Goal: Information Seeking & Learning: Learn about a topic

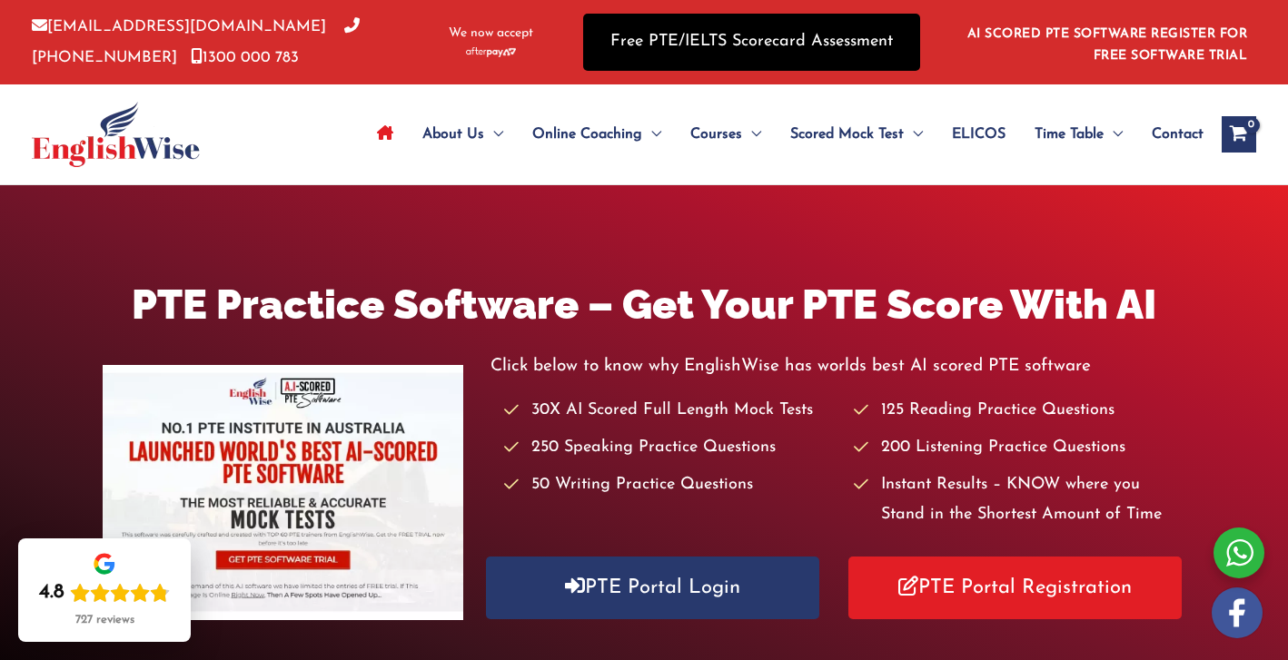
click at [736, 47] on link "Free PTE/IELTS Scorecard Assessment" at bounding box center [751, 42] width 337 height 57
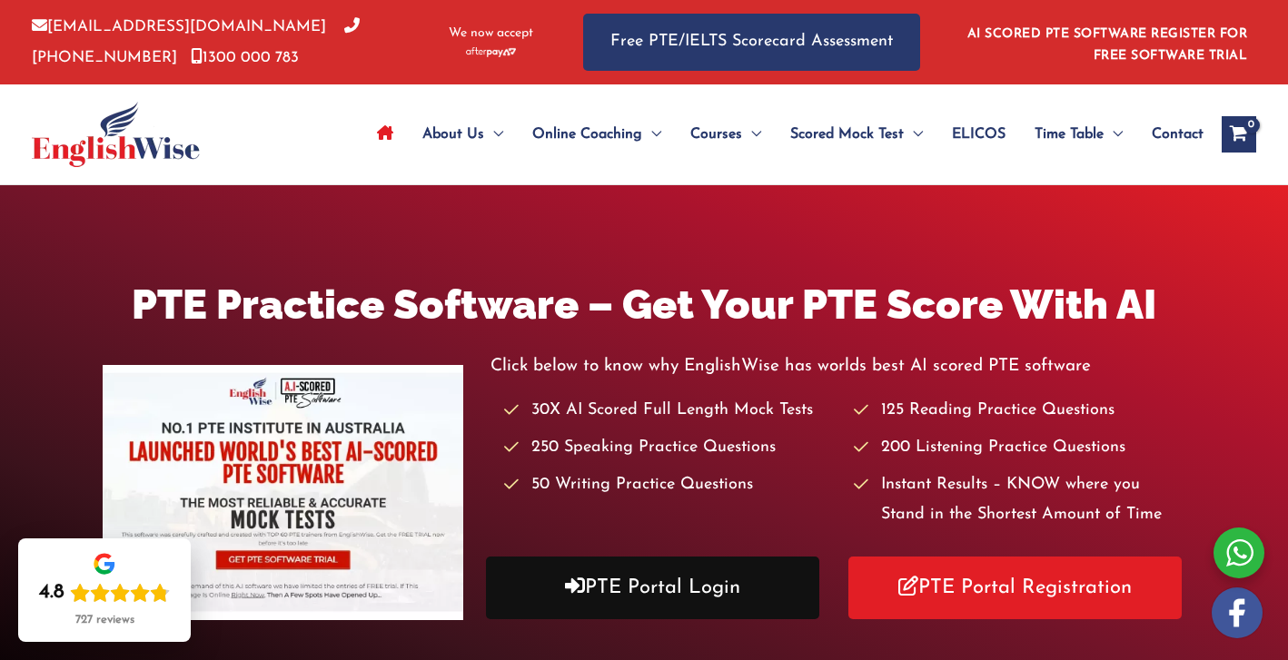
click at [682, 593] on link "PTE Portal Login" at bounding box center [652, 588] width 333 height 63
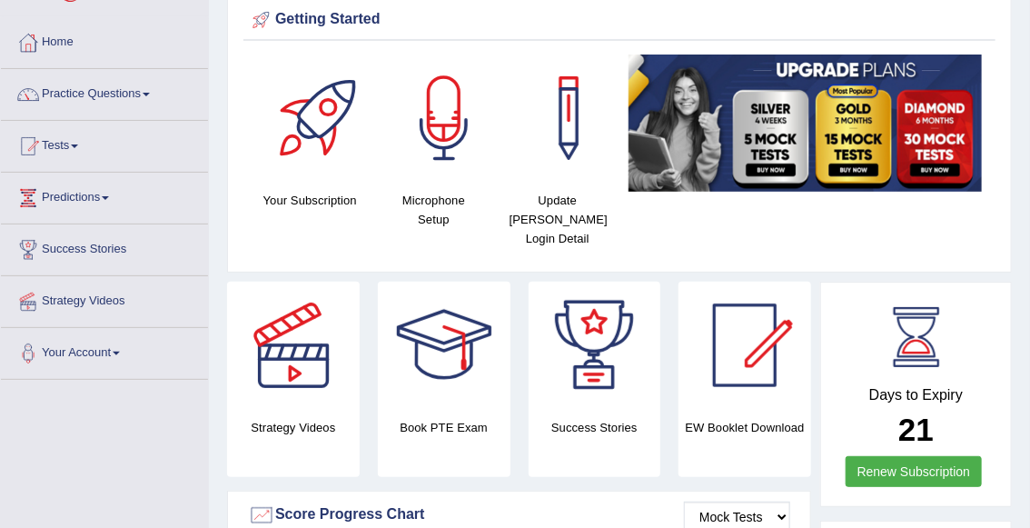
scroll to position [65, 0]
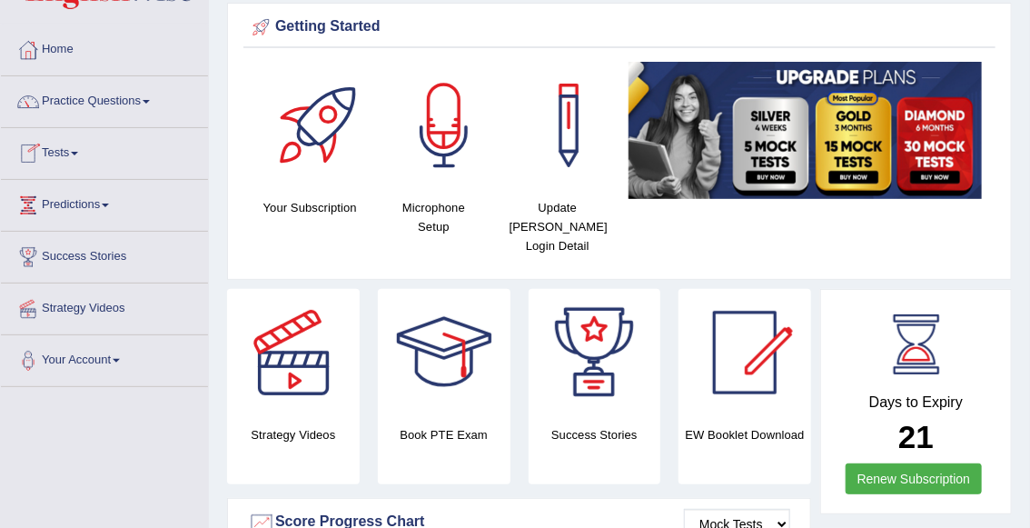
click at [69, 154] on link "Tests" at bounding box center [104, 150] width 207 height 45
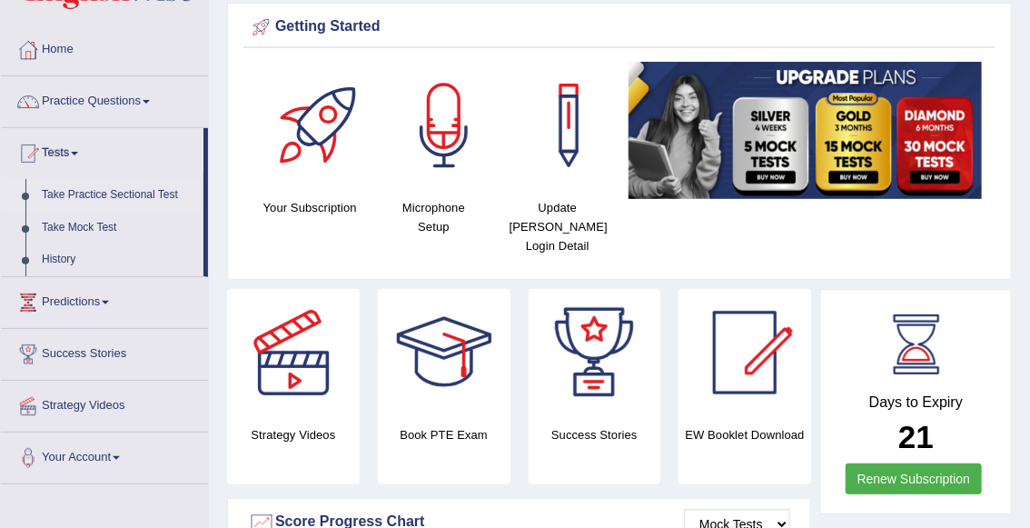
click at [98, 192] on link "Take Practice Sectional Test" at bounding box center [119, 195] width 170 height 33
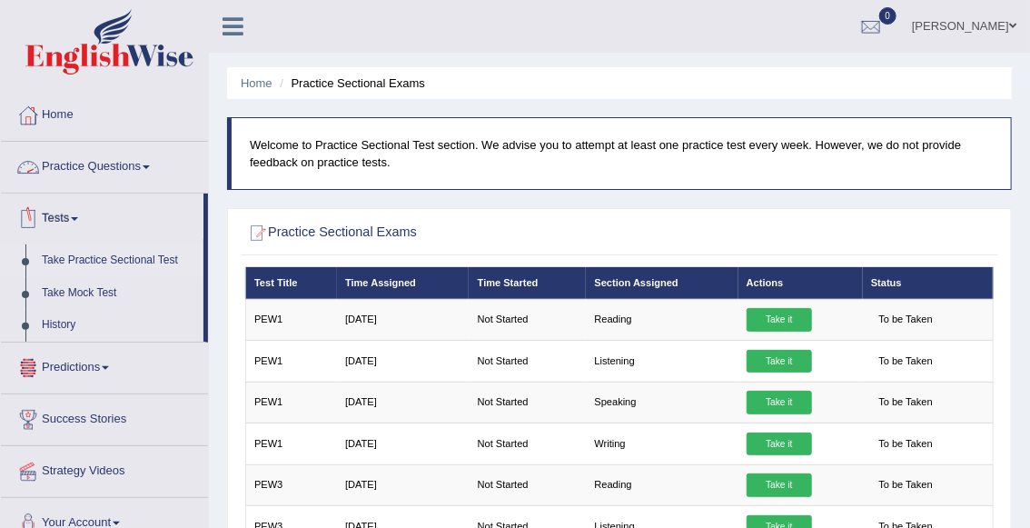
click at [82, 166] on link "Practice Questions" at bounding box center [104, 164] width 207 height 45
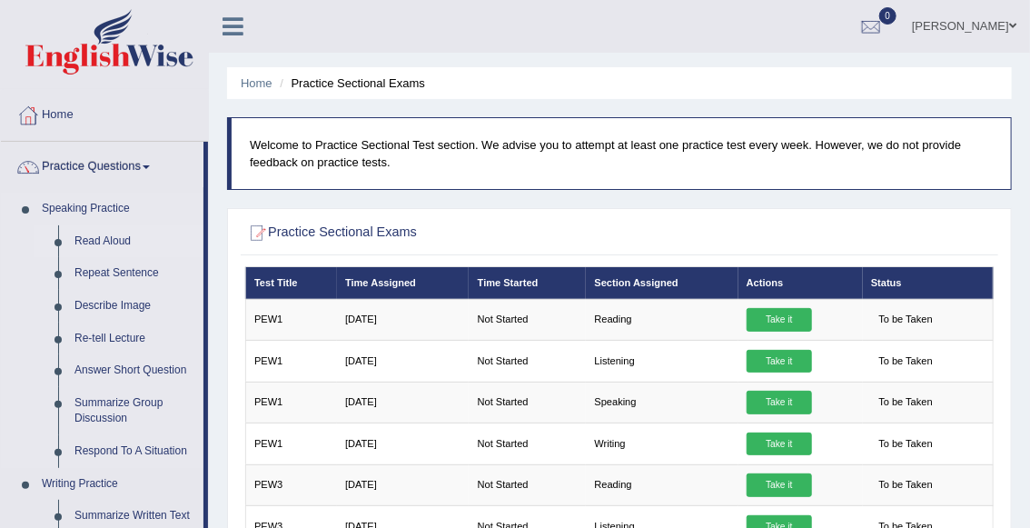
click at [120, 243] on link "Read Aloud" at bounding box center [134, 241] width 137 height 33
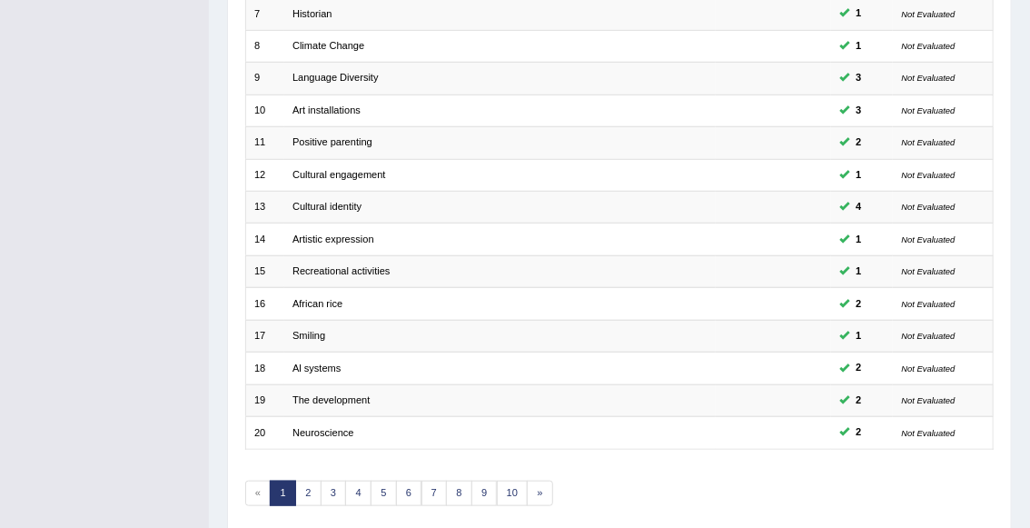
scroll to position [517, 0]
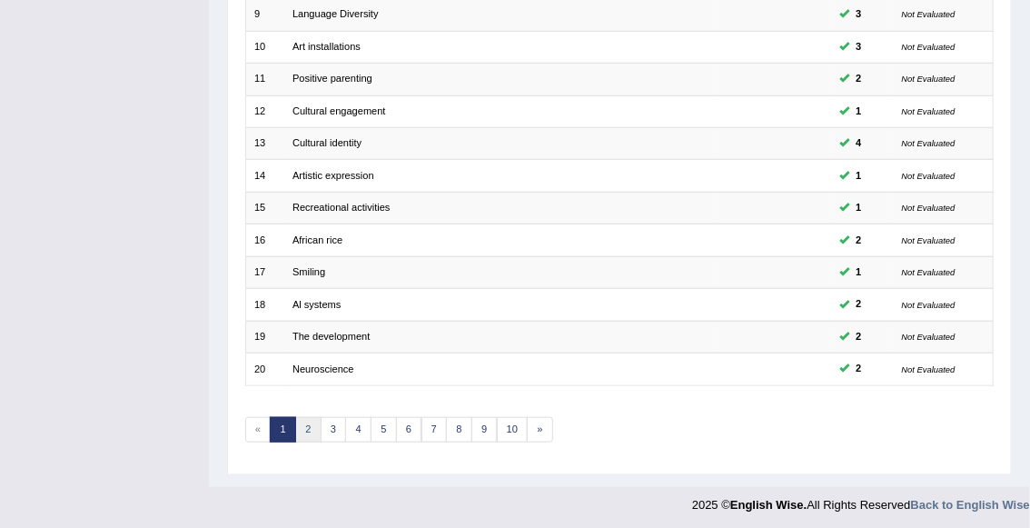
click at [311, 426] on link "2" at bounding box center [308, 429] width 26 height 25
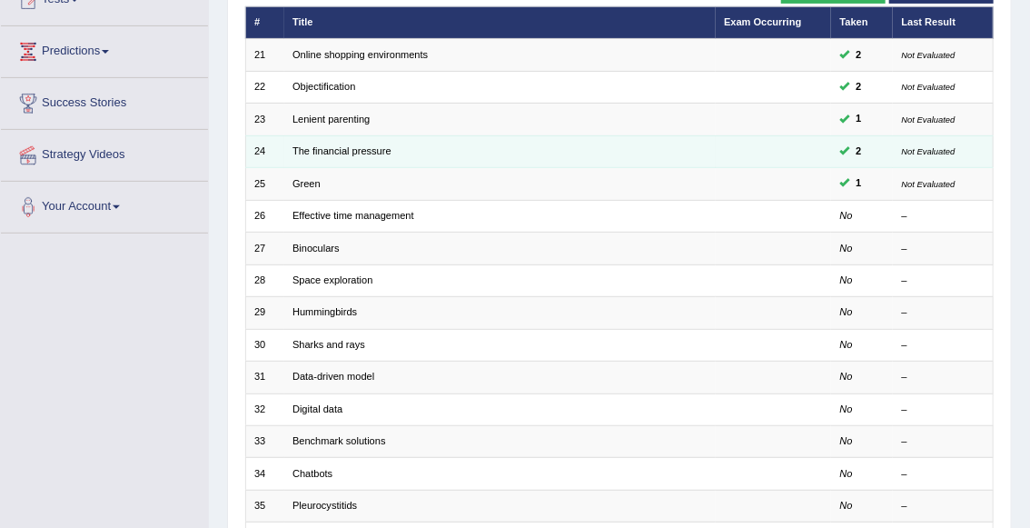
scroll to position [222, 0]
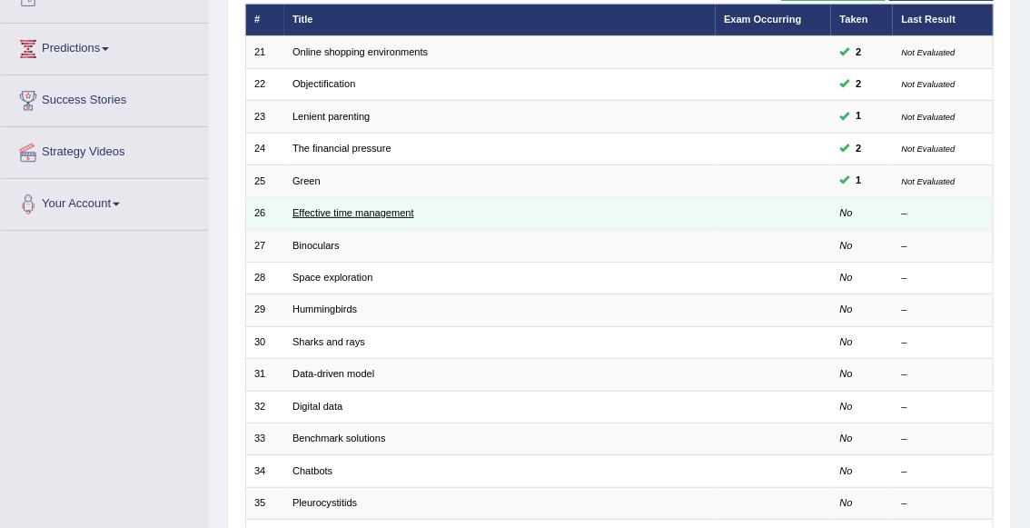
click at [349, 216] on link "Effective time management" at bounding box center [353, 212] width 122 height 11
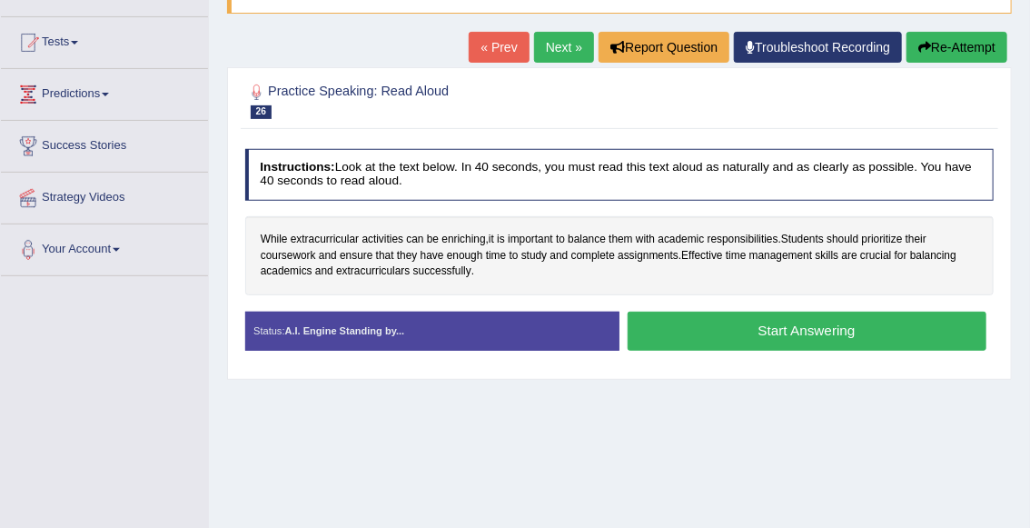
scroll to position [180, 0]
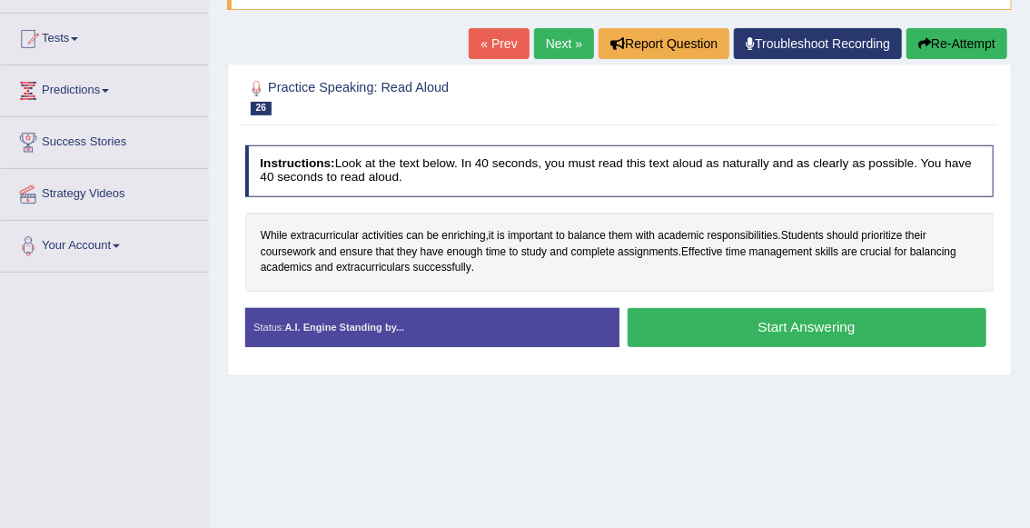
click at [718, 336] on button "Start Answering" at bounding box center [807, 327] width 359 height 39
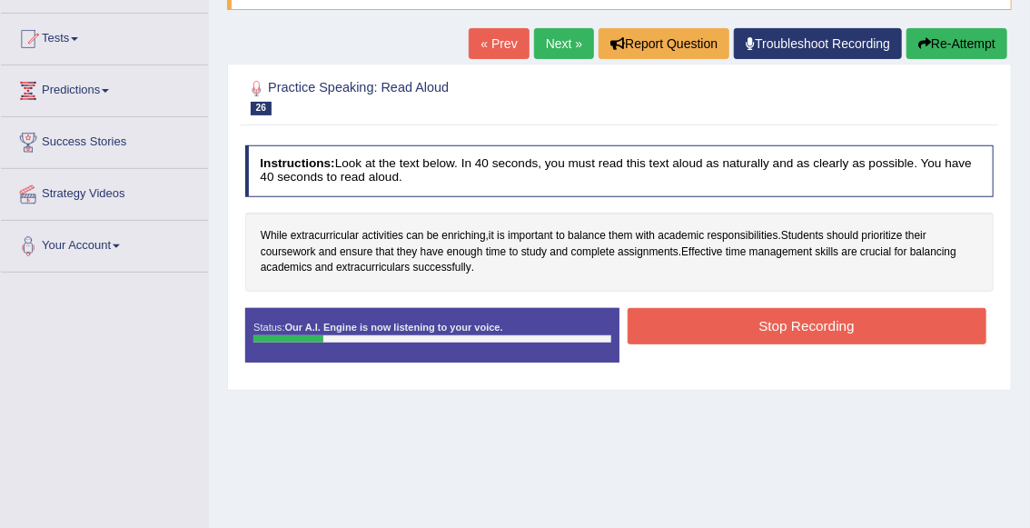
click at [792, 329] on button "Stop Recording" at bounding box center [807, 325] width 359 height 35
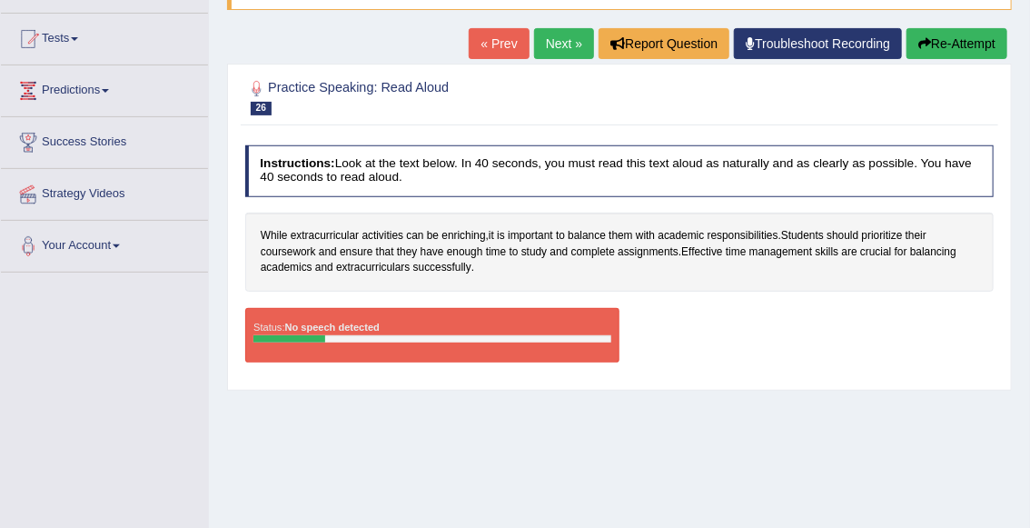
click at [951, 44] on button "Re-Attempt" at bounding box center [957, 43] width 101 height 31
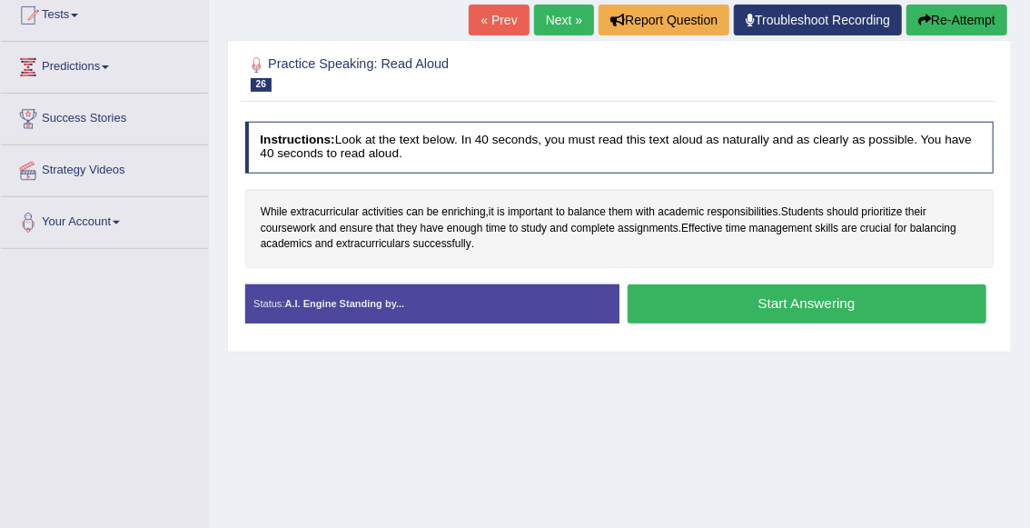
scroll to position [180, 0]
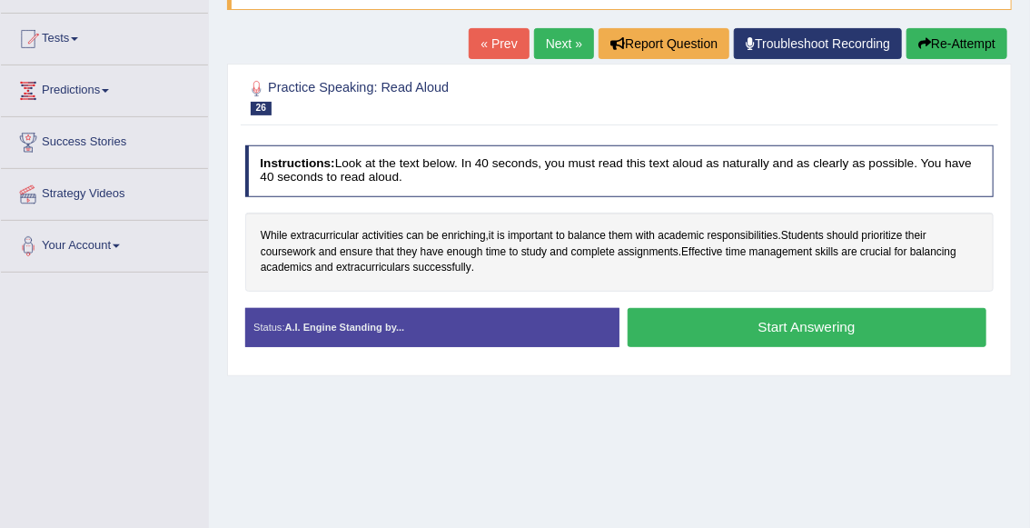
click at [777, 332] on button "Start Answering" at bounding box center [807, 327] width 359 height 39
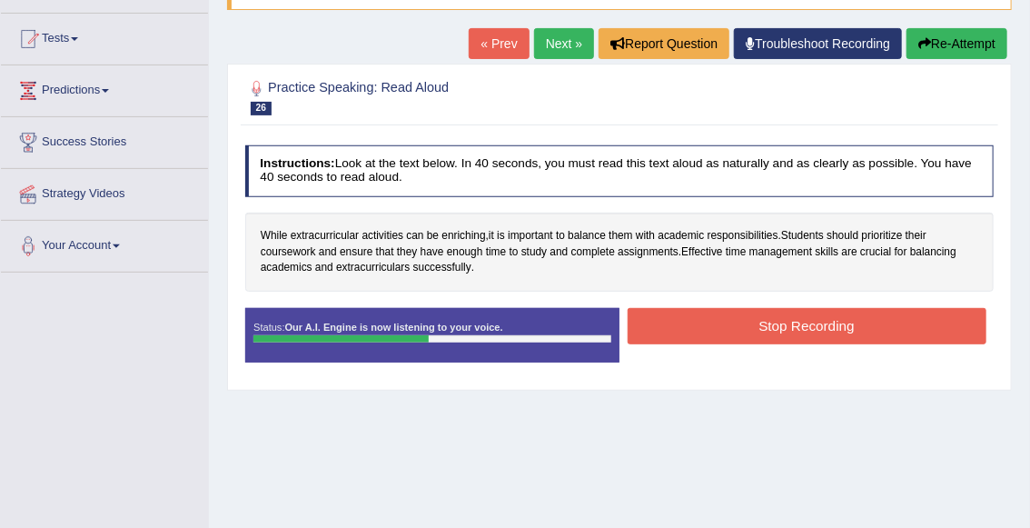
click at [740, 338] on button "Stop Recording" at bounding box center [807, 325] width 359 height 35
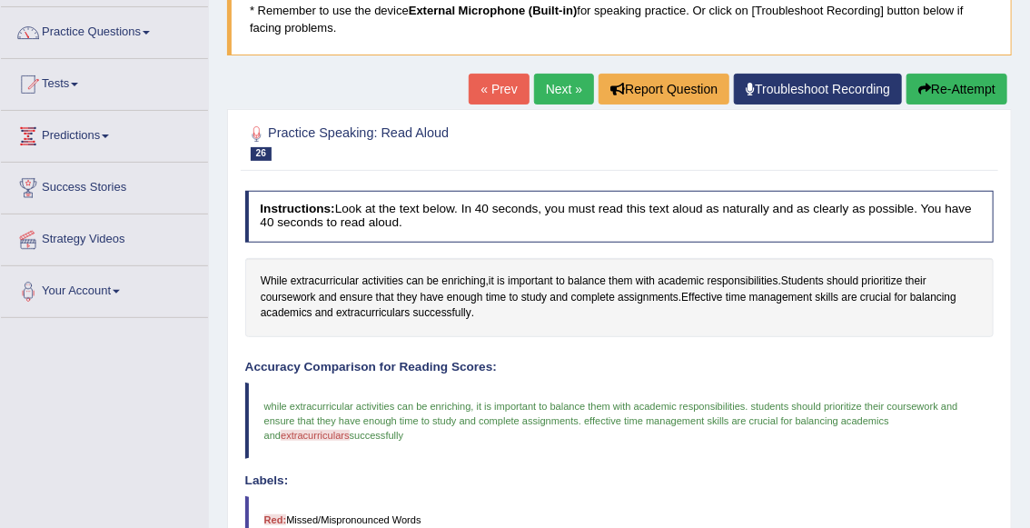
scroll to position [127, 0]
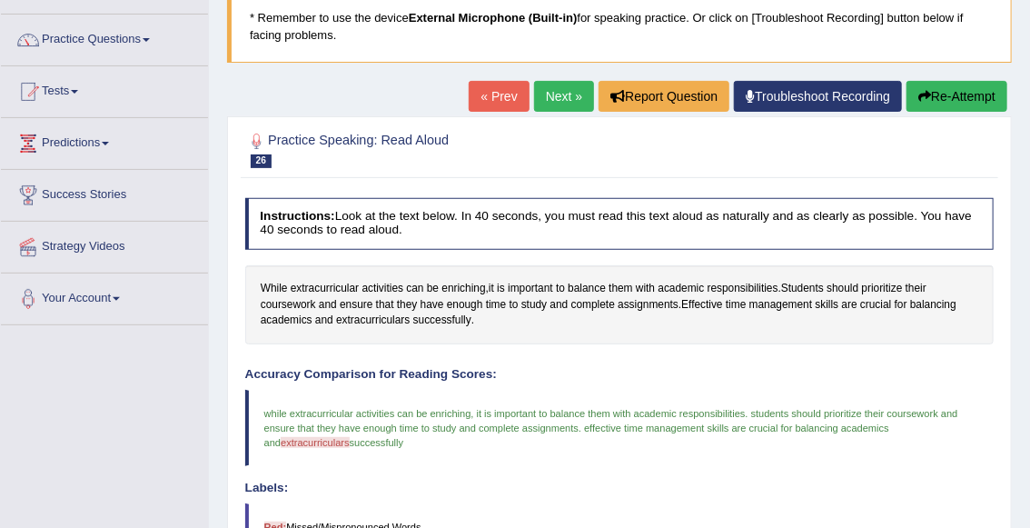
click at [560, 101] on link "Next »" at bounding box center [564, 96] width 60 height 31
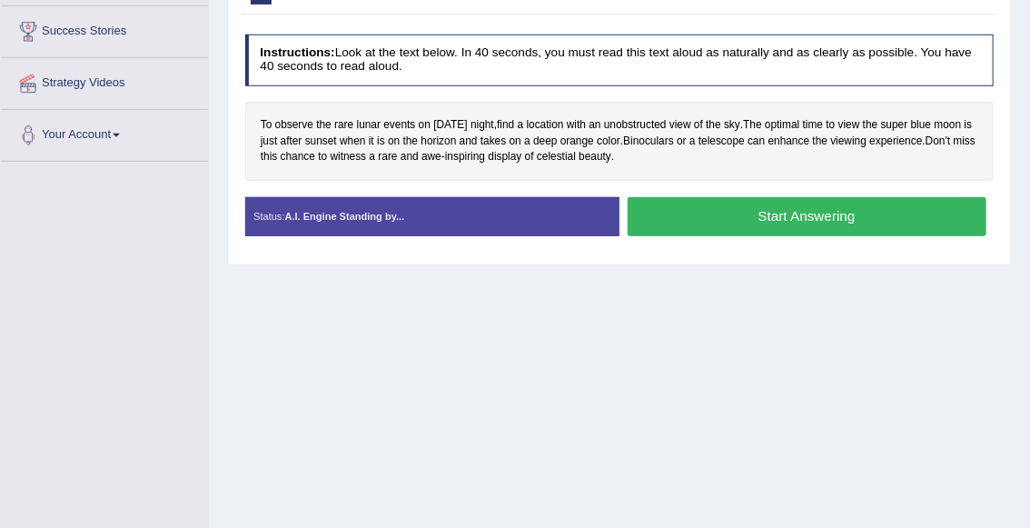
scroll to position [294, 0]
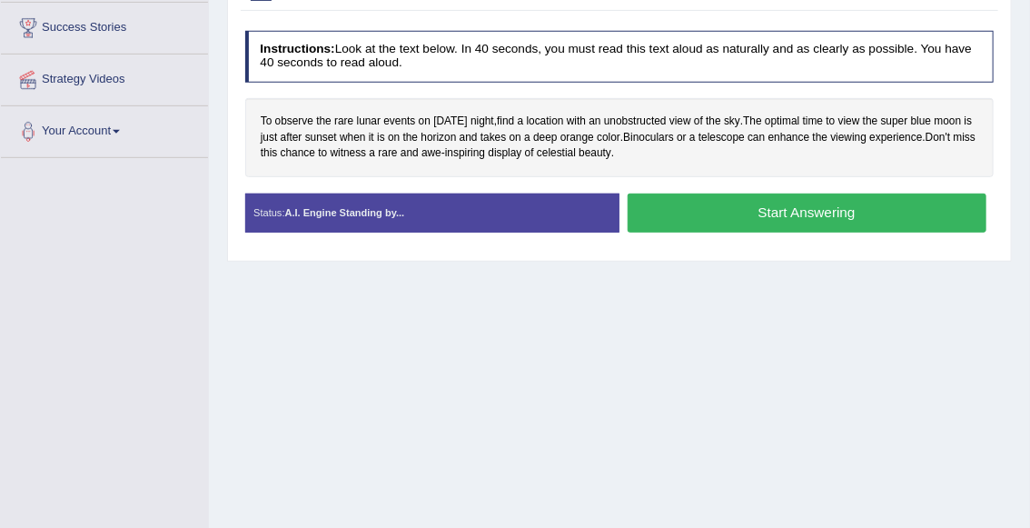
click at [709, 216] on button "Start Answering" at bounding box center [807, 212] width 359 height 39
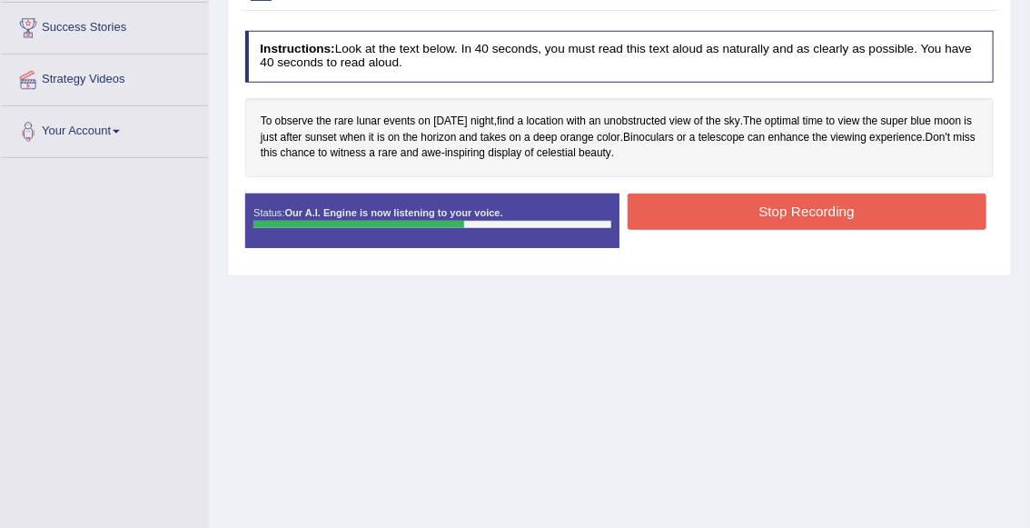
click at [742, 210] on button "Stop Recording" at bounding box center [807, 210] width 359 height 35
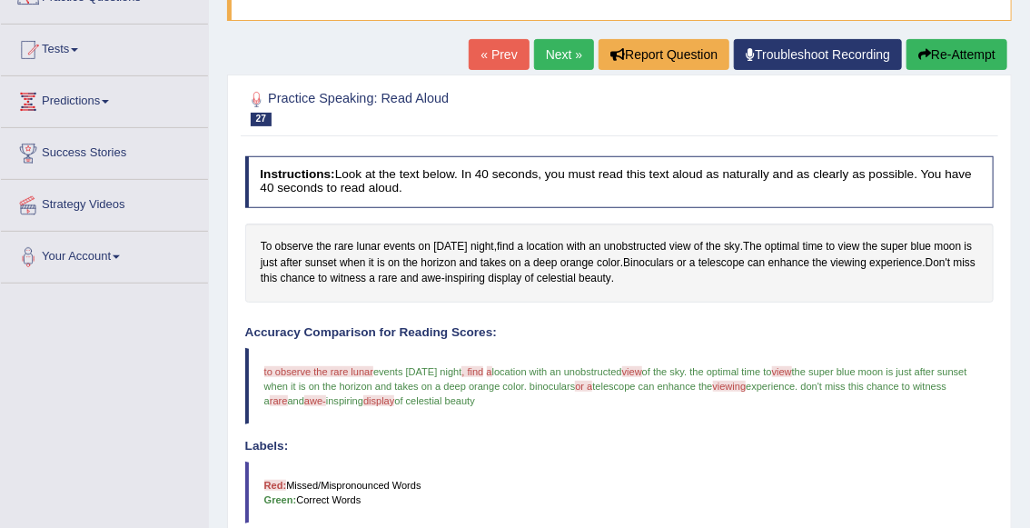
scroll to position [167, 0]
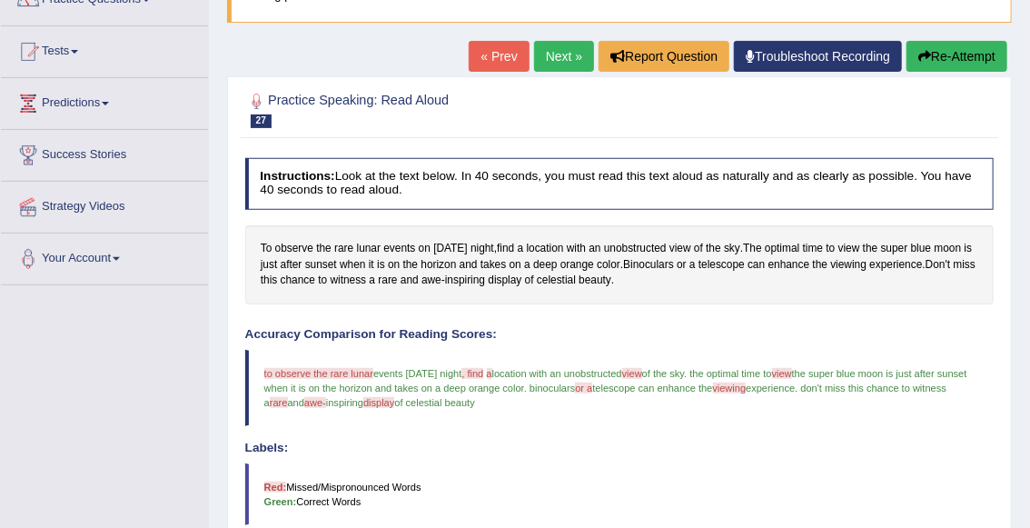
click at [558, 62] on link "Next »" at bounding box center [564, 56] width 60 height 31
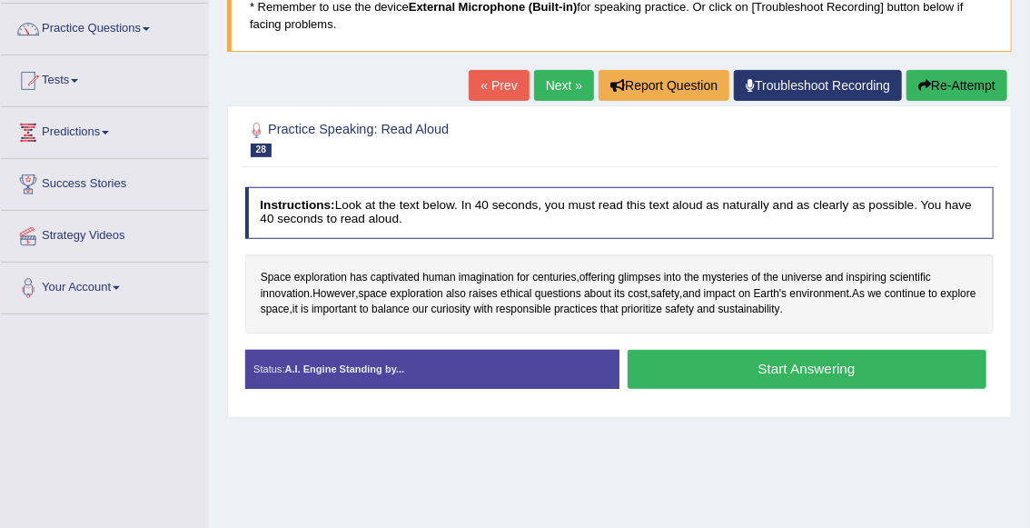
scroll to position [142, 0]
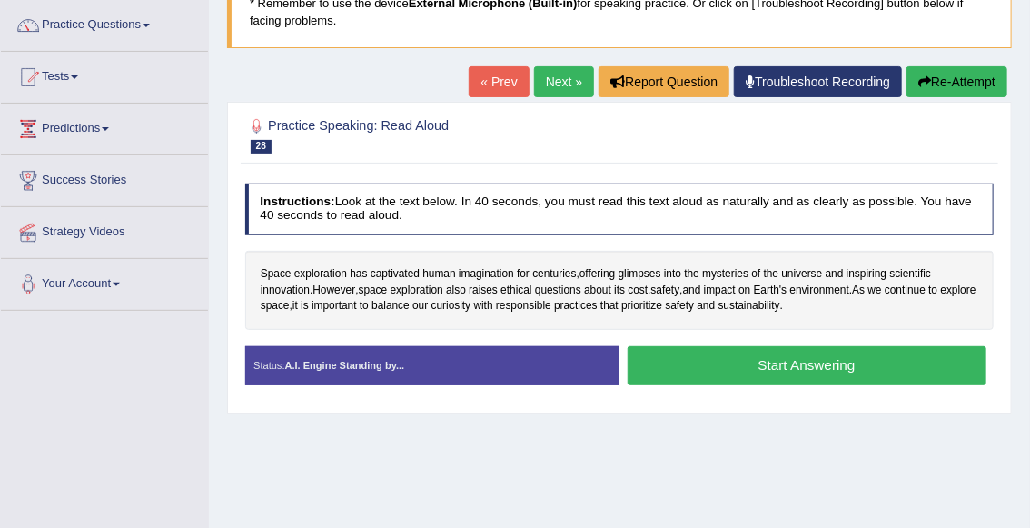
click at [838, 367] on button "Start Answering" at bounding box center [807, 365] width 359 height 39
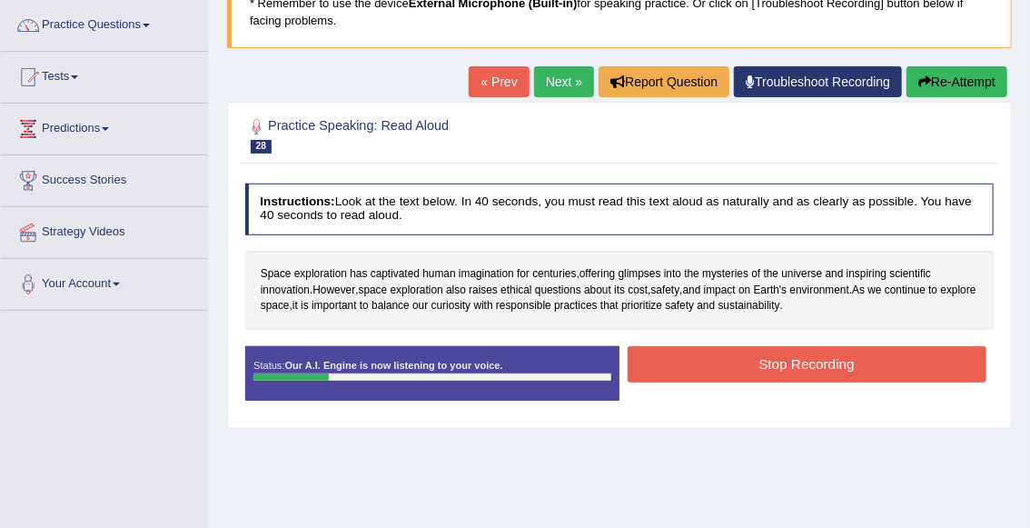
click at [957, 82] on button "Re-Attempt" at bounding box center [957, 81] width 101 height 31
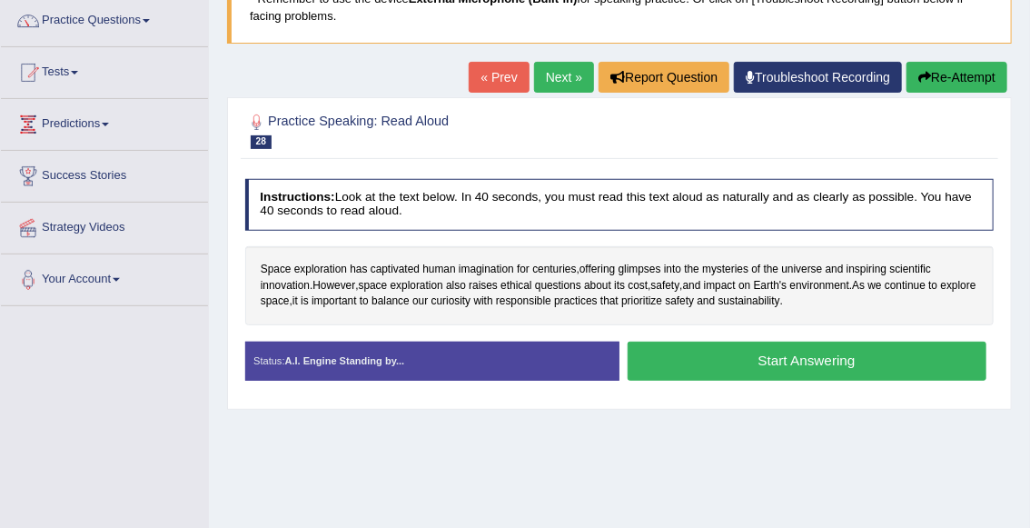
click at [772, 361] on button "Start Answering" at bounding box center [807, 361] width 359 height 39
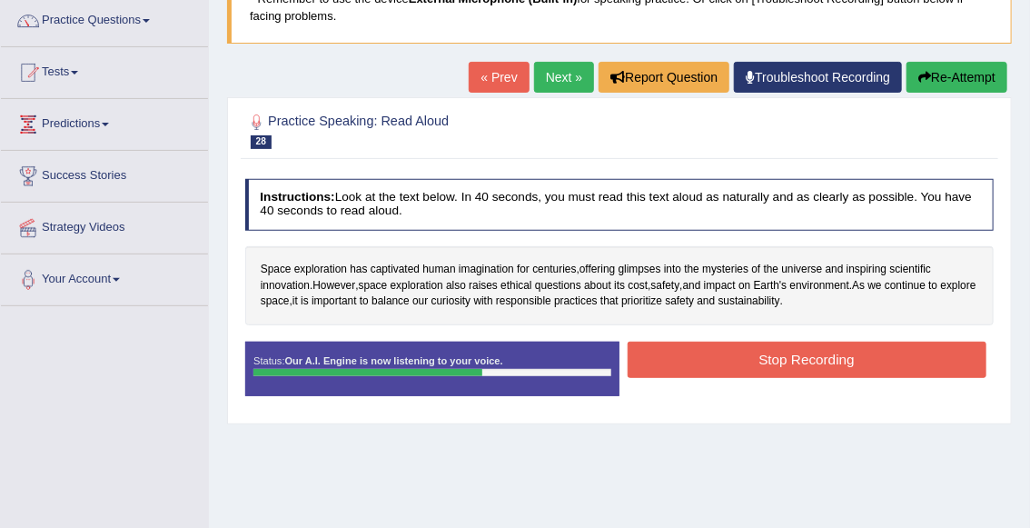
click at [811, 360] on button "Stop Recording" at bounding box center [807, 359] width 359 height 35
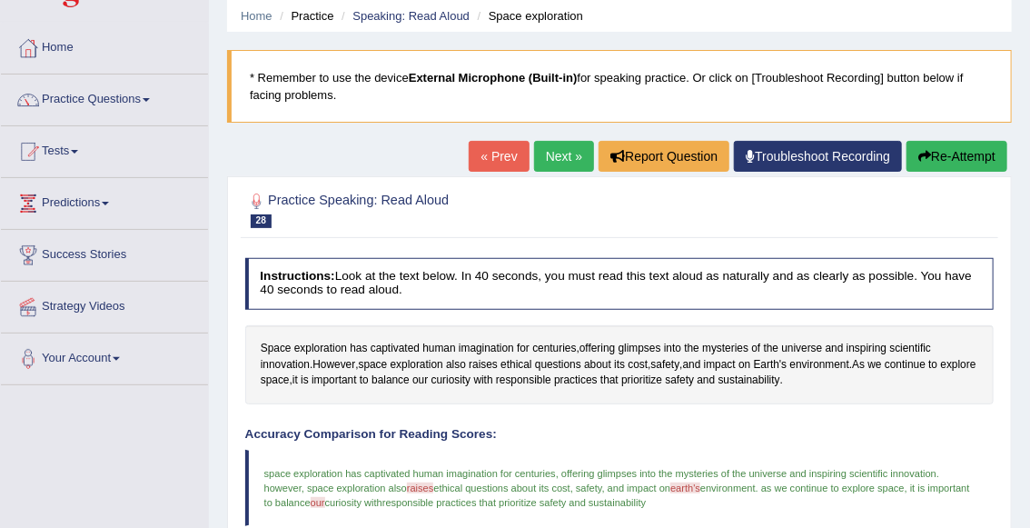
scroll to position [64, 0]
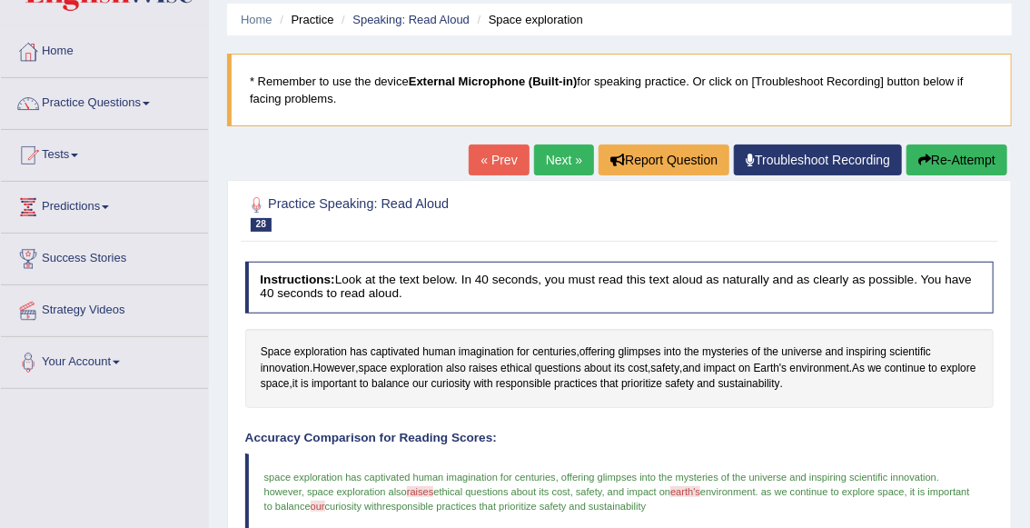
click at [559, 159] on link "Next »" at bounding box center [564, 159] width 60 height 31
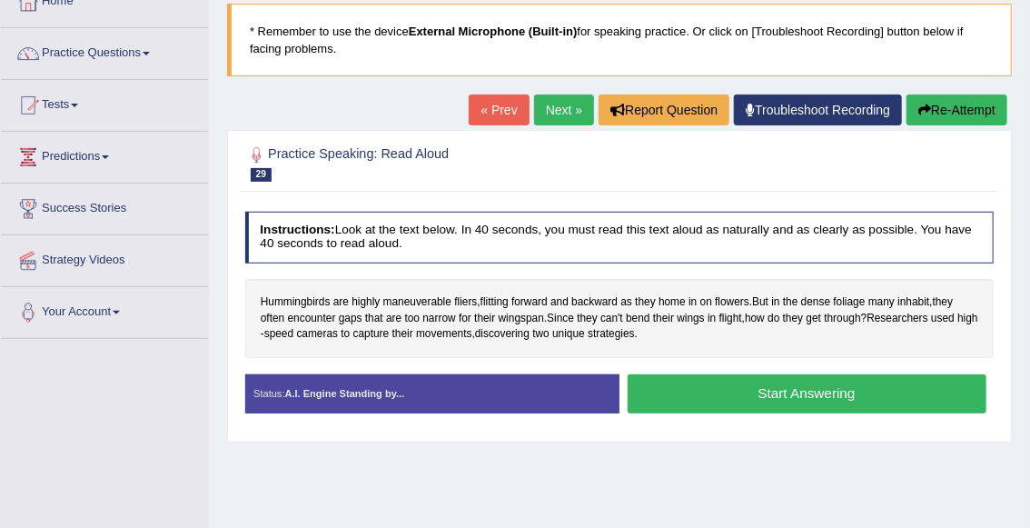
scroll to position [124, 0]
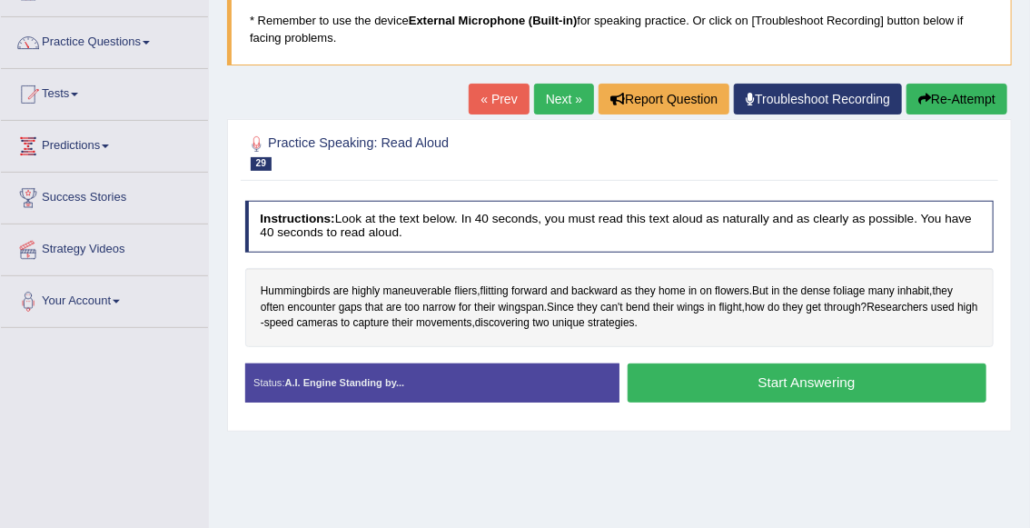
click at [759, 381] on button "Start Answering" at bounding box center [807, 382] width 359 height 39
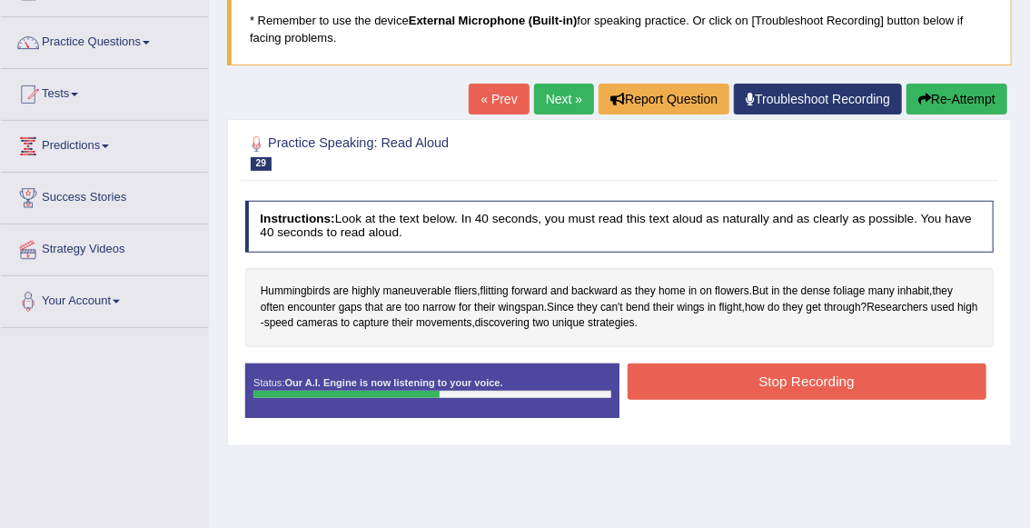
click at [759, 381] on button "Stop Recording" at bounding box center [807, 380] width 359 height 35
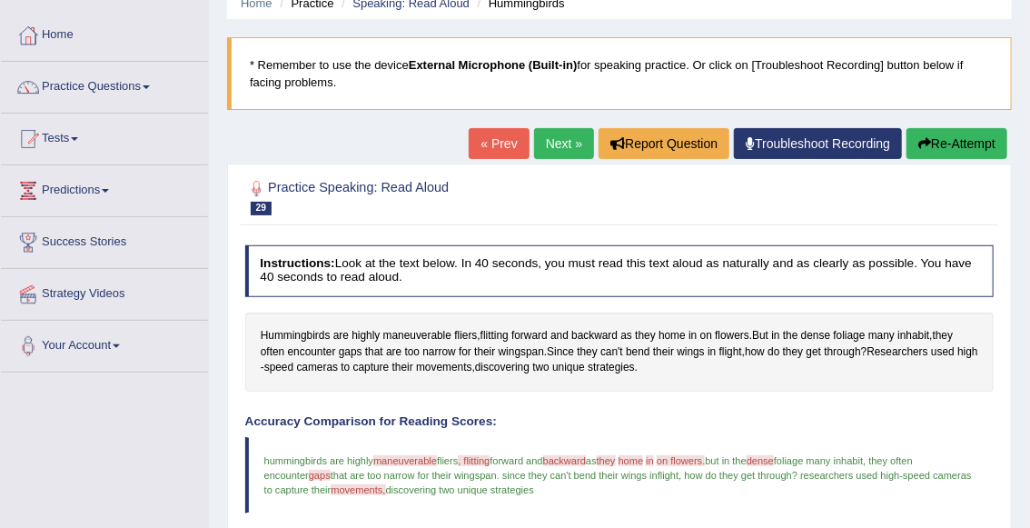
scroll to position [74, 0]
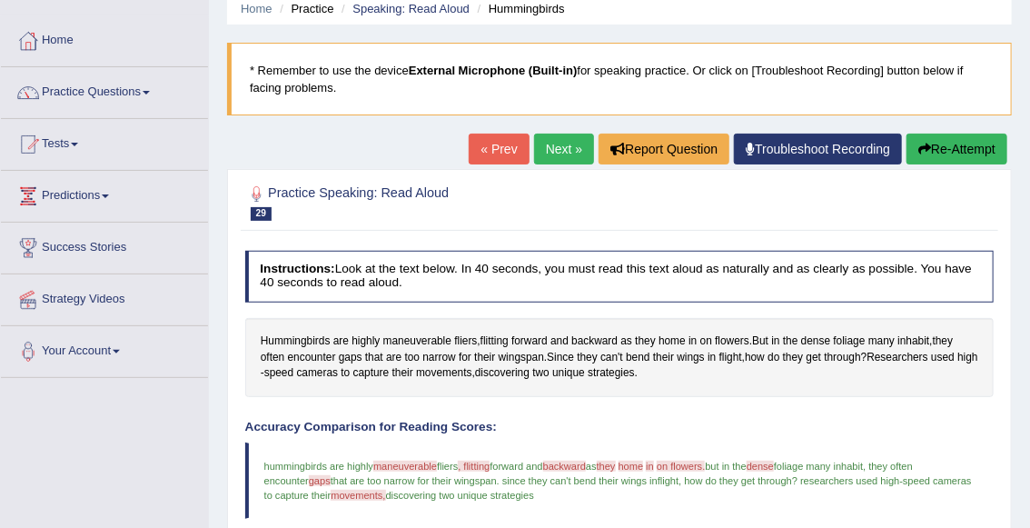
click at [552, 148] on link "Next »" at bounding box center [564, 149] width 60 height 31
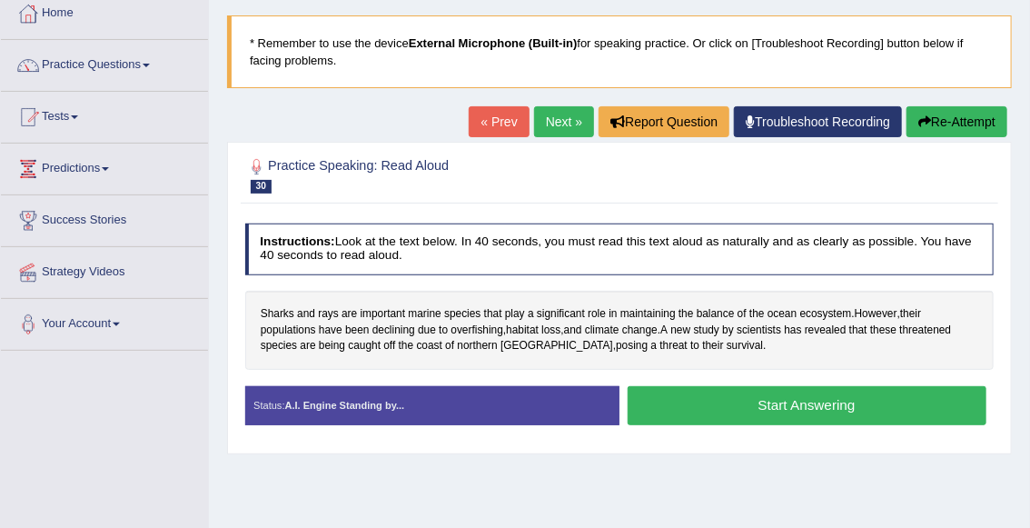
scroll to position [102, 0]
click at [837, 408] on button "Start Answering" at bounding box center [807, 405] width 359 height 39
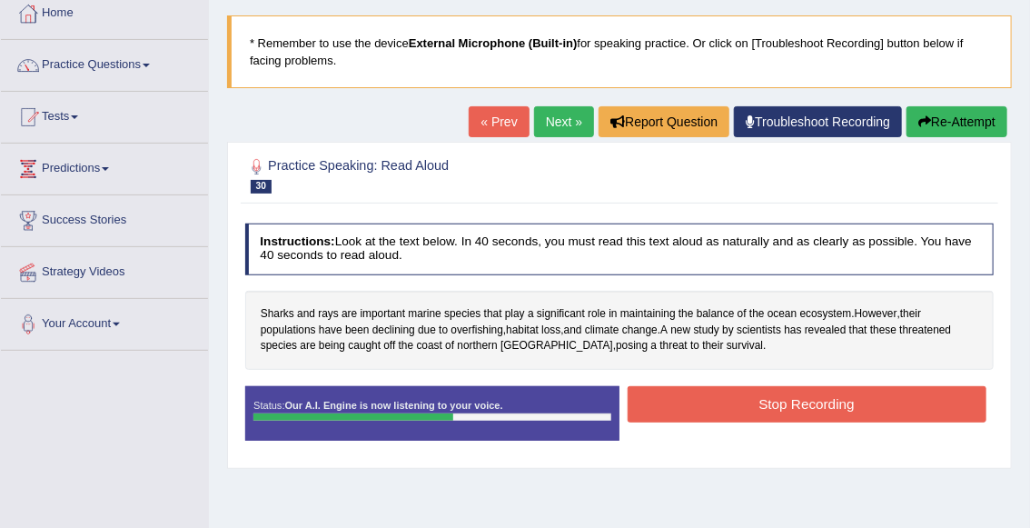
click at [743, 403] on button "Stop Recording" at bounding box center [807, 403] width 359 height 35
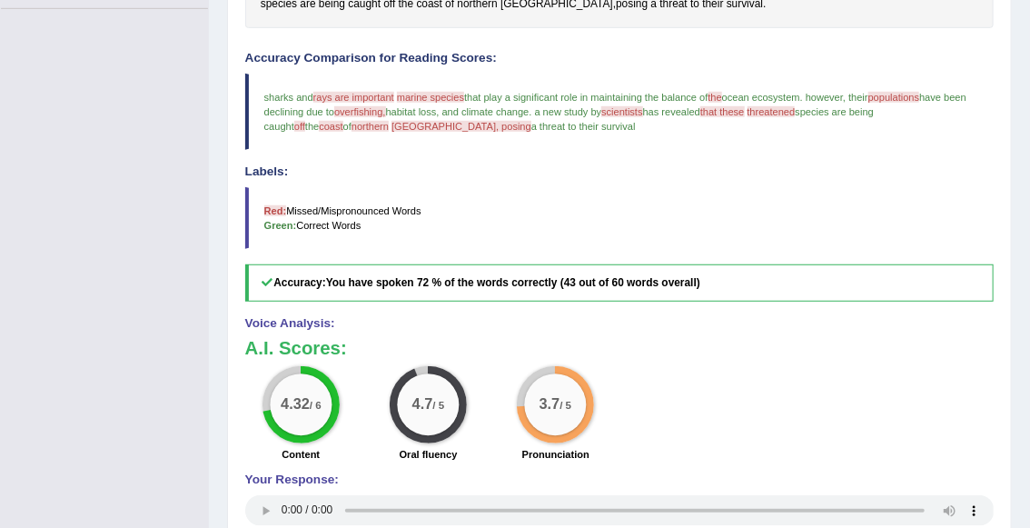
scroll to position [192, 0]
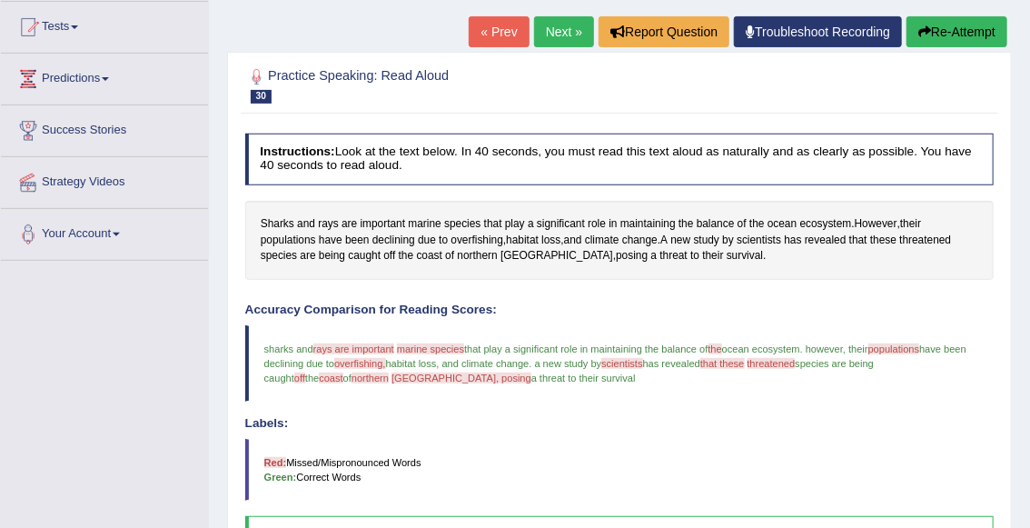
click at [547, 37] on link "Next »" at bounding box center [564, 31] width 60 height 31
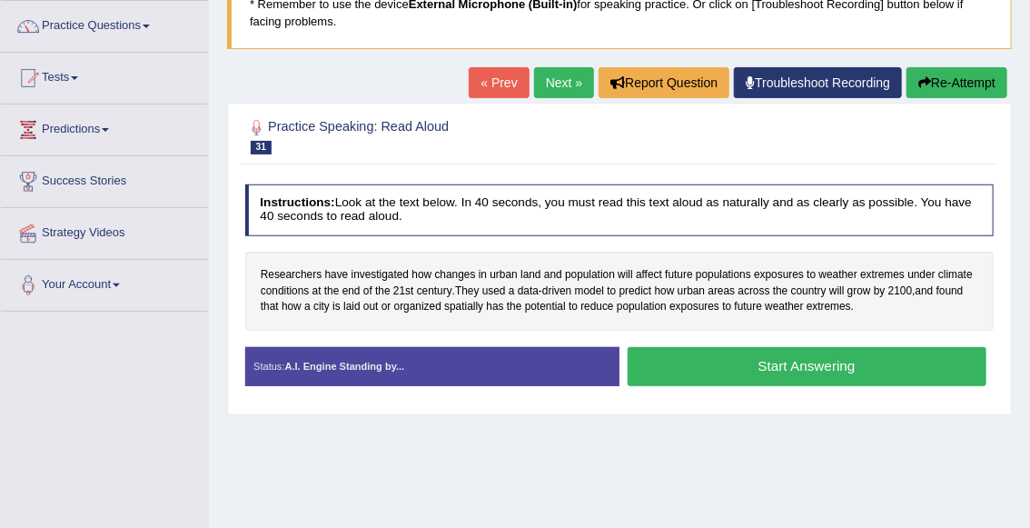
scroll to position [149, 0]
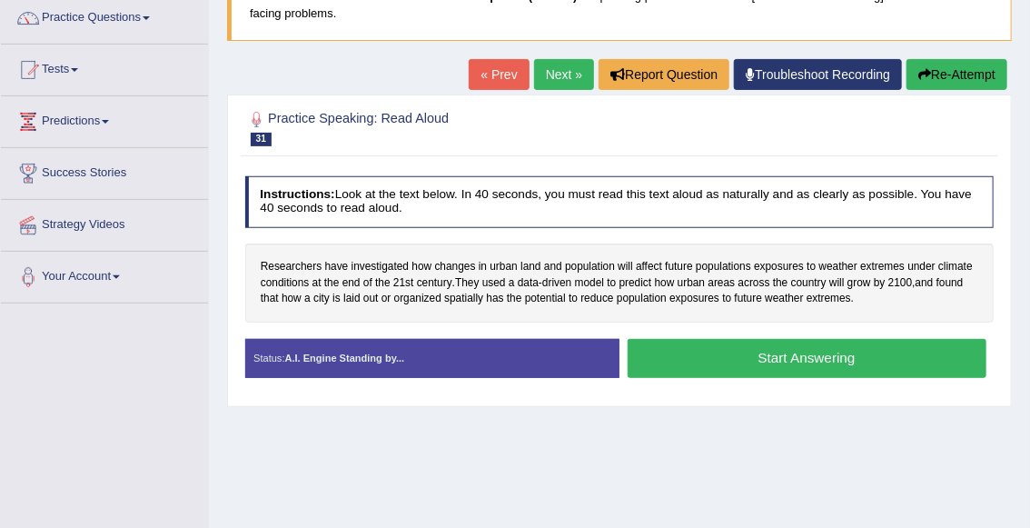
click at [714, 360] on button "Start Answering" at bounding box center [807, 358] width 359 height 39
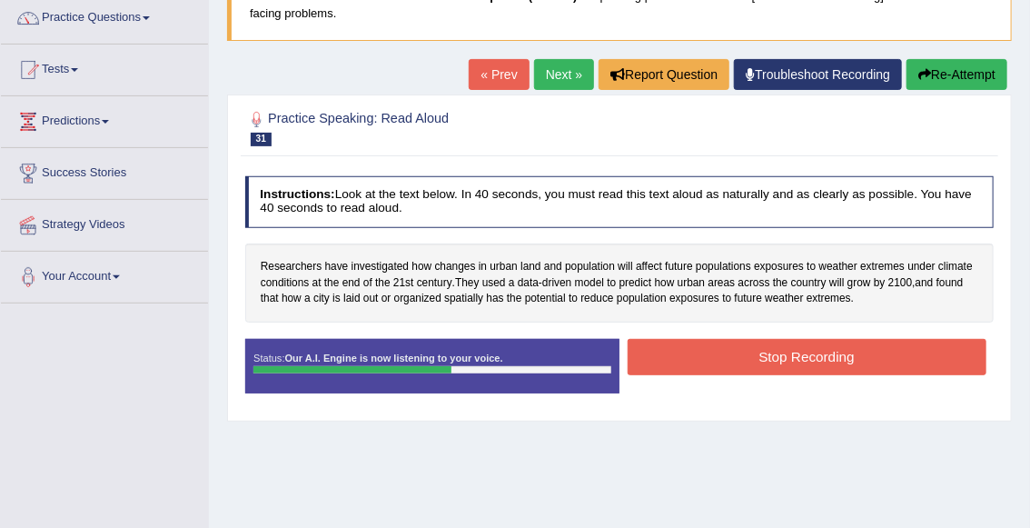
click at [924, 78] on icon "button" at bounding box center [924, 74] width 13 height 13
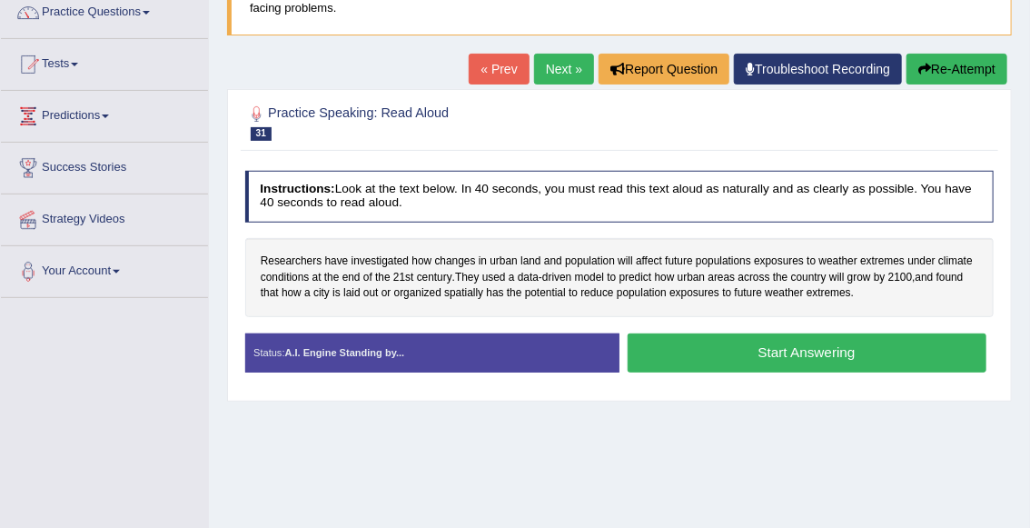
click at [726, 359] on button "Start Answering" at bounding box center [807, 352] width 359 height 39
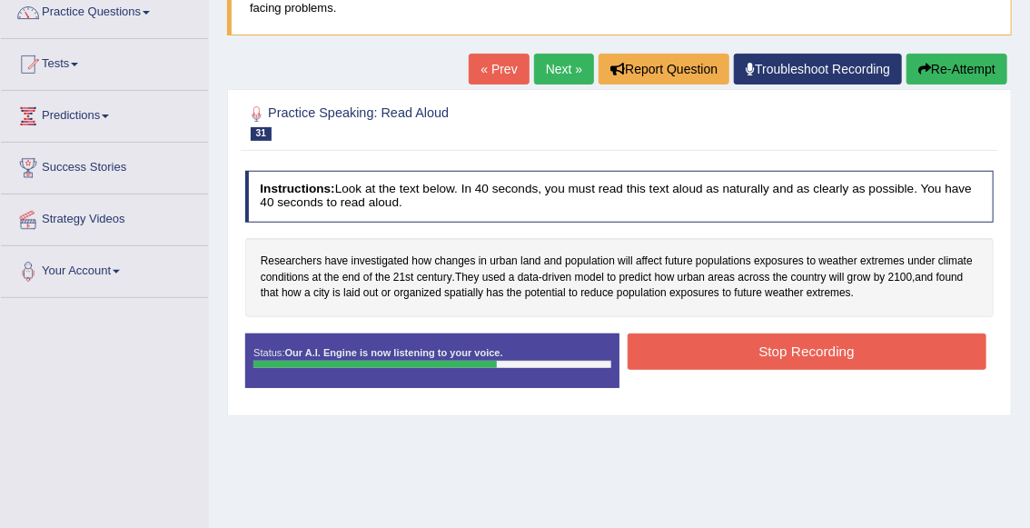
click at [725, 350] on button "Stop Recording" at bounding box center [807, 350] width 359 height 35
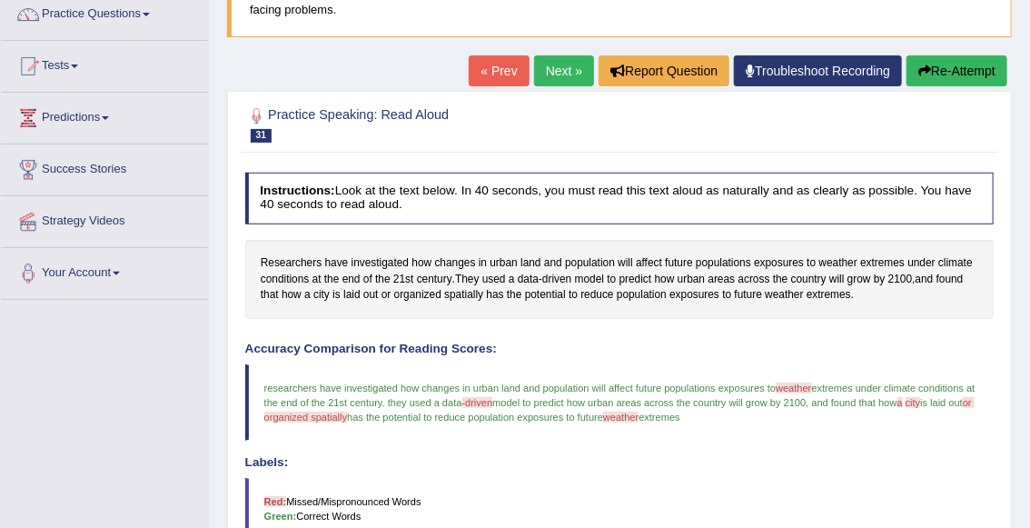
scroll to position [144, 0]
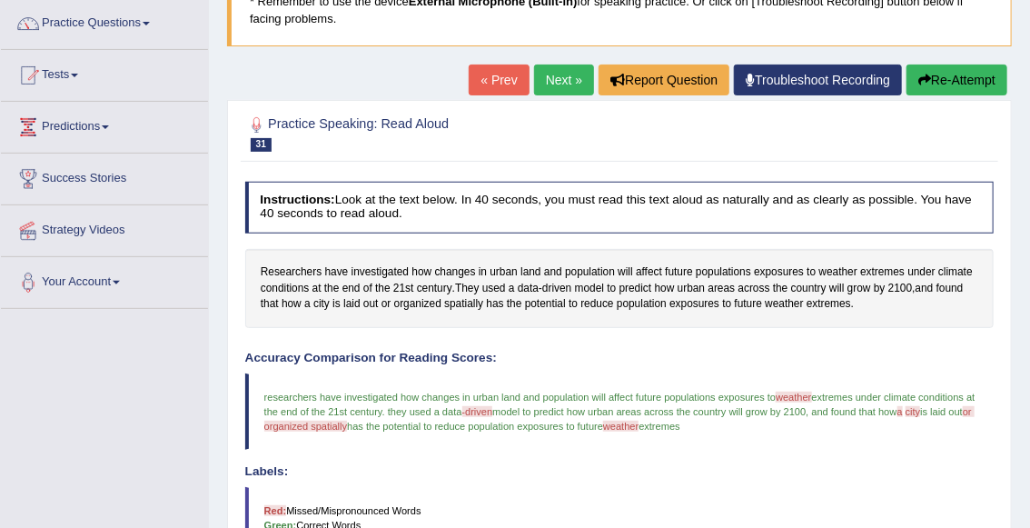
click at [555, 80] on link "Next »" at bounding box center [564, 79] width 60 height 31
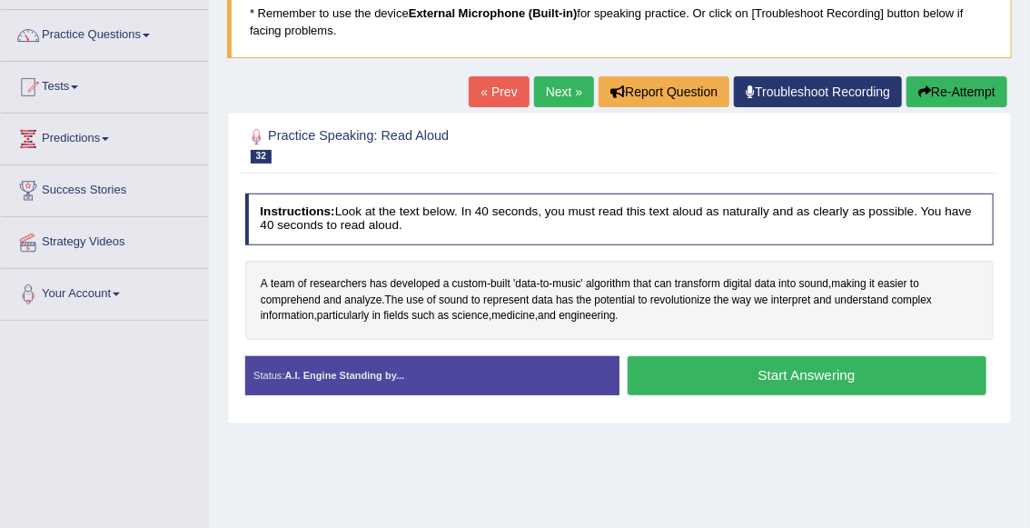
scroll to position [138, 0]
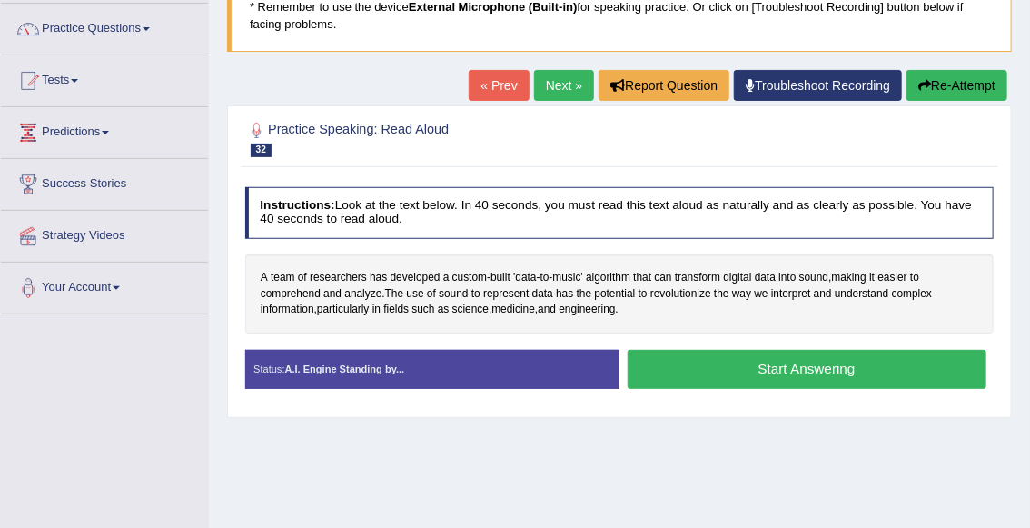
click at [750, 378] on button "Start Answering" at bounding box center [807, 369] width 359 height 39
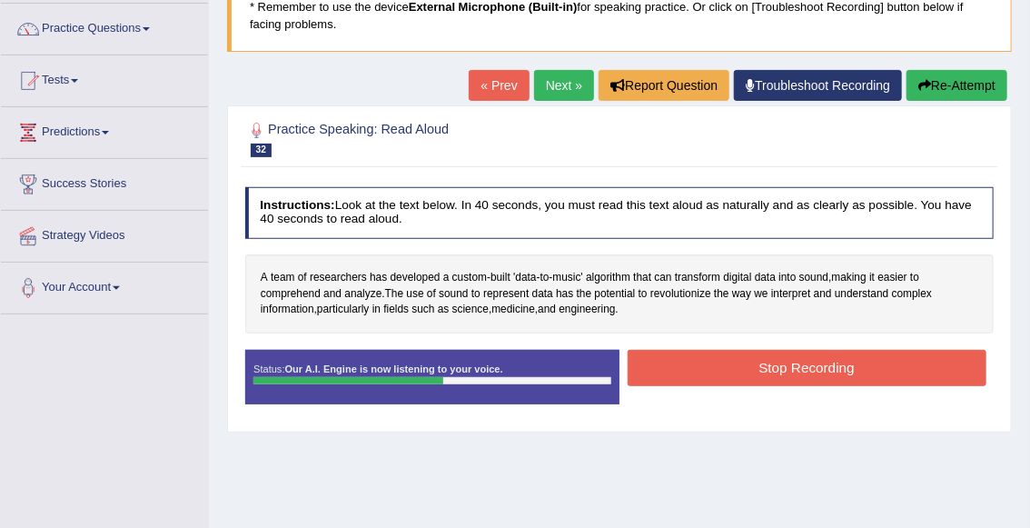
click at [752, 379] on button "Stop Recording" at bounding box center [807, 367] width 359 height 35
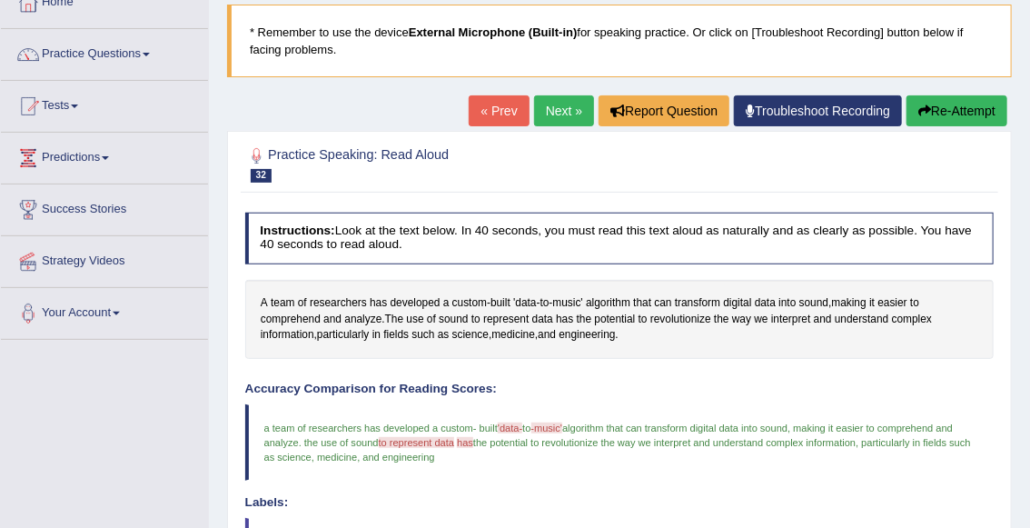
scroll to position [106, 0]
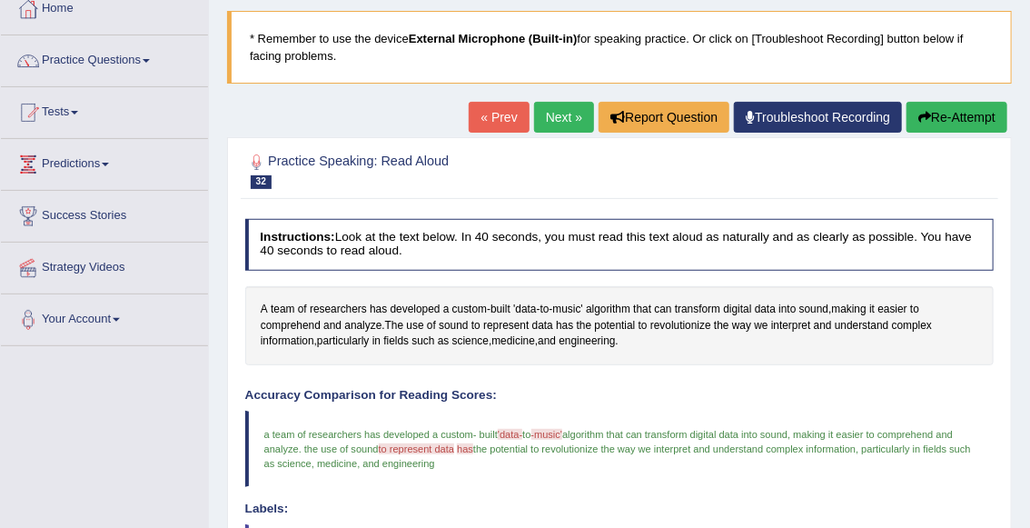
click at [560, 121] on link "Next »" at bounding box center [564, 117] width 60 height 31
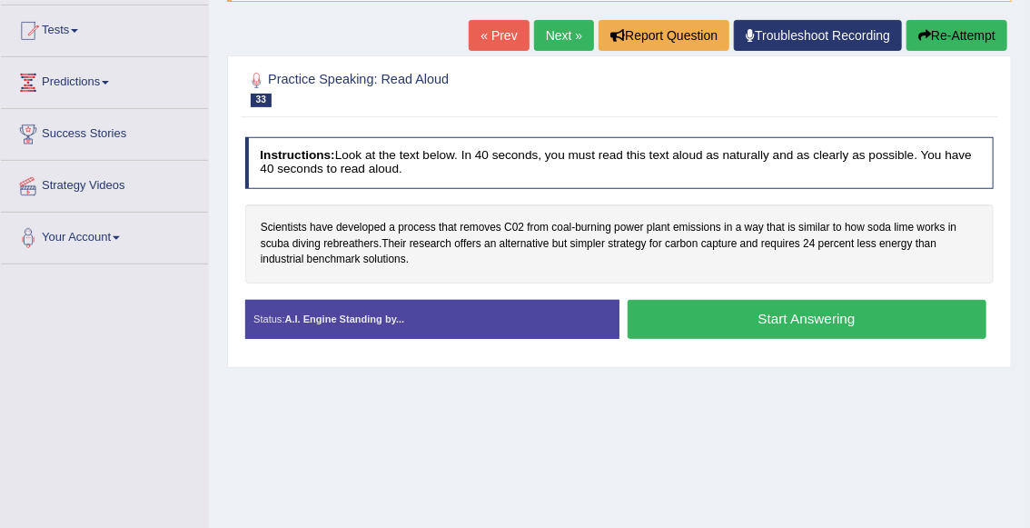
scroll to position [190, 0]
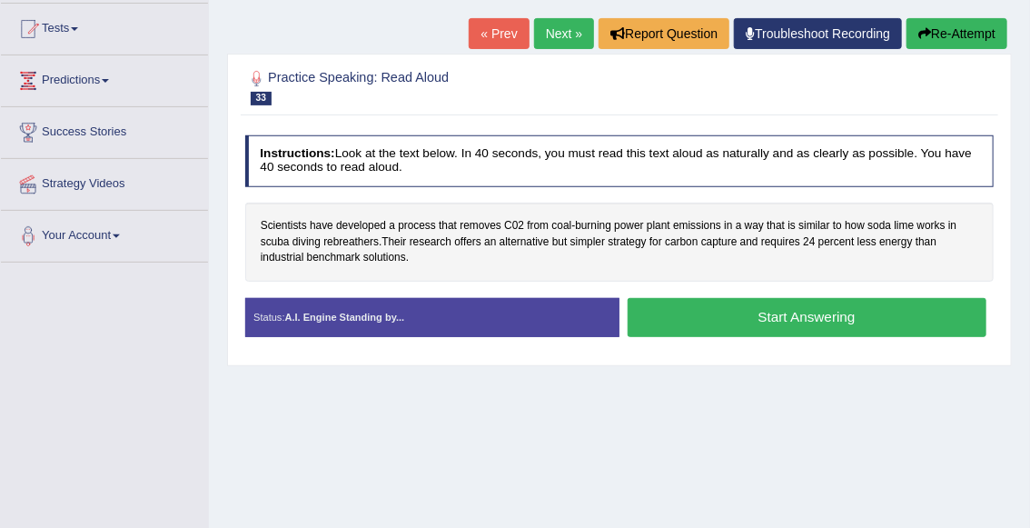
click at [709, 332] on button "Start Answering" at bounding box center [807, 317] width 359 height 39
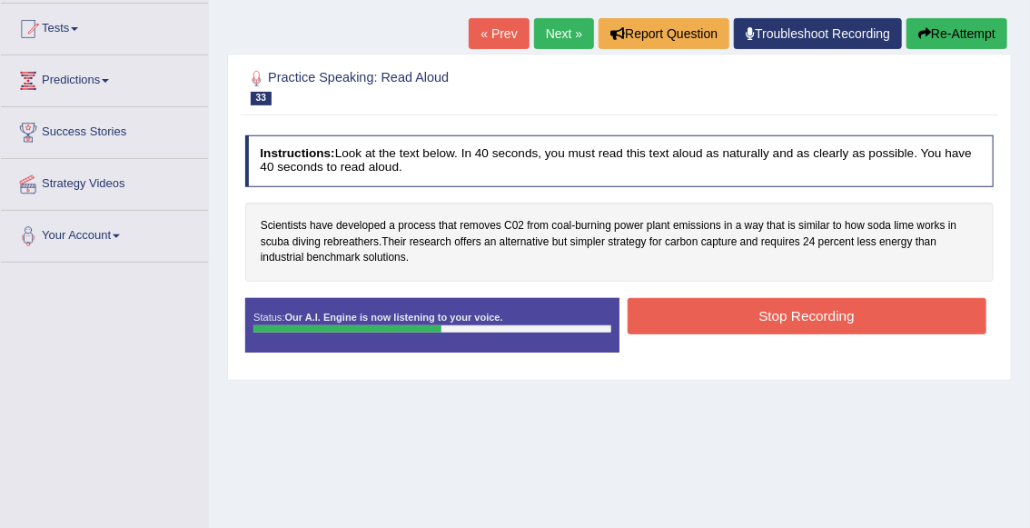
click at [740, 322] on button "Stop Recording" at bounding box center [807, 315] width 359 height 35
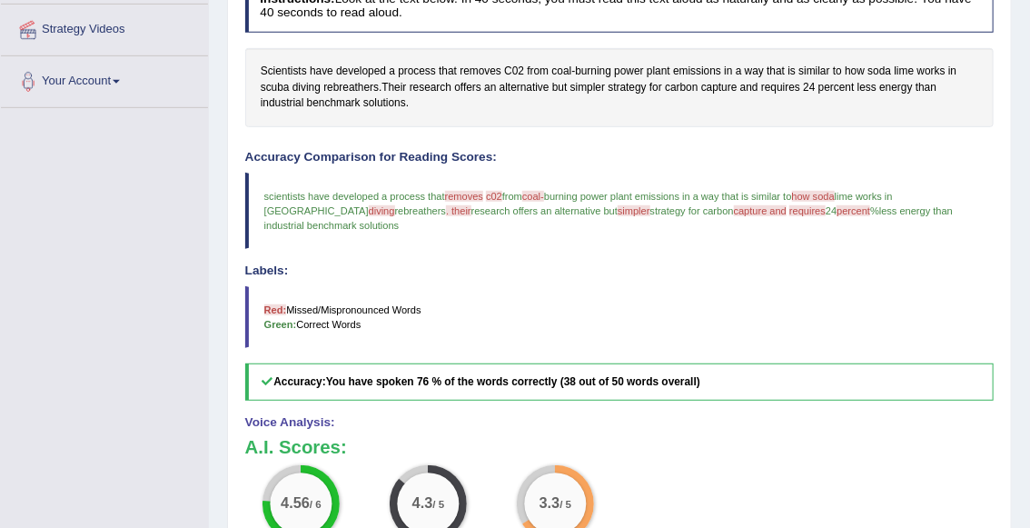
scroll to position [207, 0]
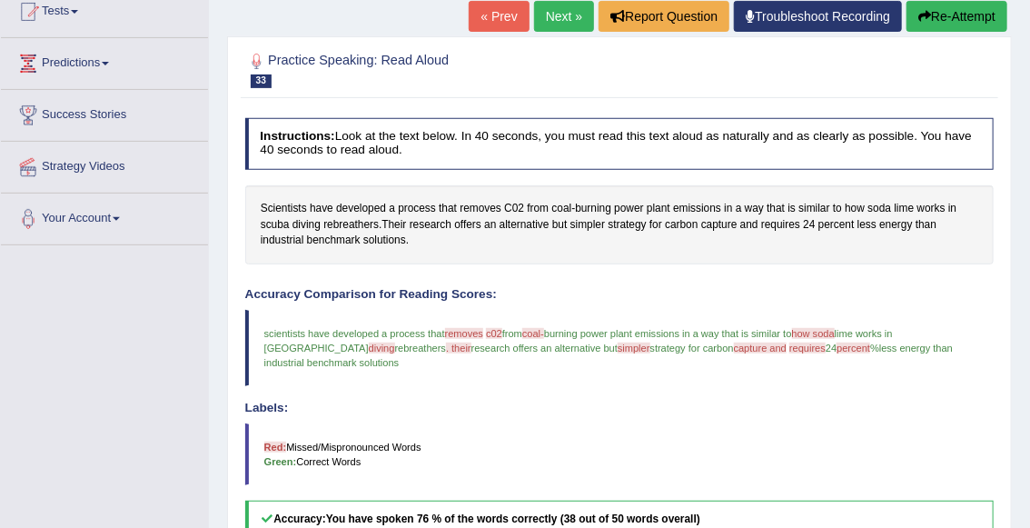
click at [923, 19] on icon "button" at bounding box center [924, 16] width 13 height 13
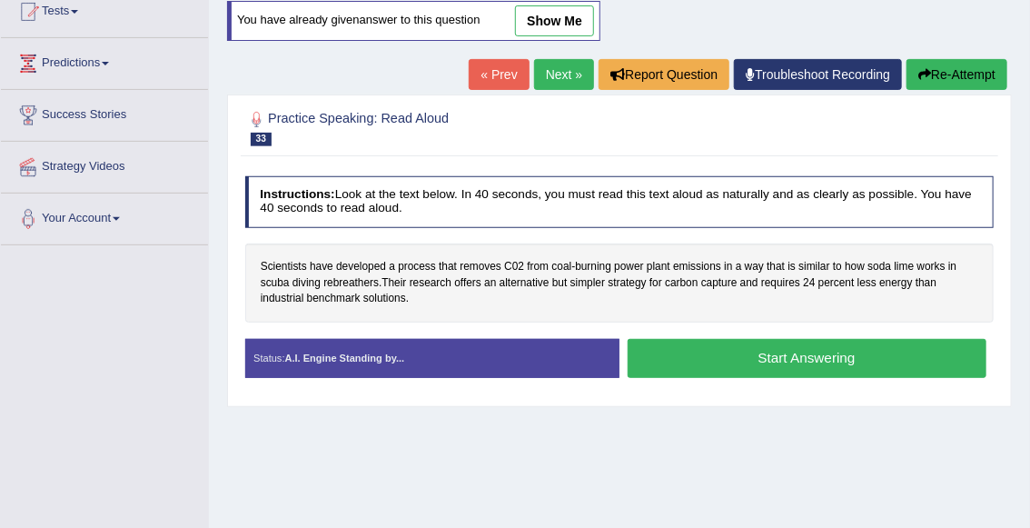
click at [704, 353] on button "Start Answering" at bounding box center [807, 358] width 359 height 39
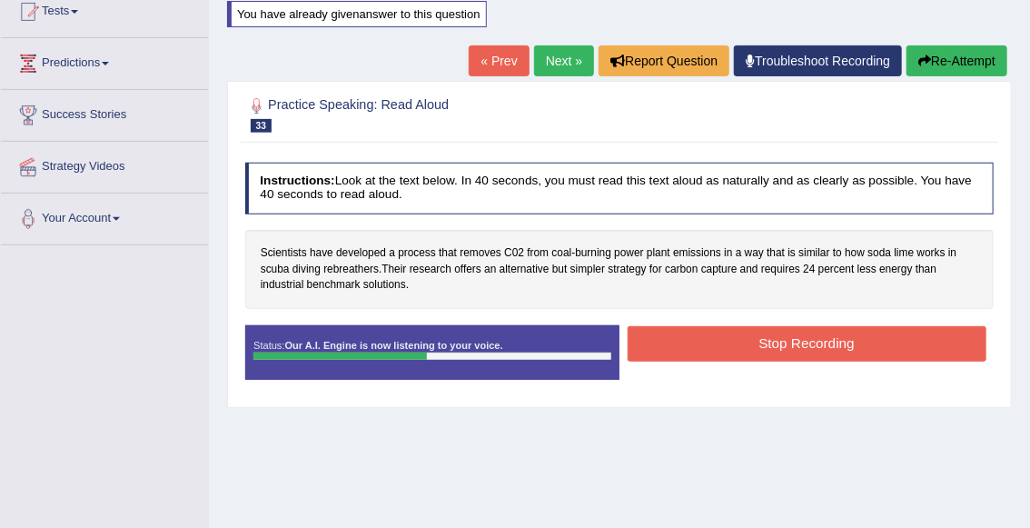
click at [710, 345] on button "Stop Recording" at bounding box center [807, 343] width 359 height 35
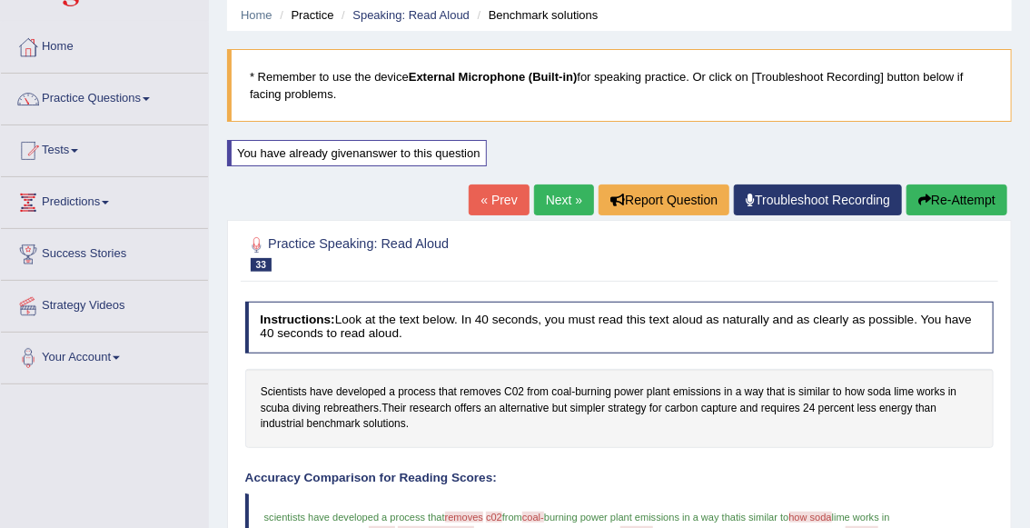
scroll to position [41, 0]
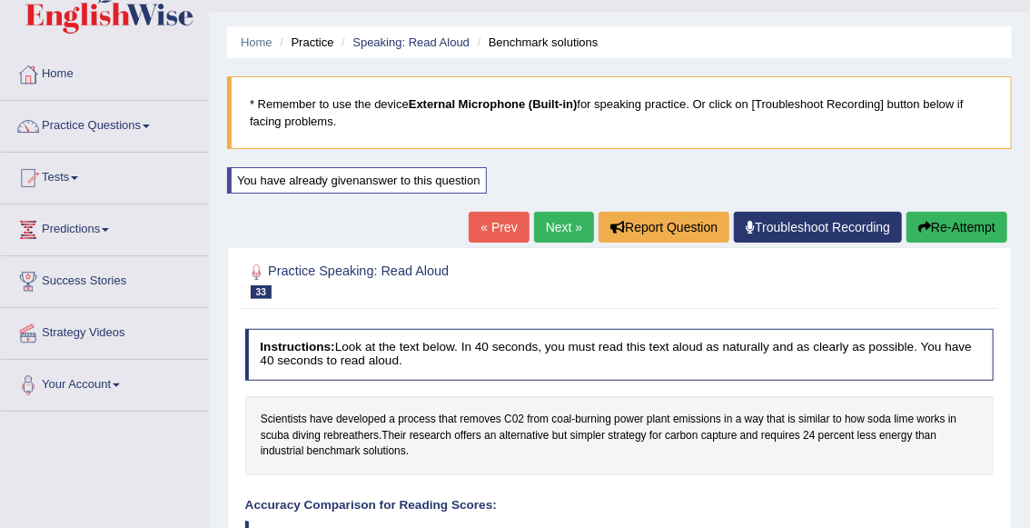
click at [542, 233] on link "Next »" at bounding box center [564, 227] width 60 height 31
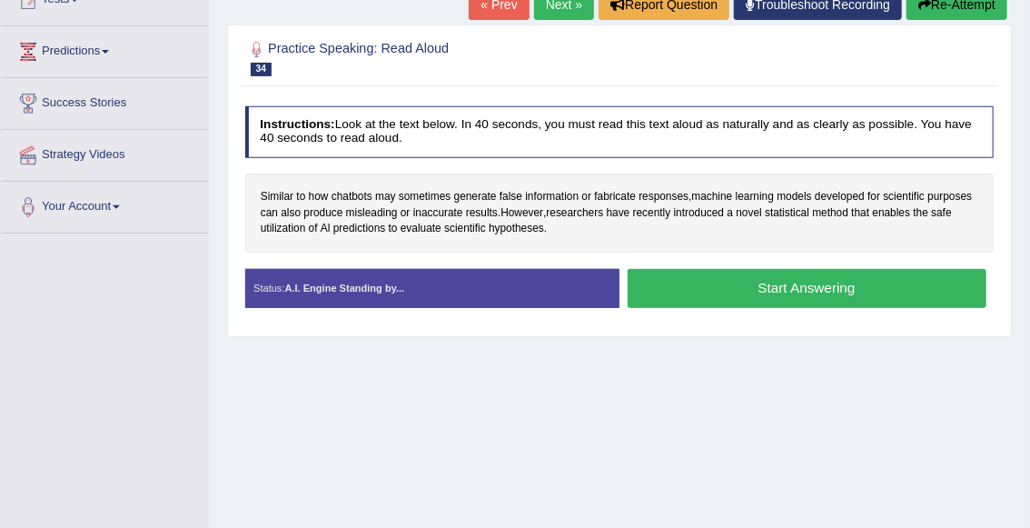
scroll to position [222, 0]
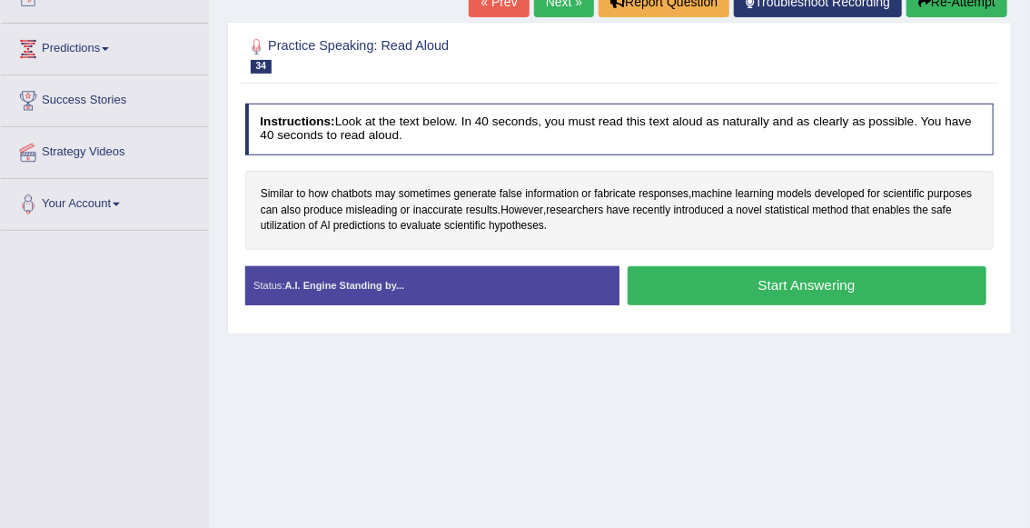
click at [679, 294] on button "Start Answering" at bounding box center [807, 285] width 359 height 39
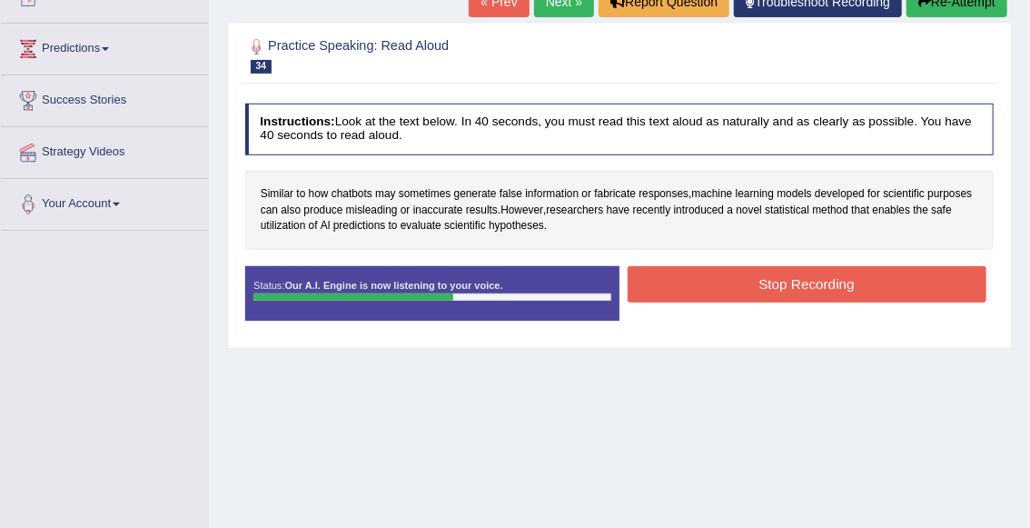
click at [705, 282] on button "Stop Recording" at bounding box center [807, 283] width 359 height 35
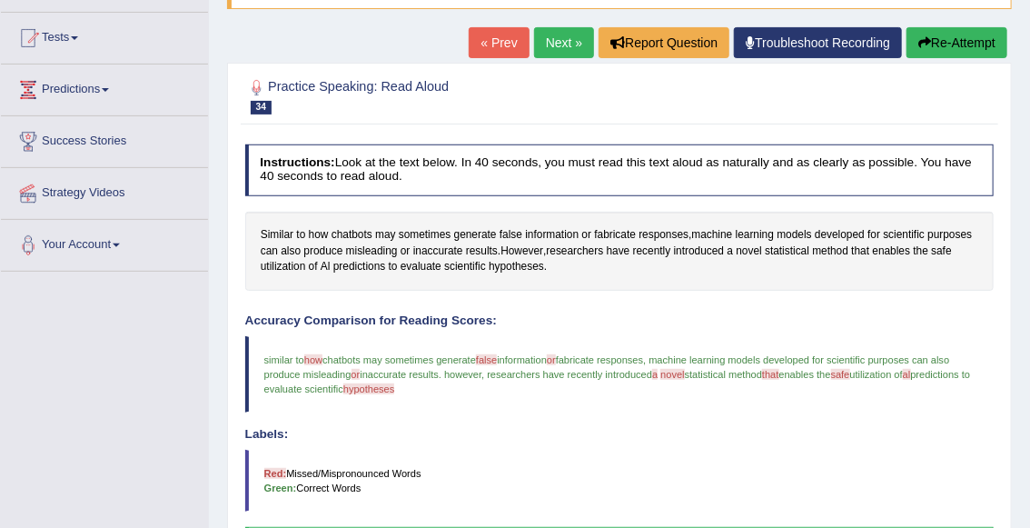
scroll to position [176, 0]
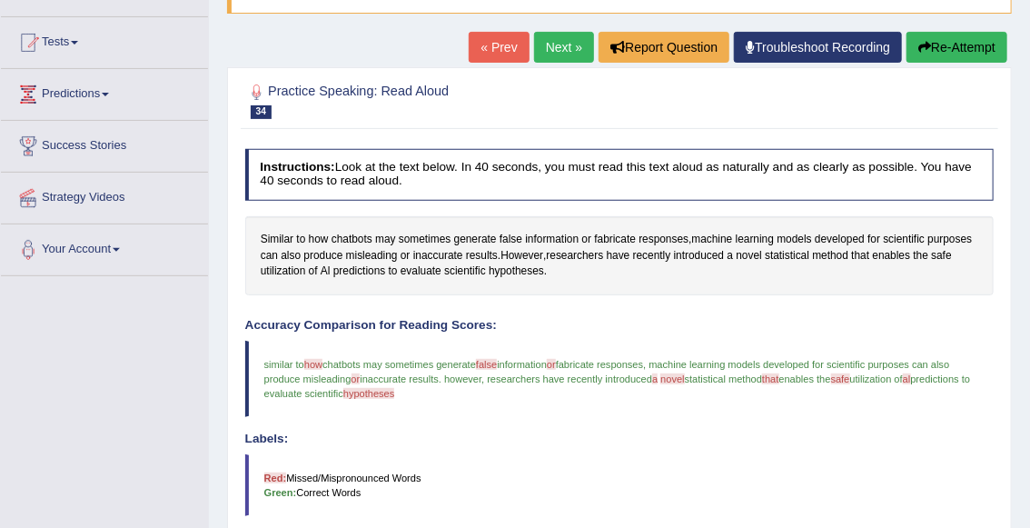
click at [923, 47] on icon "button" at bounding box center [924, 47] width 13 height 13
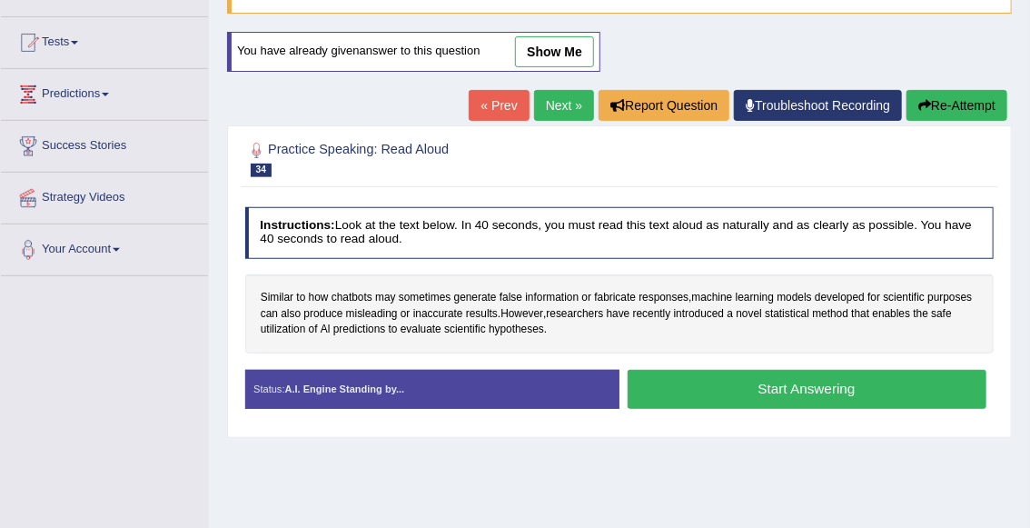
click at [698, 391] on button "Start Answering" at bounding box center [807, 389] width 359 height 39
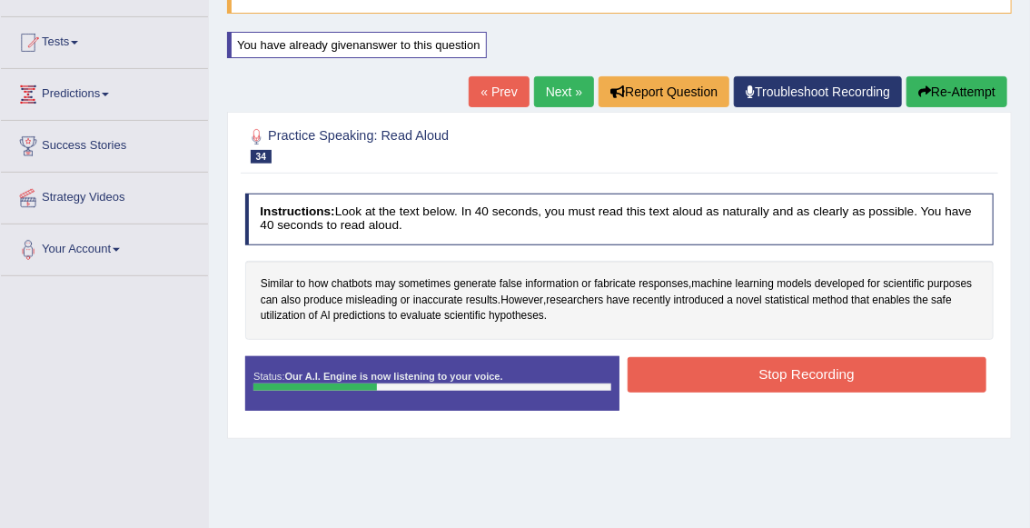
click at [950, 90] on button "Re-Attempt" at bounding box center [957, 91] width 101 height 31
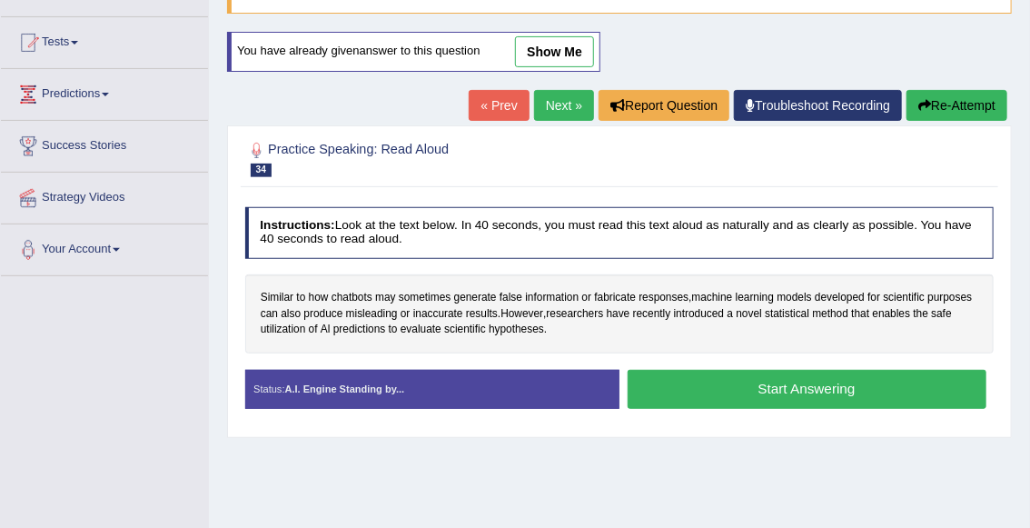
click at [748, 393] on button "Start Answering" at bounding box center [807, 389] width 359 height 39
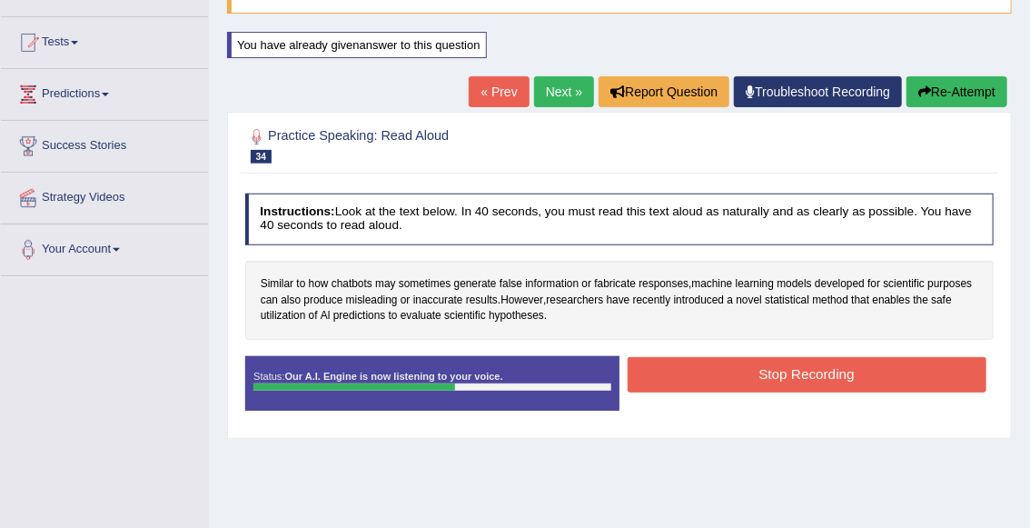
click at [776, 377] on button "Stop Recording" at bounding box center [807, 374] width 359 height 35
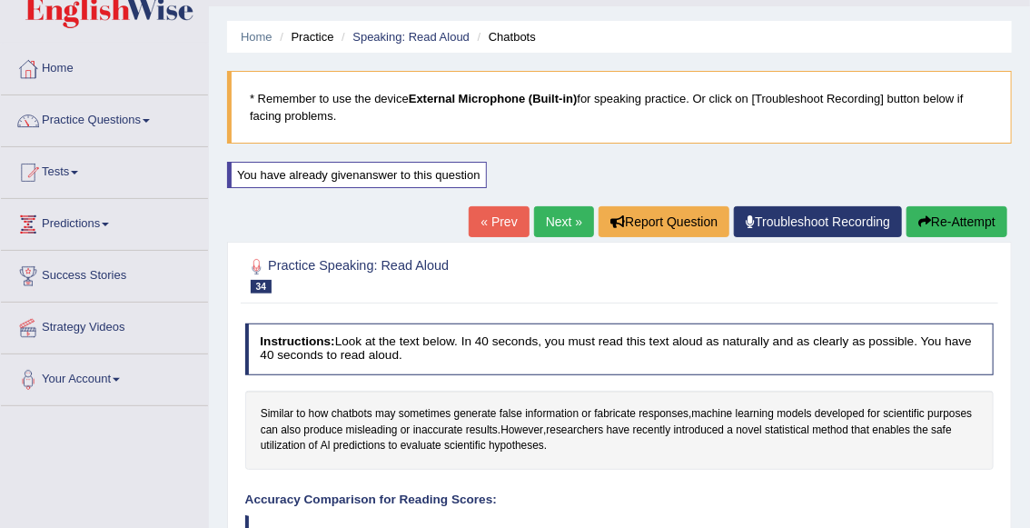
scroll to position [20, 0]
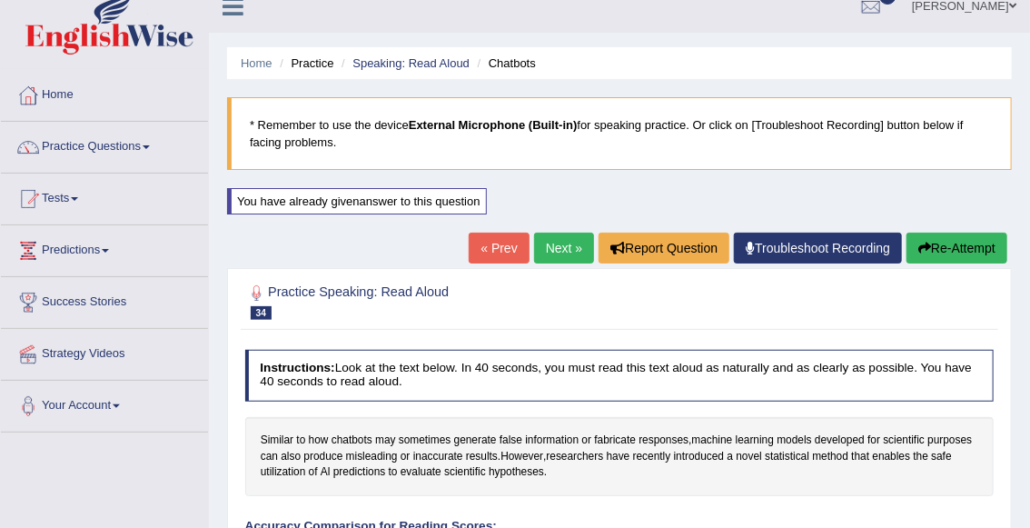
click at [540, 242] on link "Next »" at bounding box center [564, 248] width 60 height 31
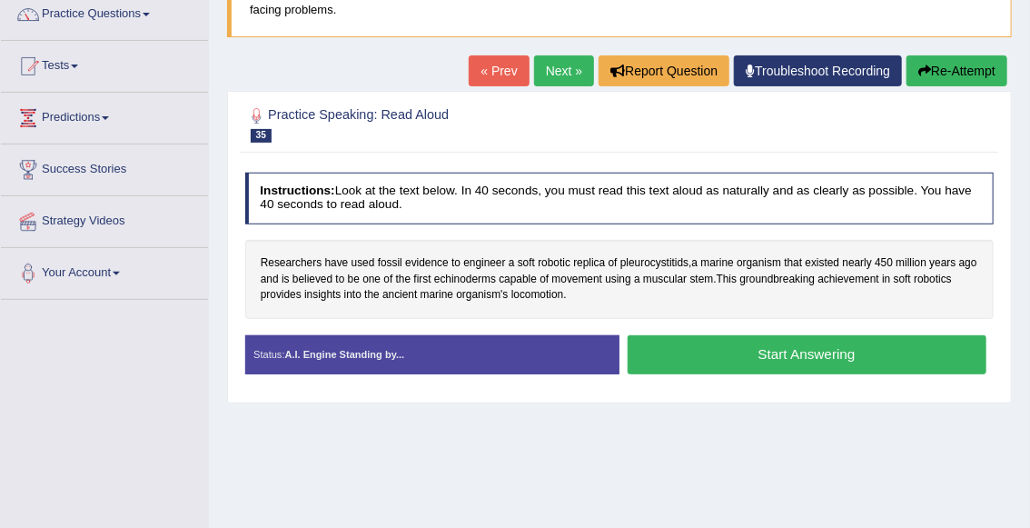
scroll to position [157, 0]
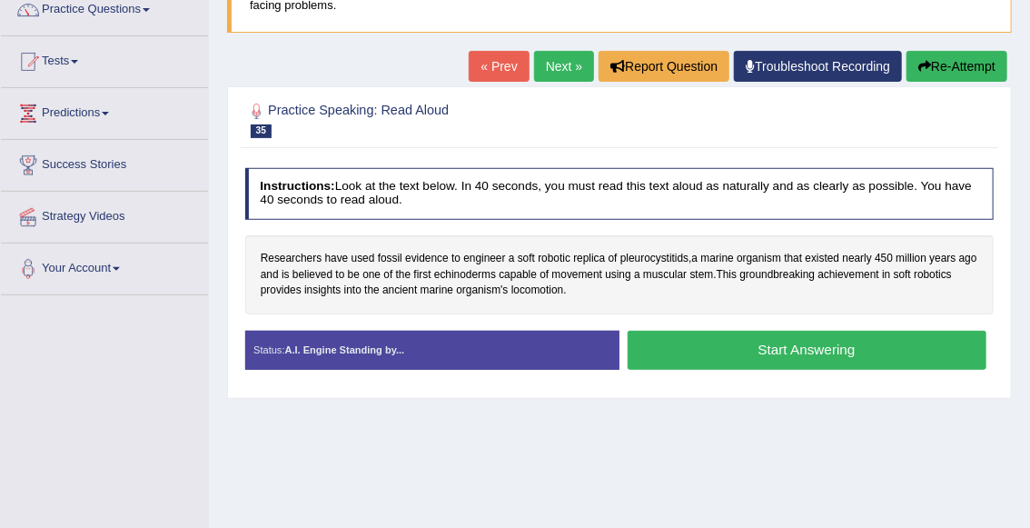
click at [734, 353] on button "Start Answering" at bounding box center [807, 350] width 359 height 39
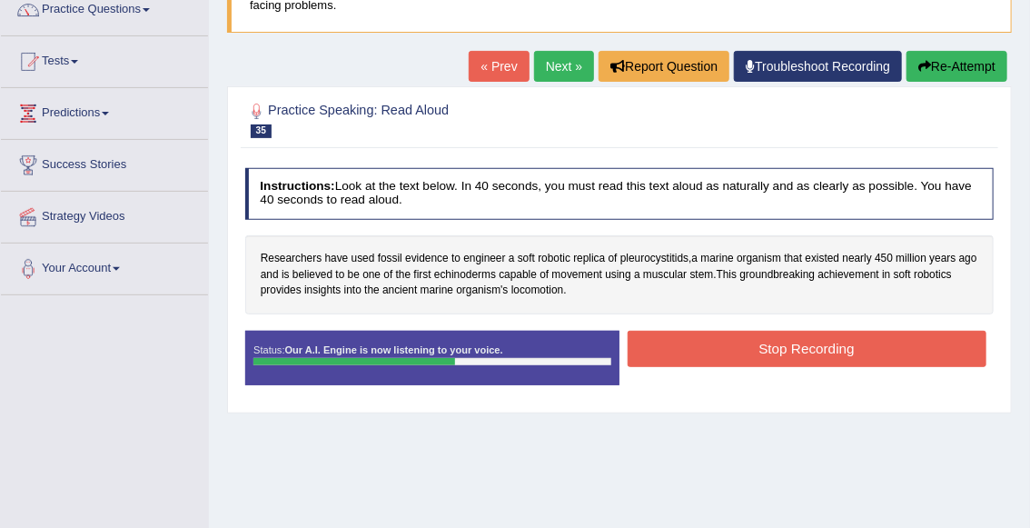
click at [742, 346] on button "Stop Recording" at bounding box center [807, 348] width 359 height 35
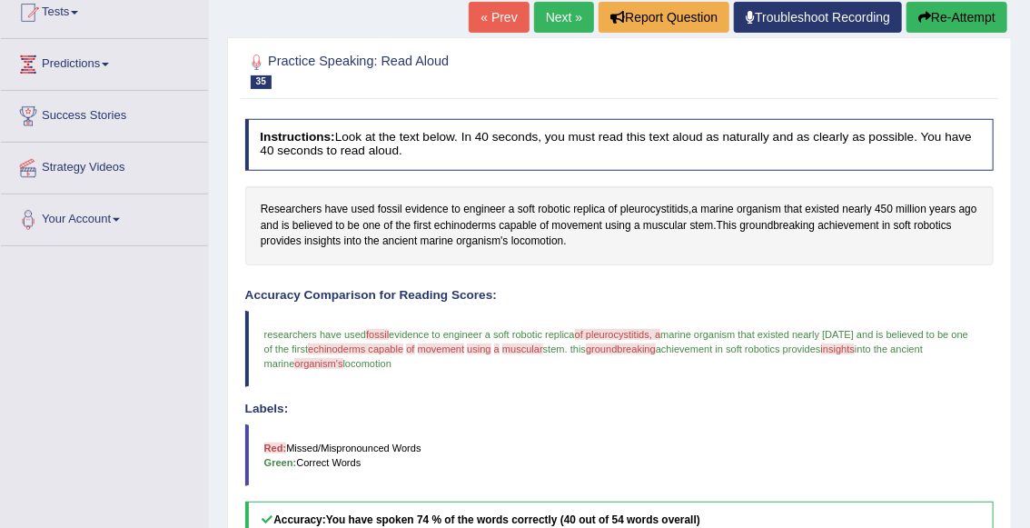
scroll to position [203, 0]
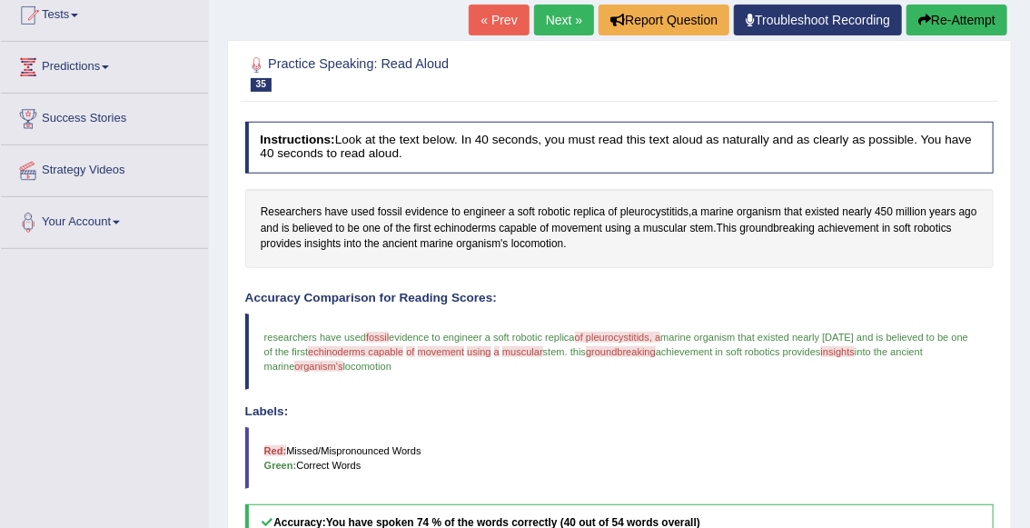
click at [918, 25] on button "Re-Attempt" at bounding box center [957, 20] width 101 height 31
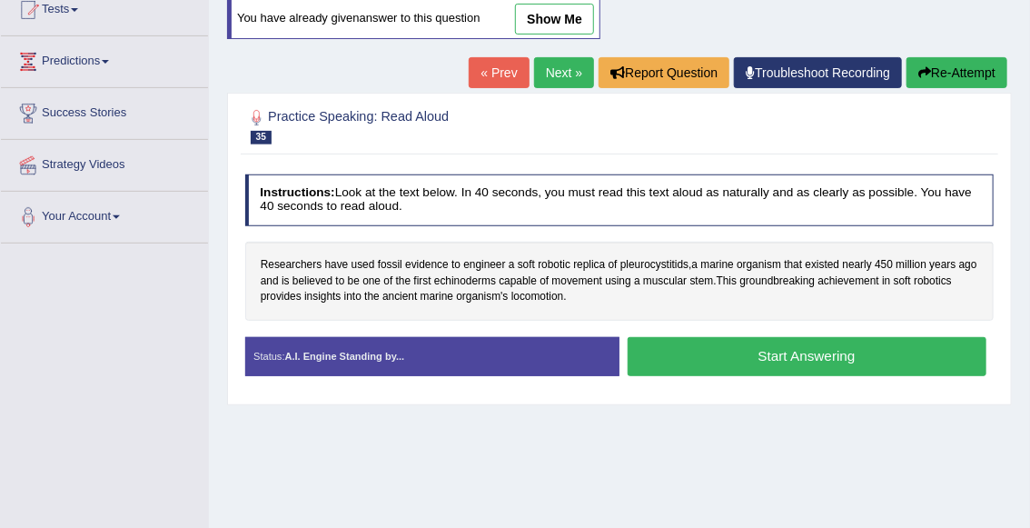
click at [718, 364] on button "Start Answering" at bounding box center [807, 356] width 359 height 39
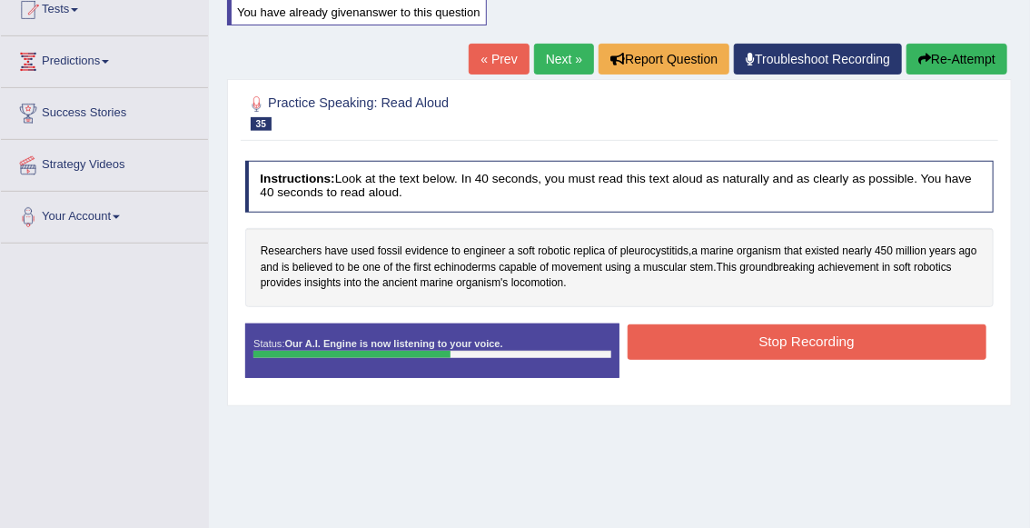
click at [717, 341] on button "Stop Recording" at bounding box center [807, 341] width 359 height 35
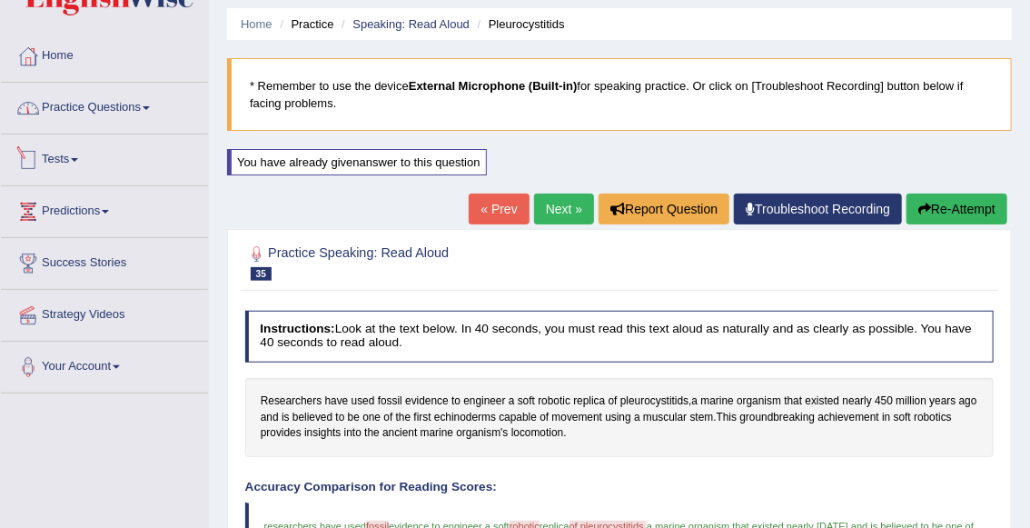
scroll to position [60, 0]
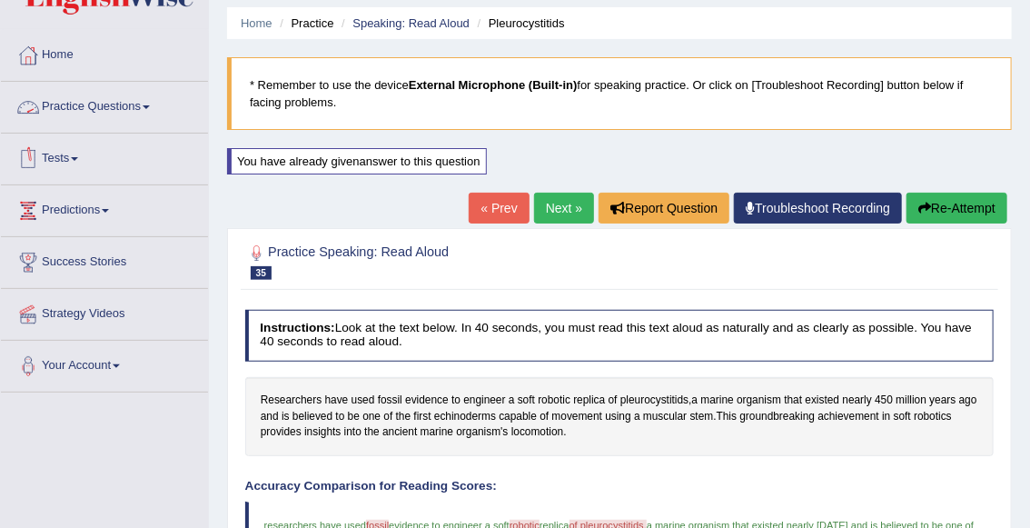
click at [120, 102] on link "Practice Questions" at bounding box center [104, 104] width 207 height 45
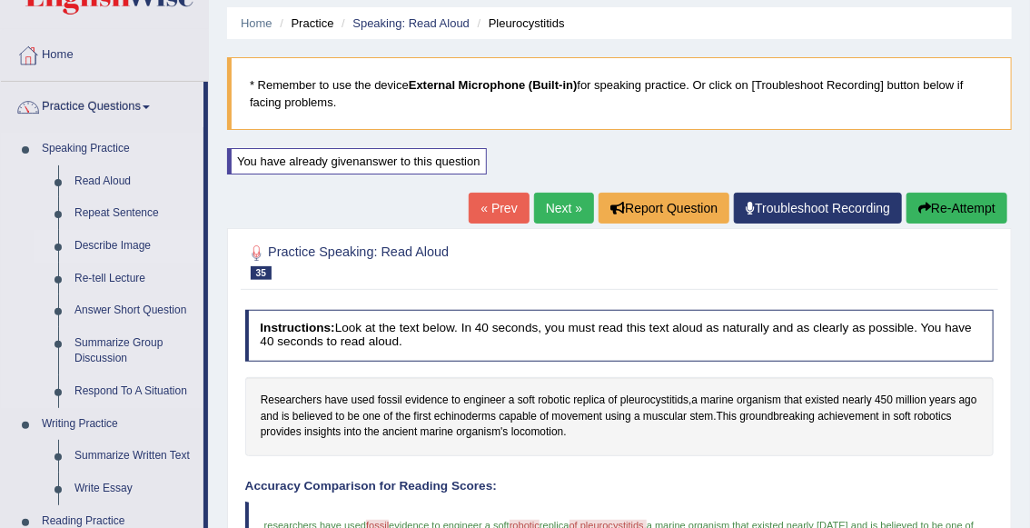
click at [132, 250] on link "Describe Image" at bounding box center [134, 246] width 137 height 33
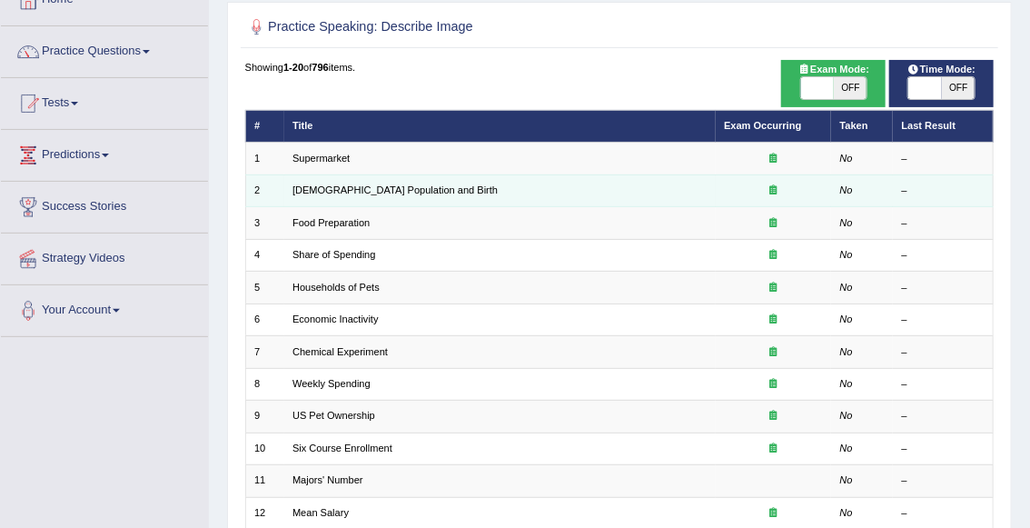
scroll to position [126, 0]
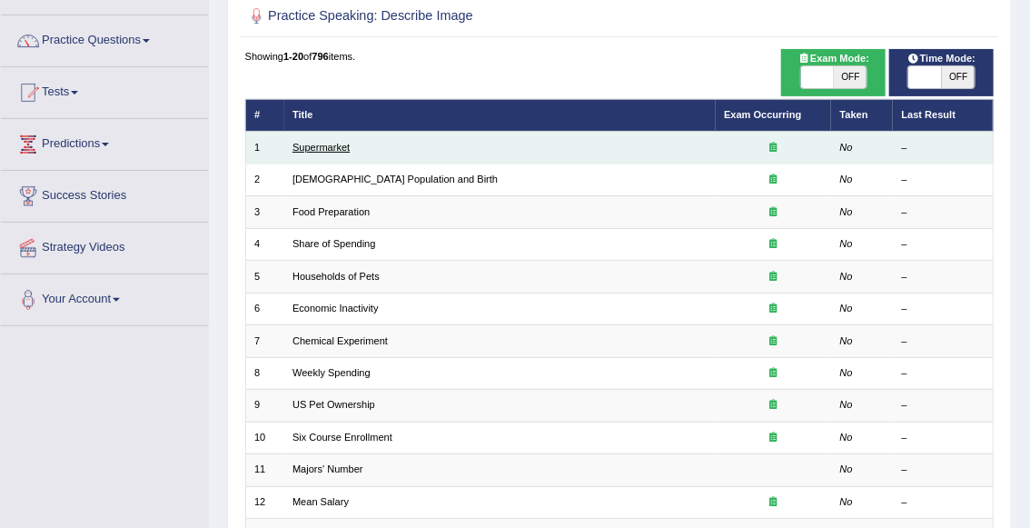
click at [320, 152] on link "Supermarket" at bounding box center [320, 147] width 57 height 11
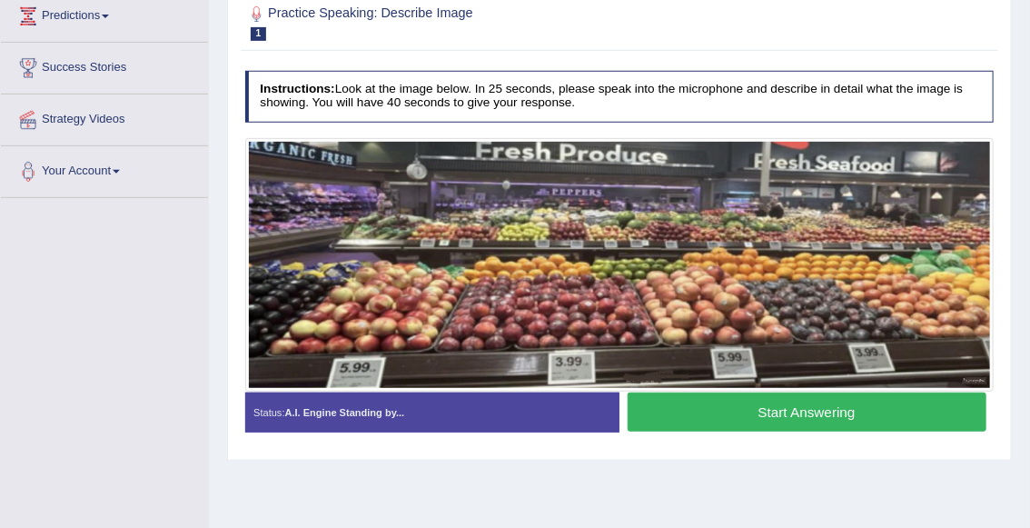
scroll to position [253, 0]
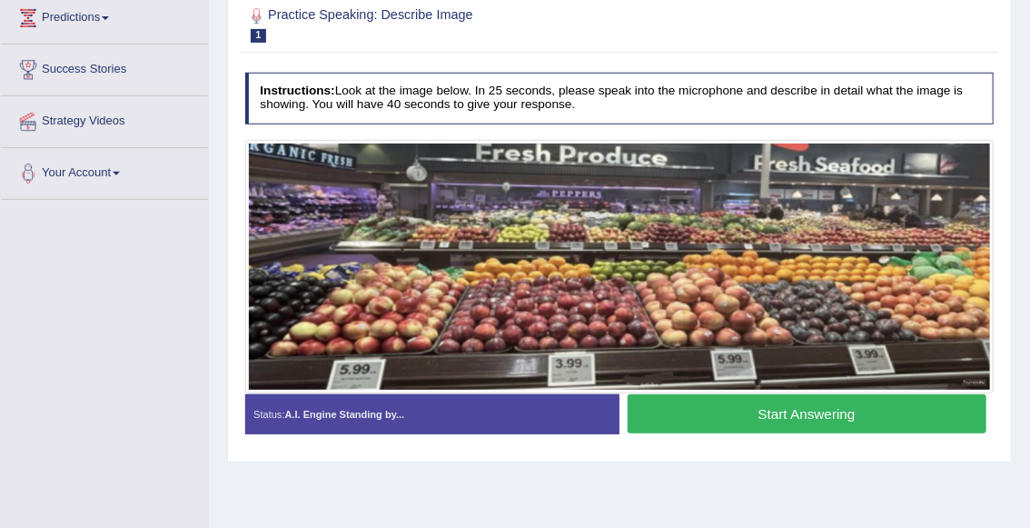
click at [679, 406] on button "Start Answering" at bounding box center [807, 413] width 359 height 39
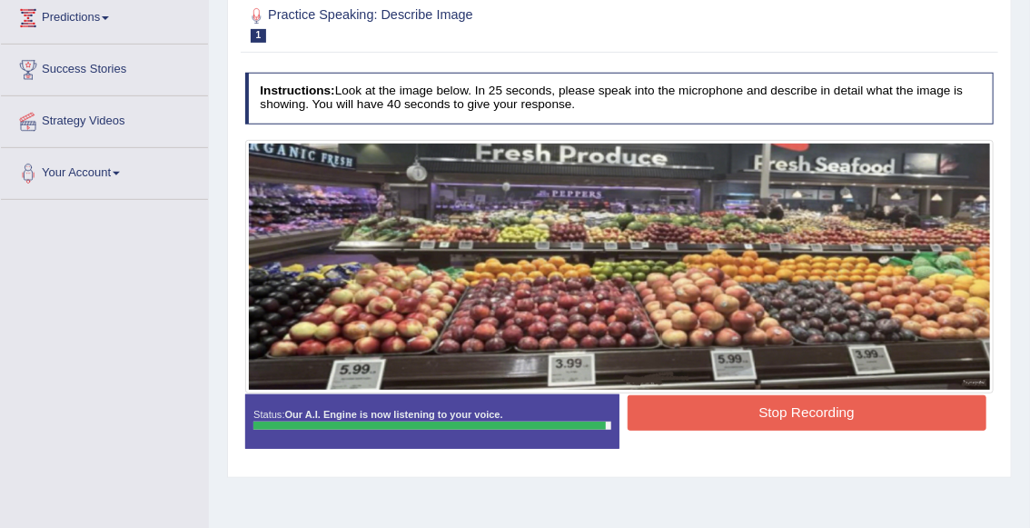
click at [770, 414] on button "Stop Recording" at bounding box center [807, 412] width 359 height 35
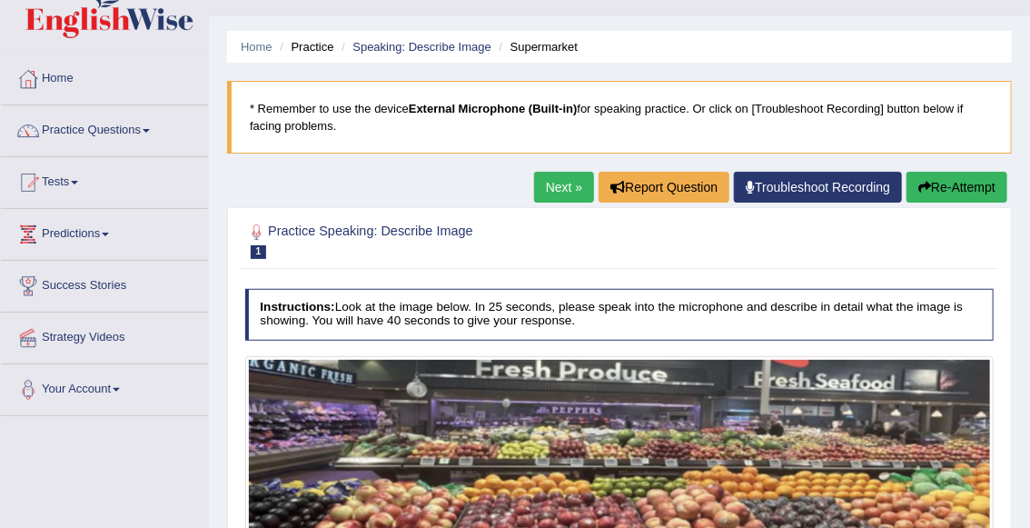
scroll to position [28, 0]
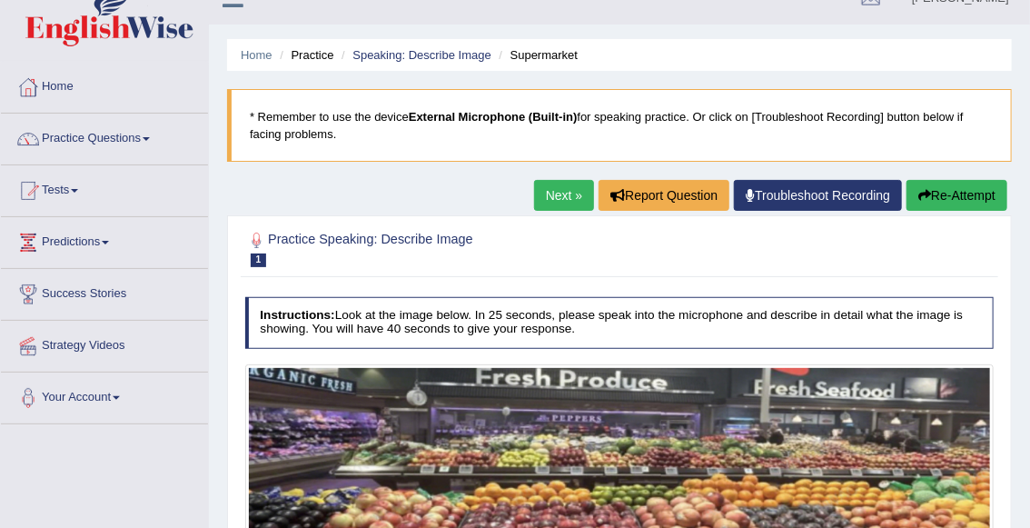
click at [956, 194] on button "Re-Attempt" at bounding box center [957, 195] width 101 height 31
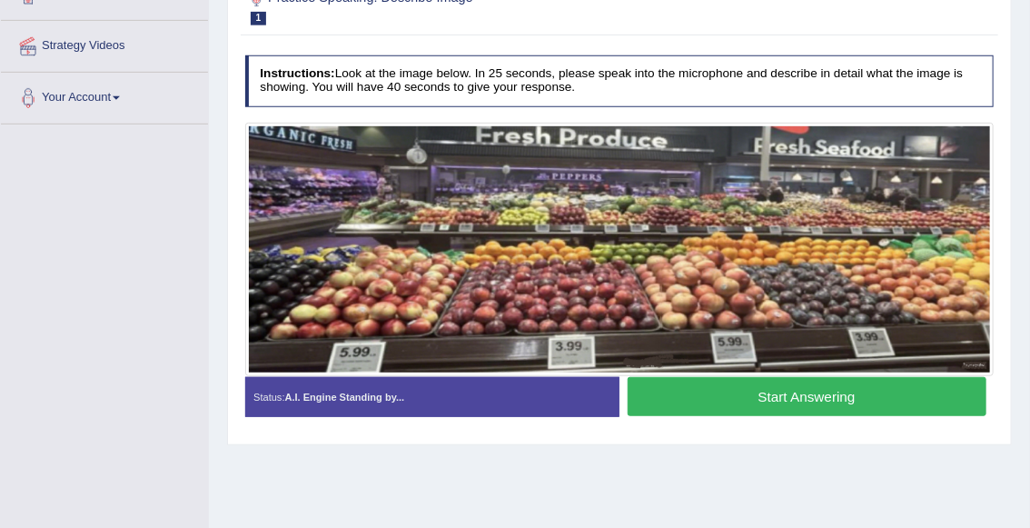
scroll to position [354, 0]
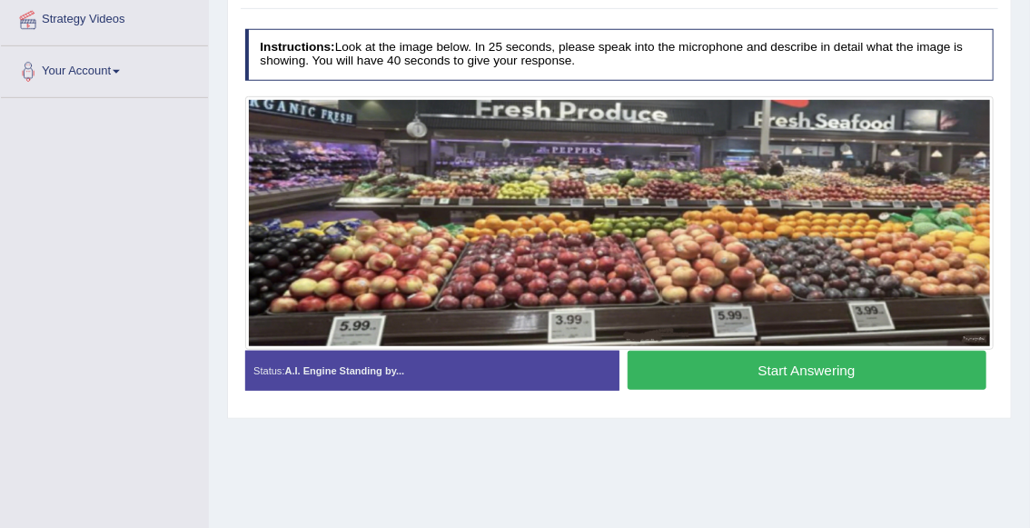
click at [778, 373] on button "Start Answering" at bounding box center [807, 370] width 359 height 39
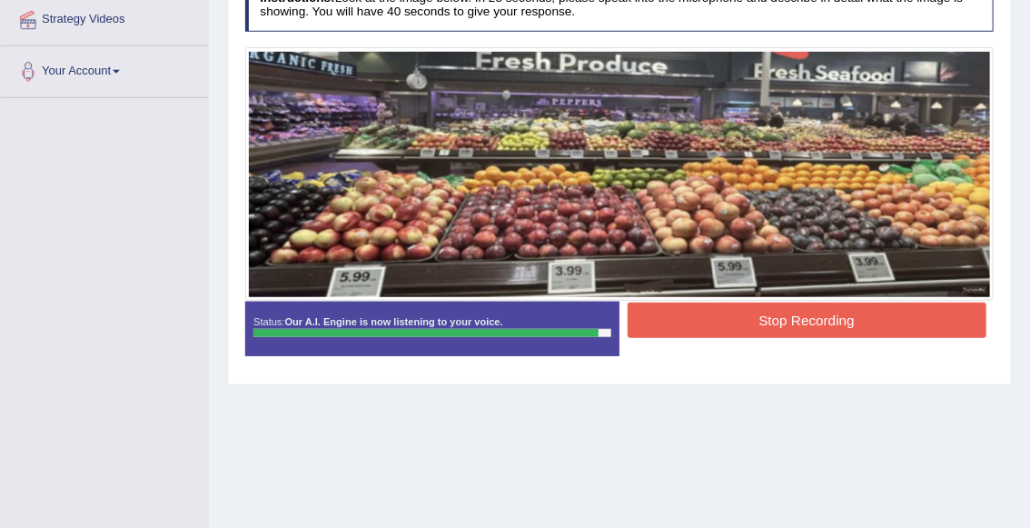
click at [768, 322] on button "Stop Recording" at bounding box center [807, 319] width 359 height 35
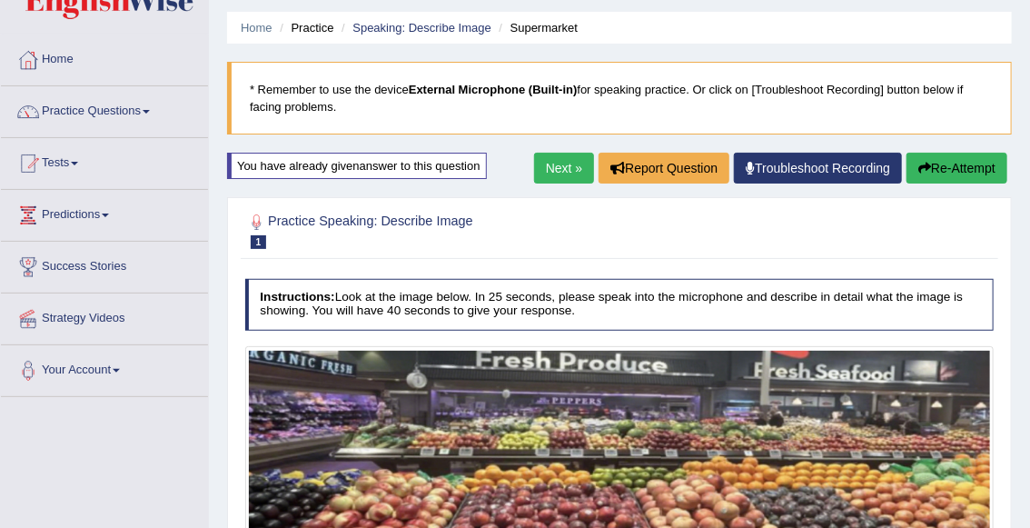
scroll to position [46, 0]
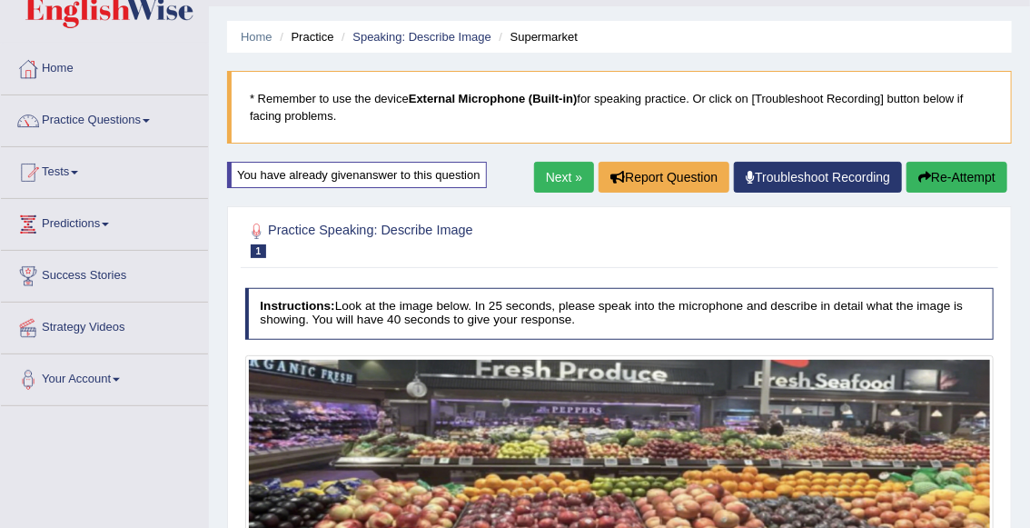
click at [563, 176] on link "Next »" at bounding box center [564, 177] width 60 height 31
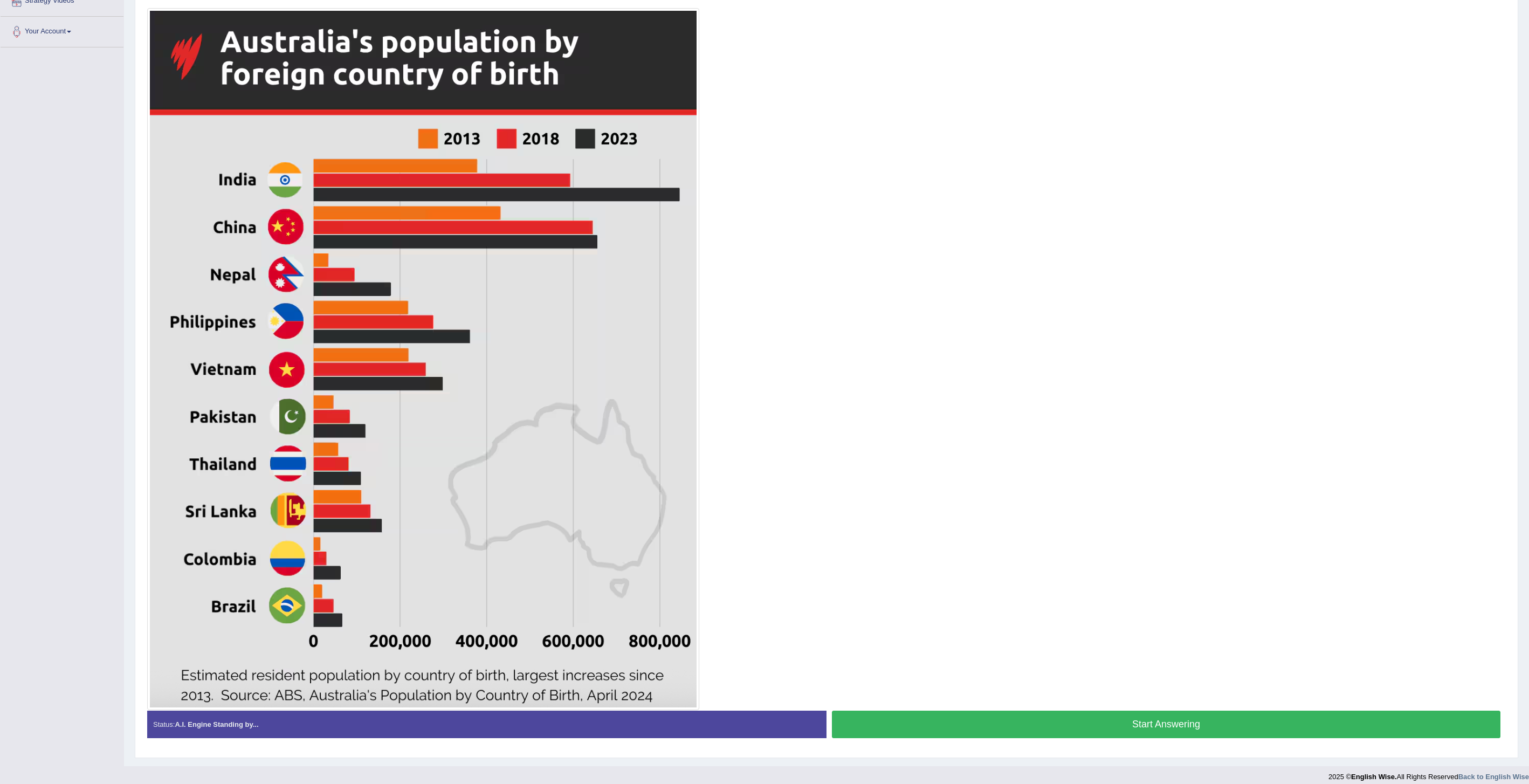
scroll to position [224, 0]
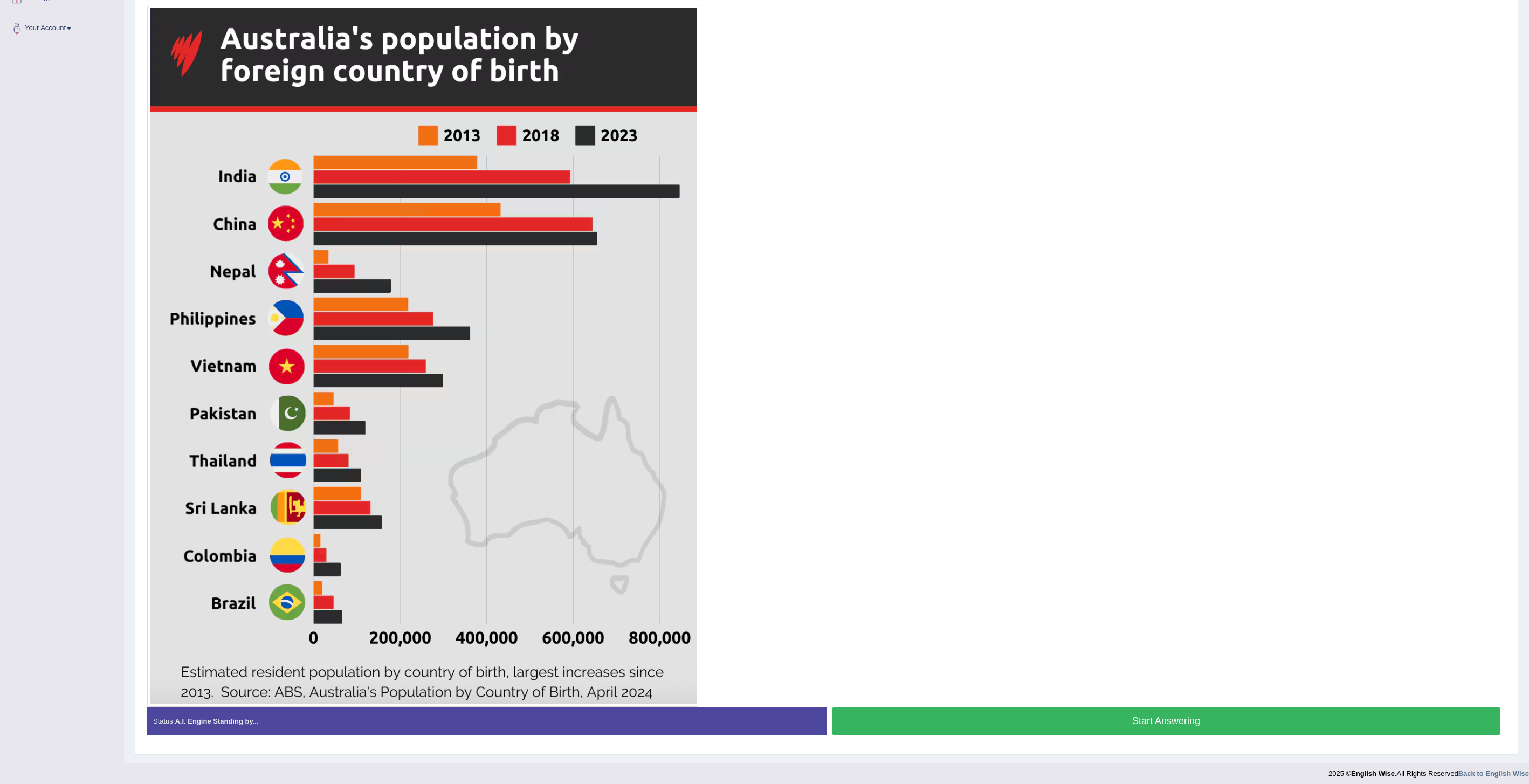
click at [611, 313] on button "Start Answering" at bounding box center [1166, 721] width 668 height 27
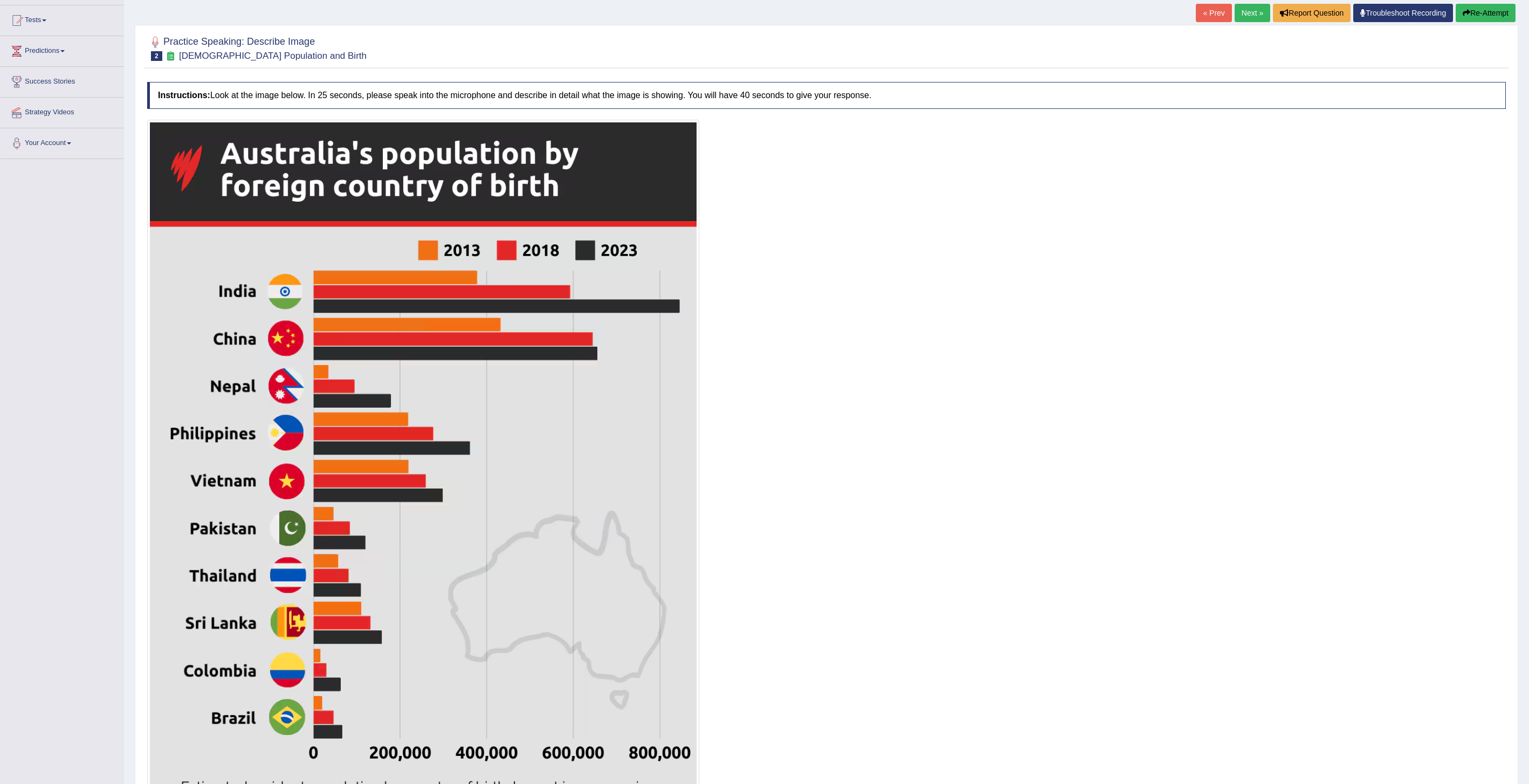
scroll to position [0, 0]
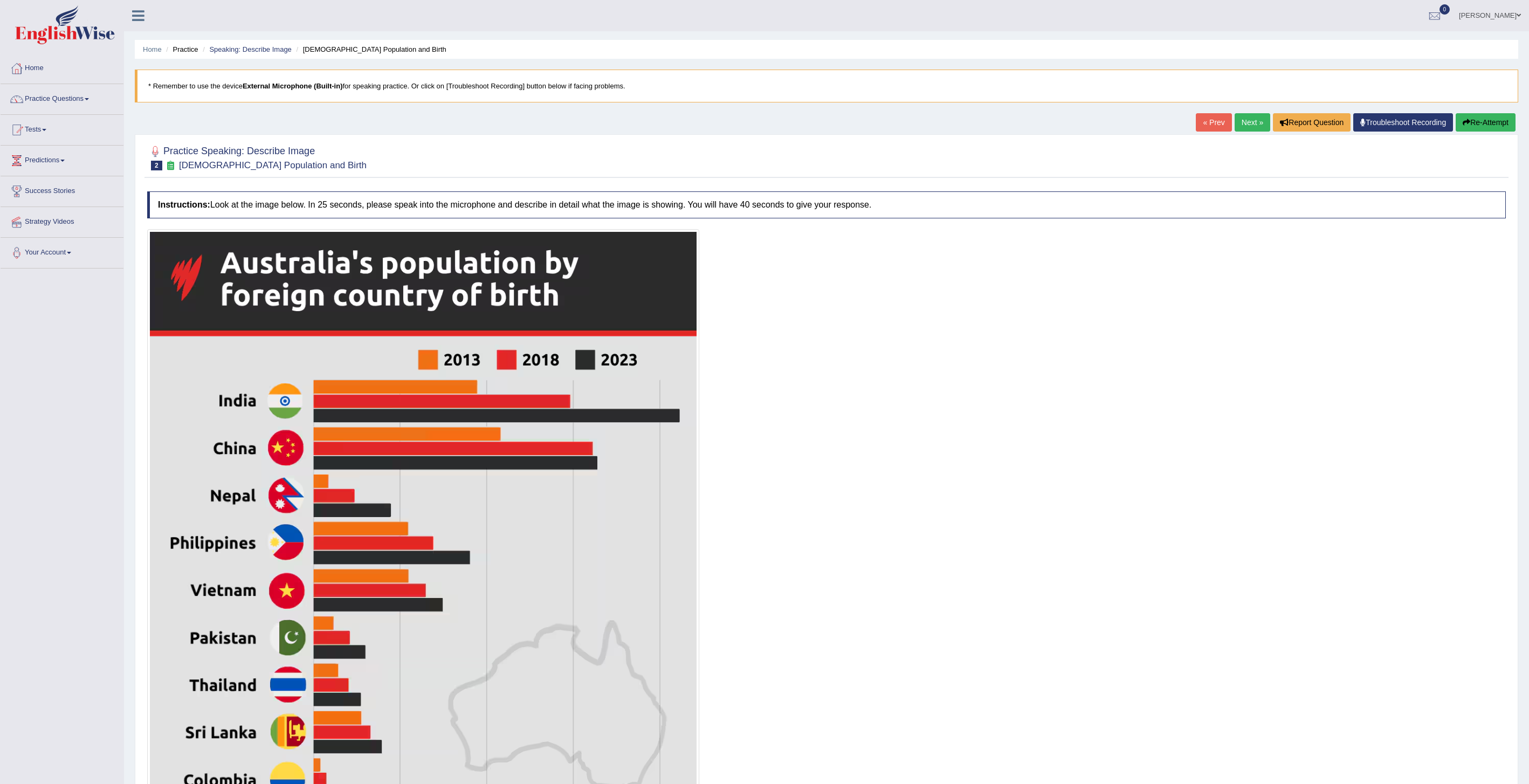
click at [611, 122] on button "Re-Attempt" at bounding box center [1485, 122] width 60 height 18
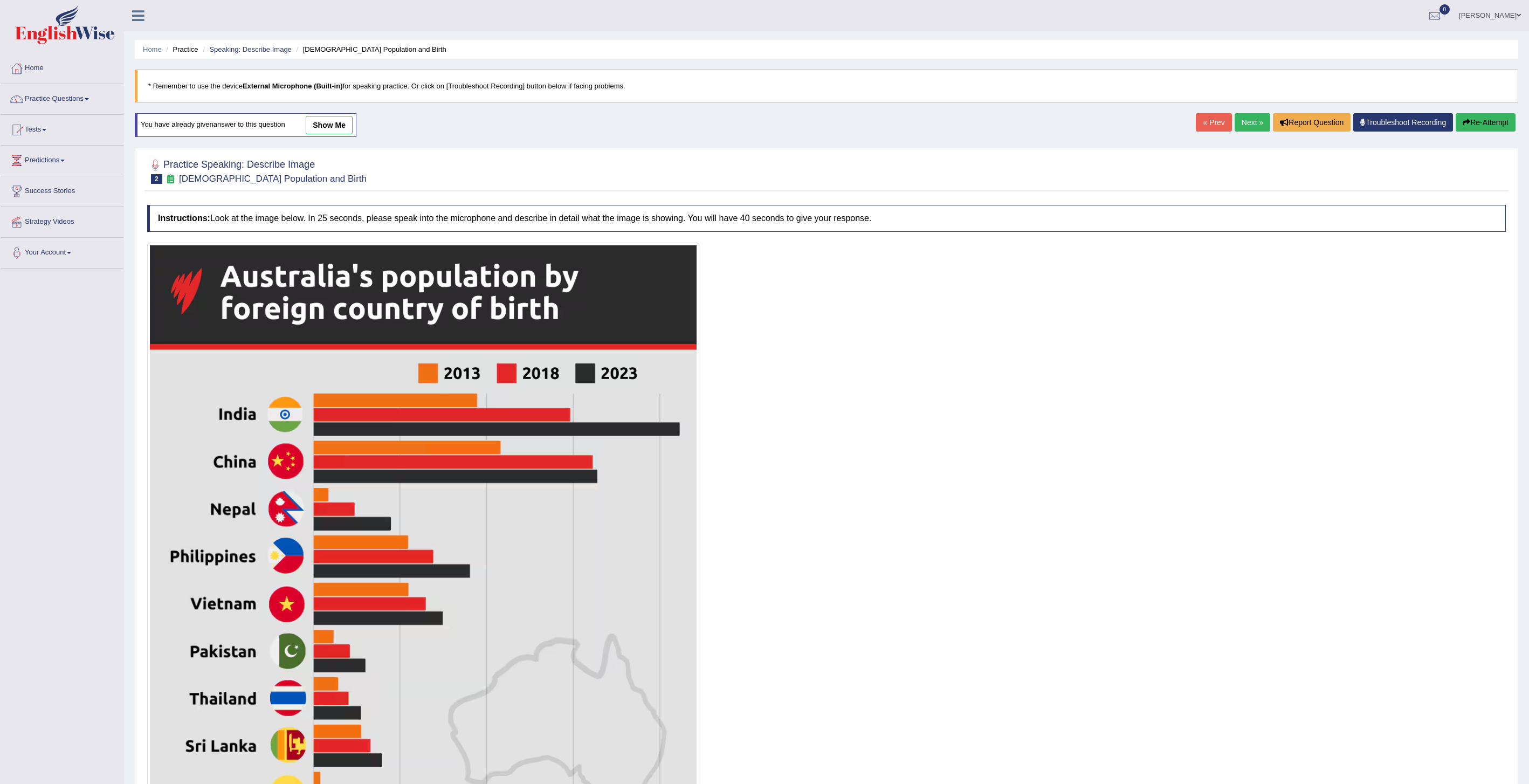
scroll to position [244, 0]
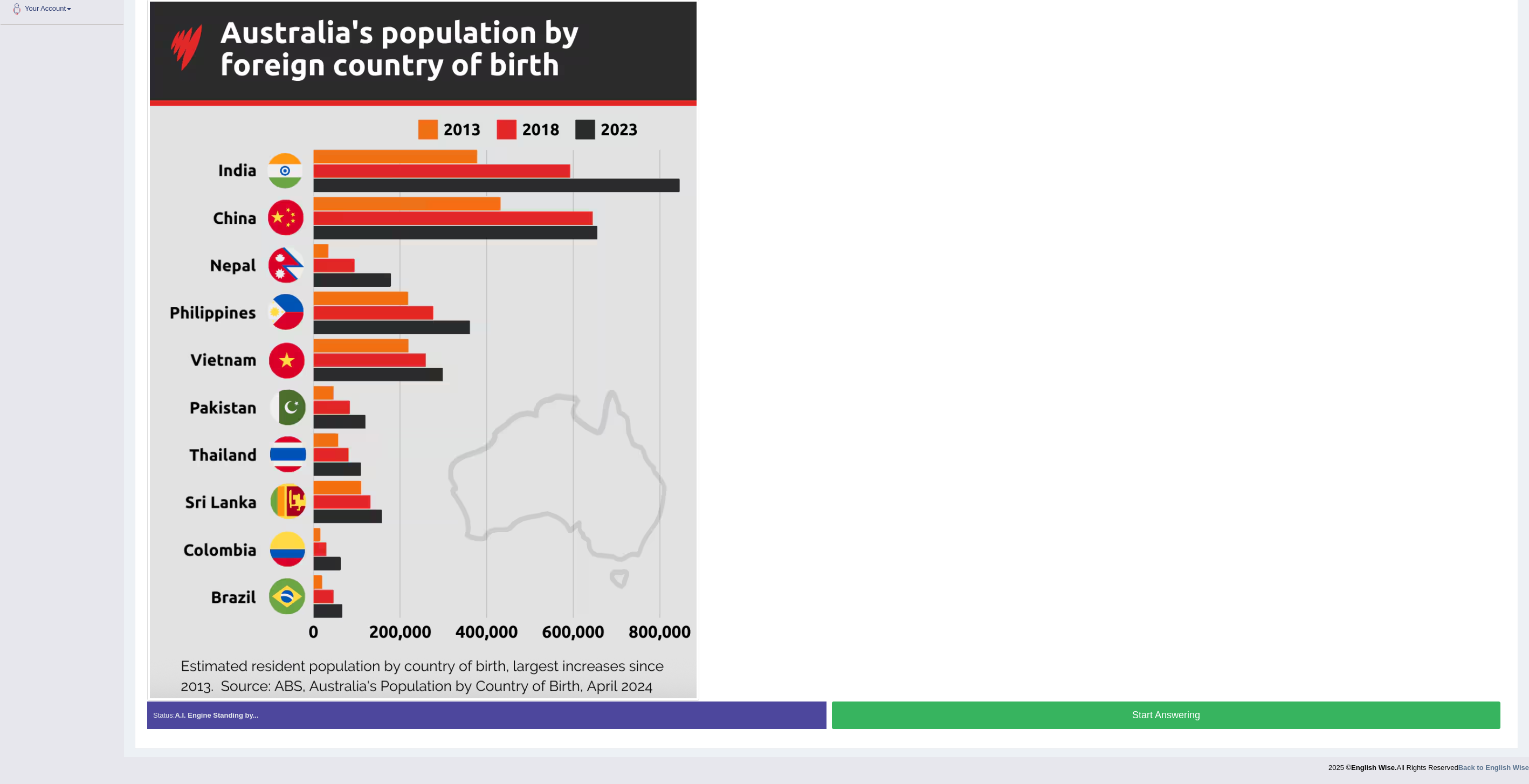
click at [1009, 716] on button "Start Answering" at bounding box center [1166, 715] width 668 height 27
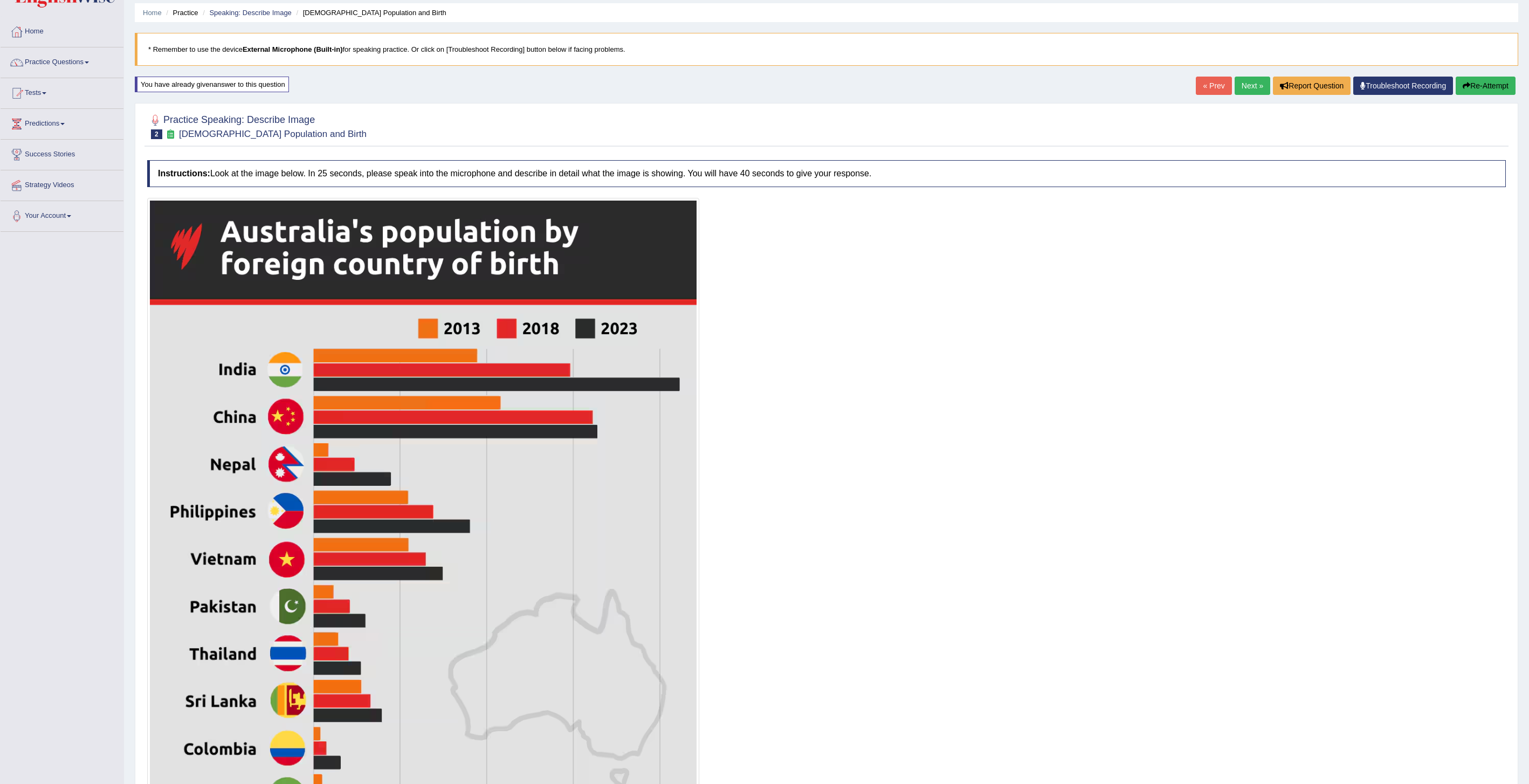
scroll to position [0, 0]
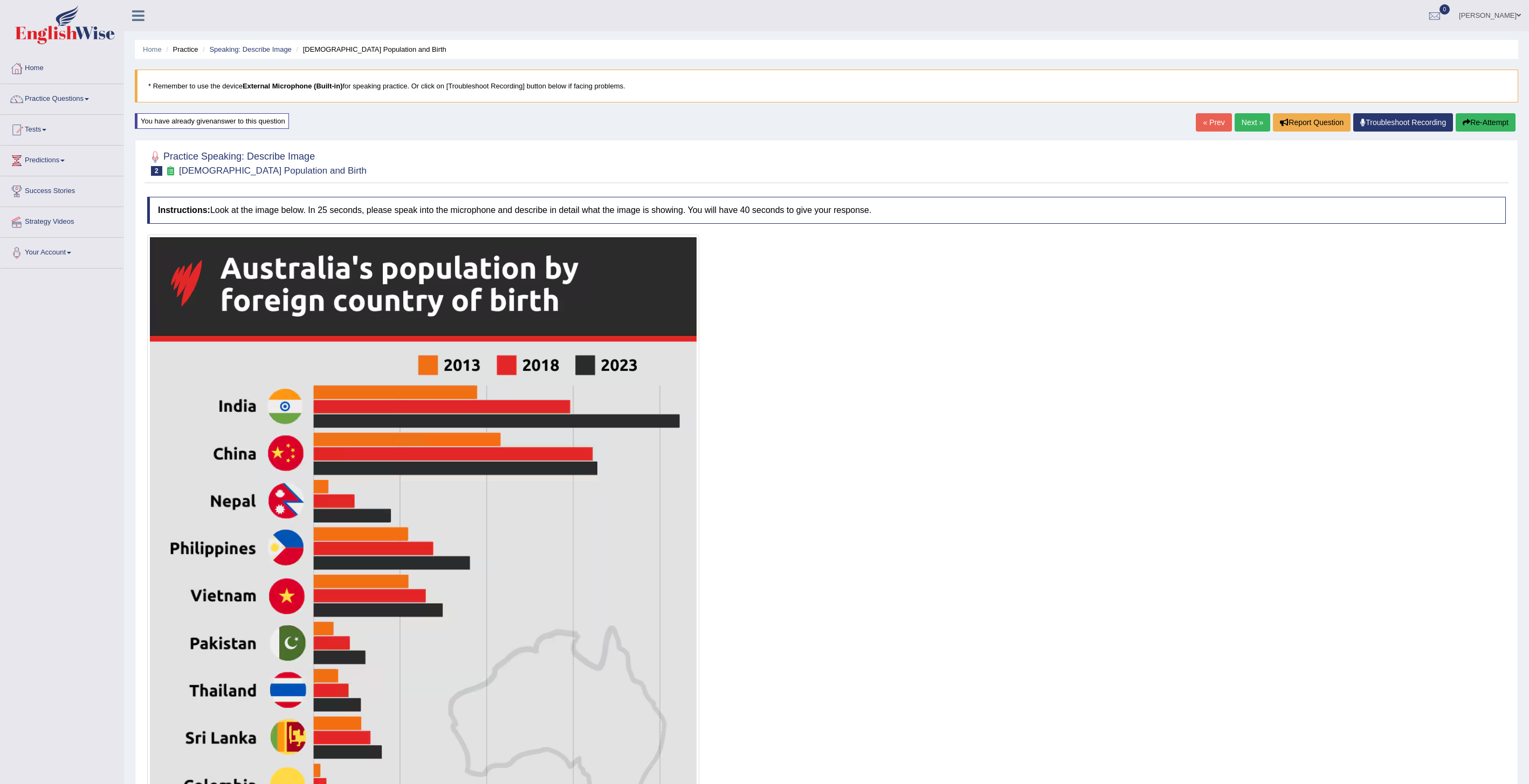
click at [1479, 125] on button "Re-Attempt" at bounding box center [1485, 122] width 60 height 18
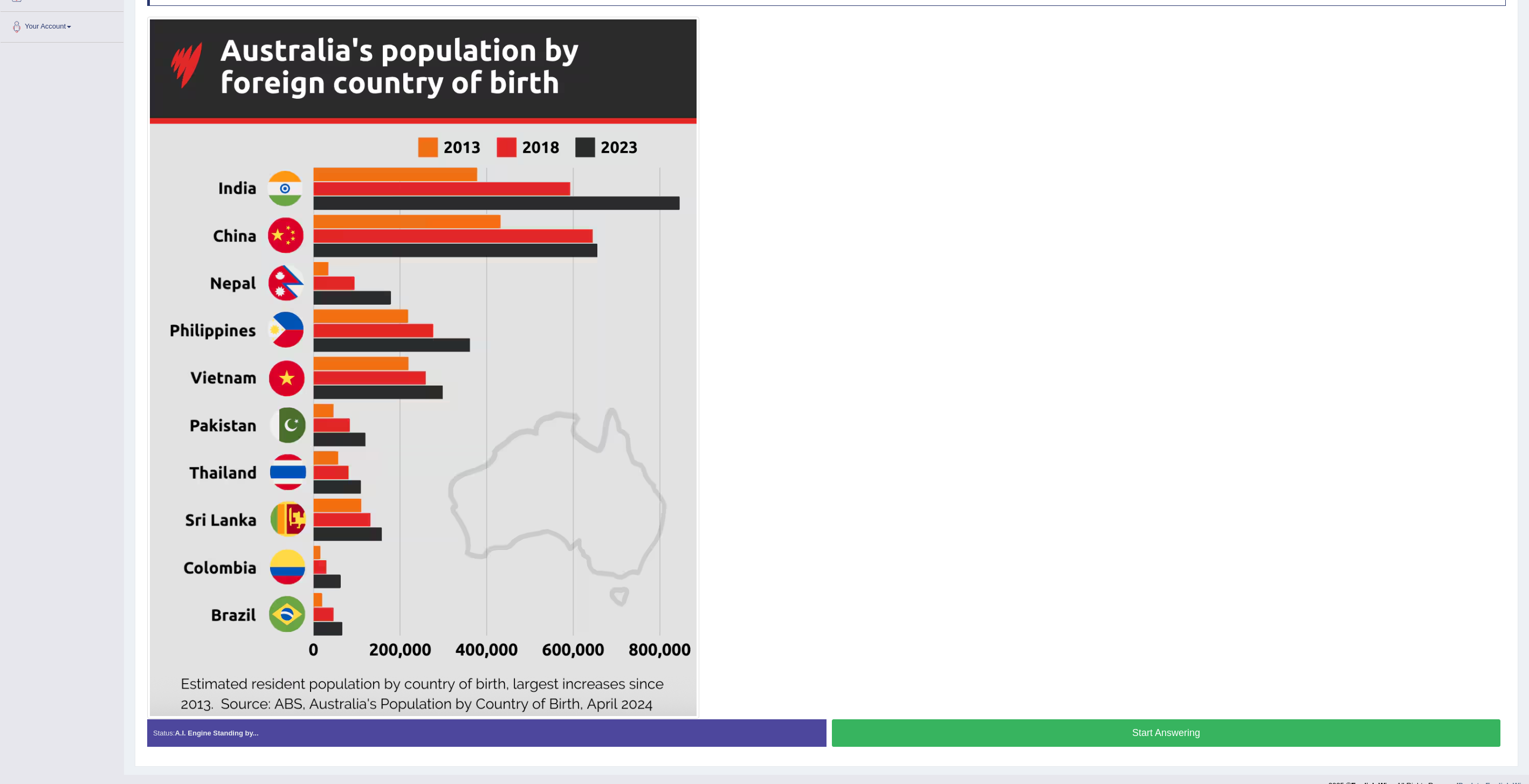
scroll to position [228, 0]
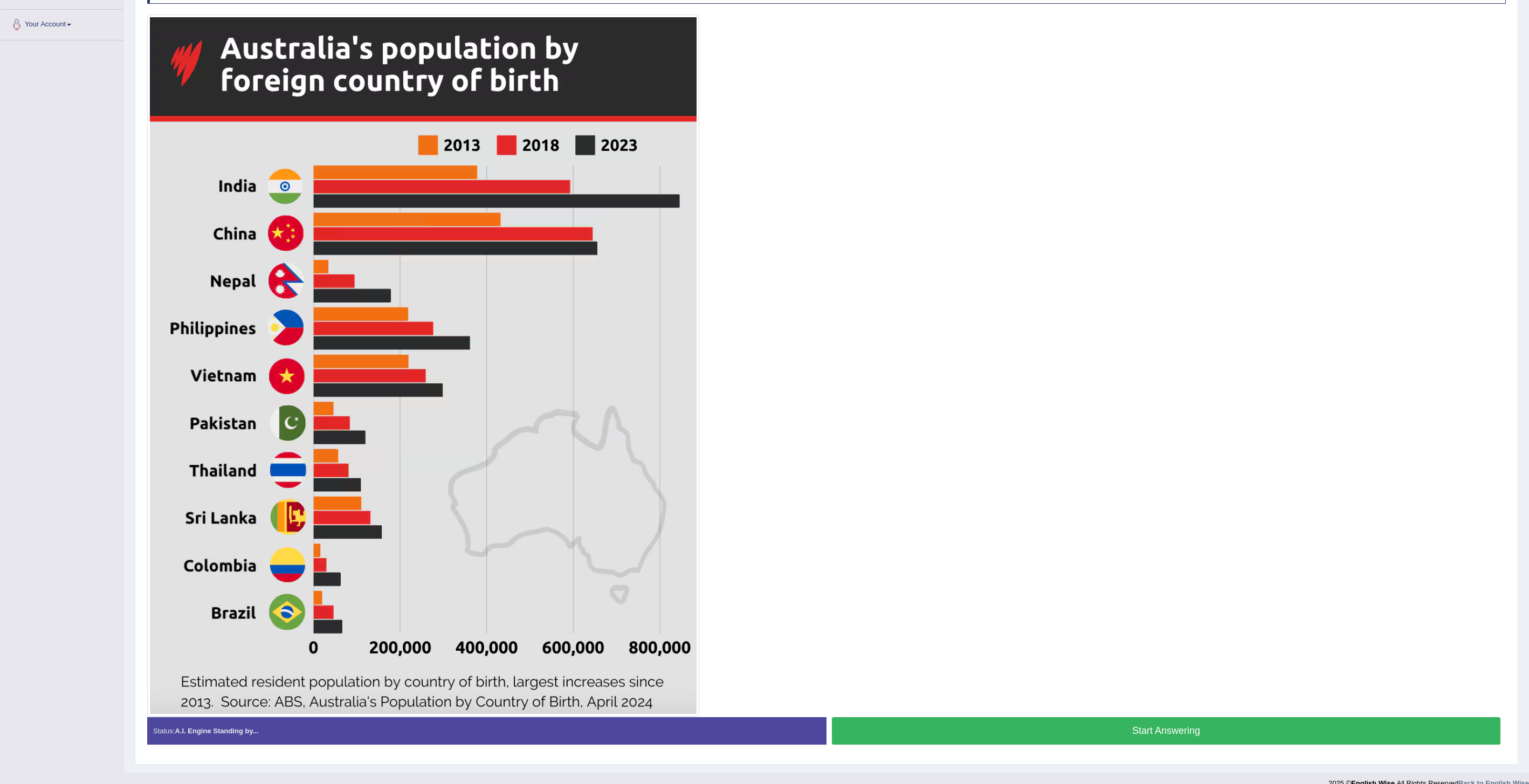
click at [1033, 736] on button "Start Answering" at bounding box center [1166, 731] width 668 height 27
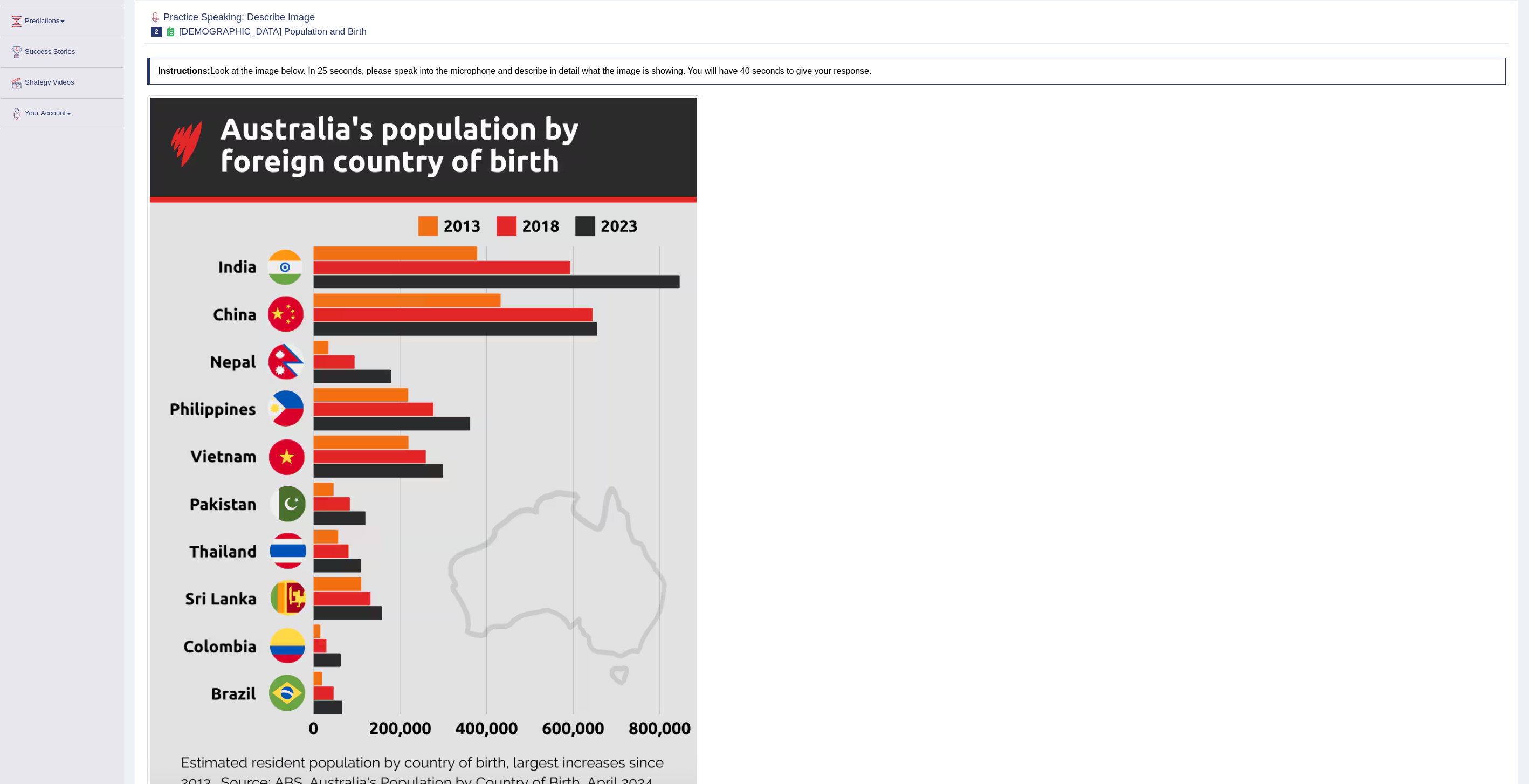
scroll to position [0, 0]
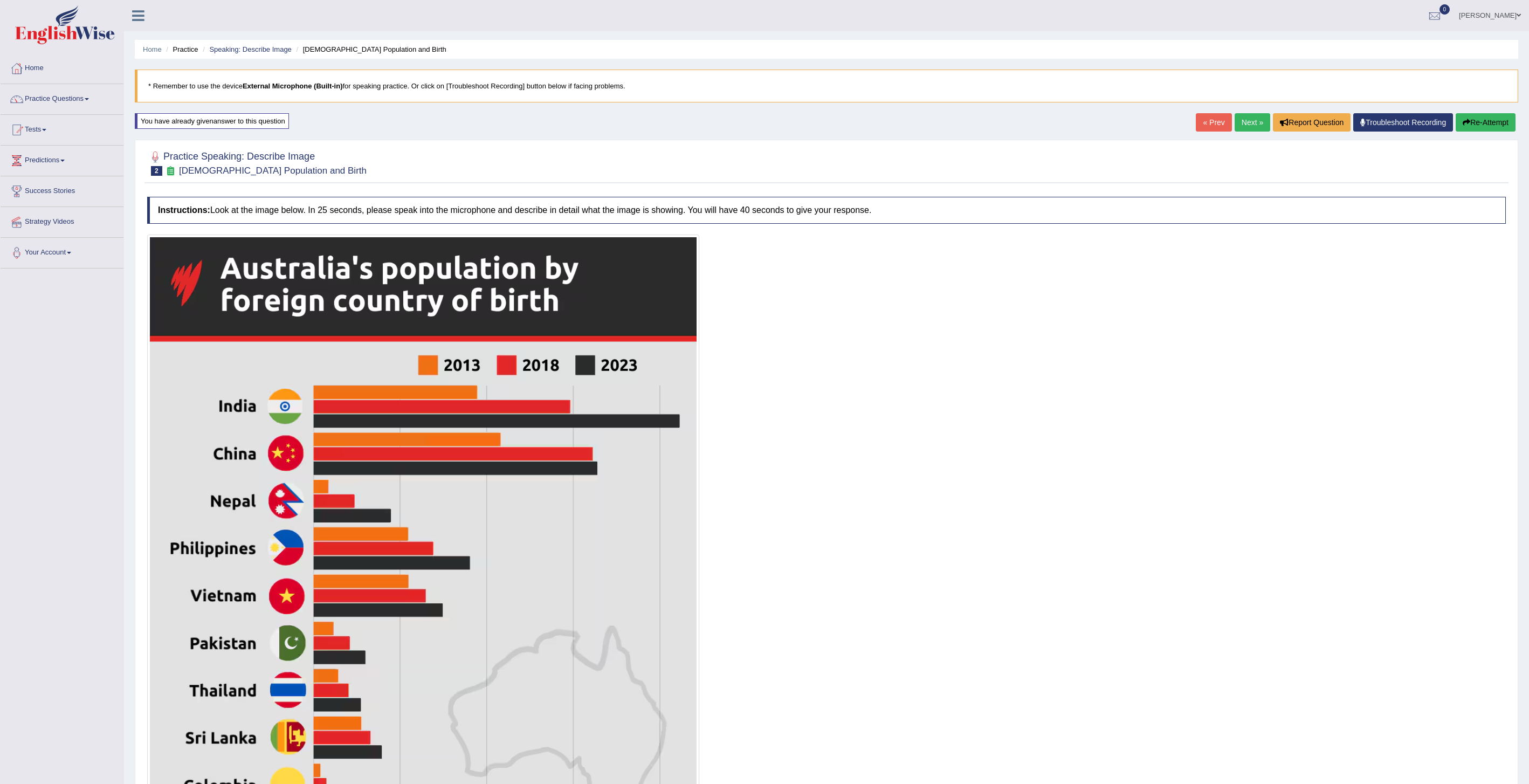
click at [1488, 125] on button "Re-Attempt" at bounding box center [1485, 122] width 60 height 18
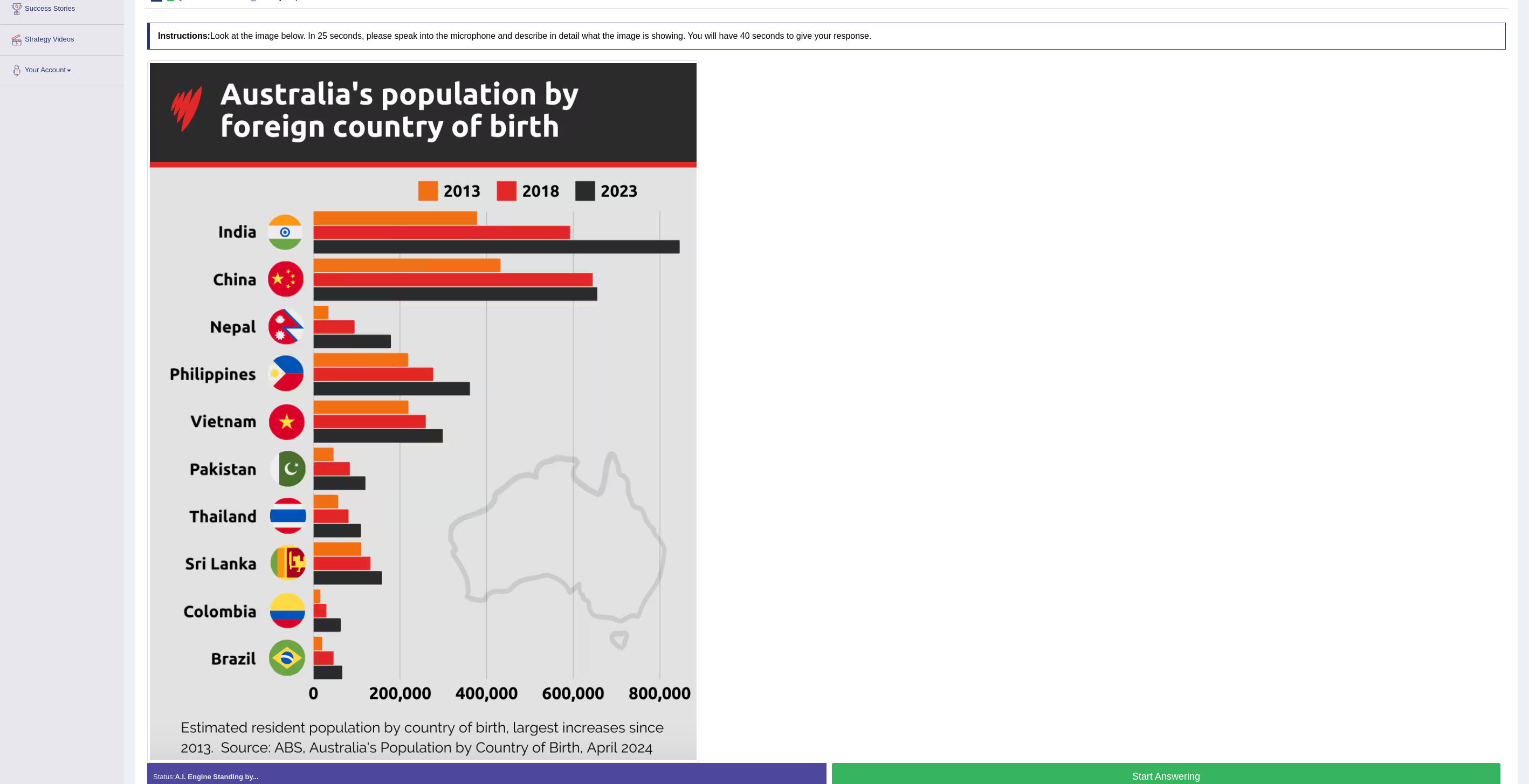
scroll to position [244, 0]
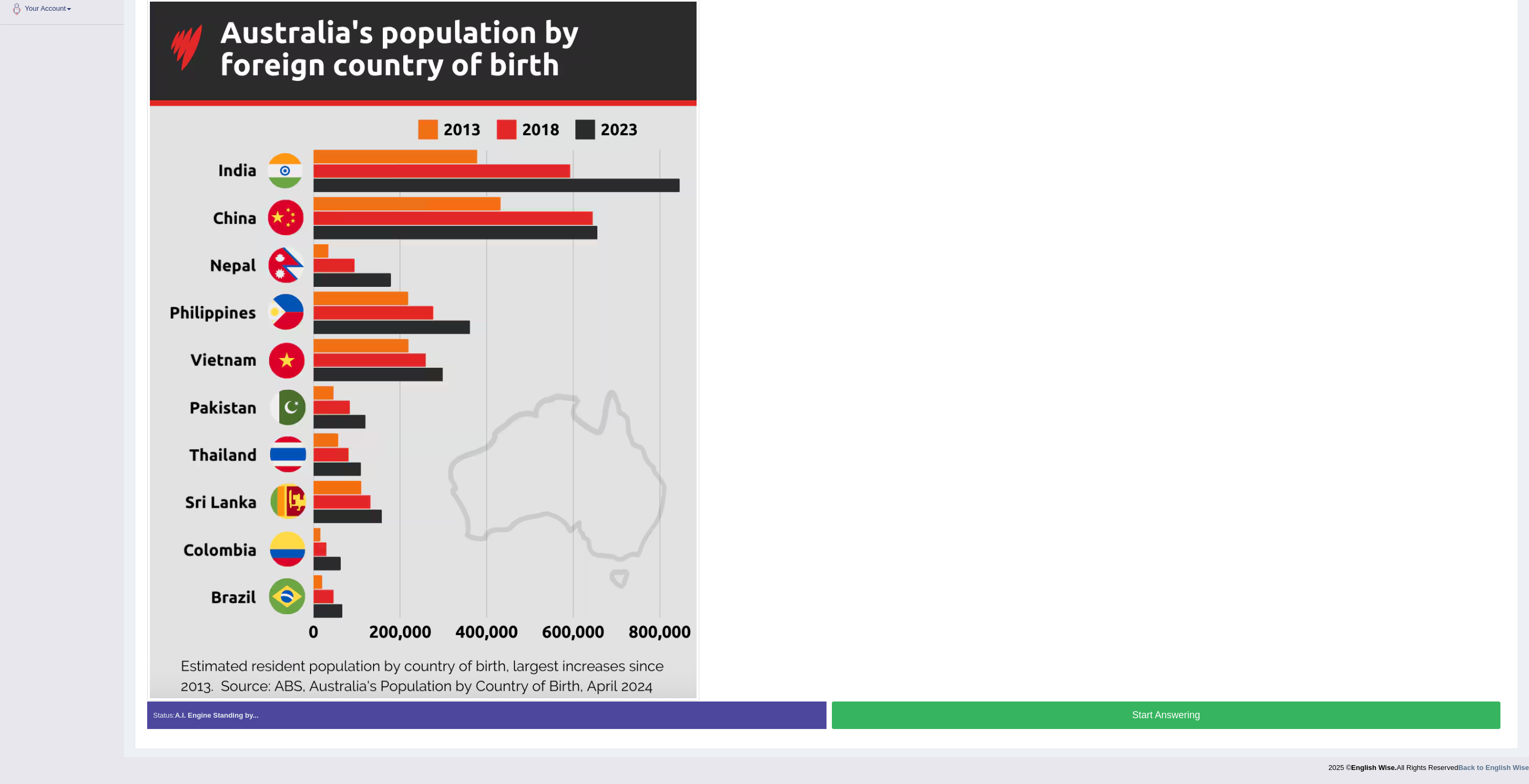
click at [1038, 723] on button "Start Answering" at bounding box center [1166, 715] width 668 height 27
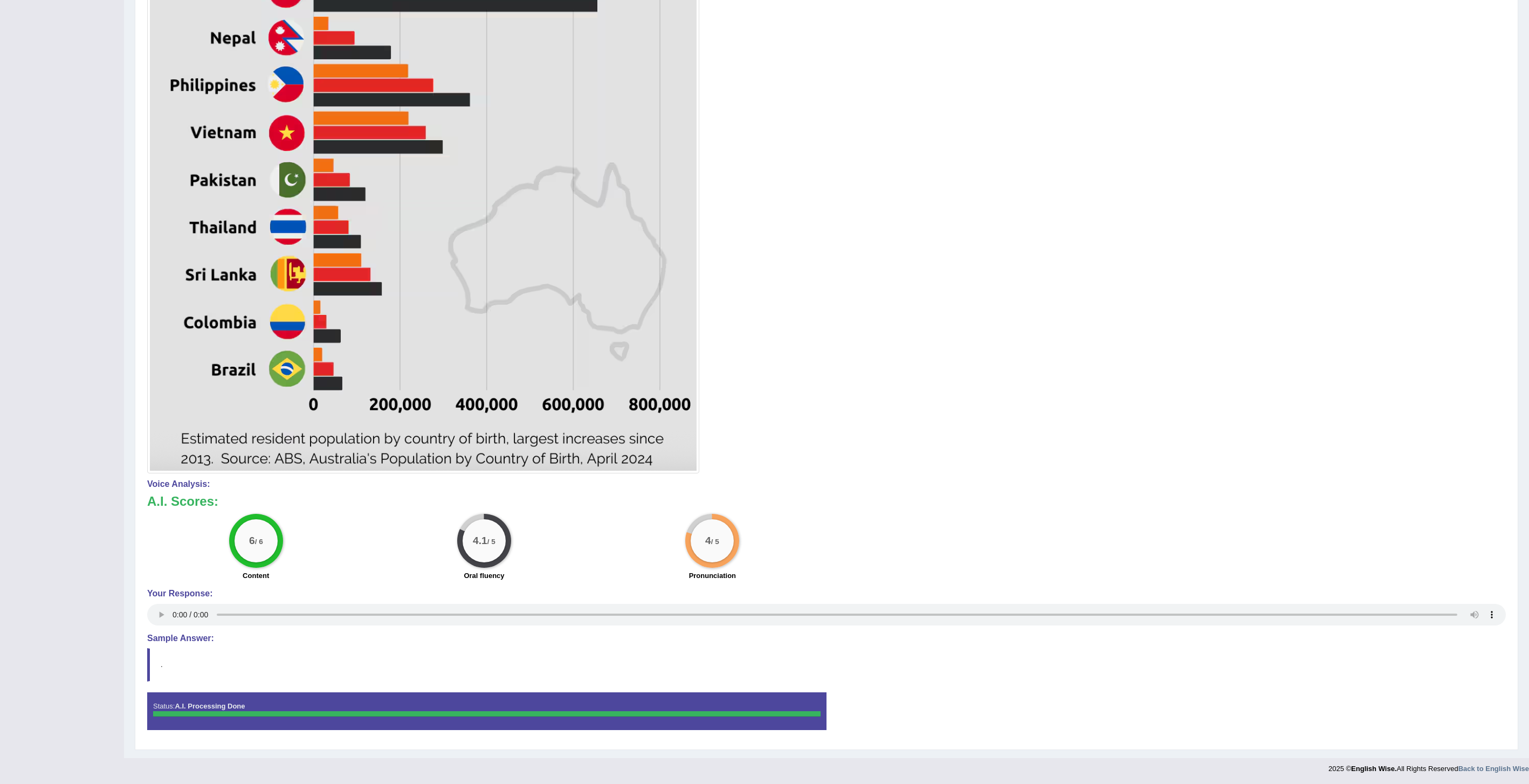
scroll to position [465, 0]
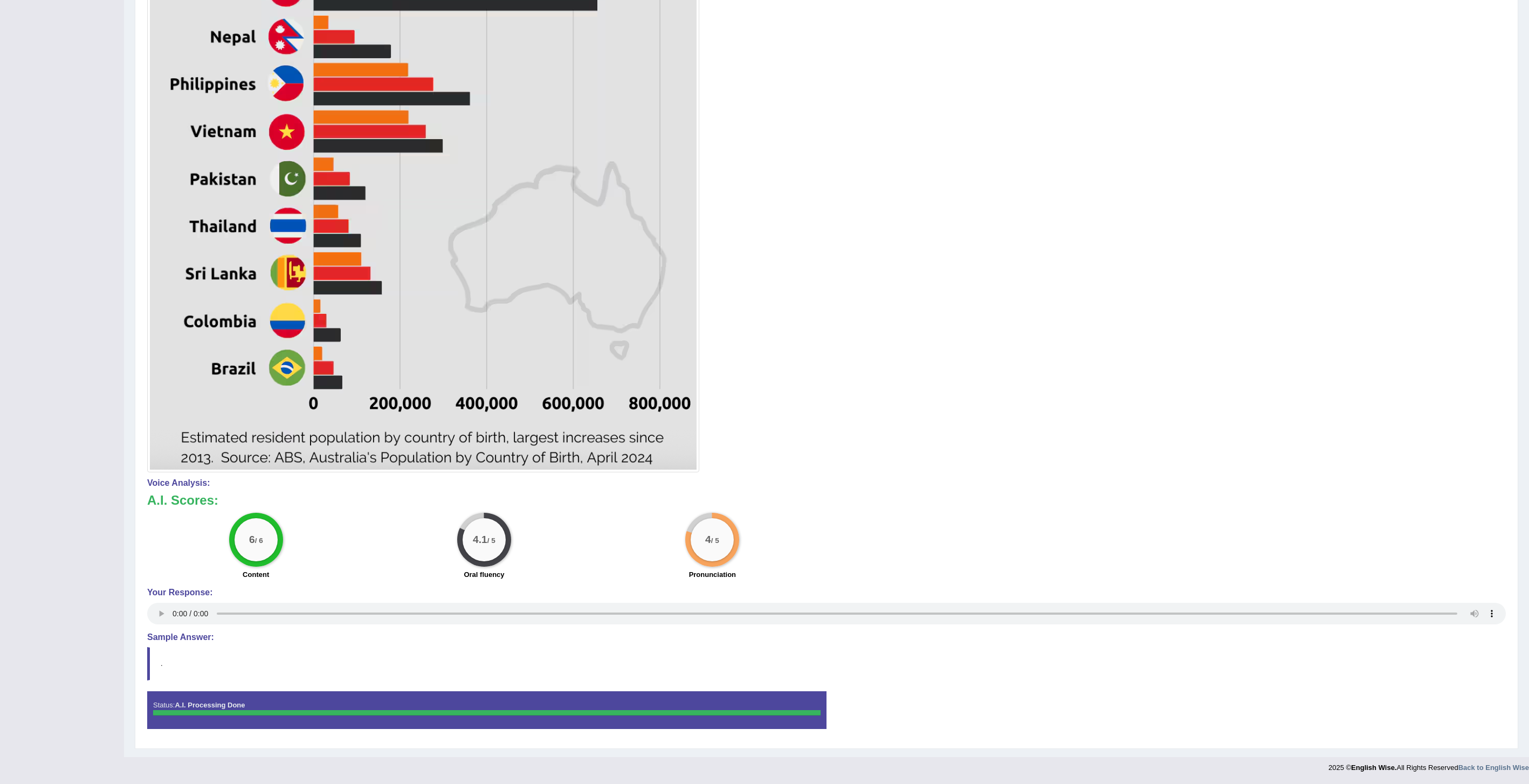
click at [157, 713] on div at bounding box center [487, 712] width 668 height 5
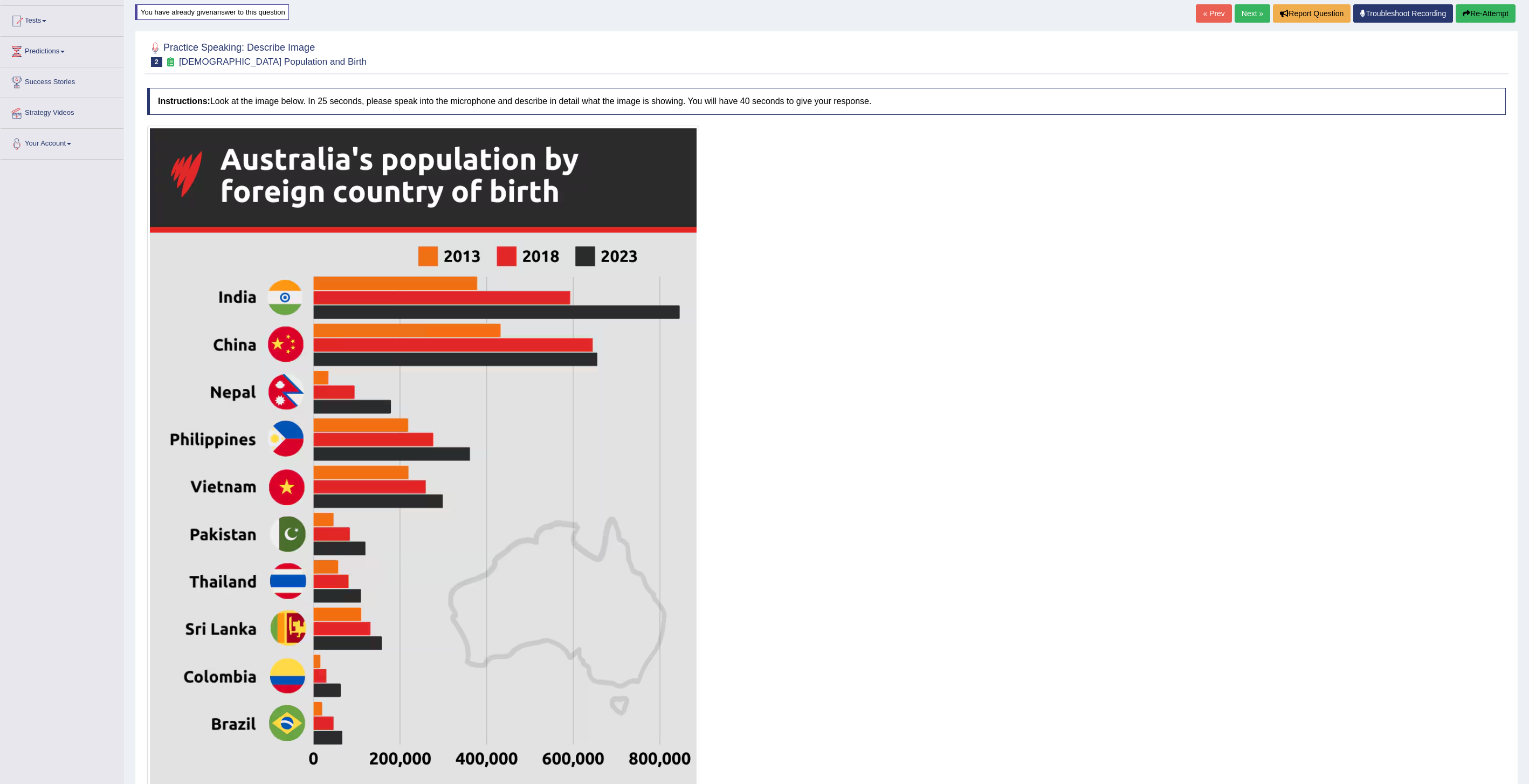
scroll to position [107, 0]
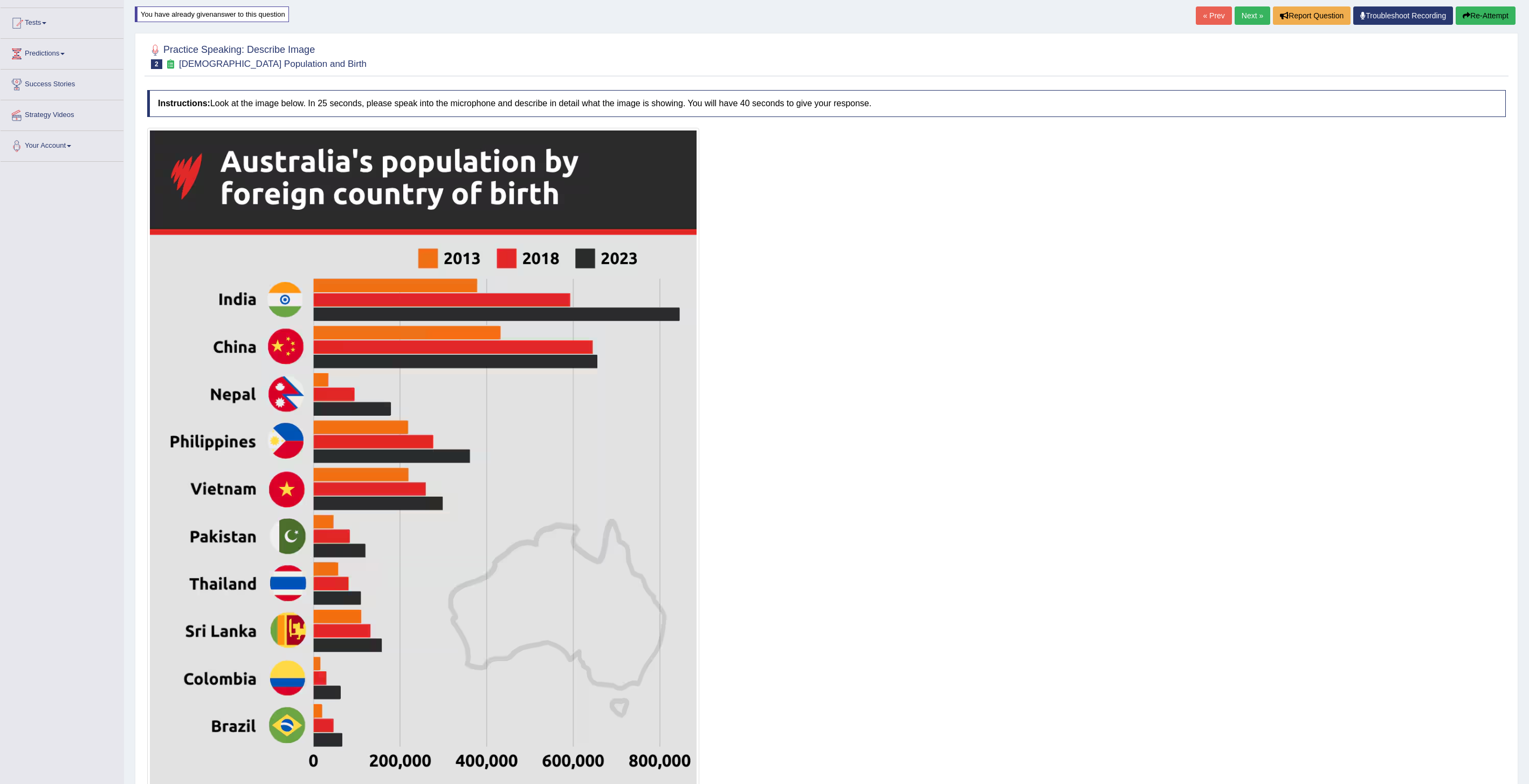
click at [1246, 20] on link "Next »" at bounding box center [1252, 15] width 36 height 18
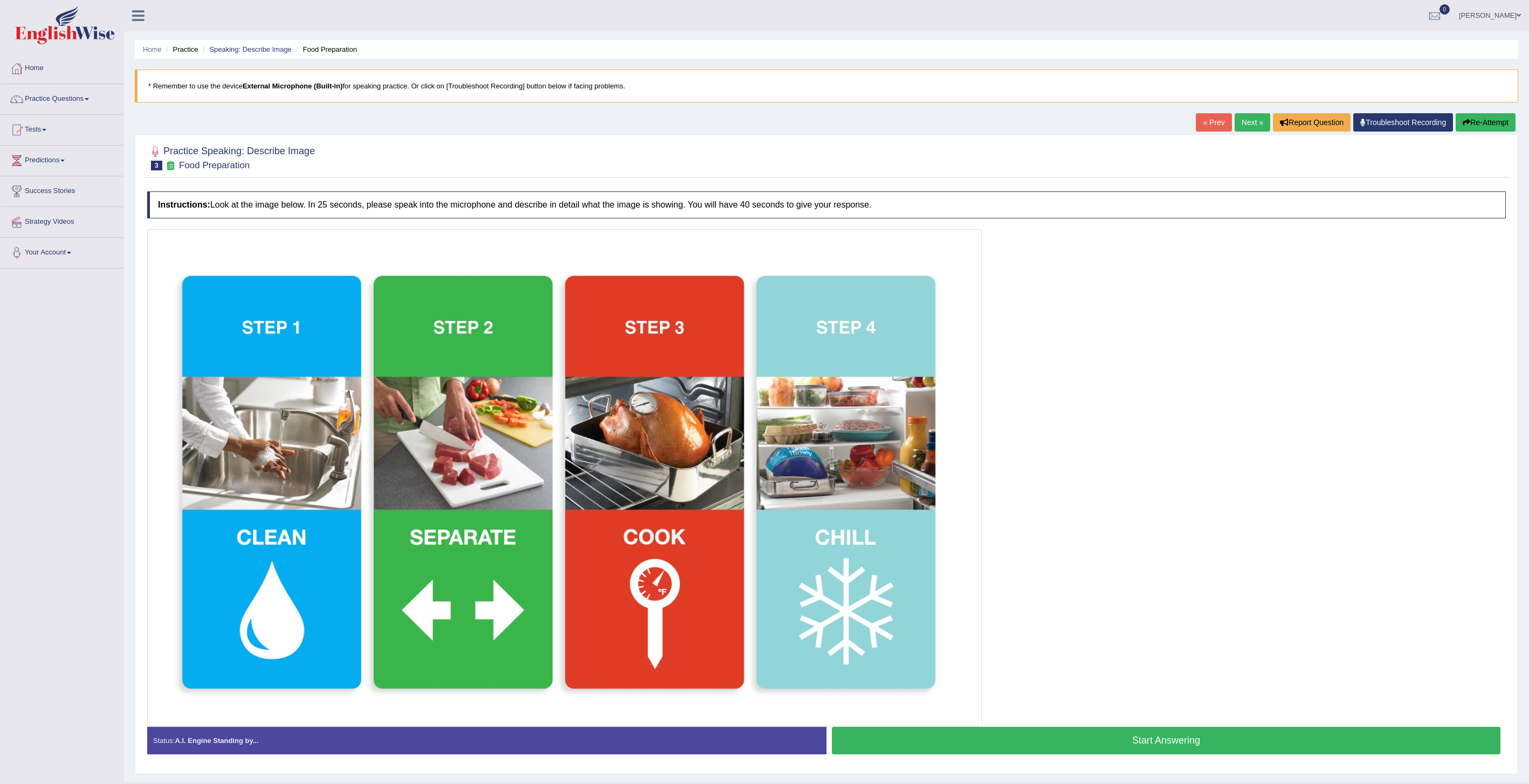
scroll to position [26, 0]
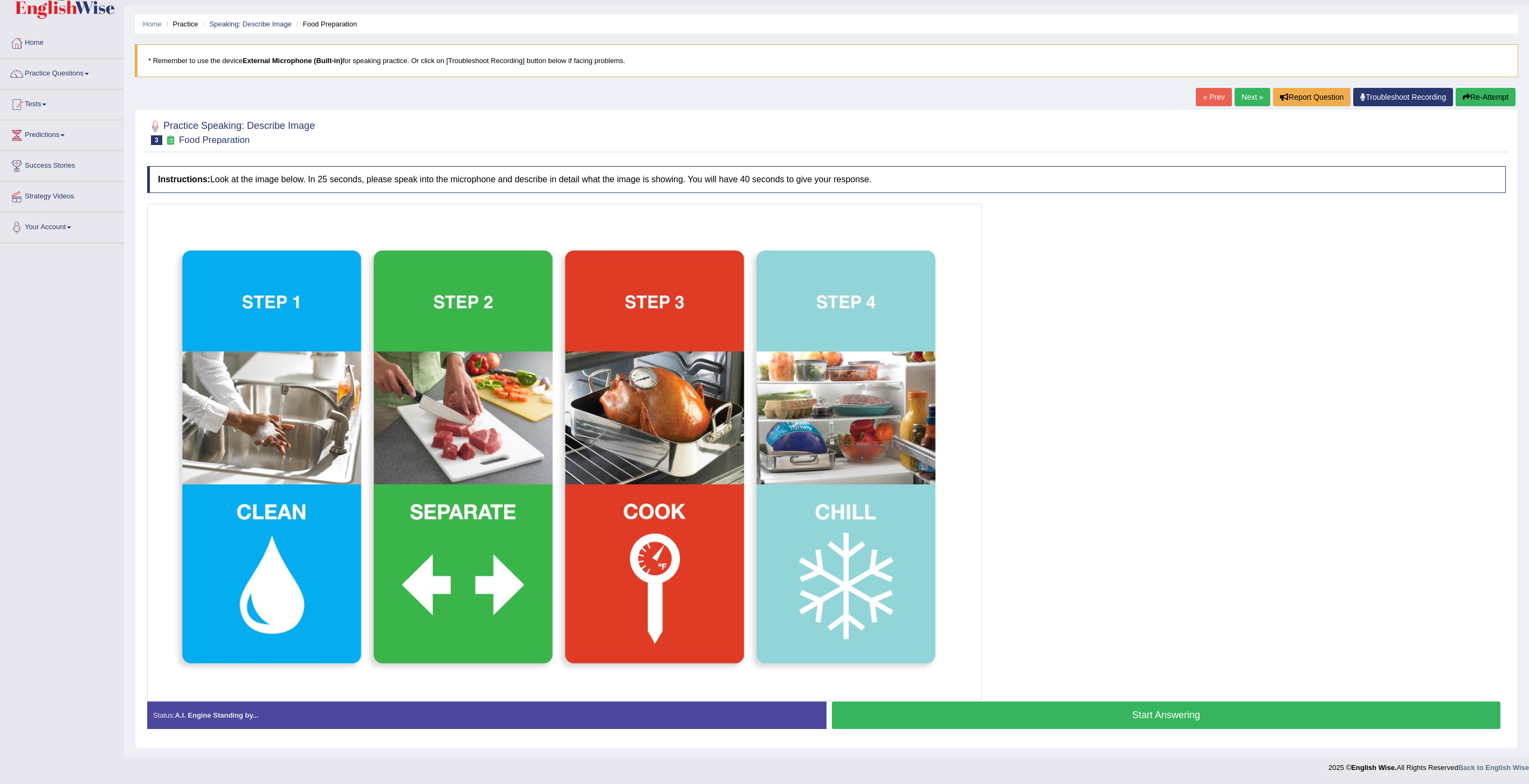
click at [1010, 709] on button "Start Answering" at bounding box center [1166, 715] width 668 height 27
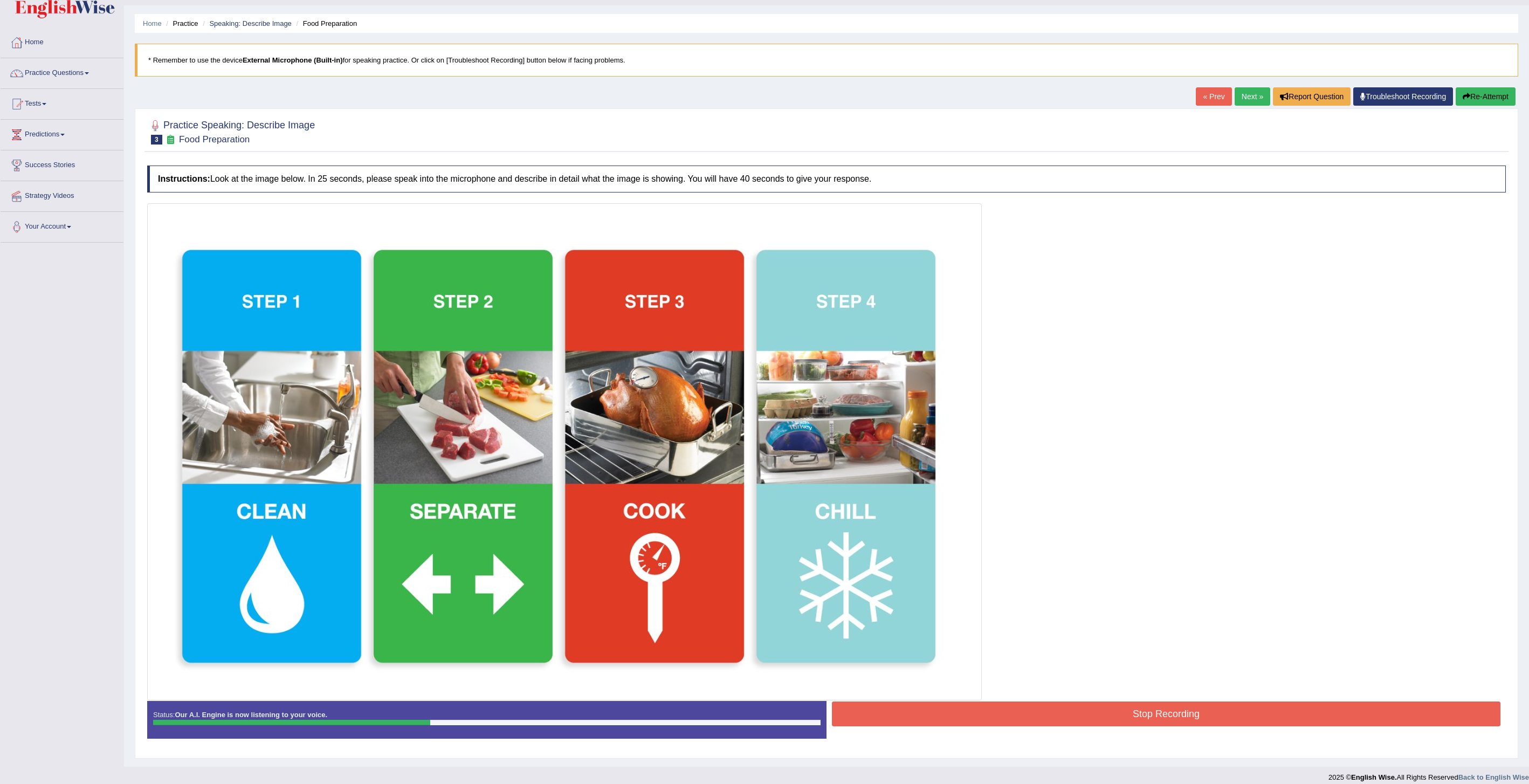
click at [1128, 707] on button "Stop Recording" at bounding box center [1166, 714] width 668 height 25
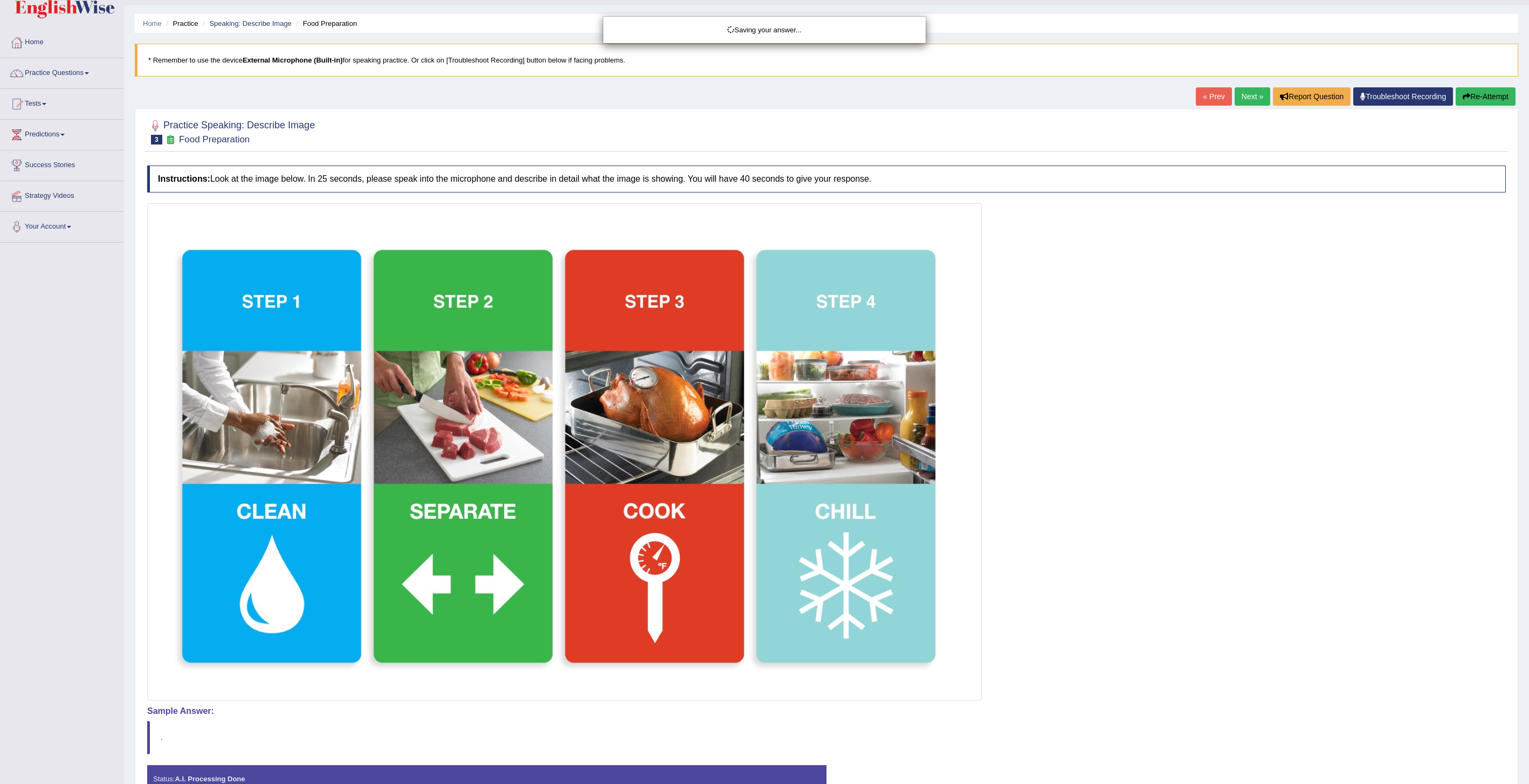
click at [1485, 94] on div "Saving your answer..." at bounding box center [764, 392] width 1529 height 784
click at [1484, 99] on div "Our A.I. Engine is working on your speech analysis! Please be patient. It may t…" at bounding box center [764, 392] width 1529 height 784
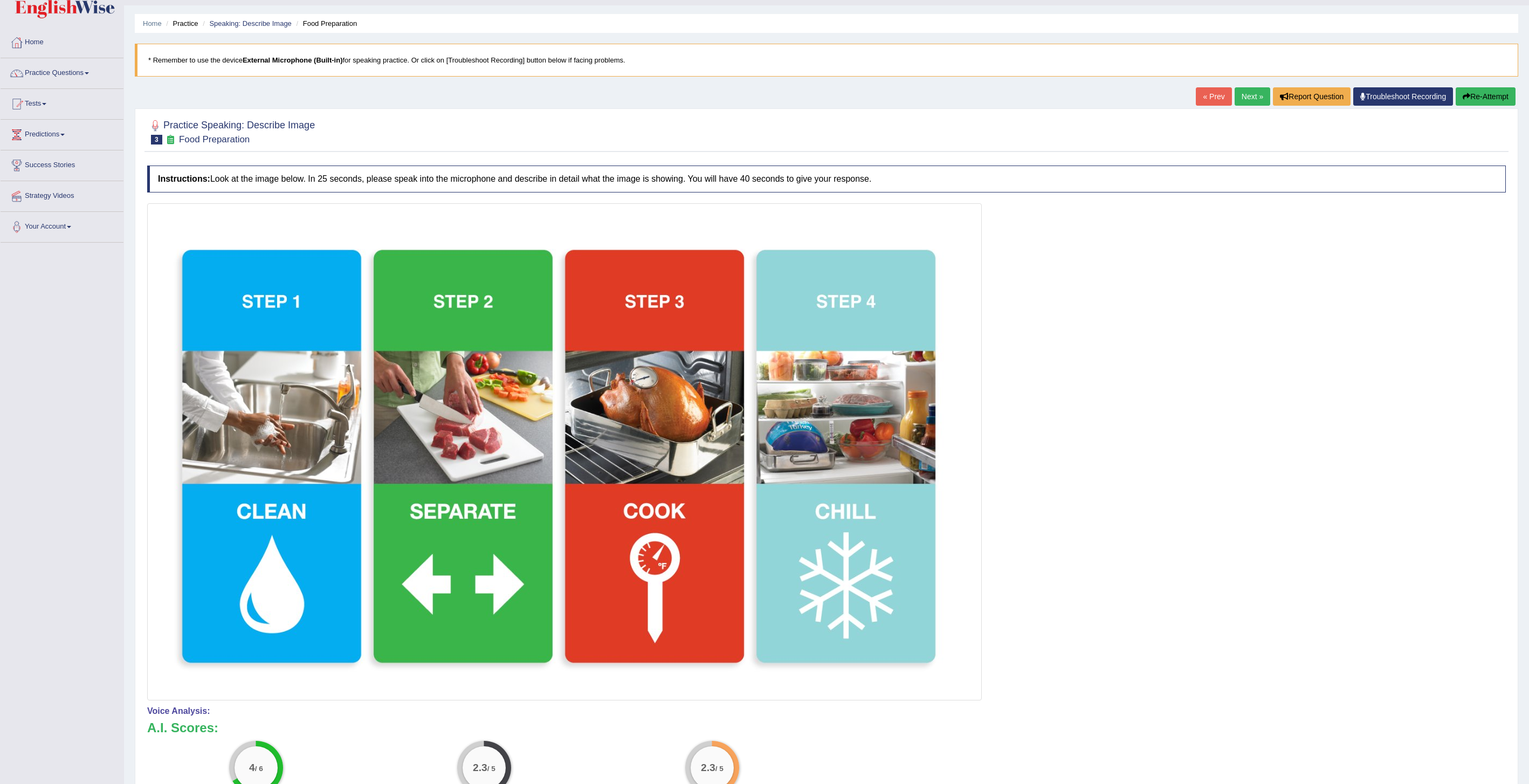
click at [1495, 101] on button "Re-Attempt" at bounding box center [1485, 96] width 60 height 18
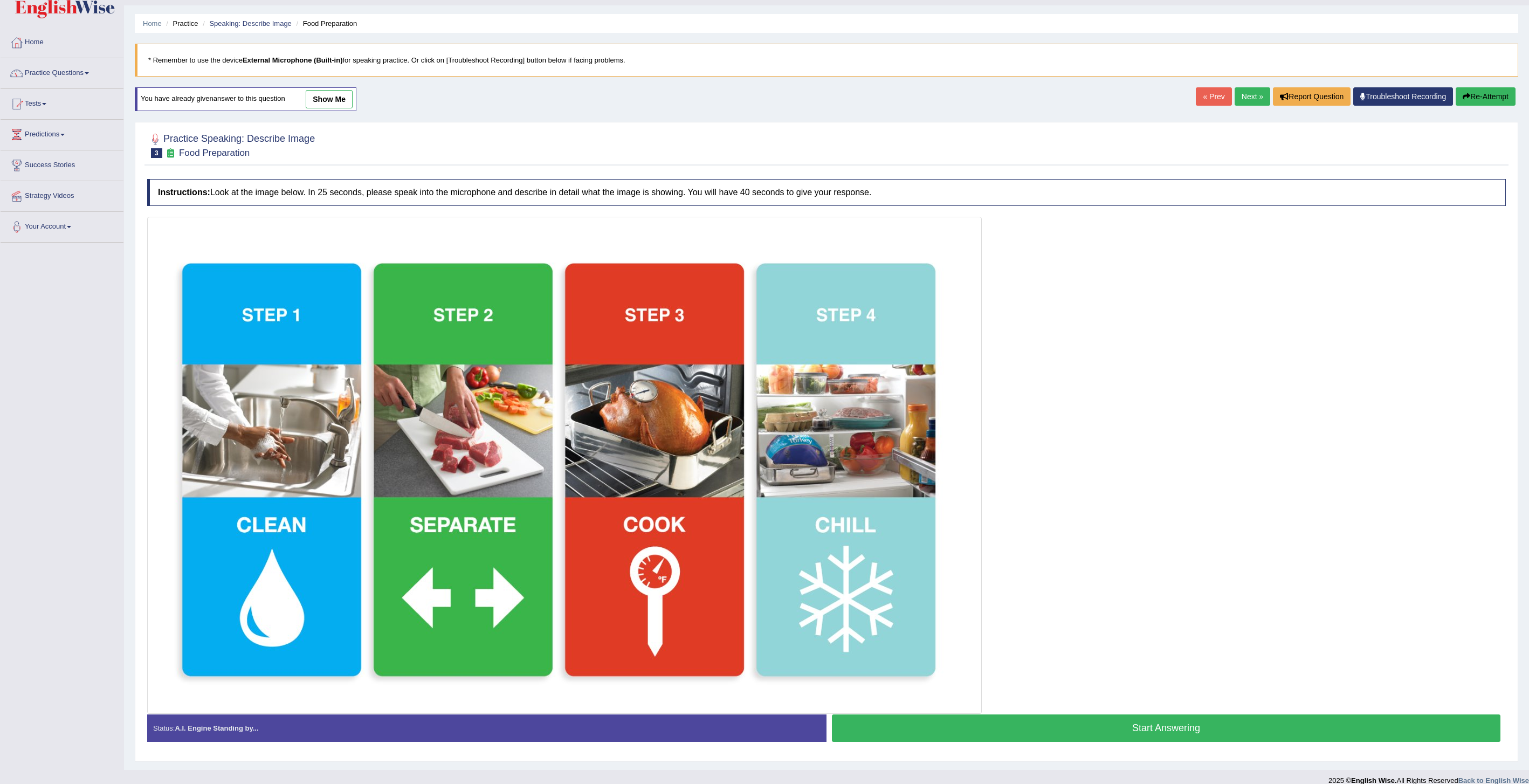
scroll to position [39, 0]
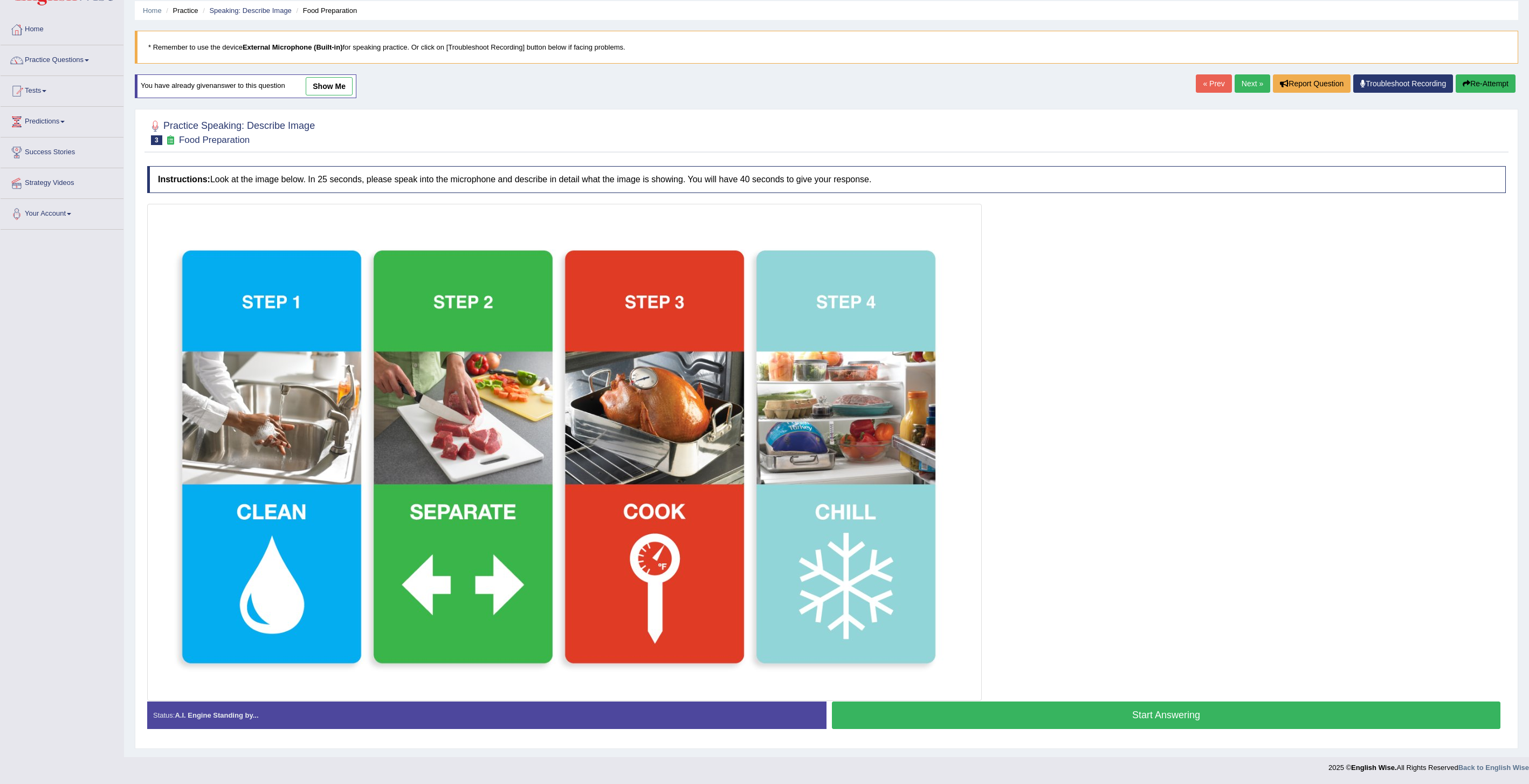
click at [997, 712] on button "Start Answering" at bounding box center [1166, 715] width 668 height 27
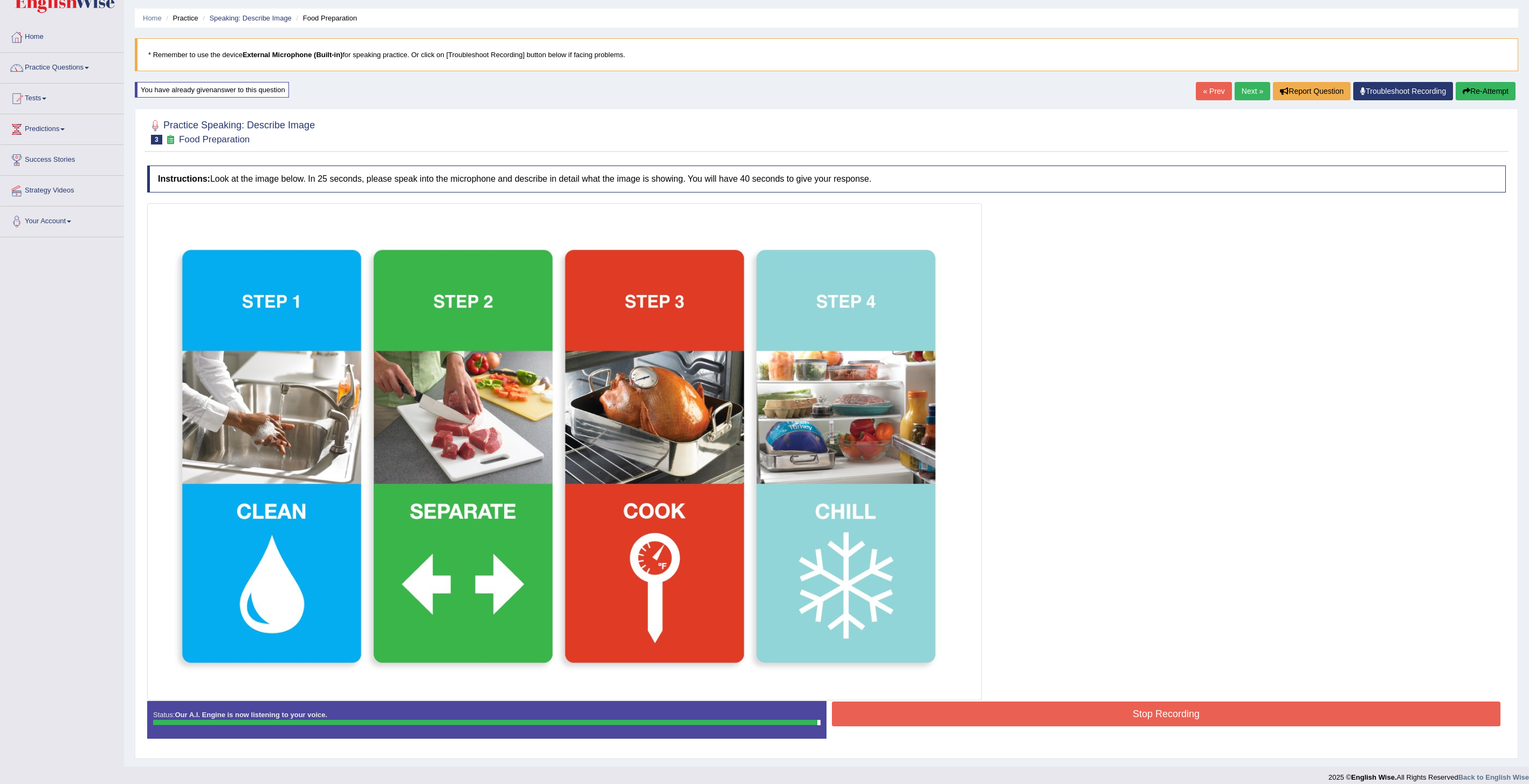
click at [1194, 702] on button "Stop Recording" at bounding box center [1166, 714] width 668 height 25
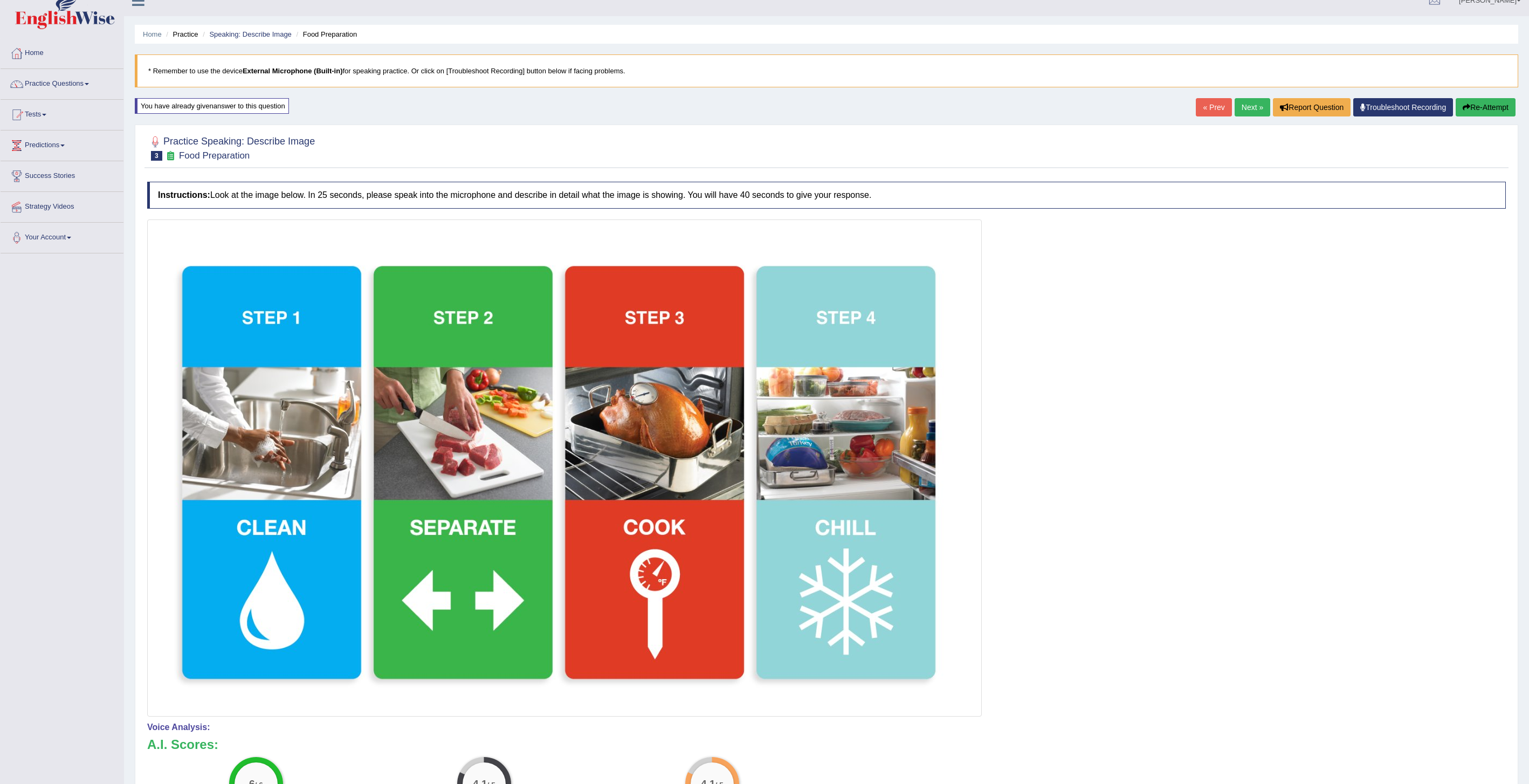
scroll to position [0, 0]
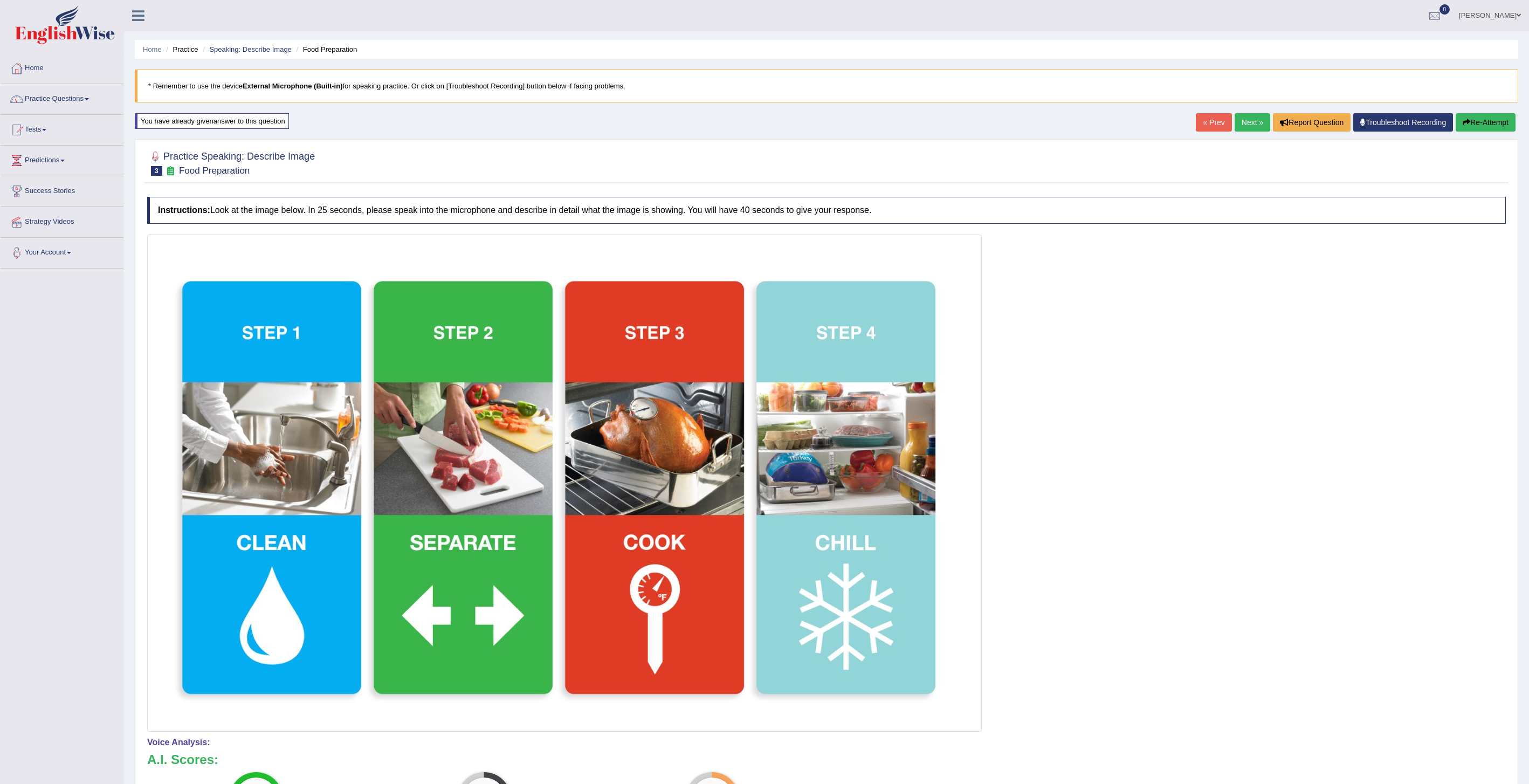
click at [1479, 127] on button "Re-Attempt" at bounding box center [1485, 122] width 60 height 18
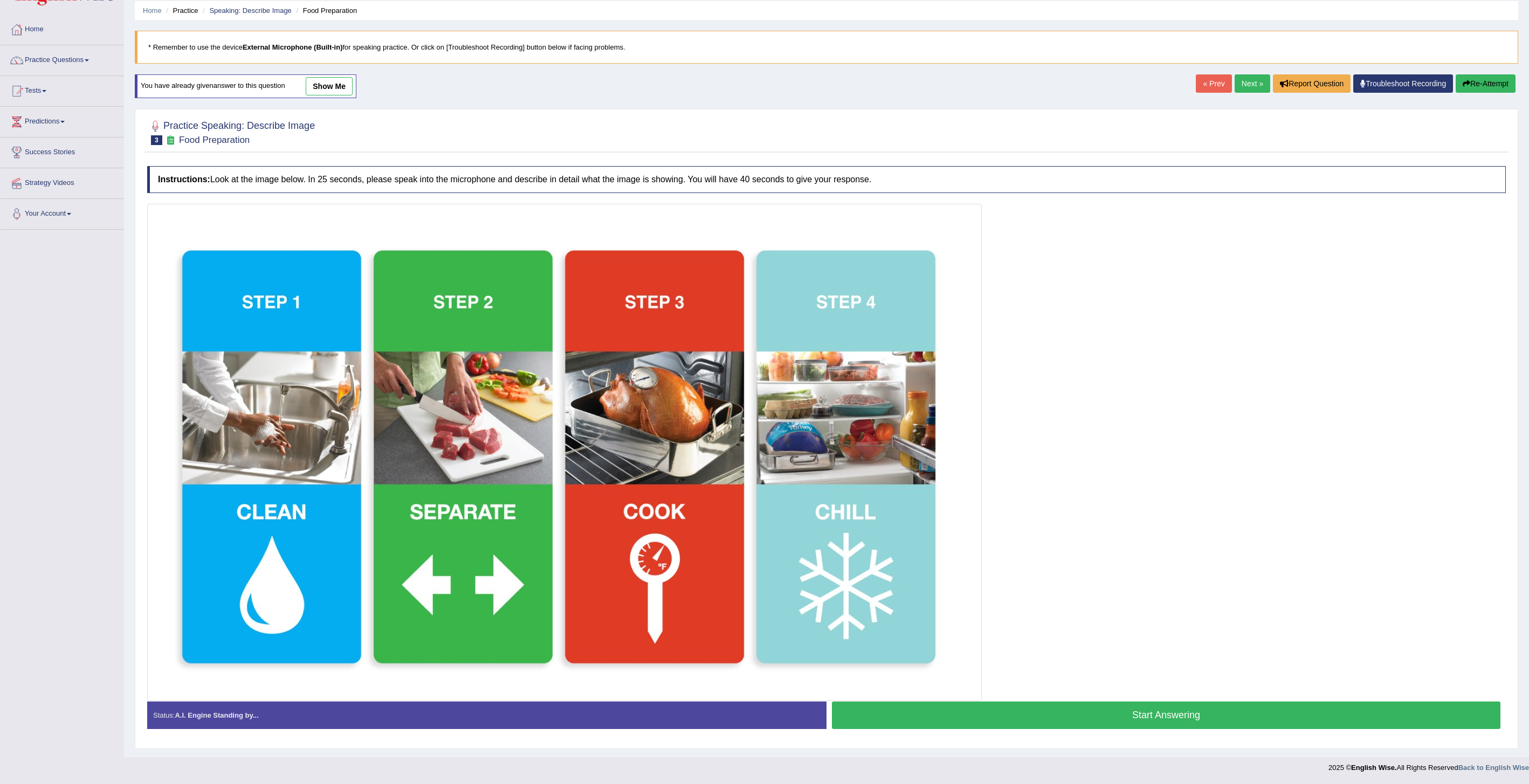
click at [957, 707] on button "Start Answering" at bounding box center [1166, 715] width 668 height 27
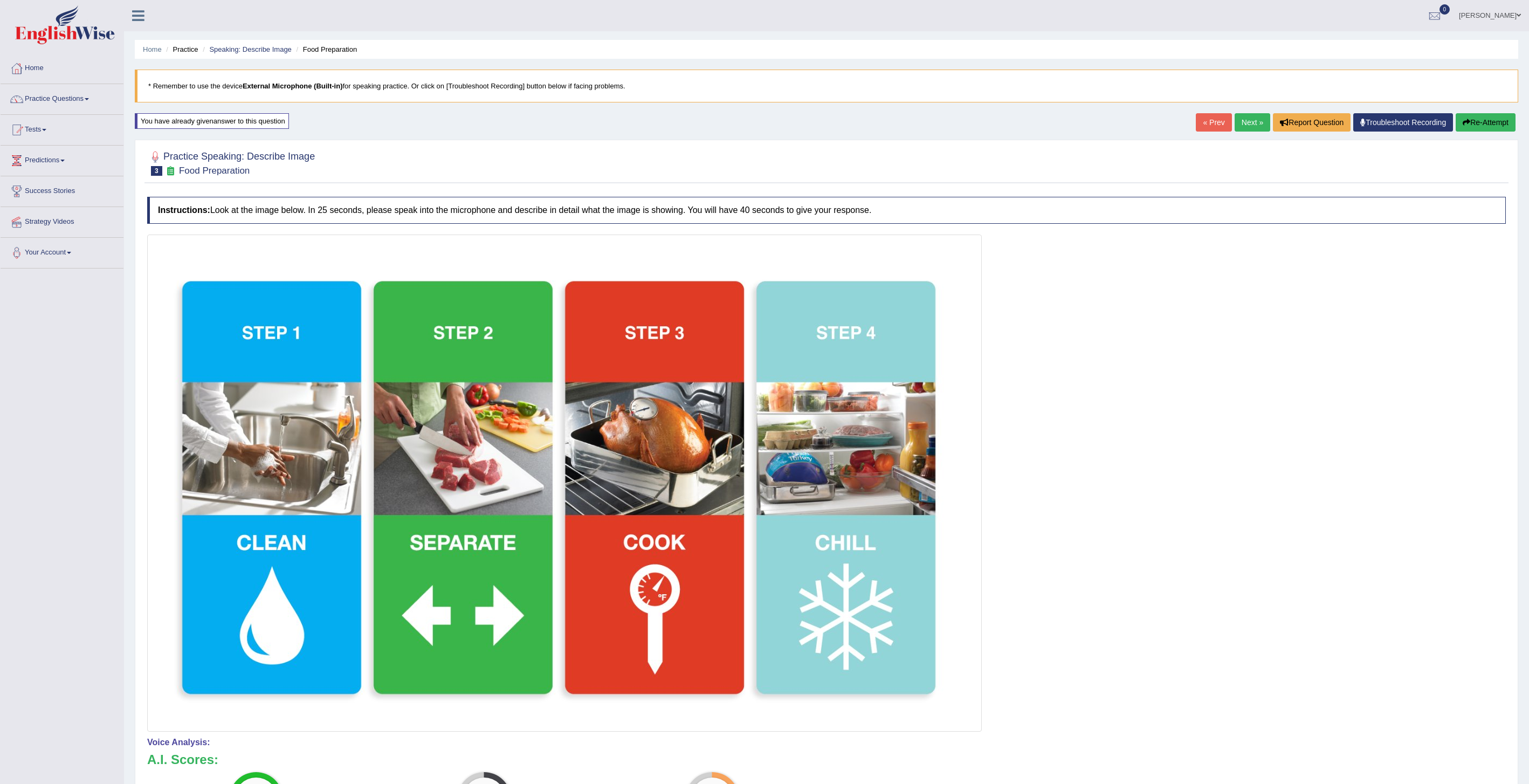
scroll to position [1, 0]
click at [1479, 126] on button "Re-Attempt" at bounding box center [1485, 122] width 60 height 18
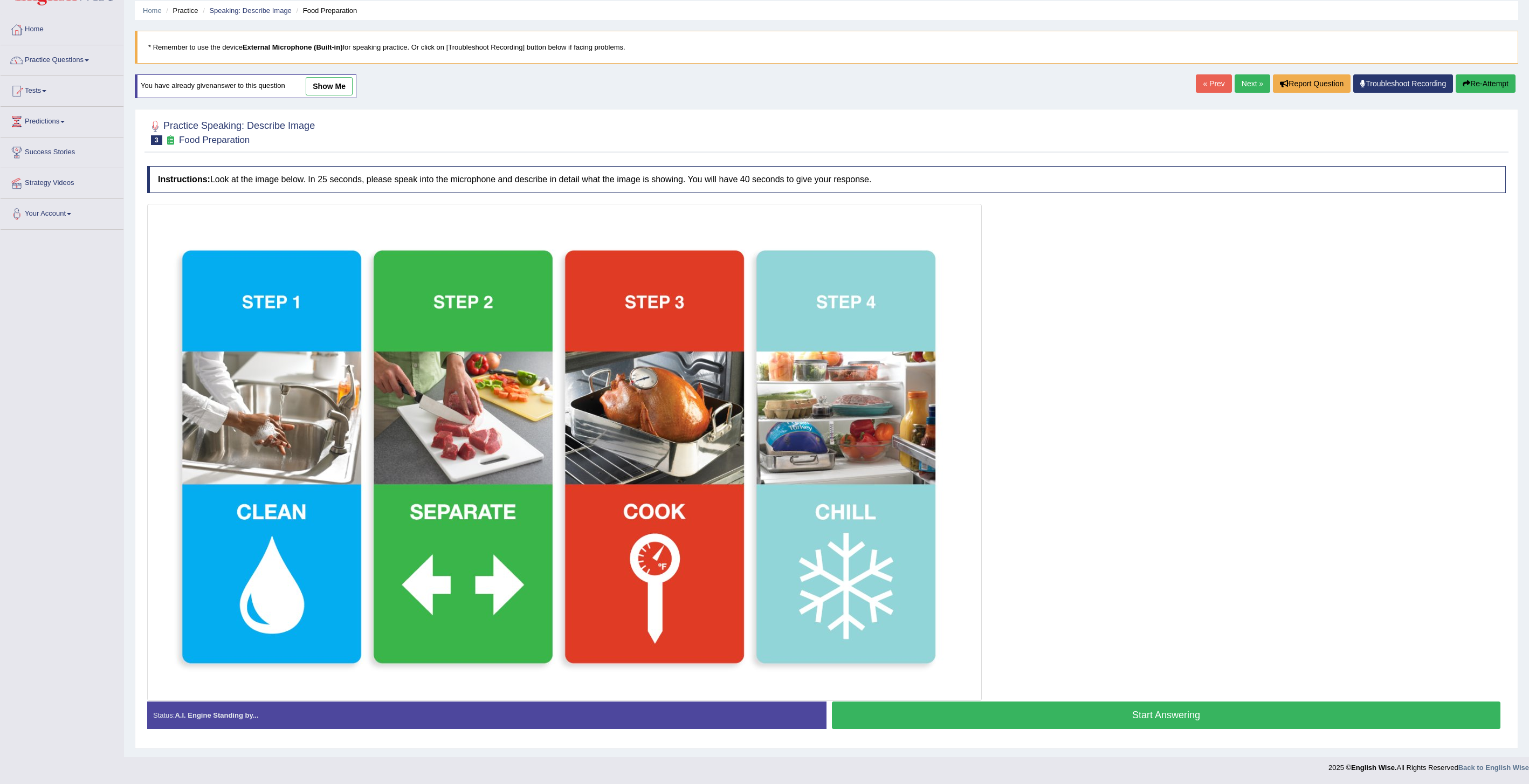
click at [1074, 715] on button "Start Answering" at bounding box center [1166, 715] width 668 height 27
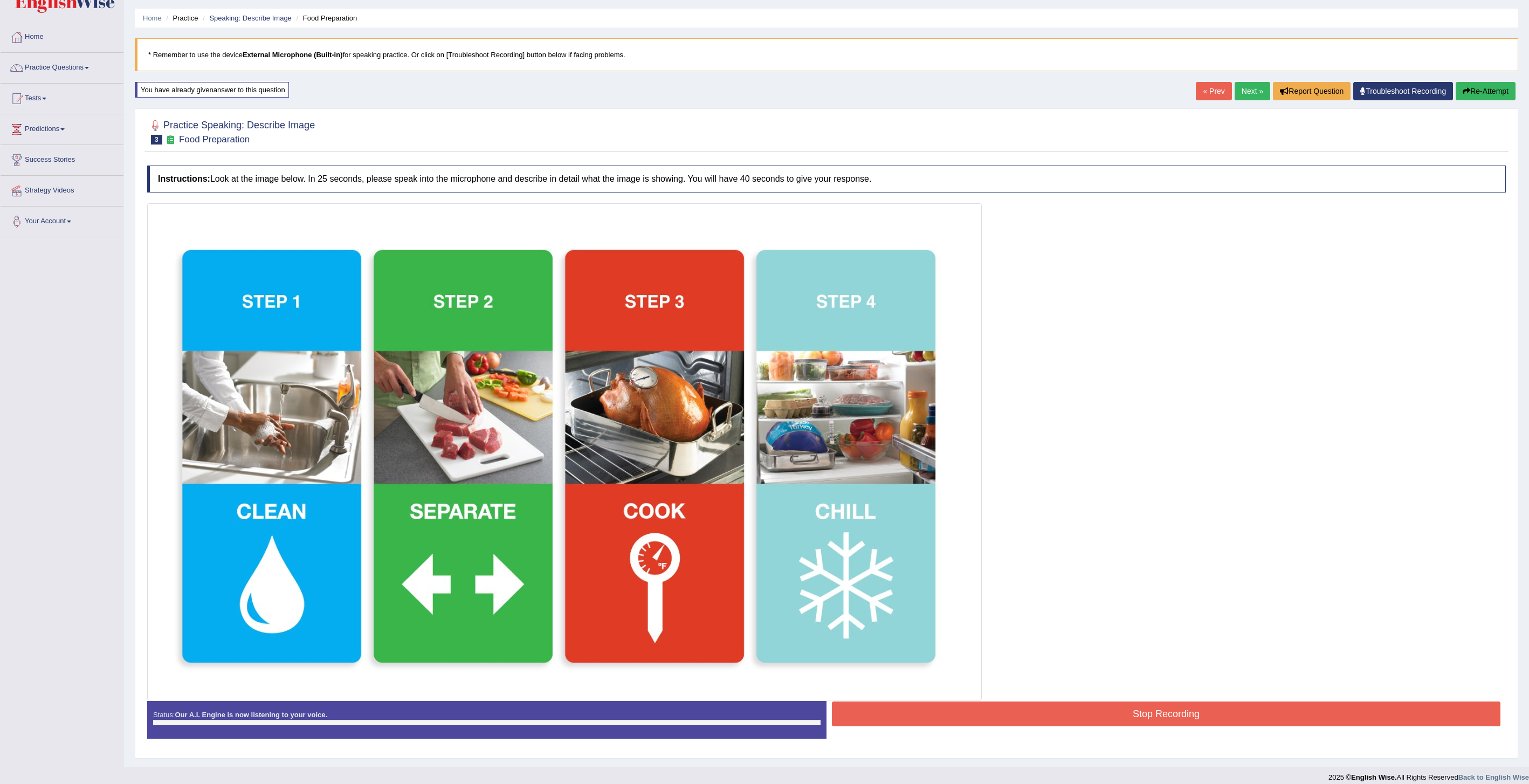
scroll to position [39, 0]
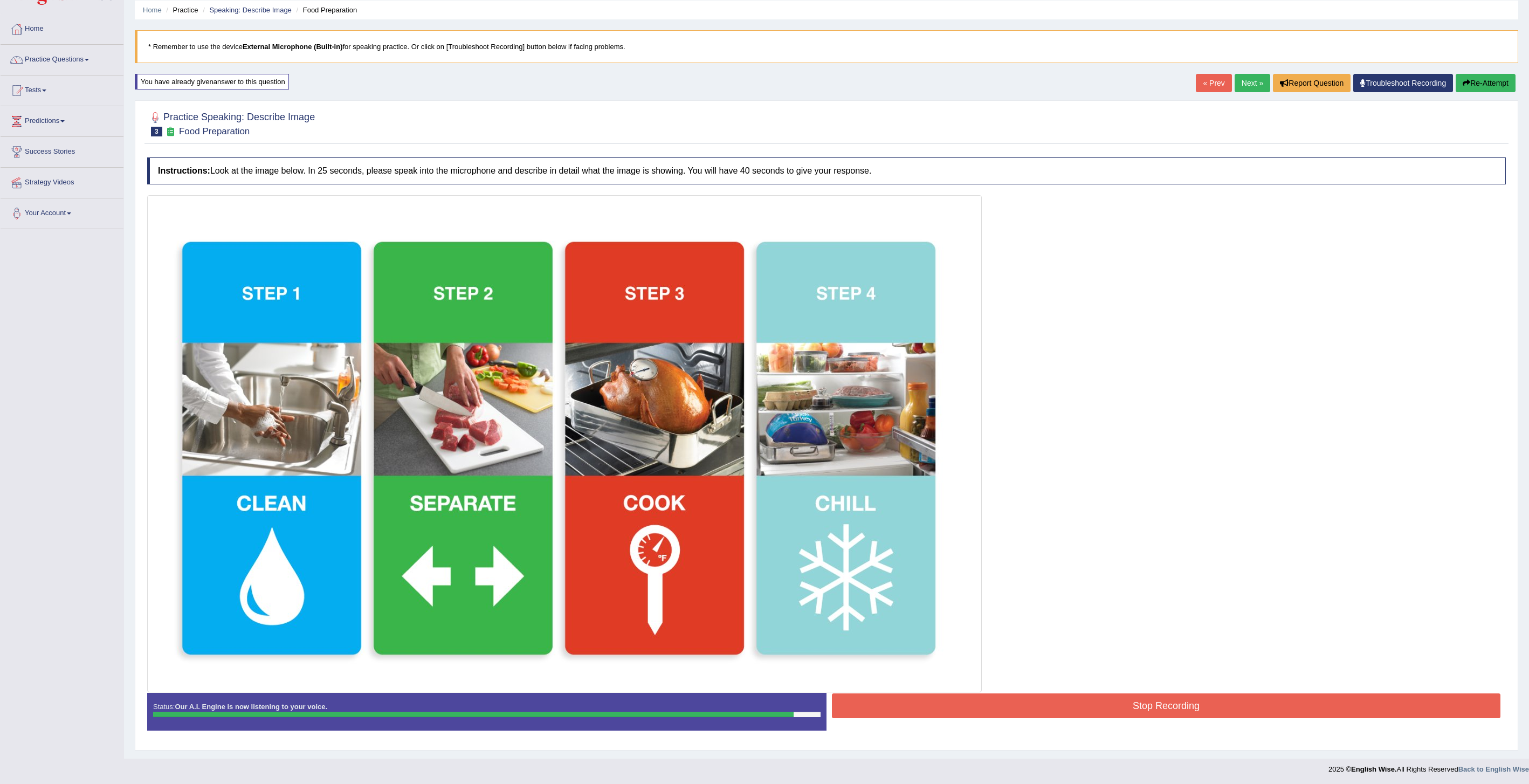
click at [1150, 703] on button "Stop Recording" at bounding box center [1166, 706] width 668 height 25
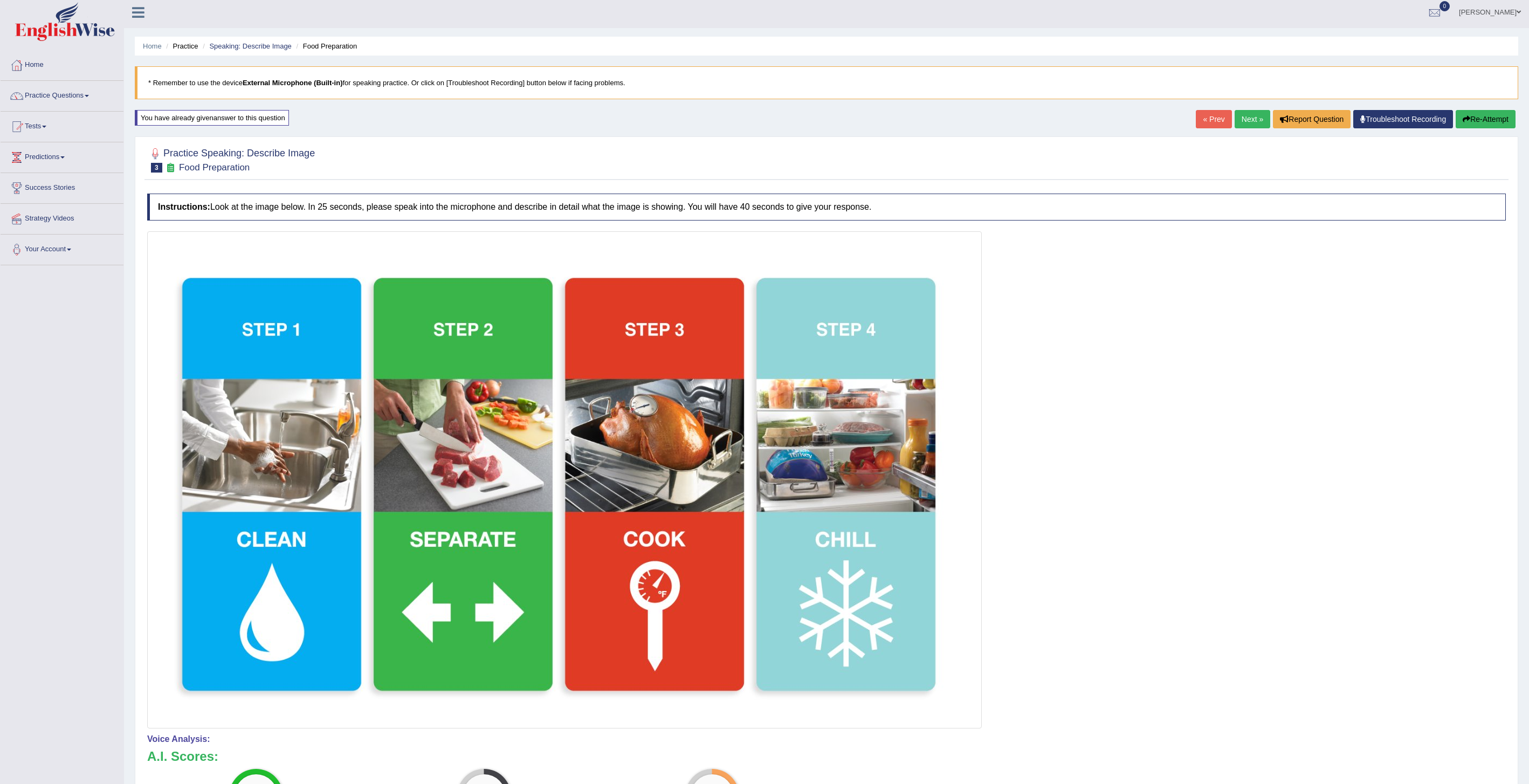
scroll to position [0, 0]
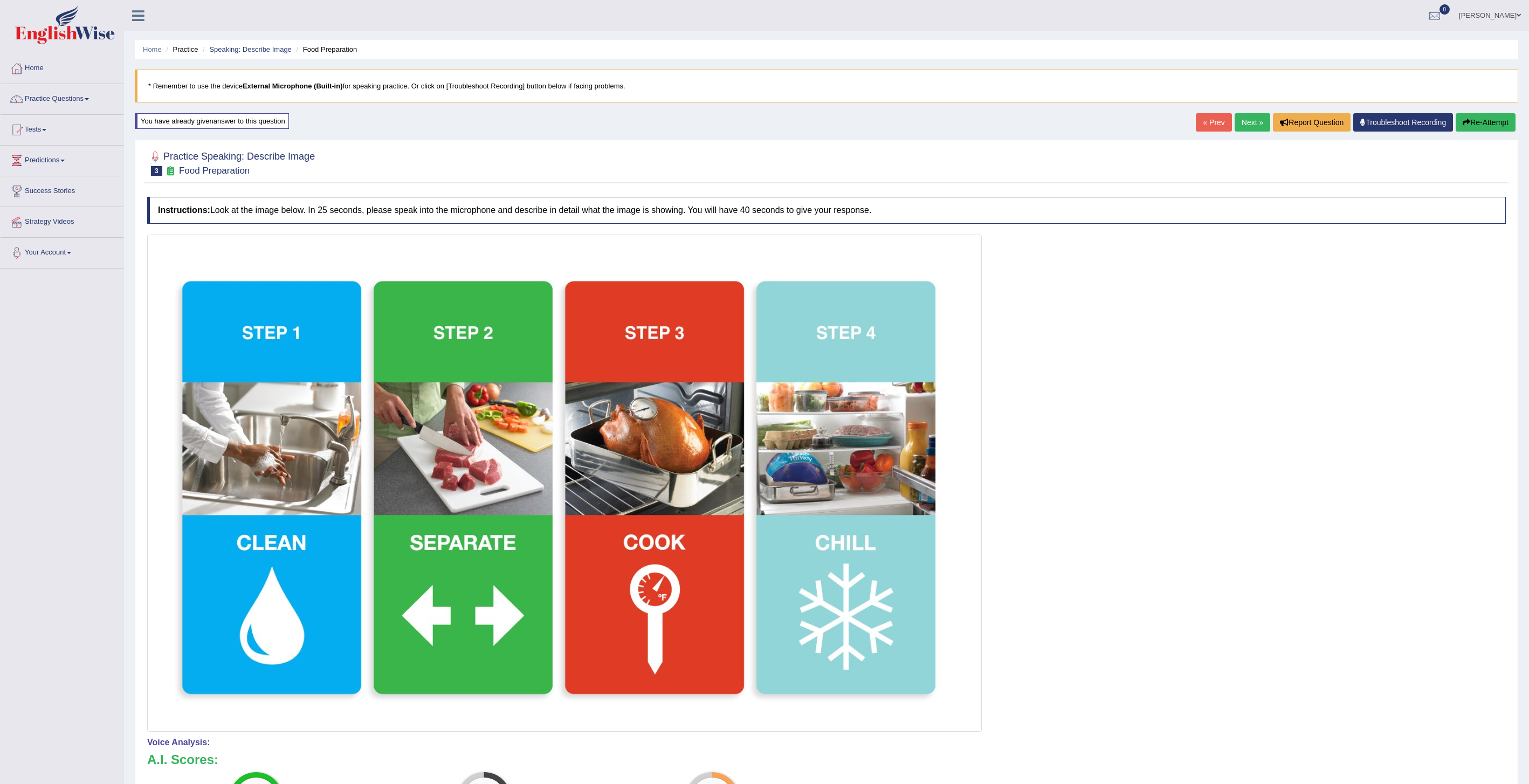
click at [1242, 124] on link "Next »" at bounding box center [1252, 122] width 36 height 18
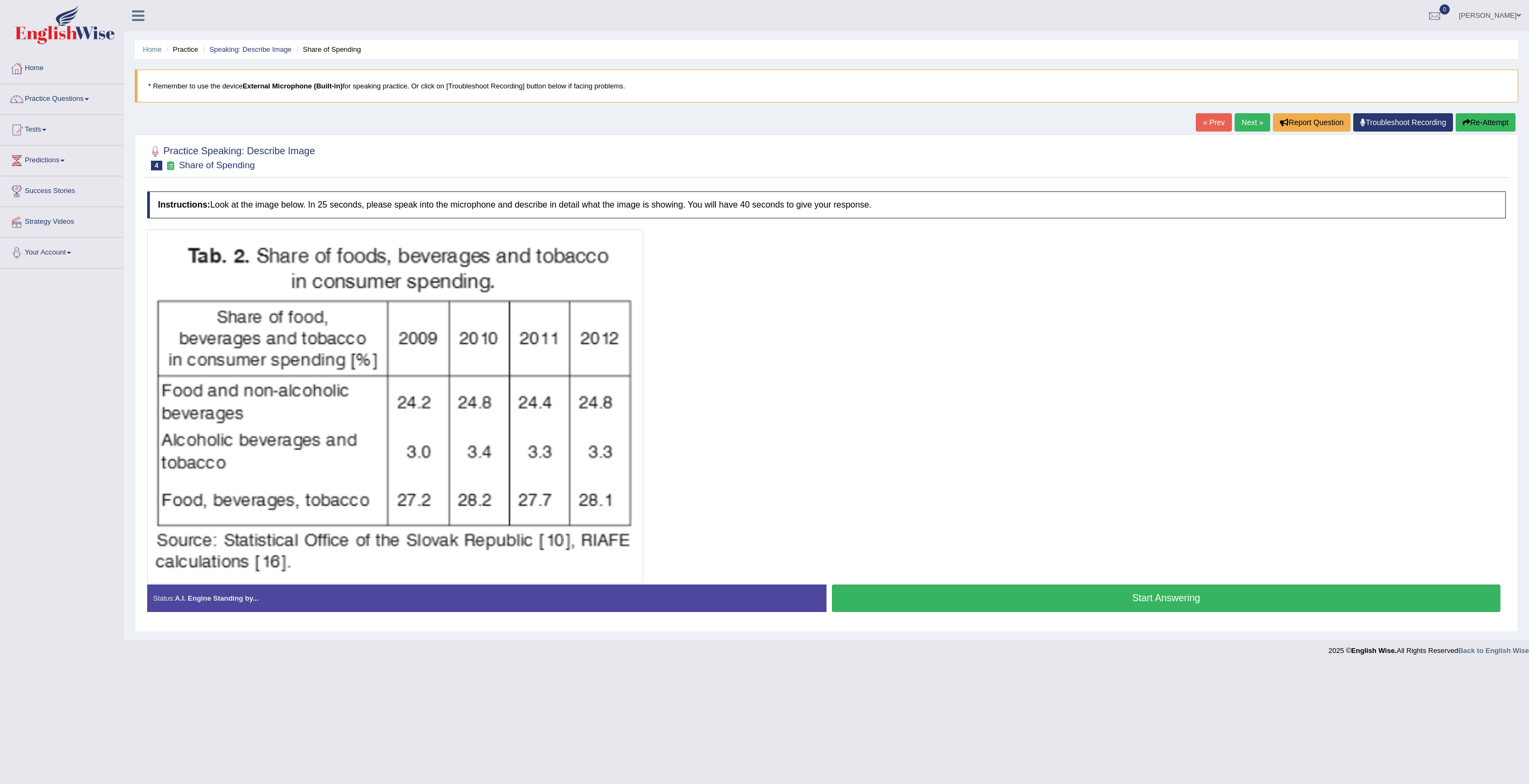
click at [997, 601] on button "Start Answering" at bounding box center [1166, 598] width 668 height 27
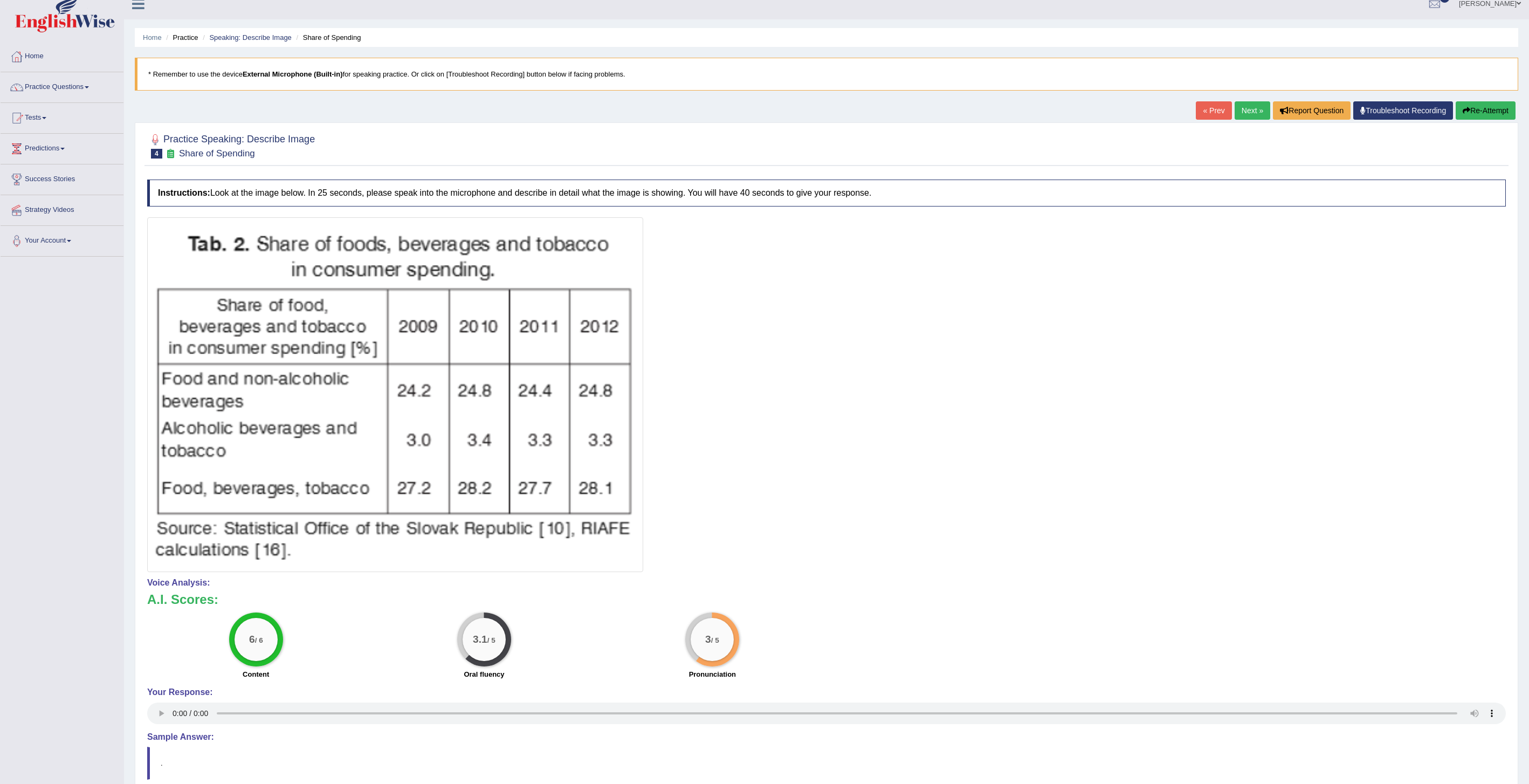
scroll to position [9, 0]
click at [1489, 118] on button "Re-Attempt" at bounding box center [1485, 112] width 60 height 18
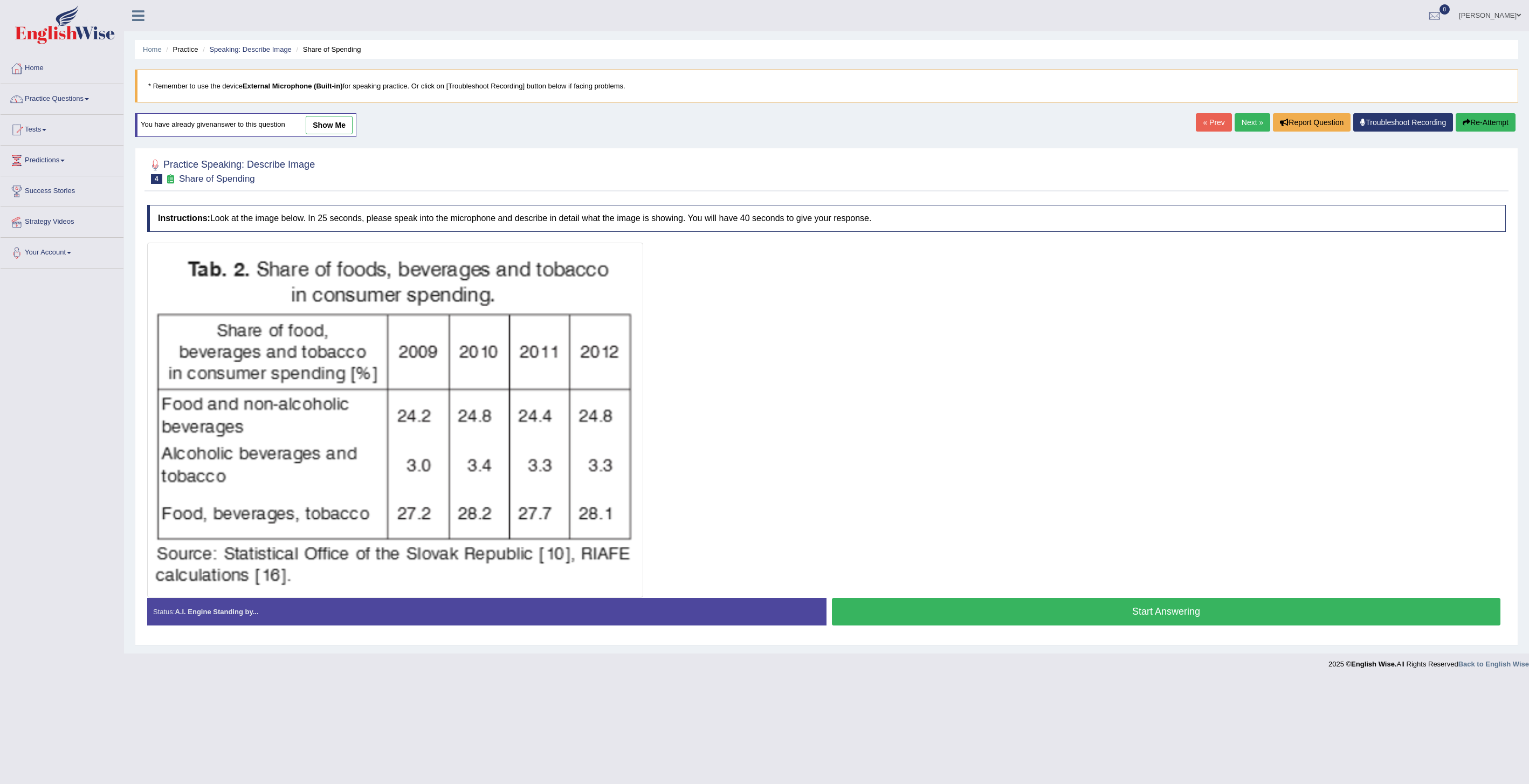
click at [1032, 620] on button "Start Answering" at bounding box center [1166, 611] width 668 height 27
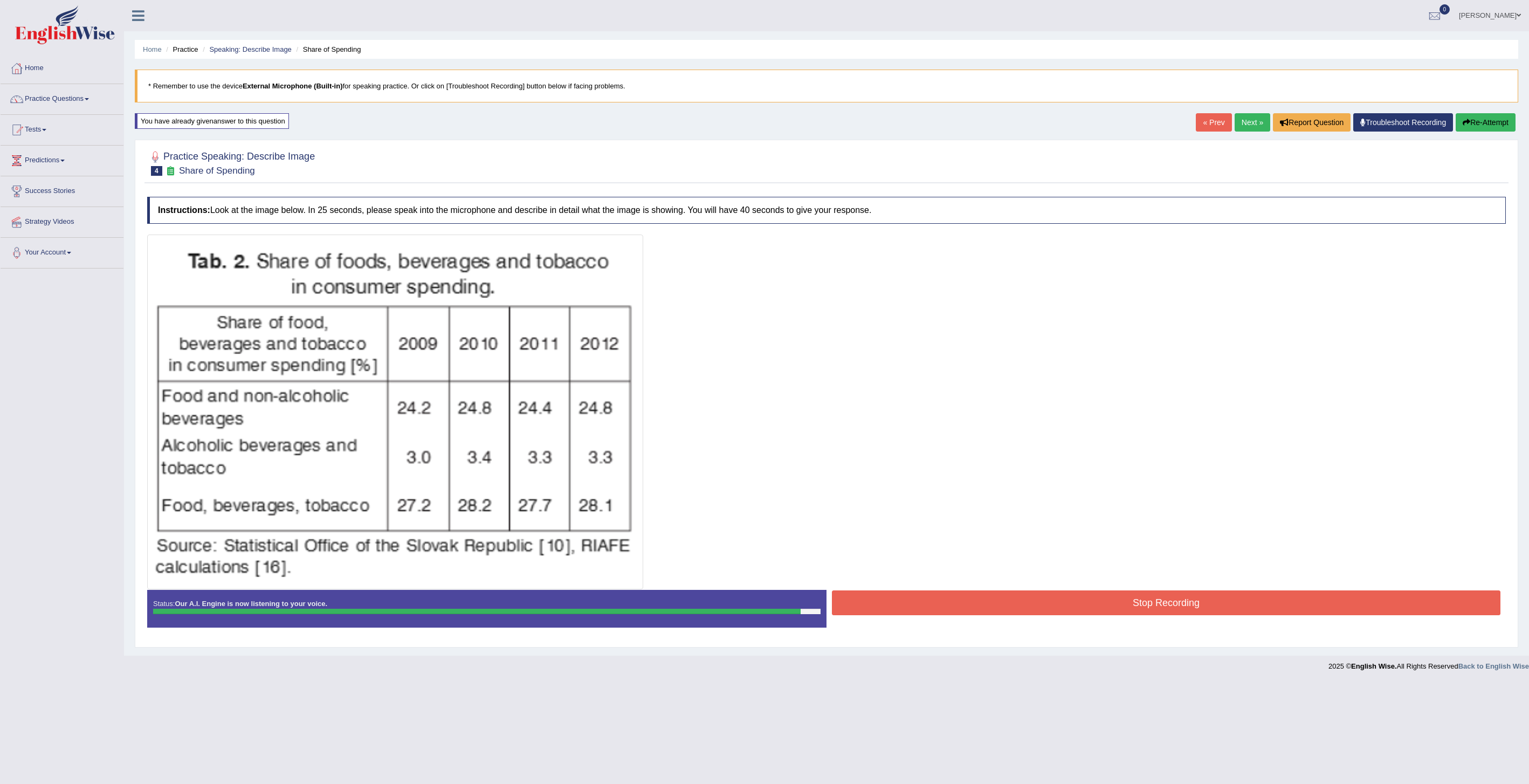
click at [1103, 599] on button "Stop Recording" at bounding box center [1166, 603] width 668 height 25
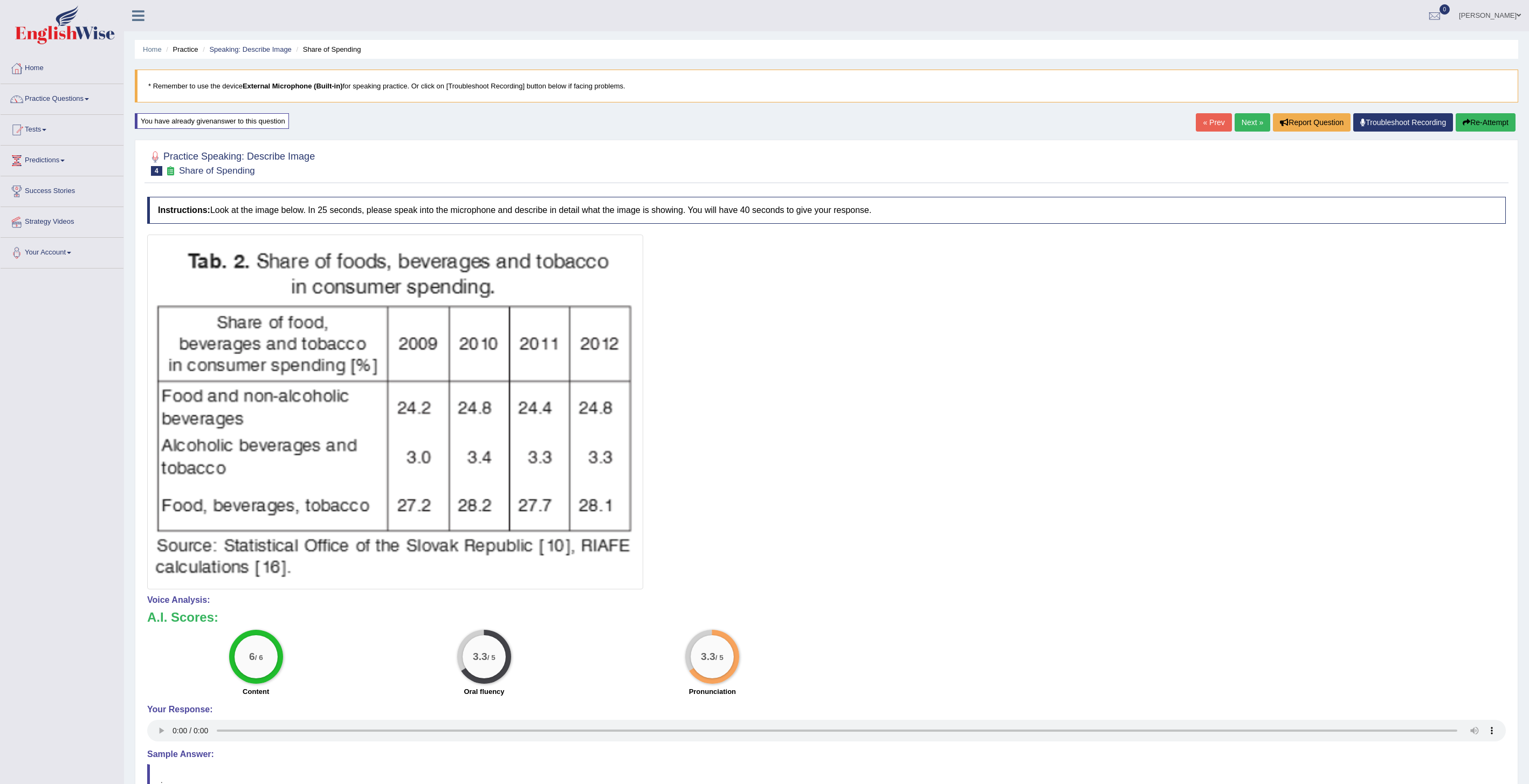
click at [1246, 121] on link "Next »" at bounding box center [1252, 122] width 36 height 18
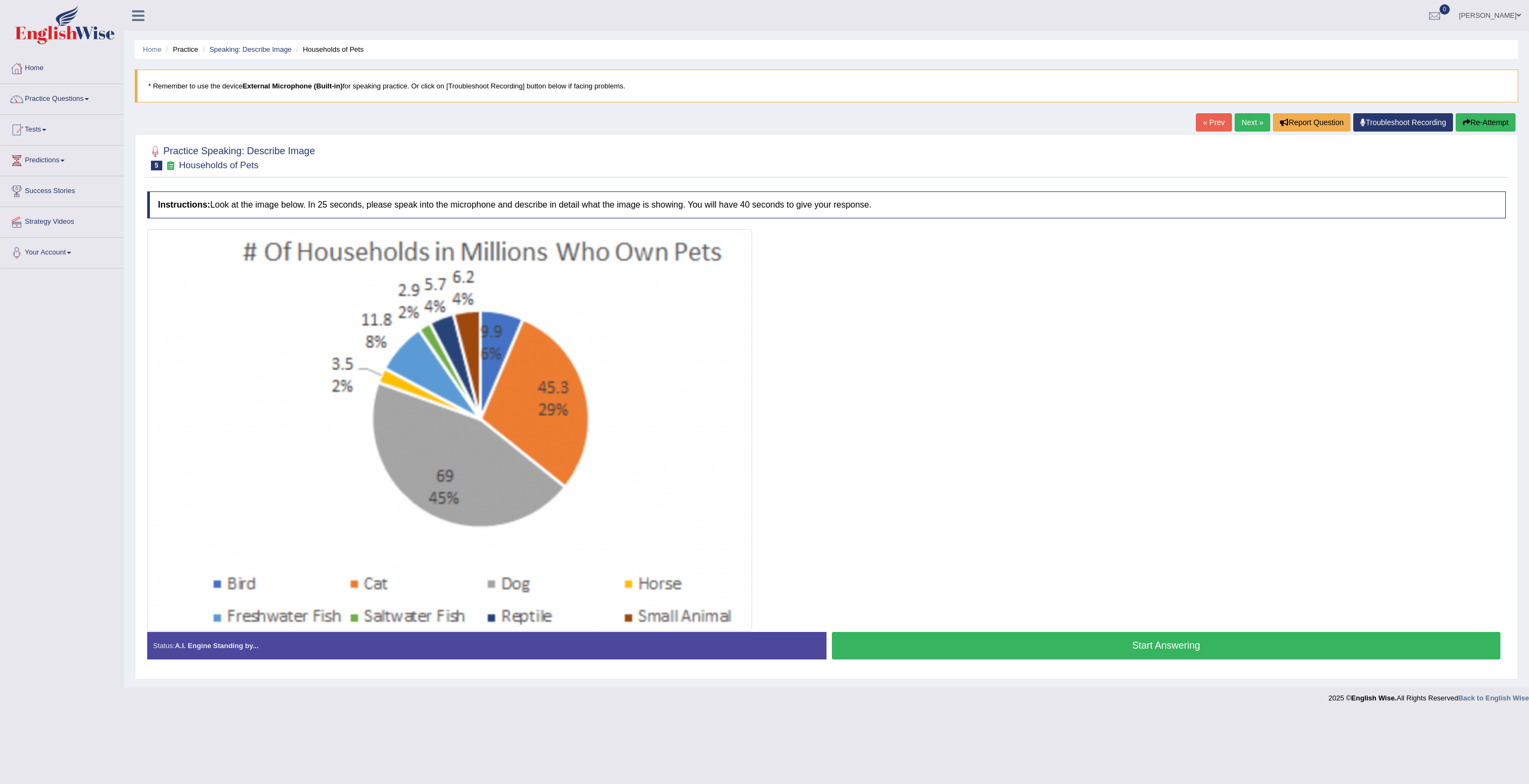
click at [982, 642] on button "Start Answering" at bounding box center [1166, 646] width 668 height 27
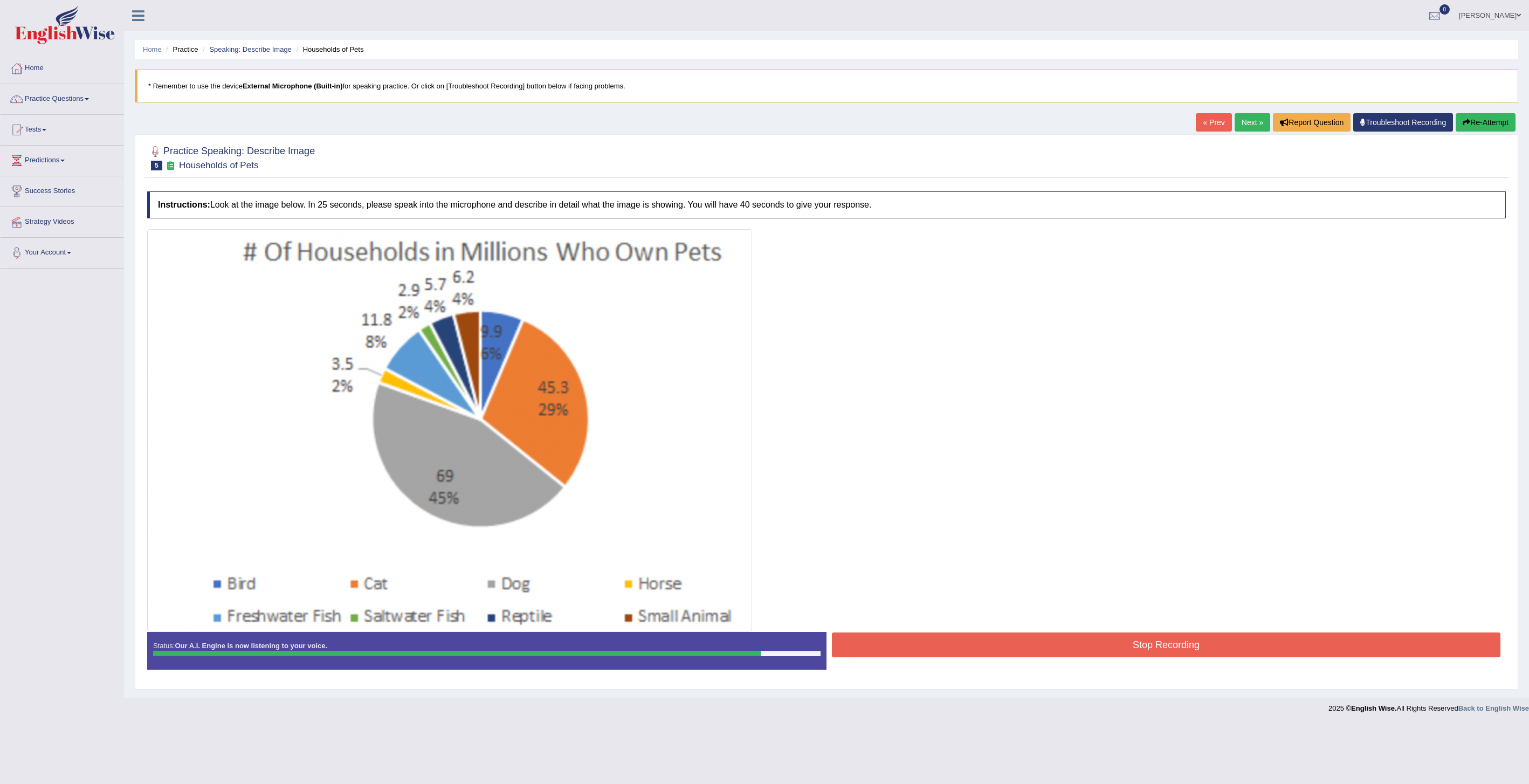
click at [1089, 638] on button "Stop Recording" at bounding box center [1166, 645] width 668 height 25
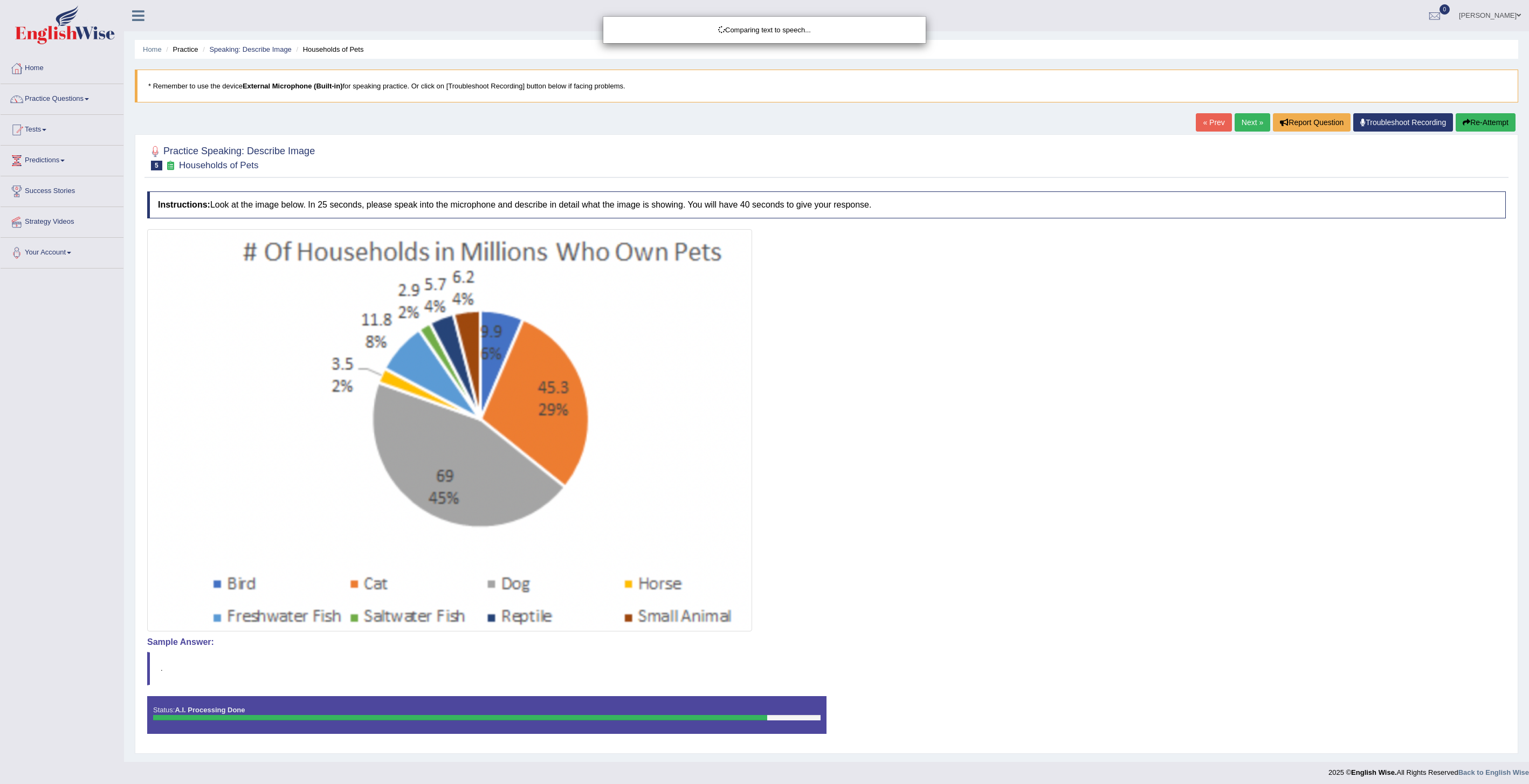
scroll to position [5, 0]
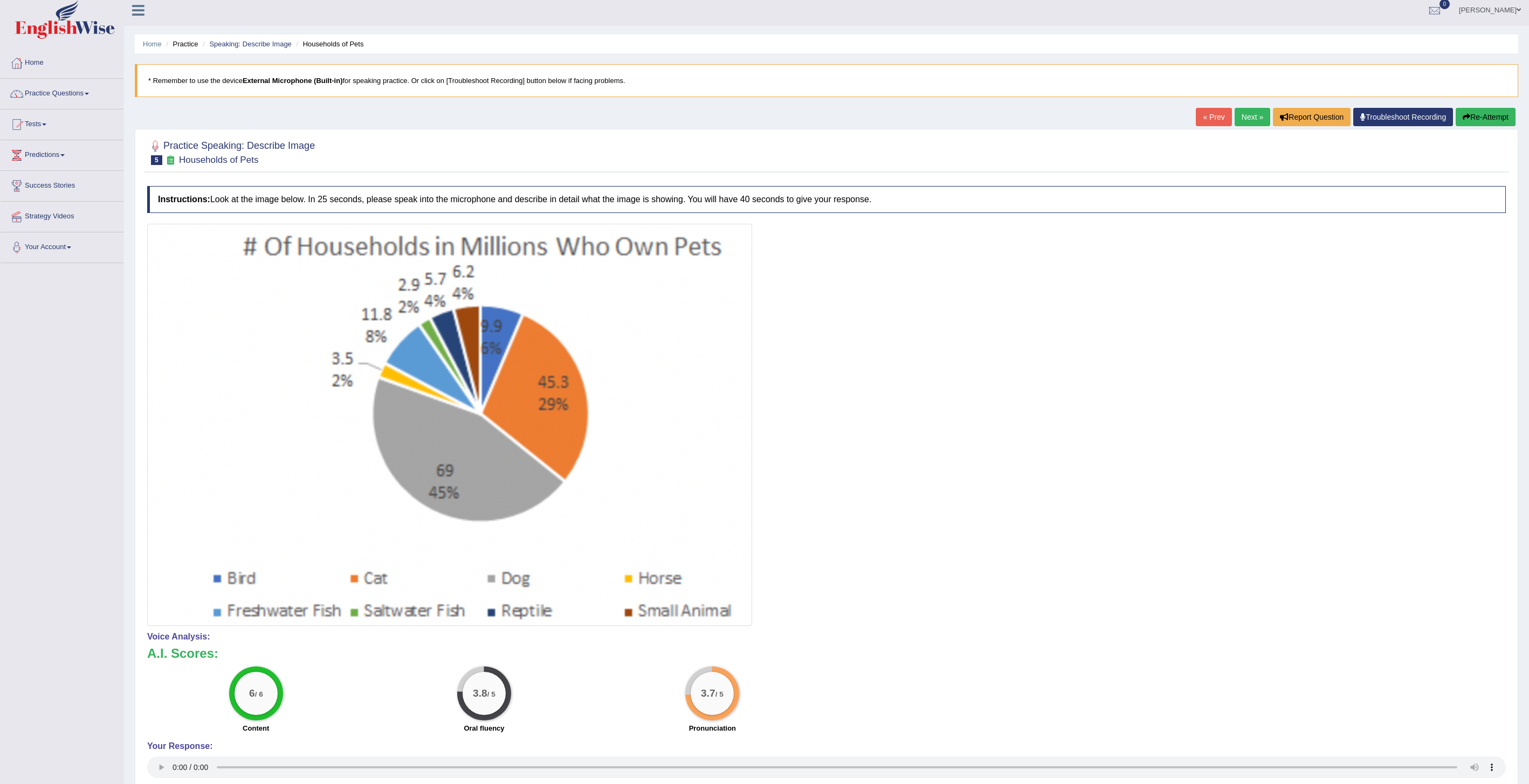
click at [1471, 119] on button "Re-Attempt" at bounding box center [1485, 117] width 60 height 18
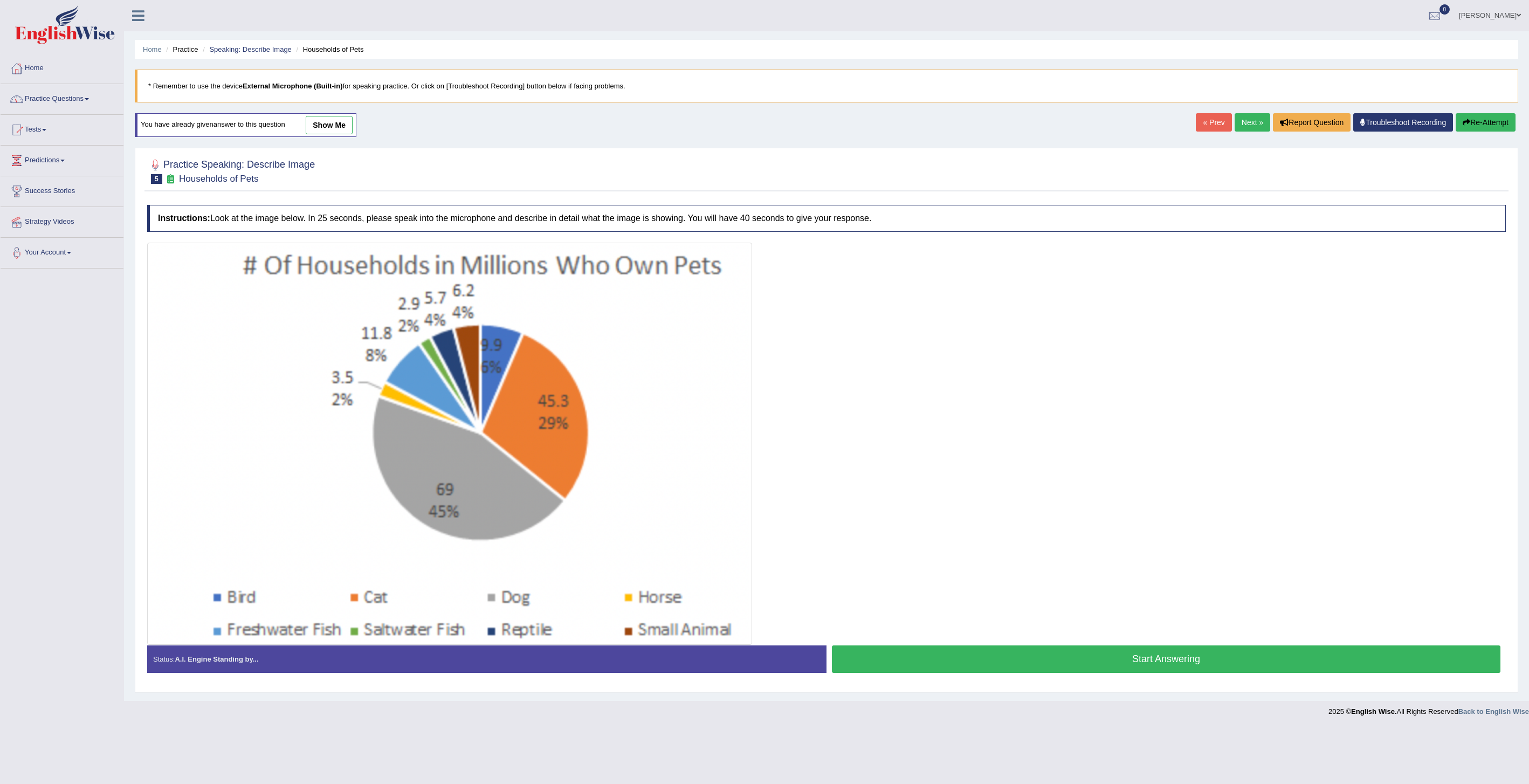
click at [1047, 662] on button "Start Answering" at bounding box center [1166, 659] width 668 height 27
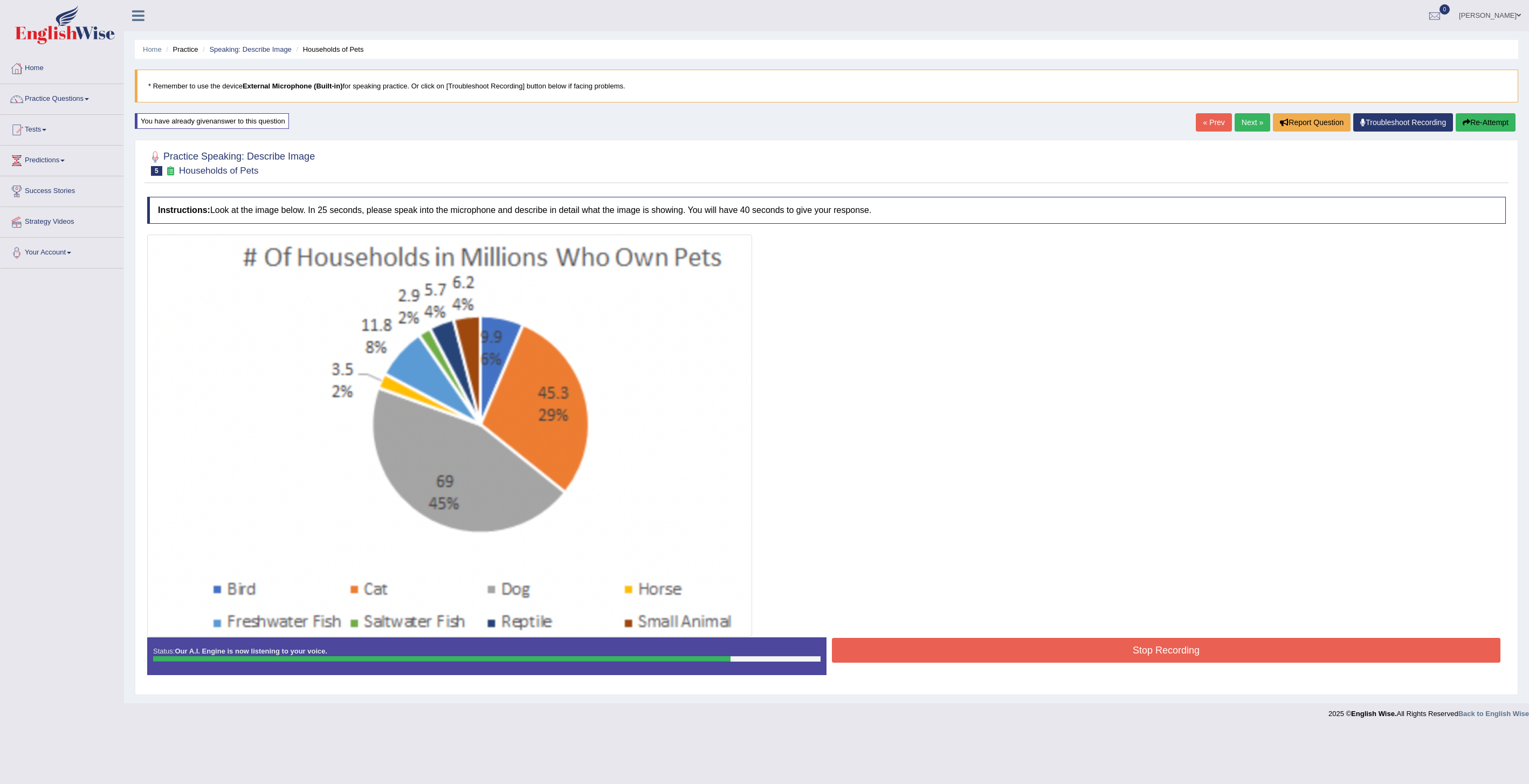
click at [1137, 646] on button "Stop Recording" at bounding box center [1166, 650] width 668 height 25
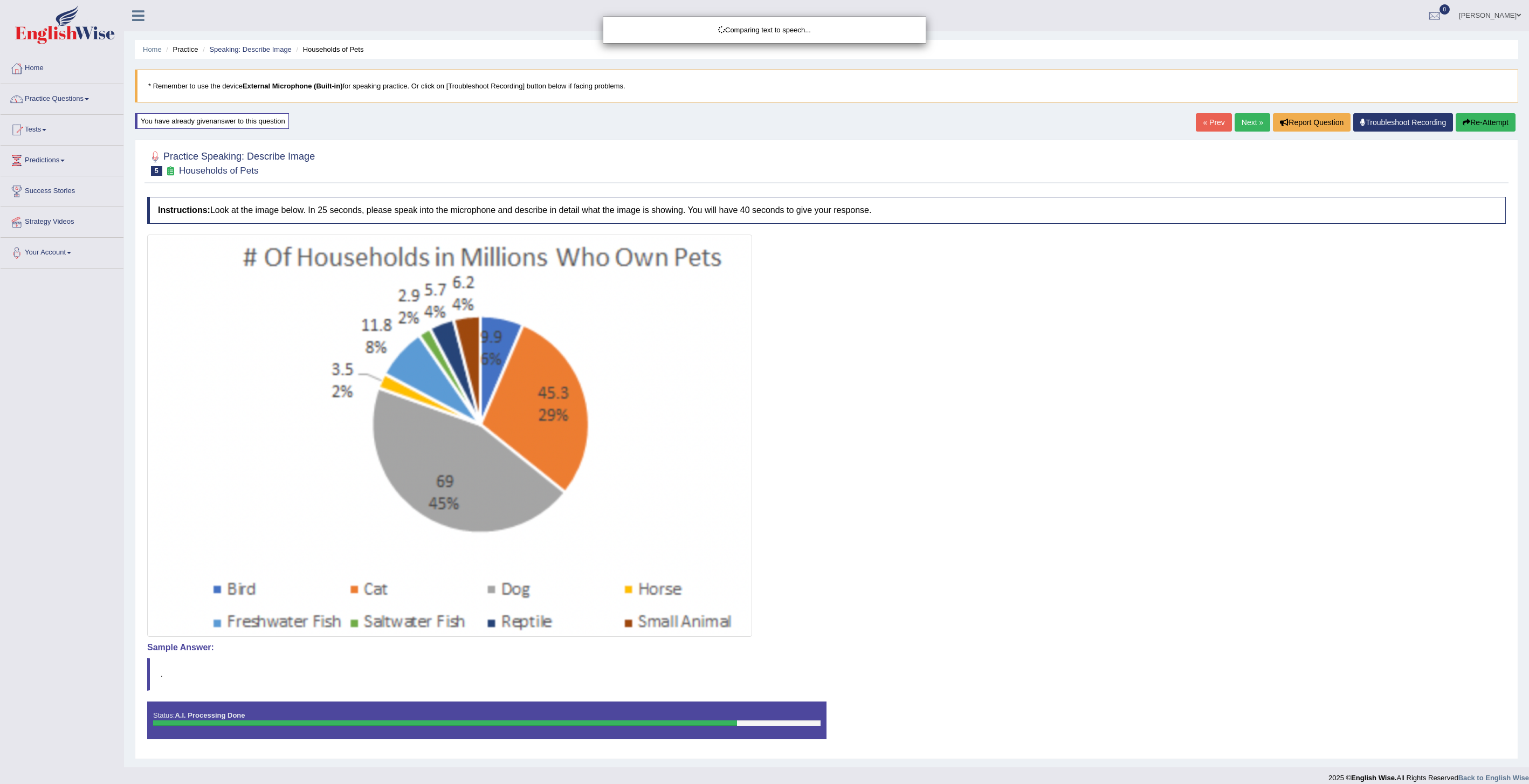
scroll to position [2, 0]
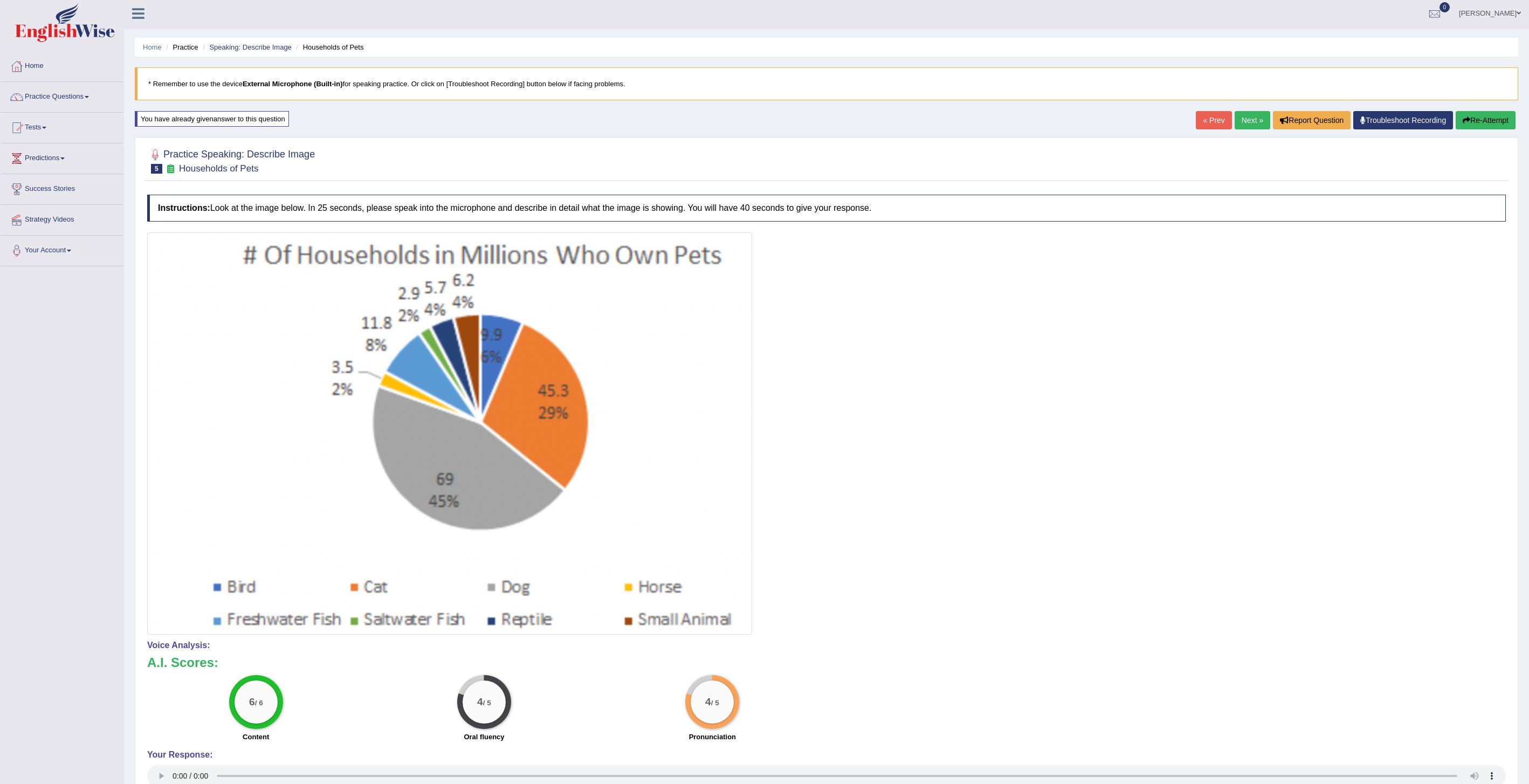
click at [1238, 121] on link "Next »" at bounding box center [1252, 120] width 36 height 18
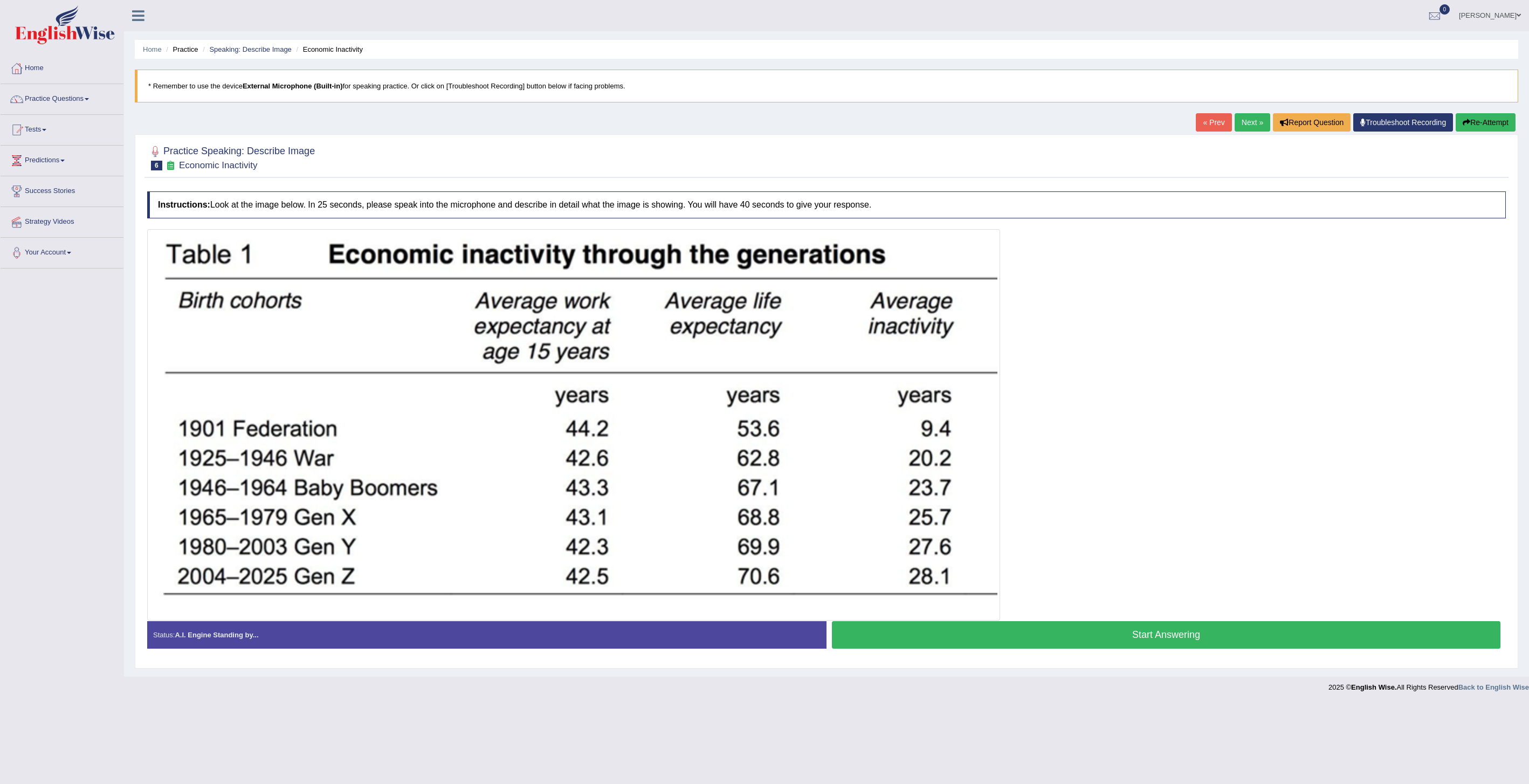
click at [992, 630] on button "Start Answering" at bounding box center [1166, 634] width 668 height 27
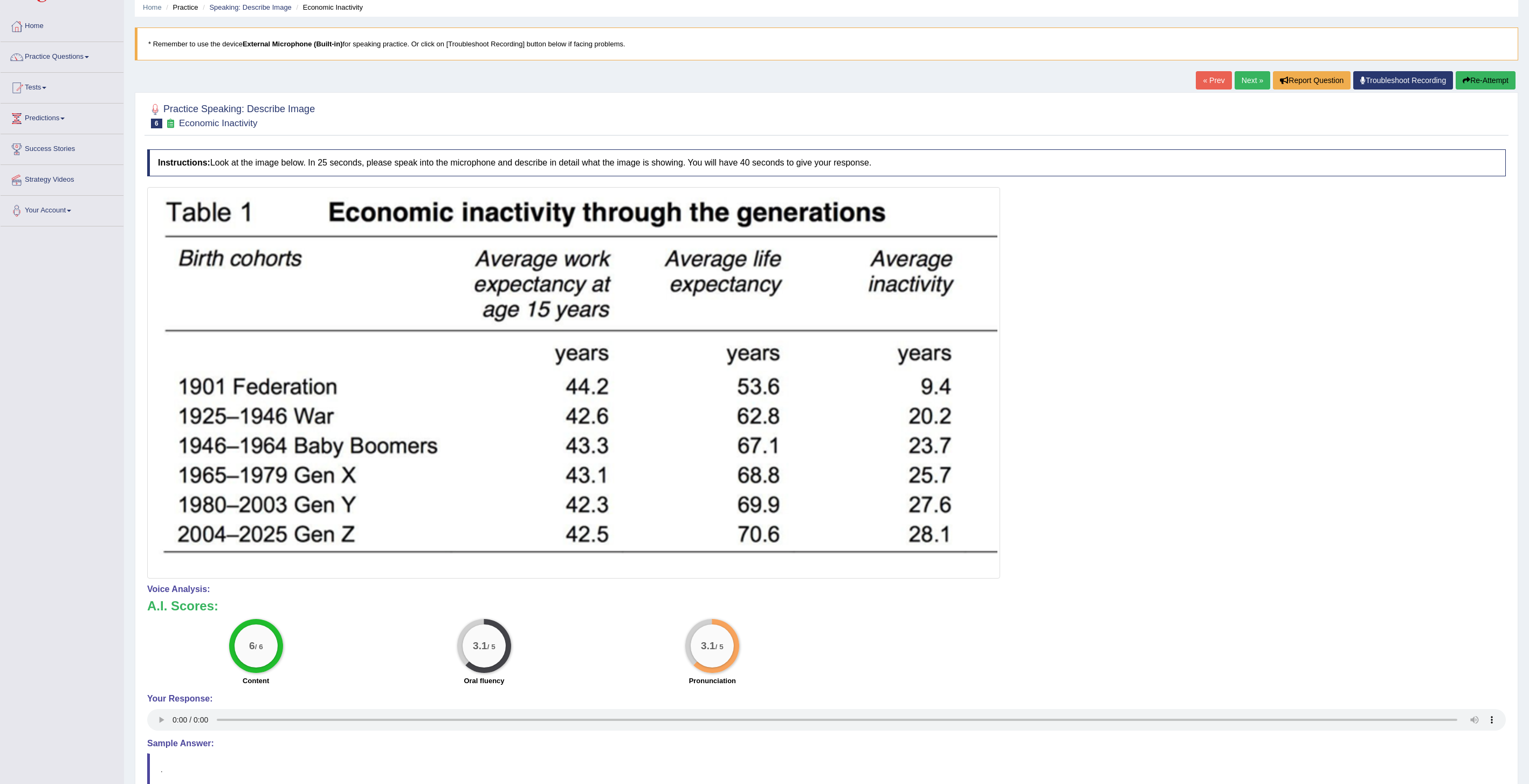
scroll to position [36, 0]
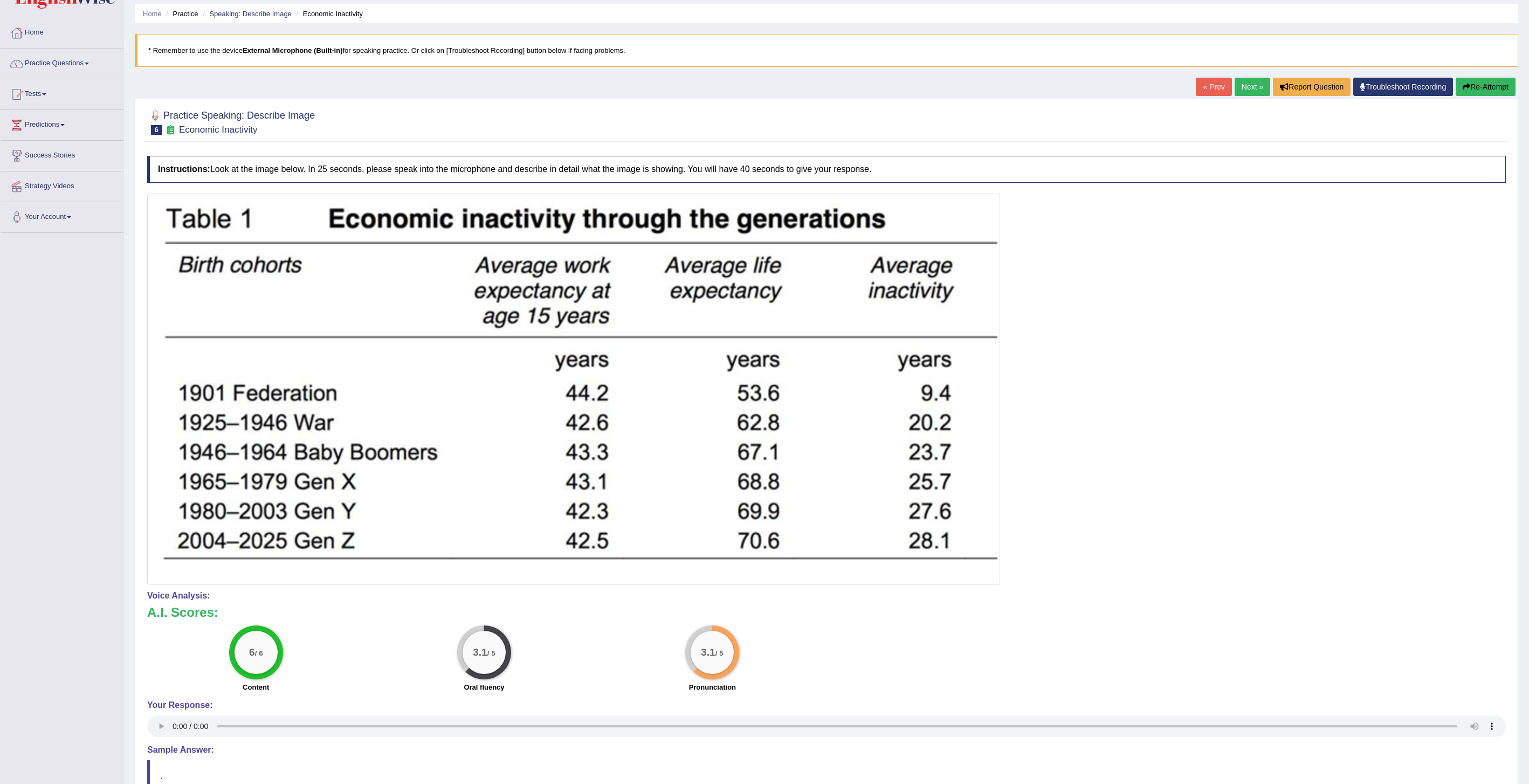
click at [1482, 83] on button "Re-Attempt" at bounding box center [1485, 87] width 60 height 18
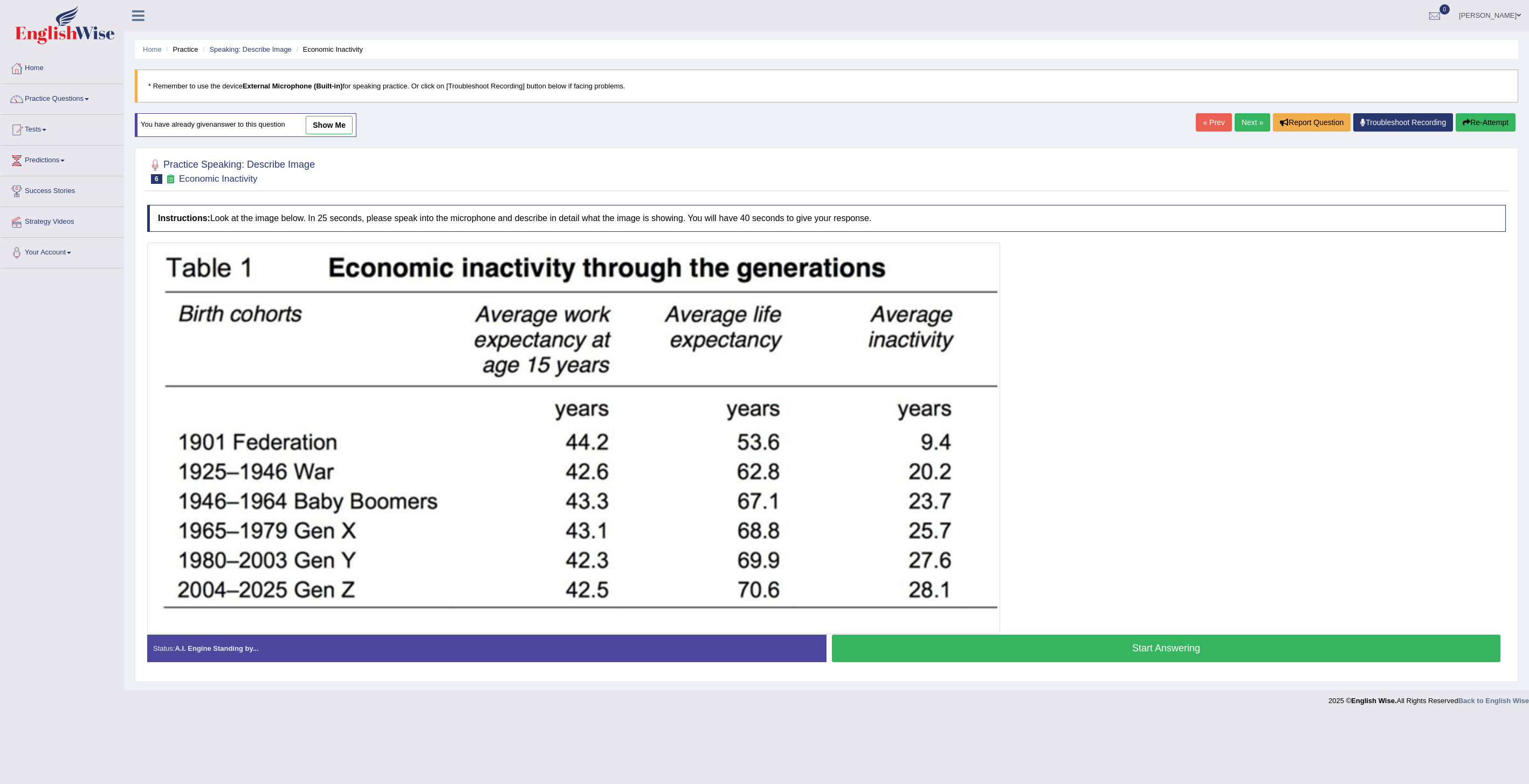
click at [998, 646] on button "Start Answering" at bounding box center [1166, 648] width 668 height 27
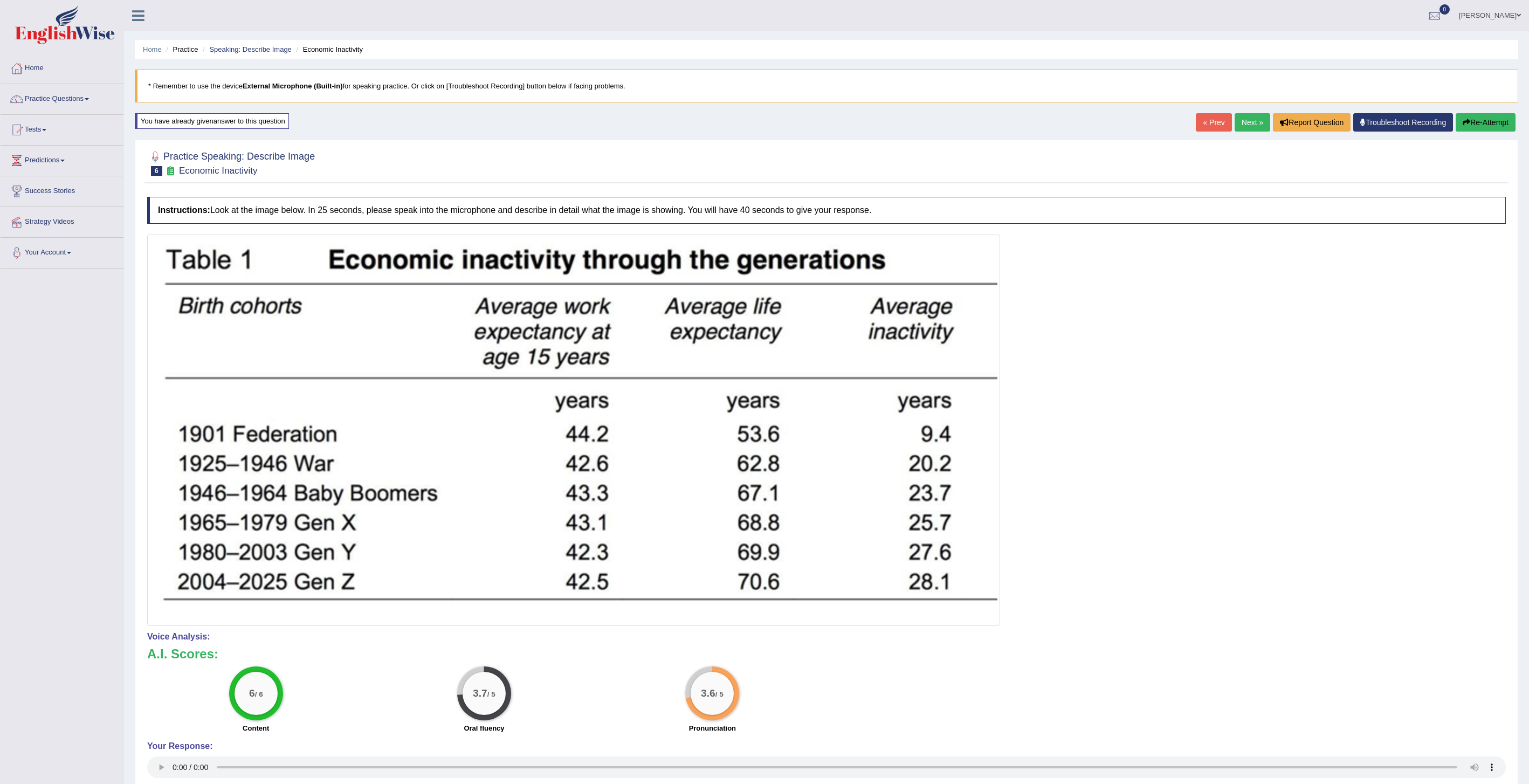
click at [1249, 125] on link "Next »" at bounding box center [1252, 122] width 36 height 18
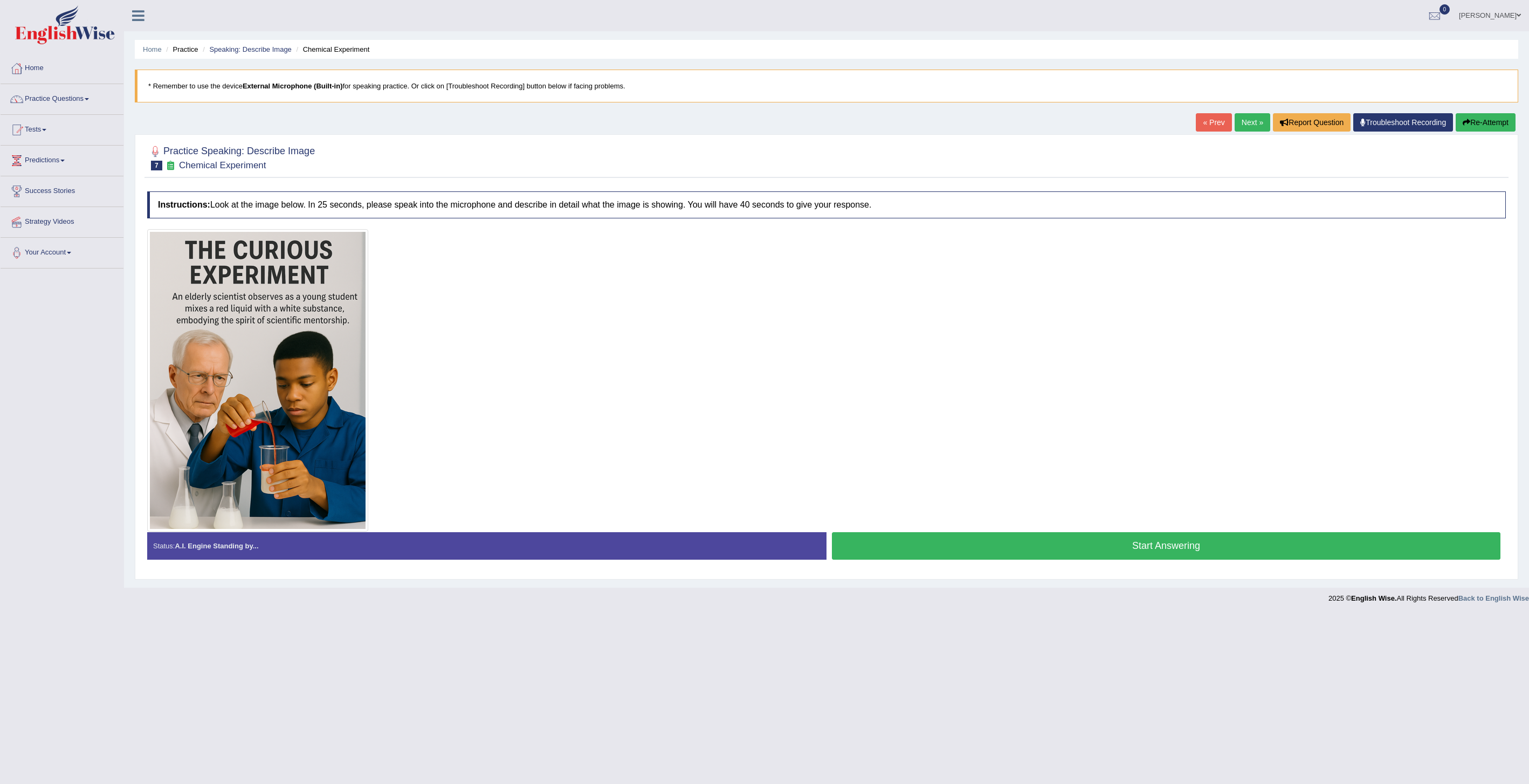
click at [1004, 549] on button "Start Answering" at bounding box center [1166, 546] width 668 height 27
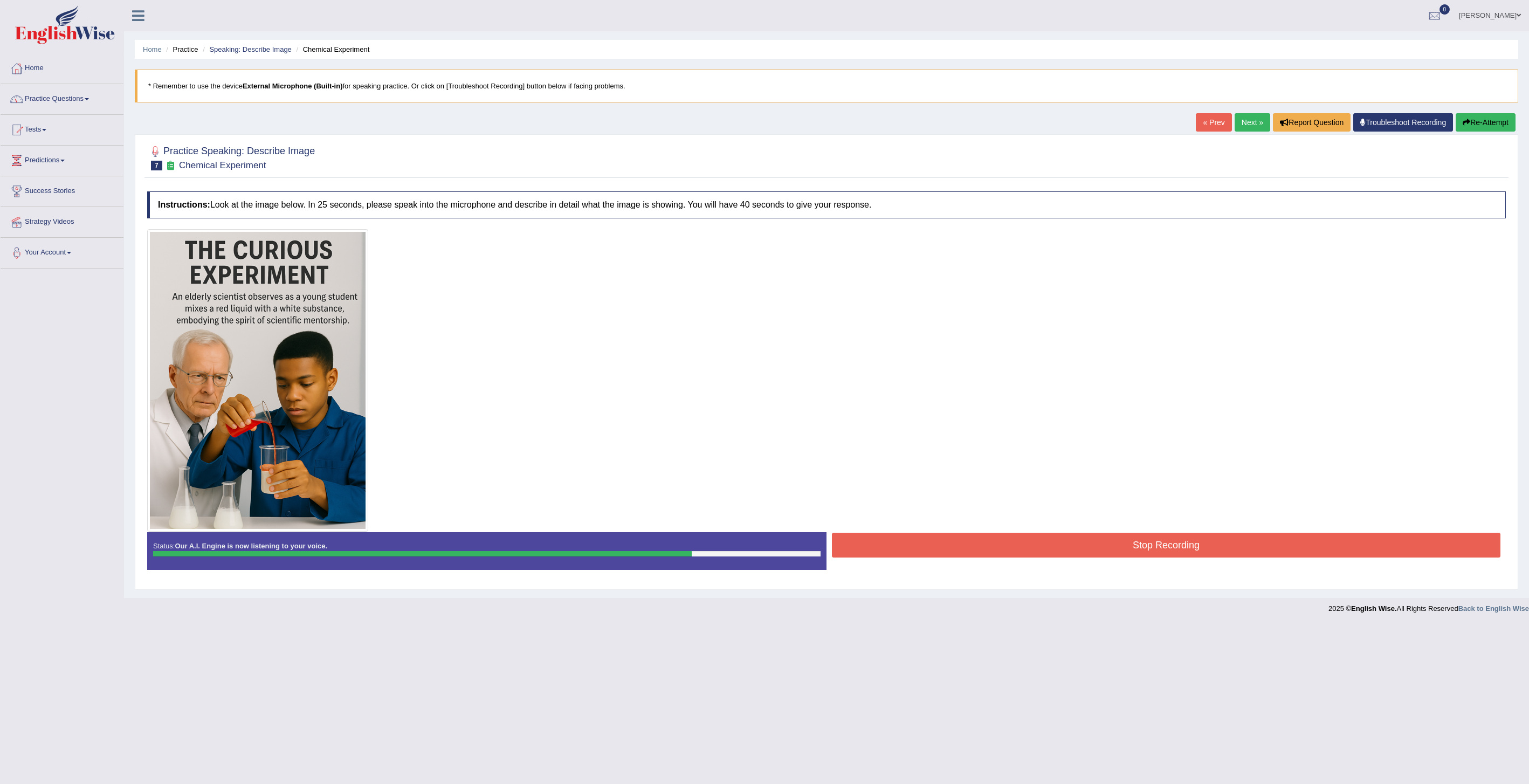
click at [1106, 546] on button "Stop Recording" at bounding box center [1166, 545] width 668 height 25
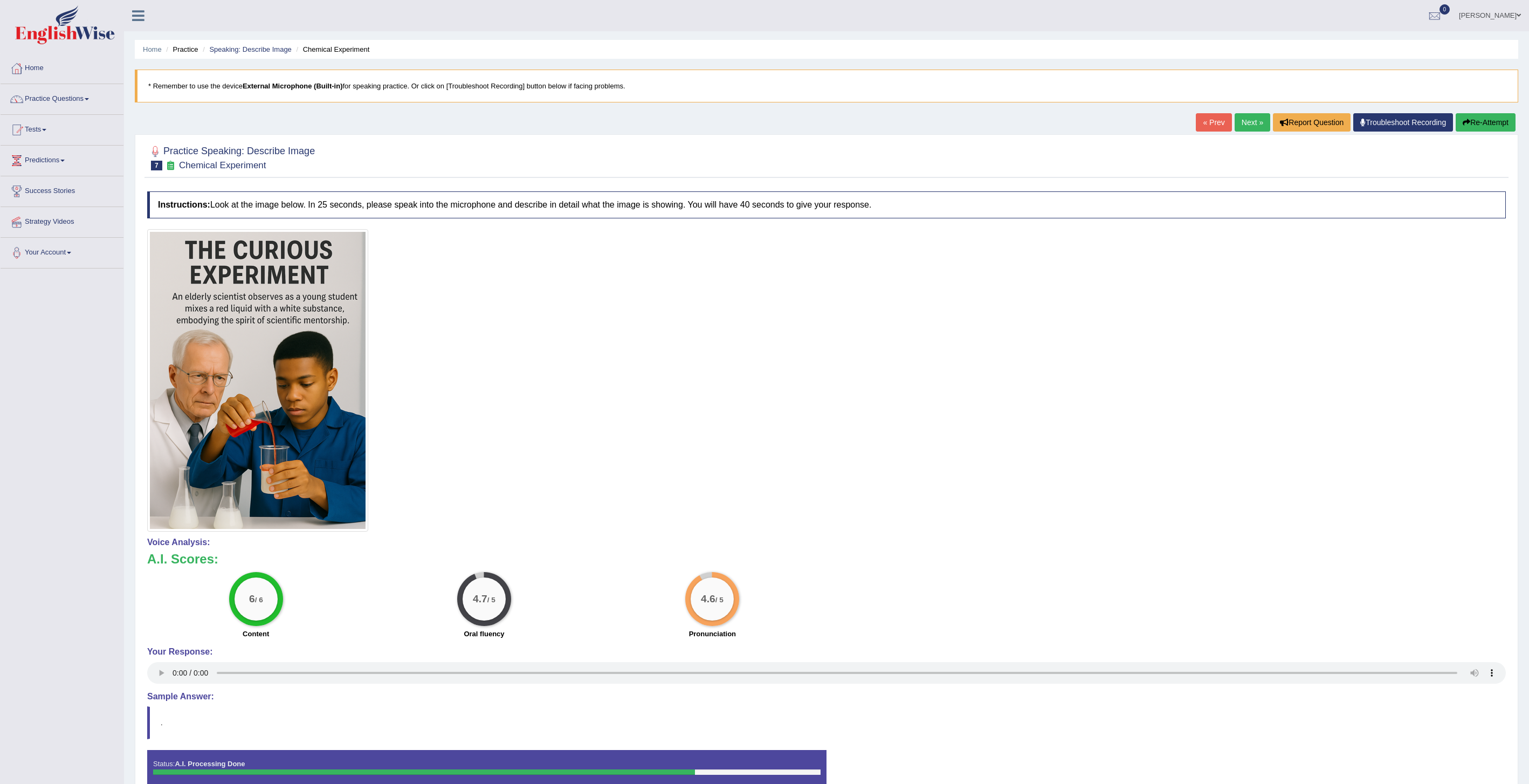
click at [1243, 119] on link "Next »" at bounding box center [1252, 122] width 36 height 18
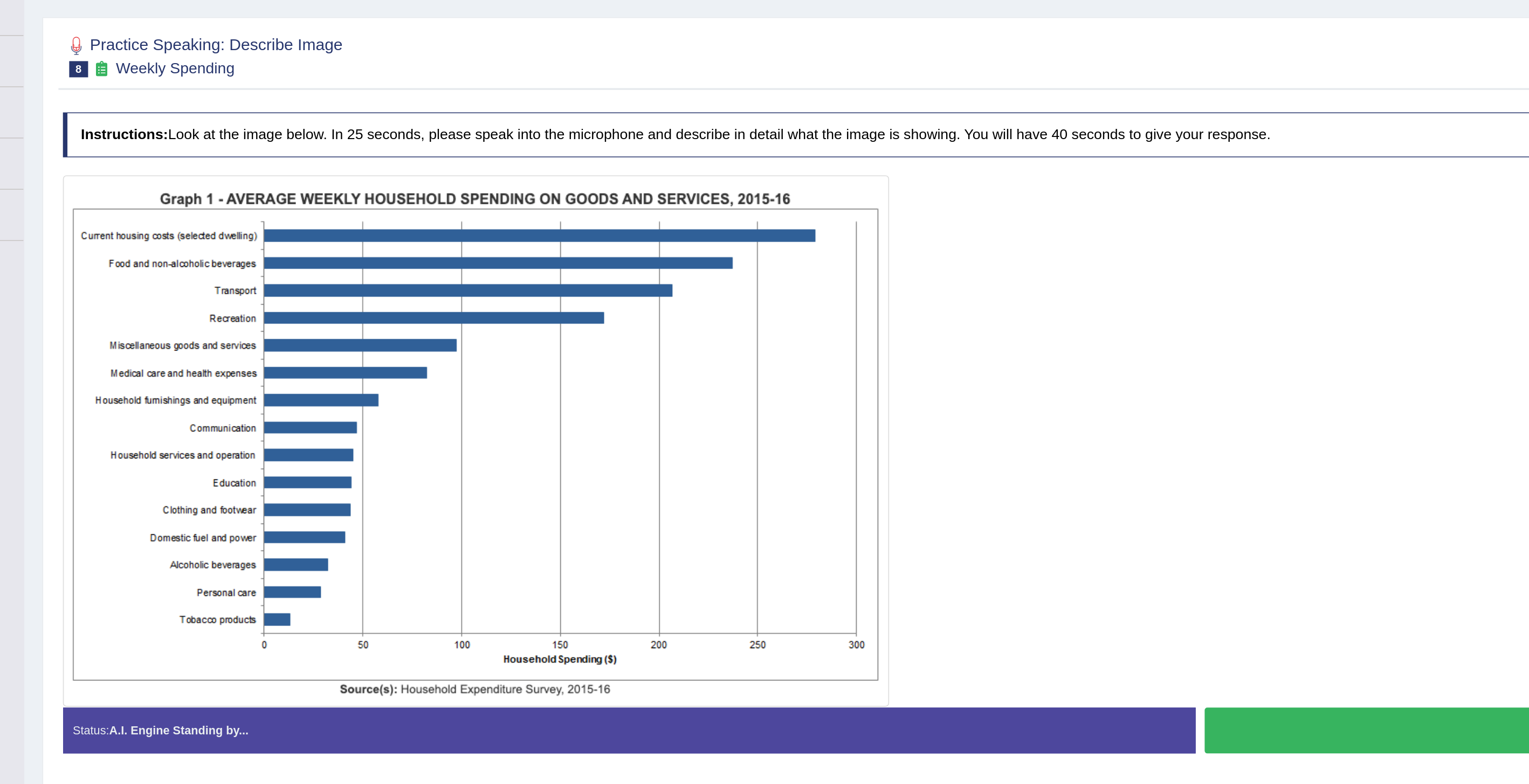
click at [873, 567] on button "Start Answering" at bounding box center [1166, 562] width 668 height 27
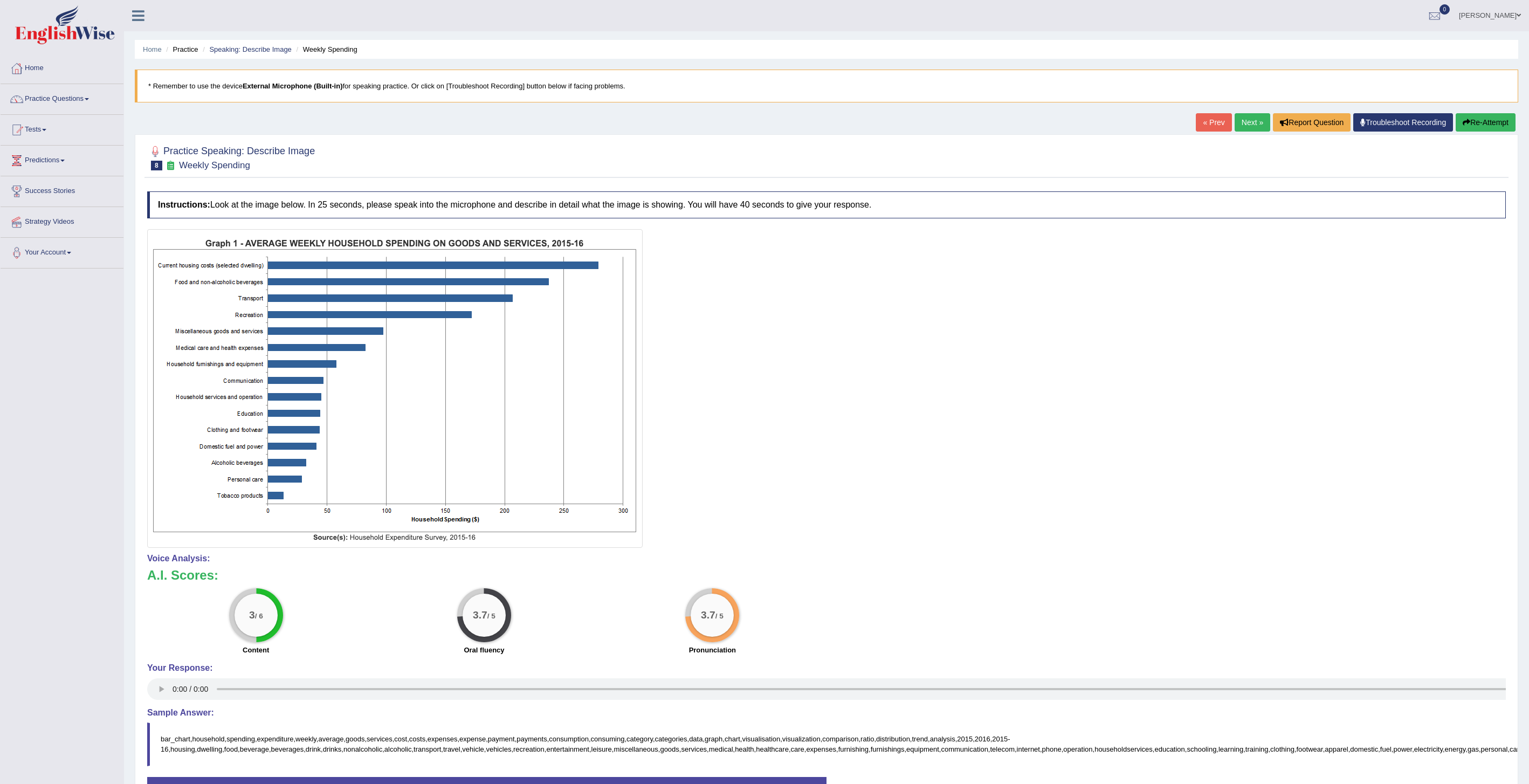
click at [1489, 126] on button "Re-Attempt" at bounding box center [1485, 122] width 60 height 18
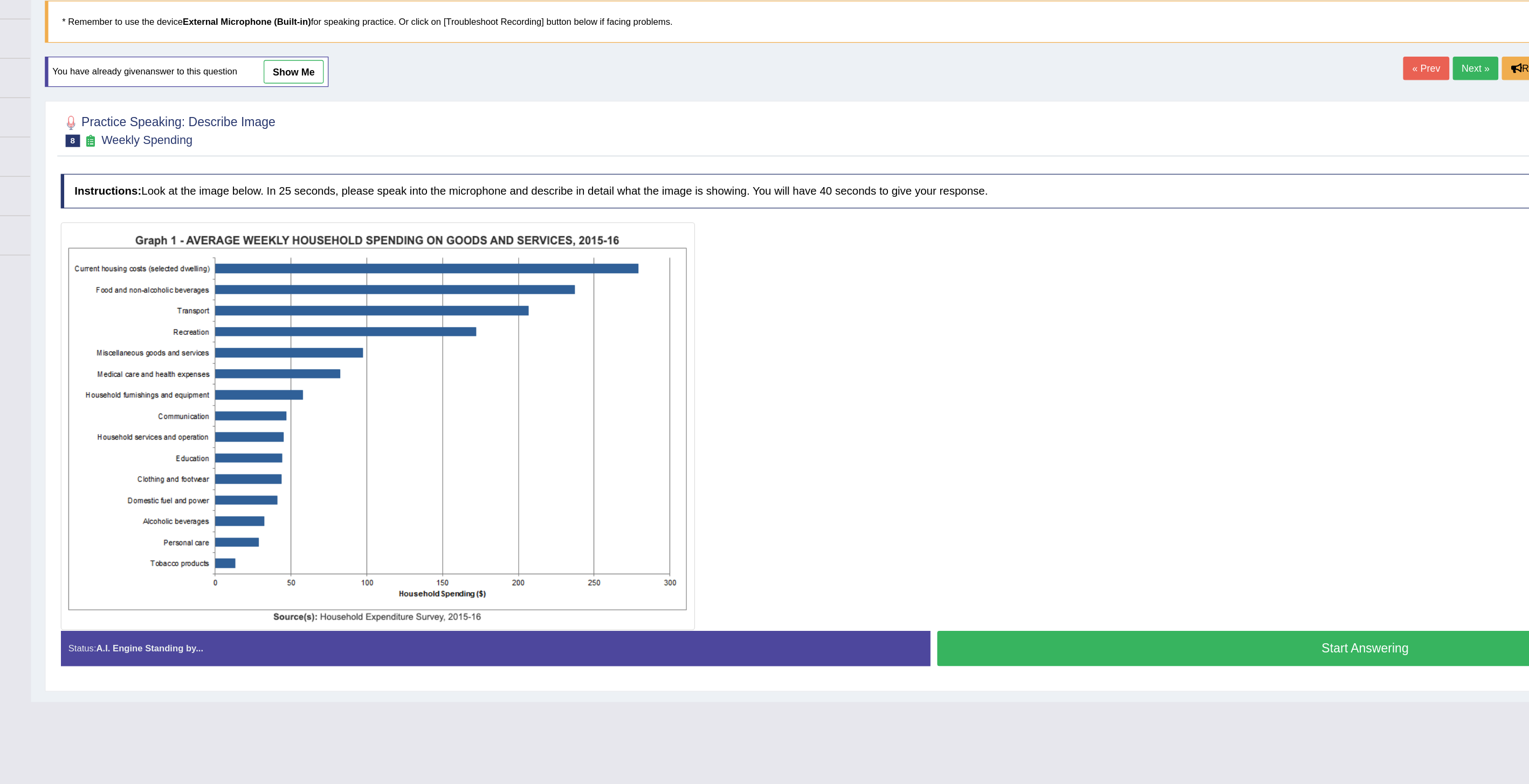
click at [879, 572] on button "Start Answering" at bounding box center [1166, 575] width 668 height 27
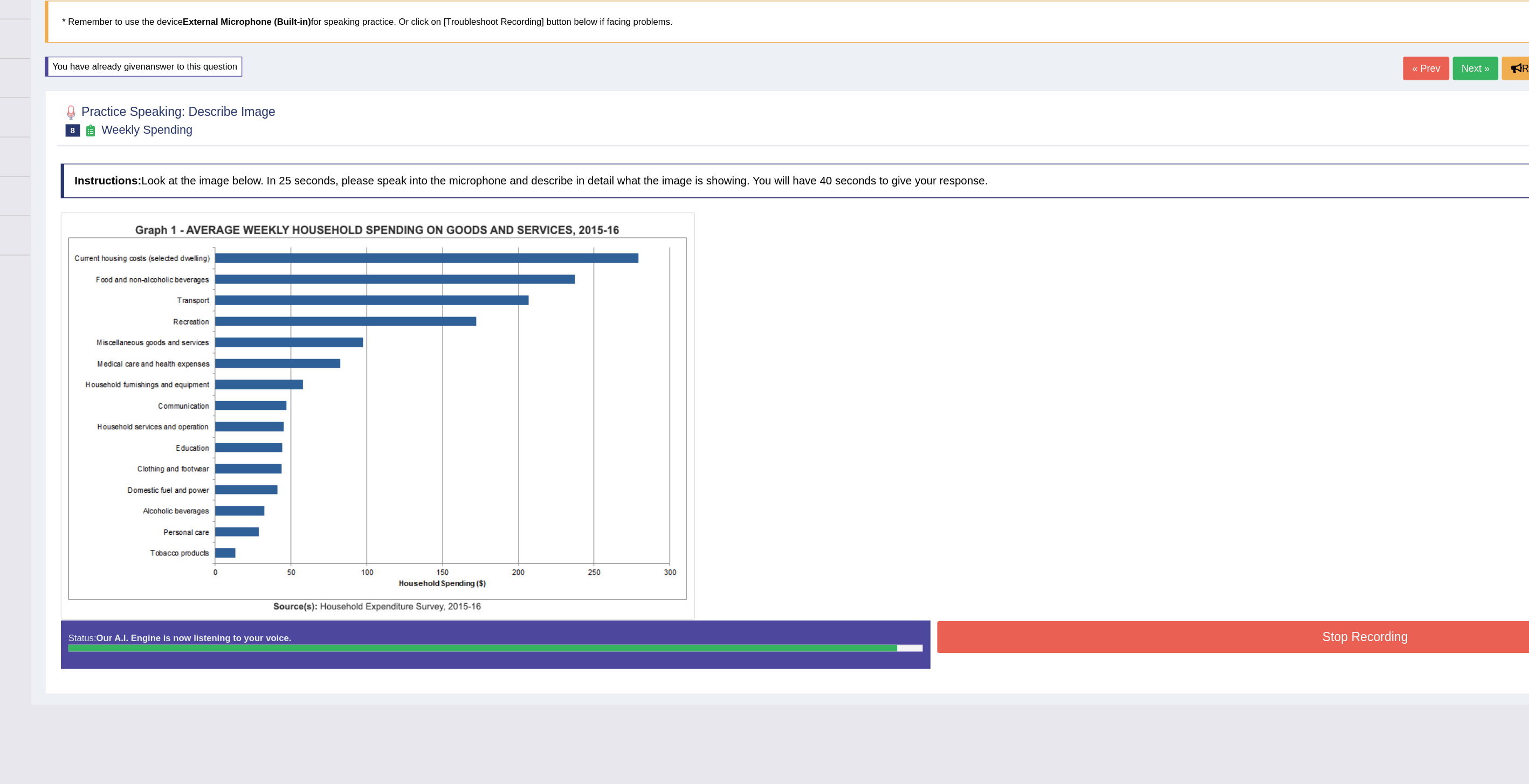
click at [994, 567] on button "Stop Recording" at bounding box center [1166, 567] width 668 height 25
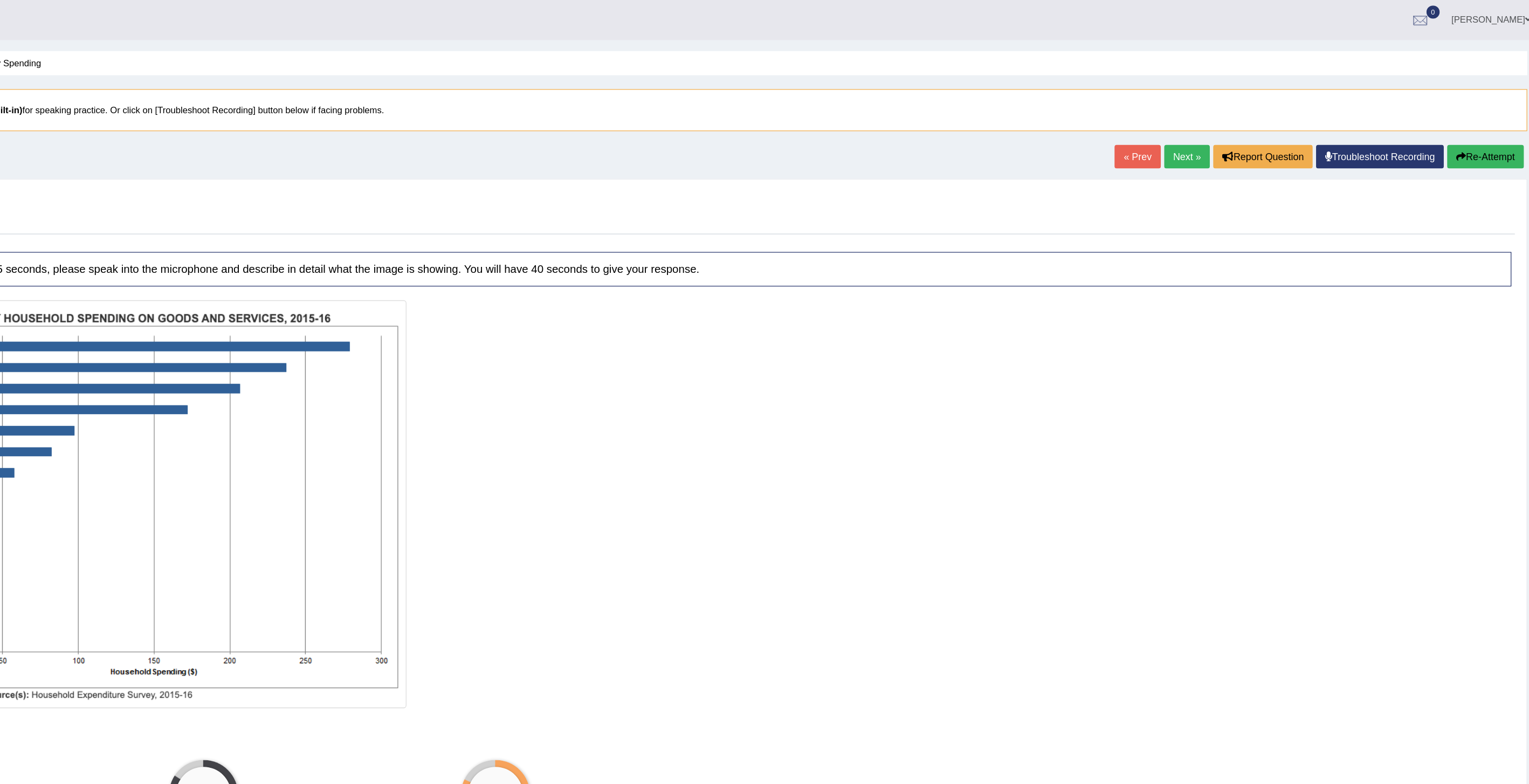
click at [1480, 123] on button "Re-Attempt" at bounding box center [1485, 122] width 60 height 18
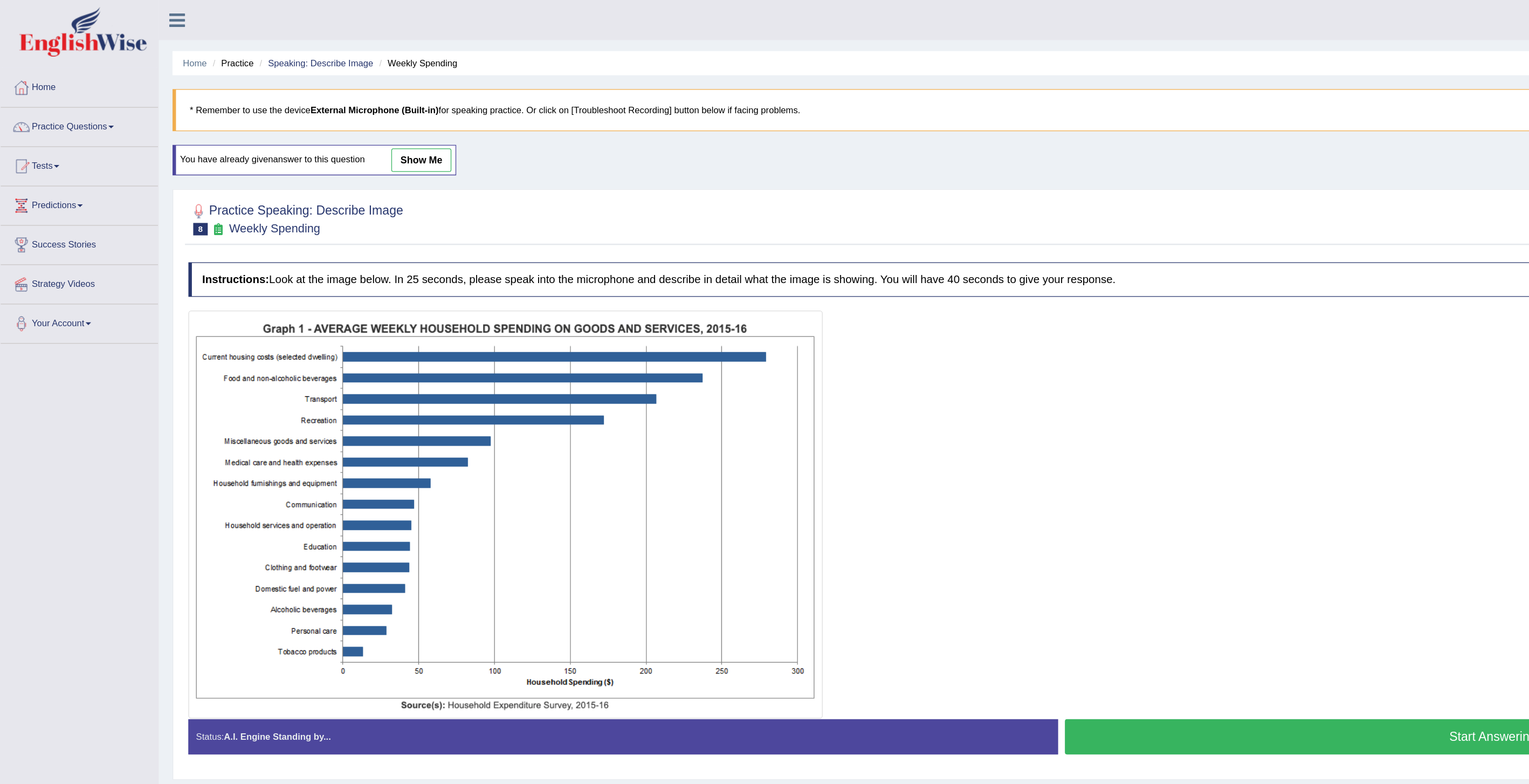
click at [911, 579] on button "Start Answering" at bounding box center [1166, 575] width 668 height 27
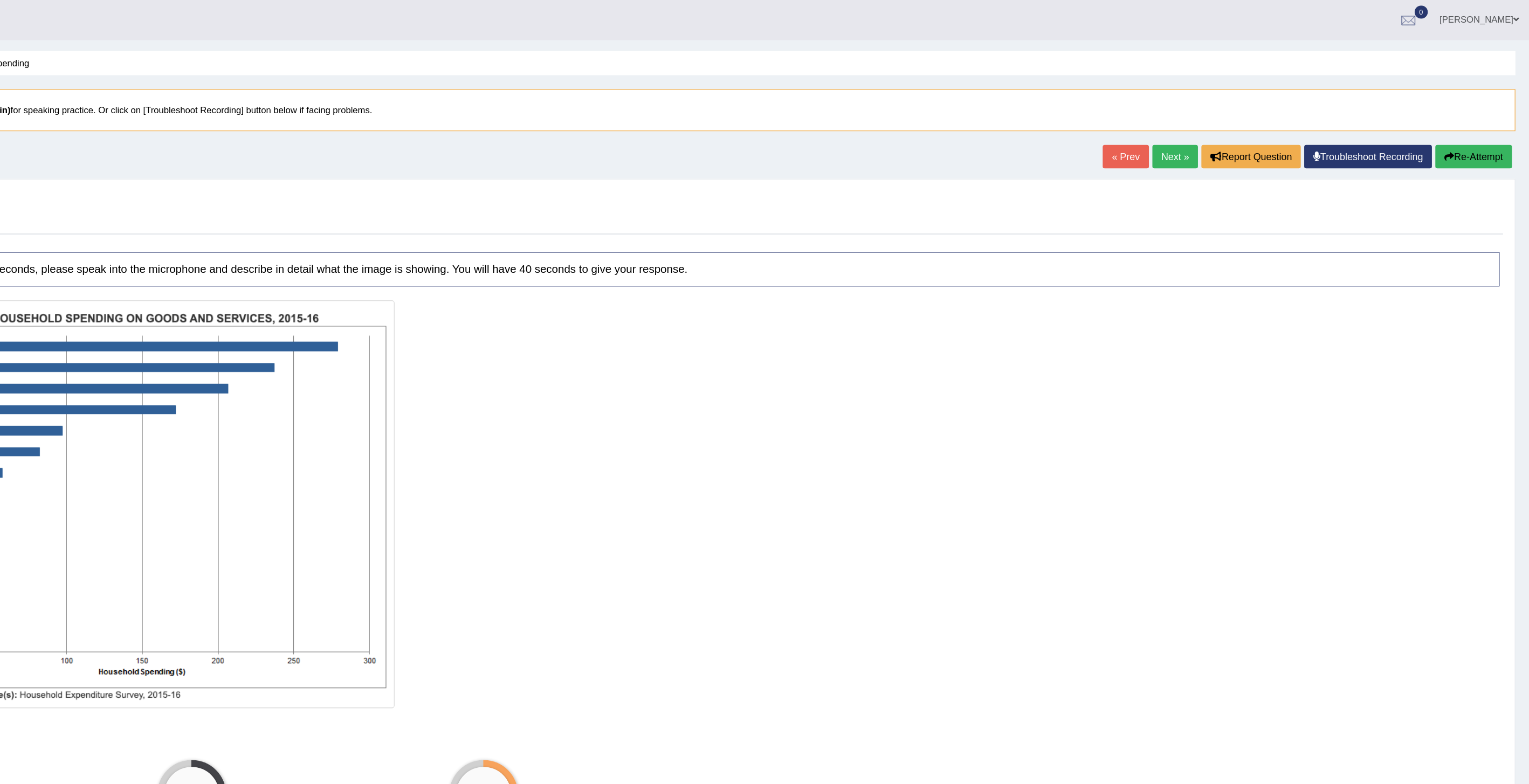
click at [1242, 119] on link "Next »" at bounding box center [1252, 122] width 36 height 18
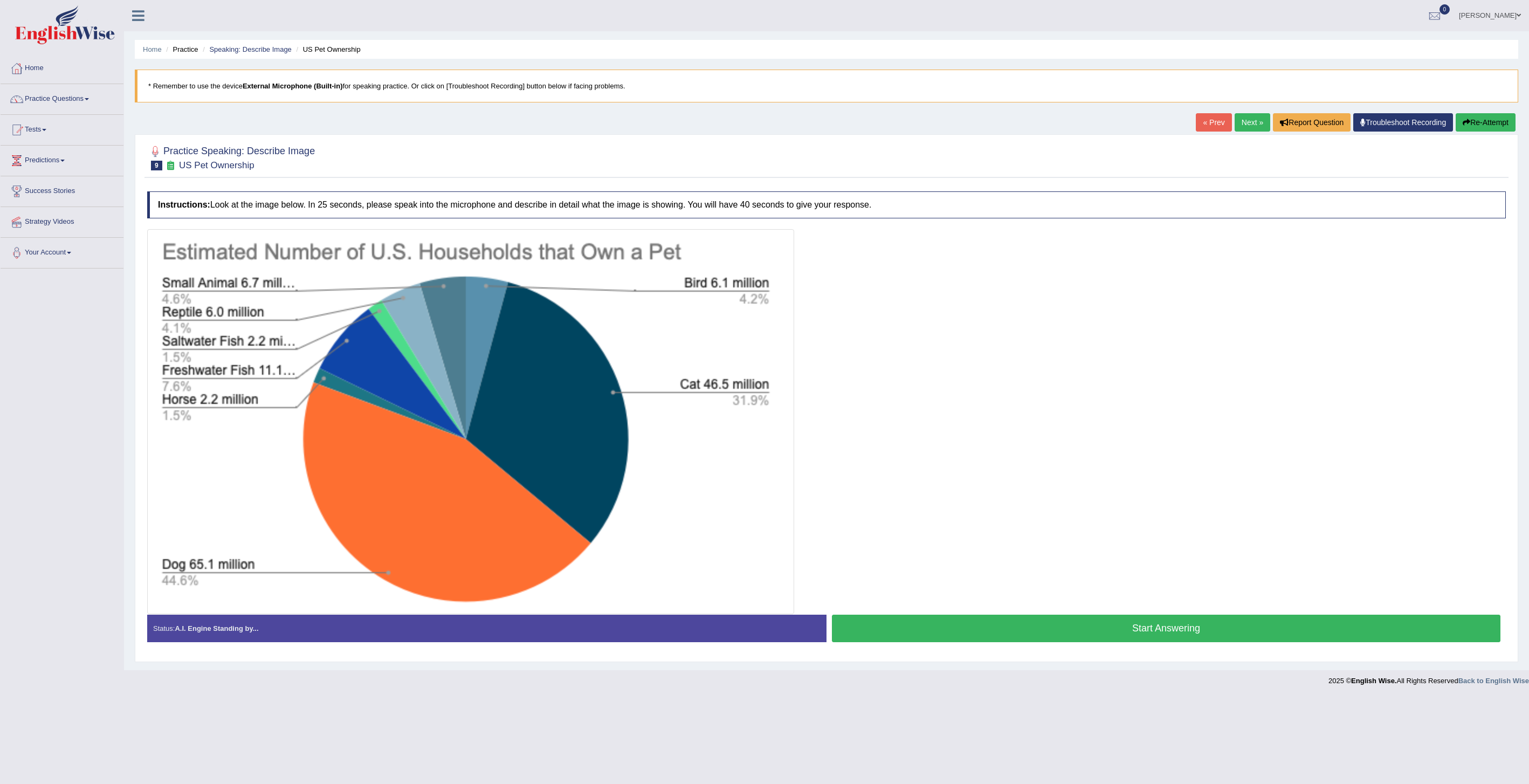
click at [1061, 627] on button "Start Answering" at bounding box center [1166, 628] width 668 height 27
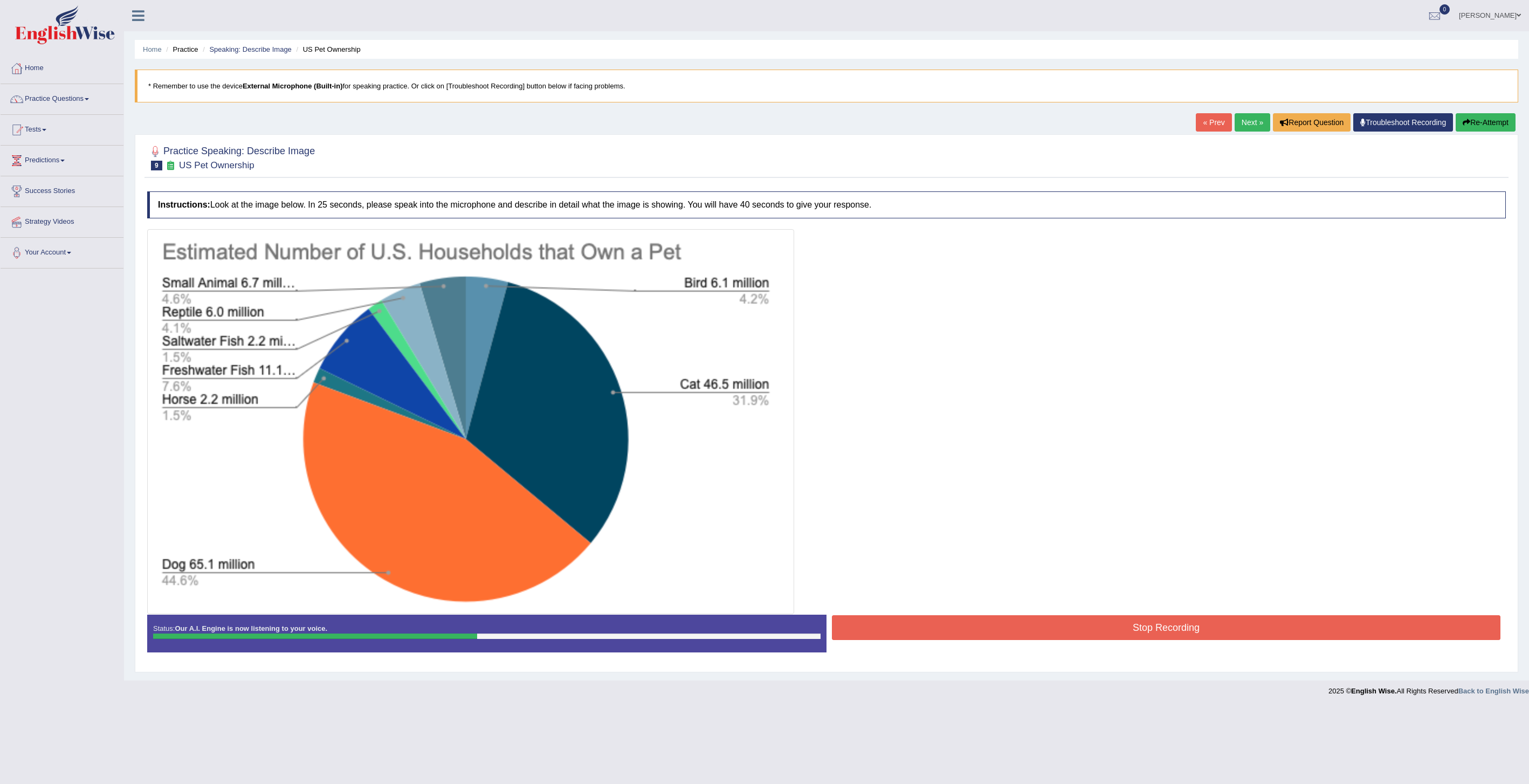
click at [1484, 121] on button "Re-Attempt" at bounding box center [1485, 122] width 60 height 18
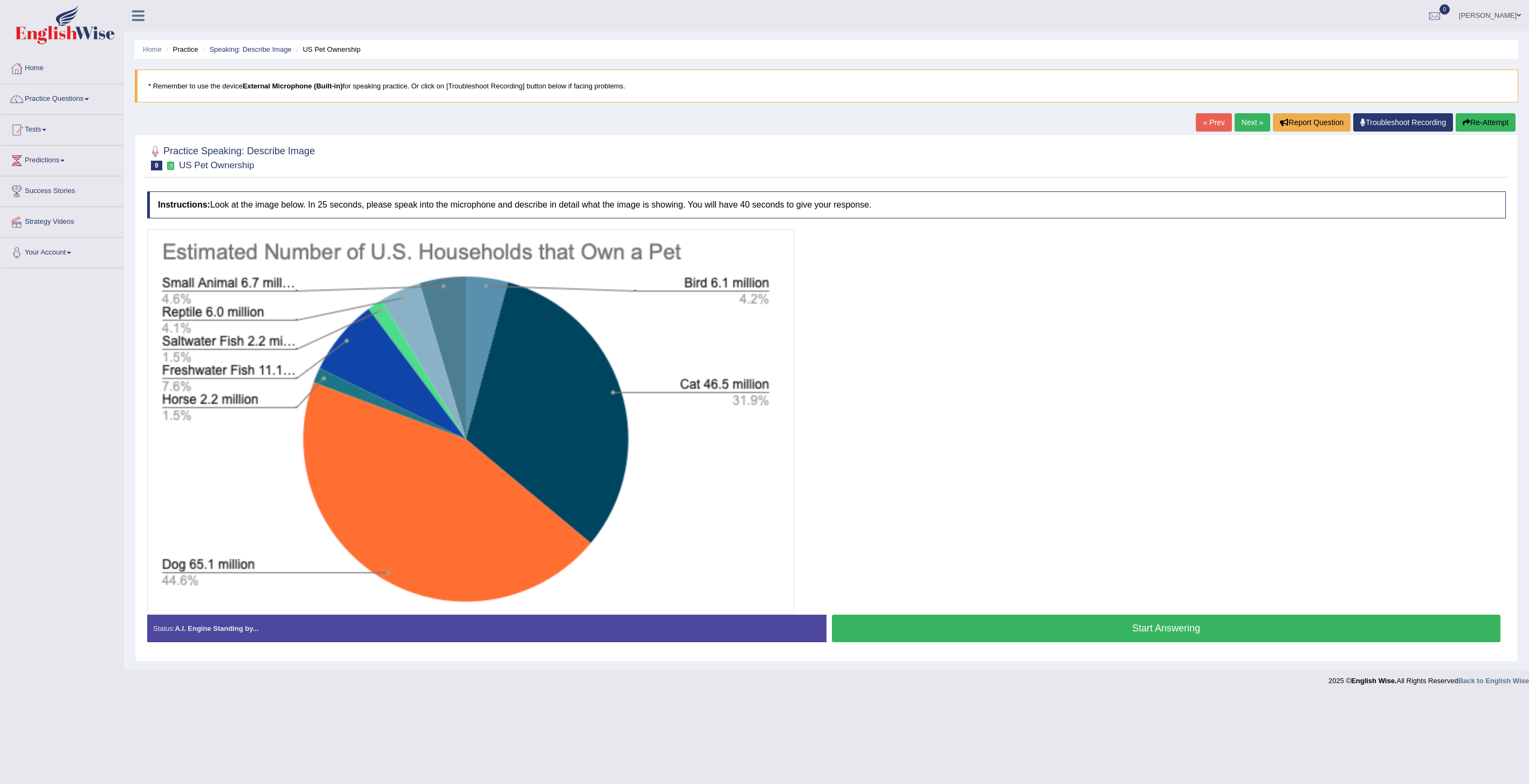
click at [1020, 629] on button "Start Answering" at bounding box center [1166, 628] width 668 height 27
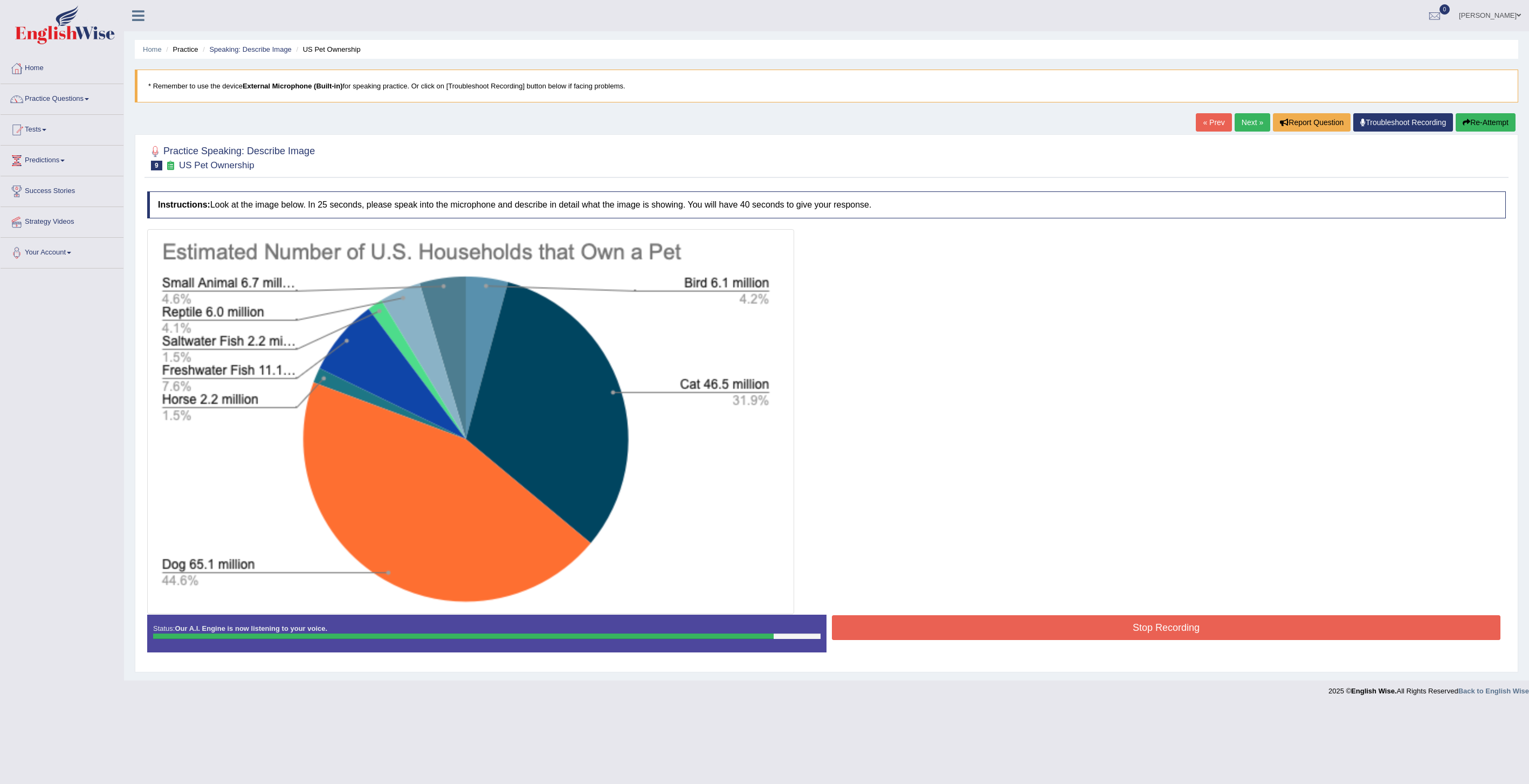
click at [1029, 637] on button "Stop Recording" at bounding box center [1166, 627] width 668 height 25
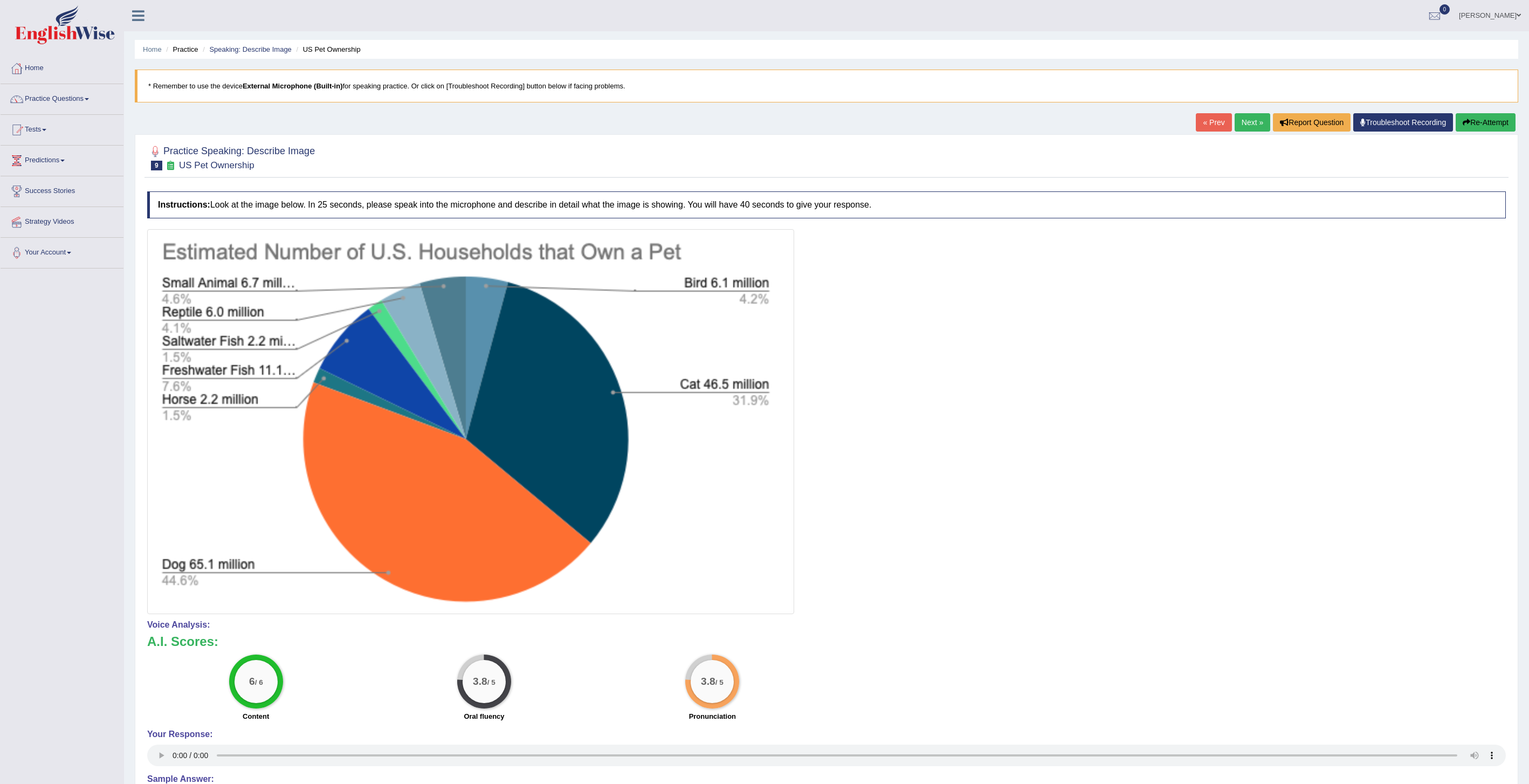
click at [1248, 126] on link "Next »" at bounding box center [1252, 122] width 36 height 18
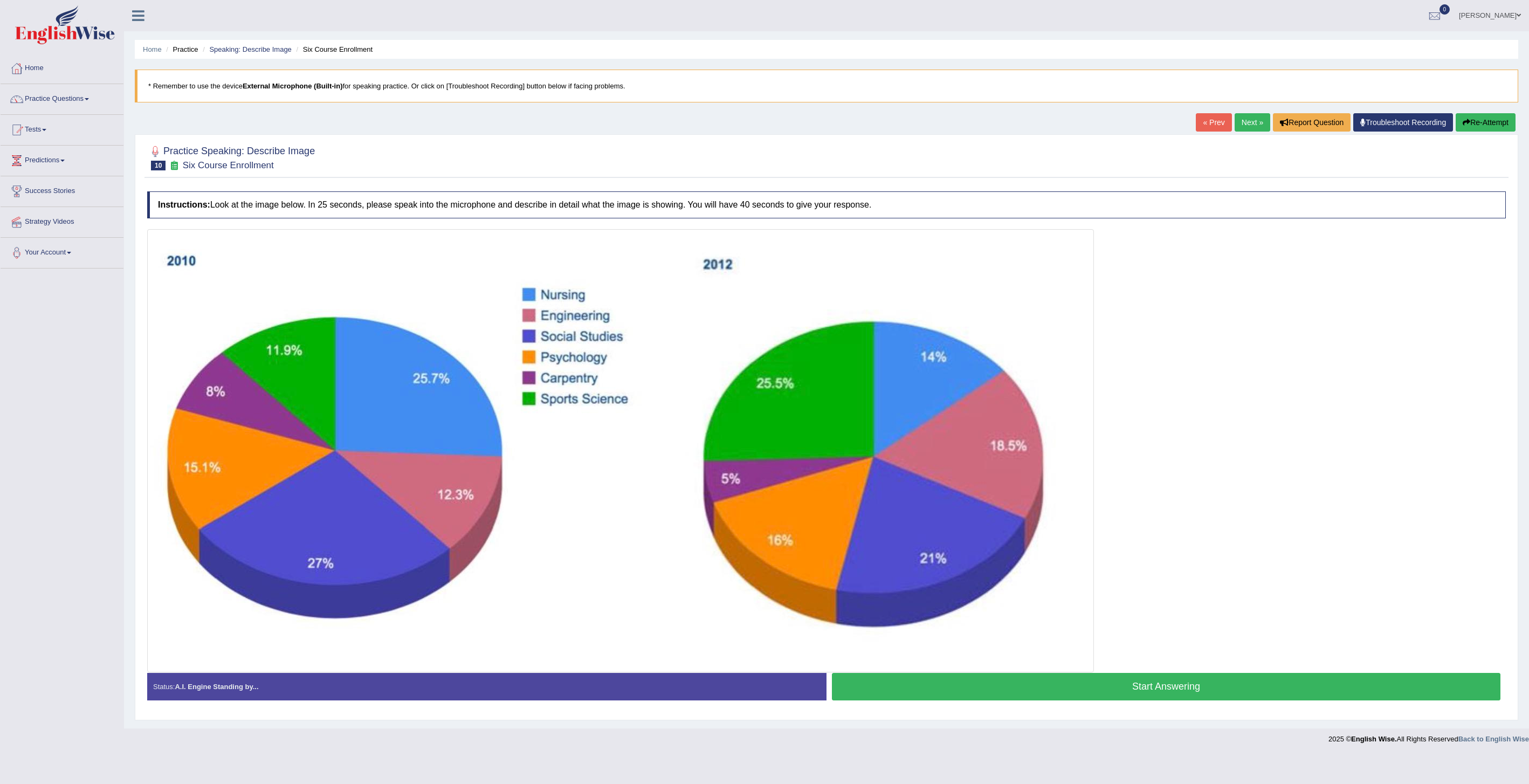
click at [1000, 690] on button "Start Answering" at bounding box center [1166, 687] width 668 height 27
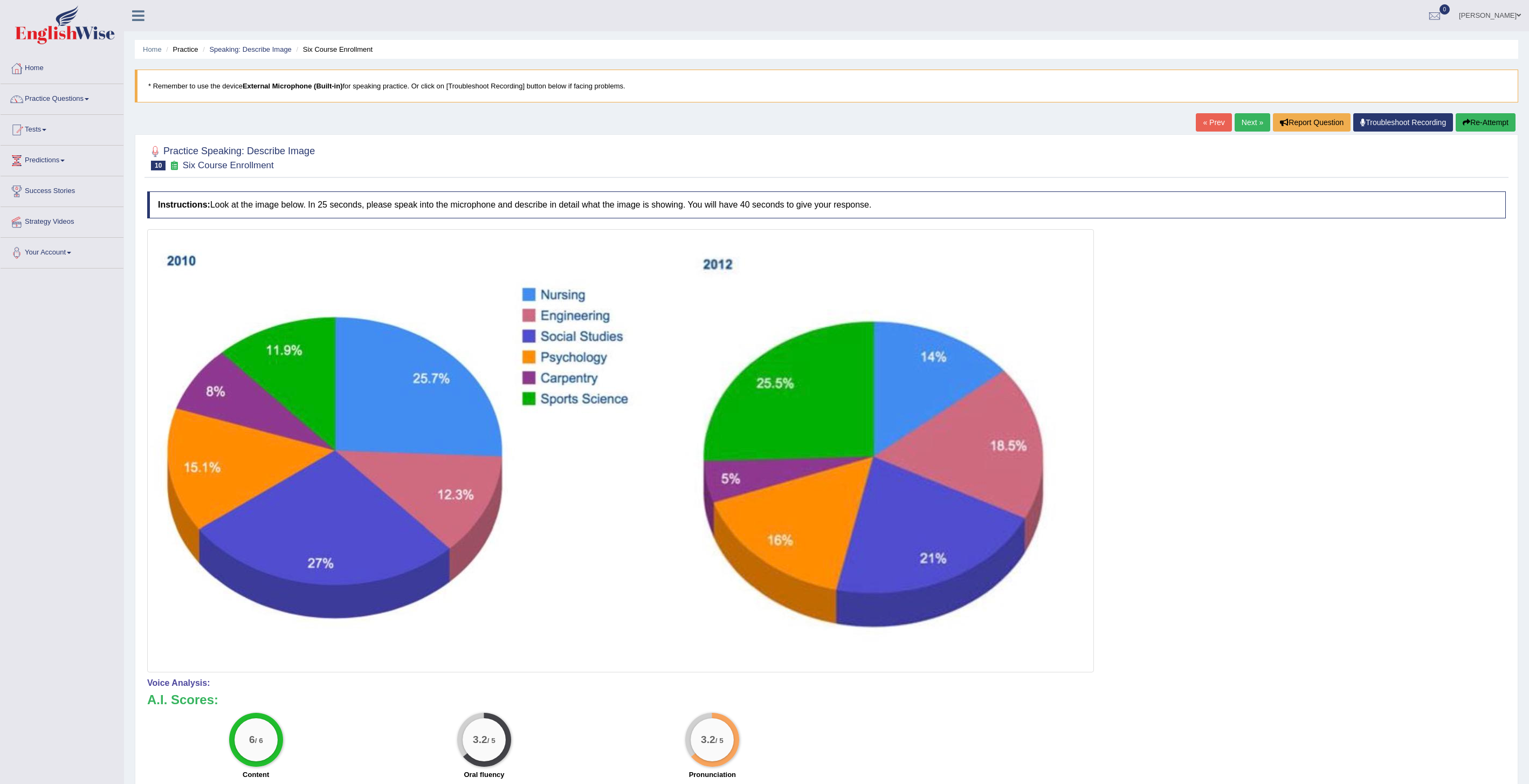
click at [1248, 122] on link "Next »" at bounding box center [1252, 122] width 36 height 18
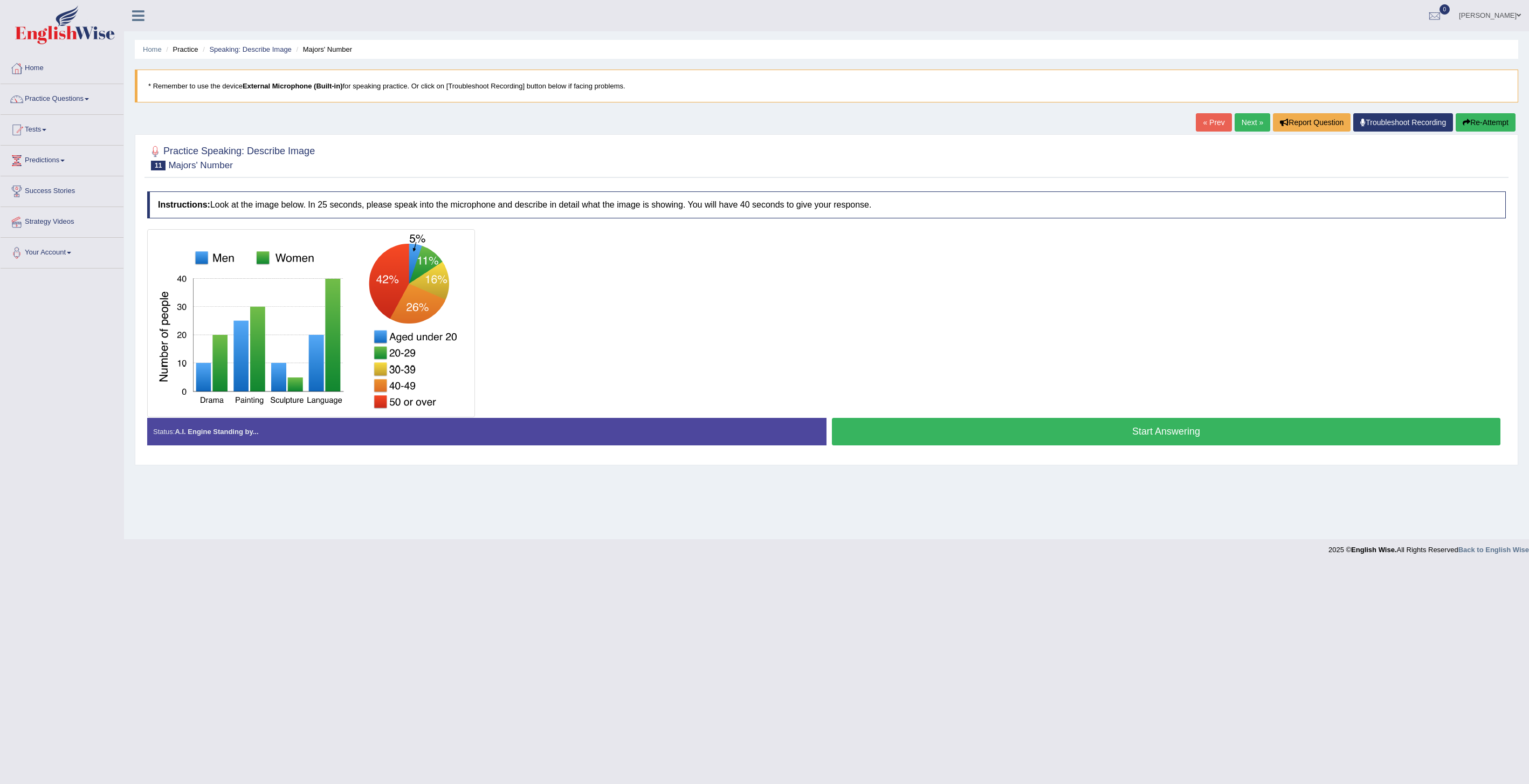
click at [912, 432] on button "Start Answering" at bounding box center [1166, 431] width 668 height 27
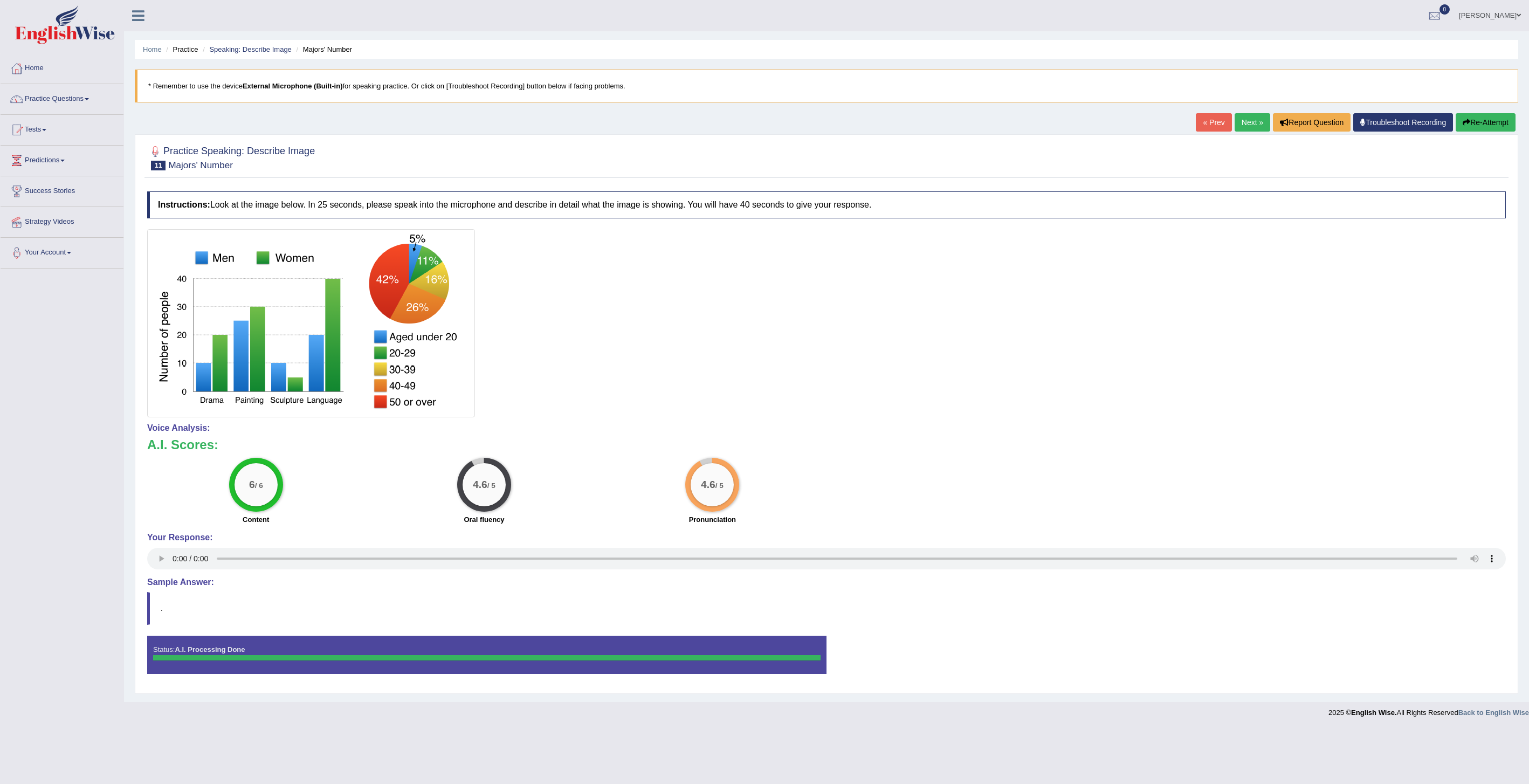
click at [51, 102] on link "Practice Questions" at bounding box center [62, 97] width 123 height 27
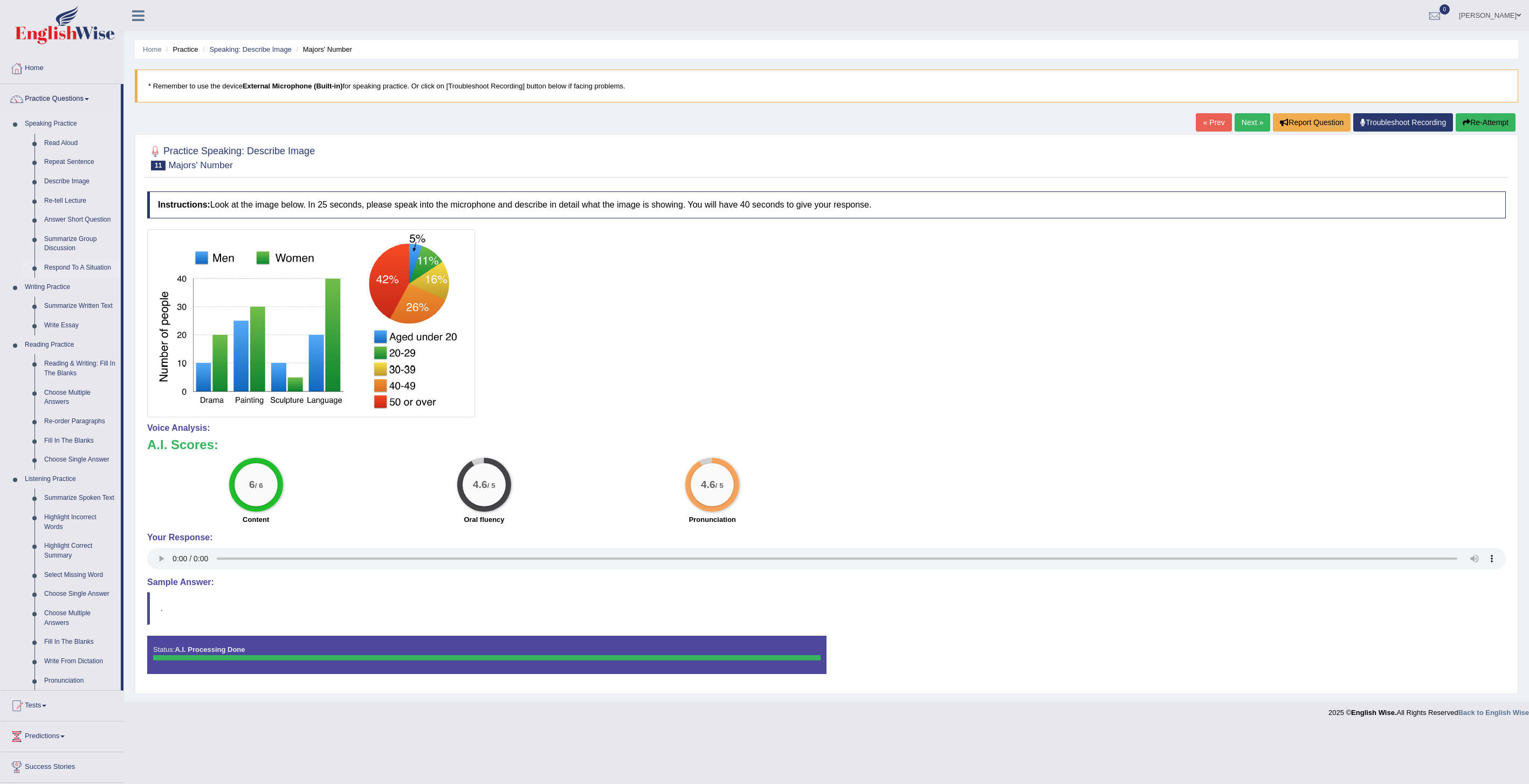
click at [83, 266] on link "Respond To A Situation" at bounding box center [80, 268] width 81 height 20
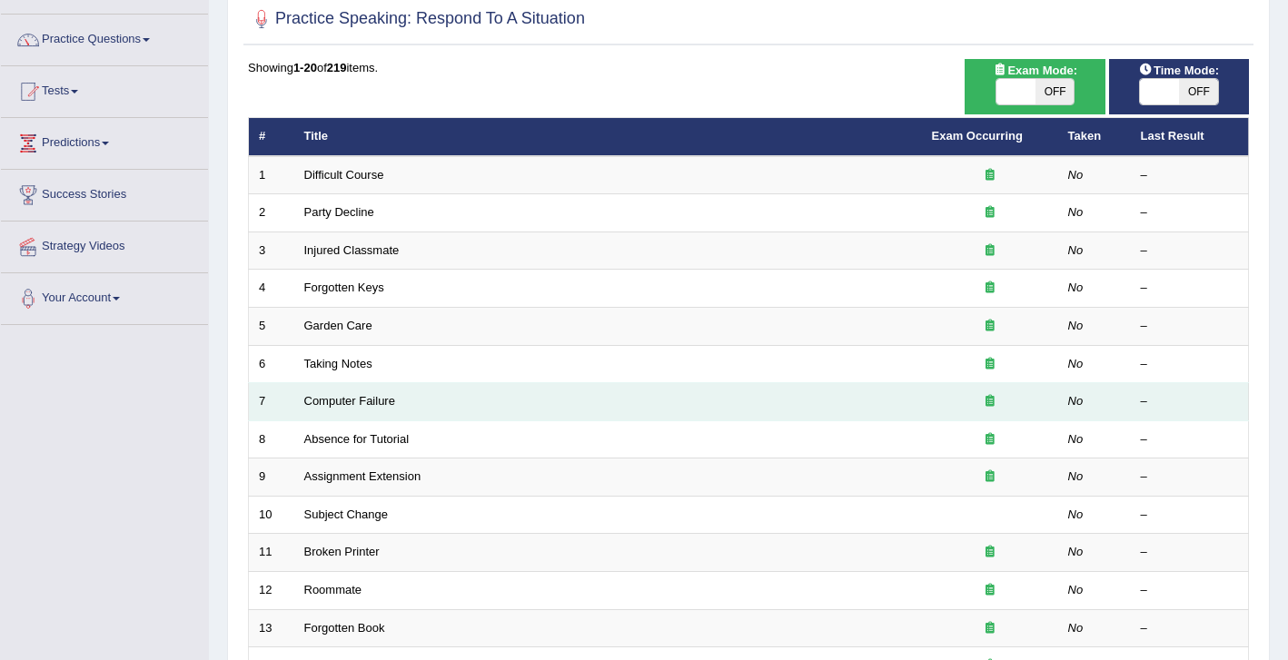
scroll to position [126, 0]
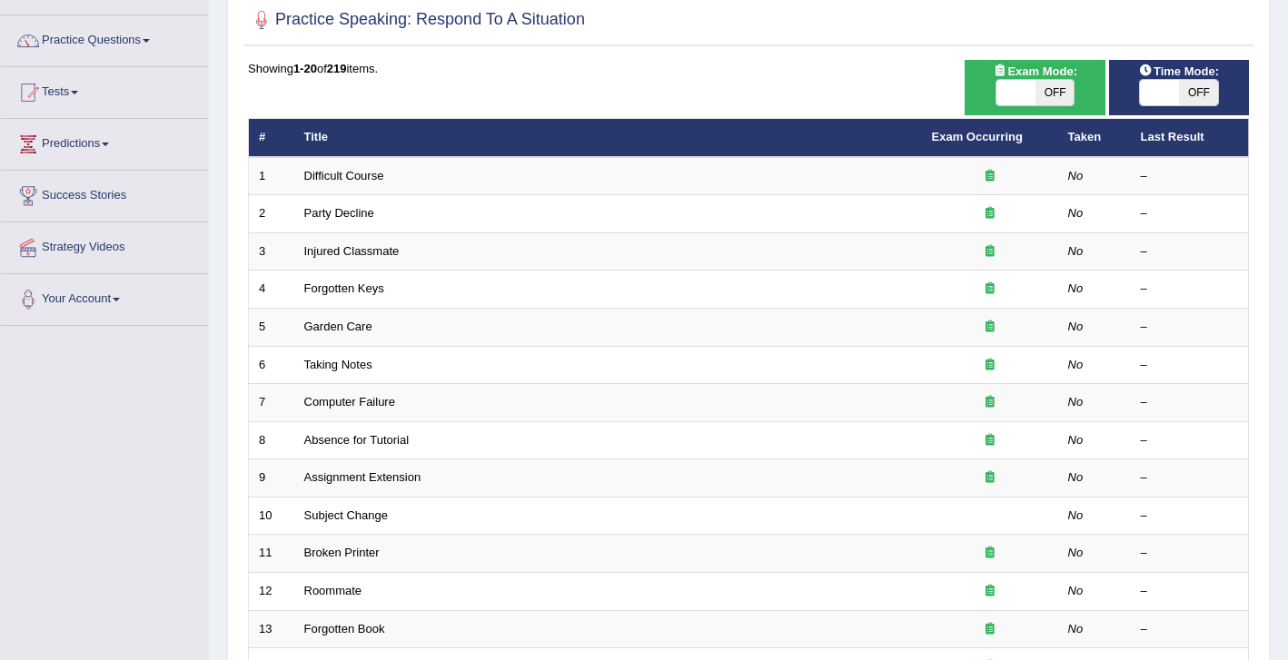
click at [1039, 105] on div "ON OFF" at bounding box center [1015, 92] width 117 height 25
click at [1025, 89] on span at bounding box center [1016, 92] width 39 height 25
click at [1060, 97] on div "ON OFF" at bounding box center [1015, 92] width 117 height 25
click at [1163, 104] on span at bounding box center [1159, 92] width 39 height 25
checkbox input "true"
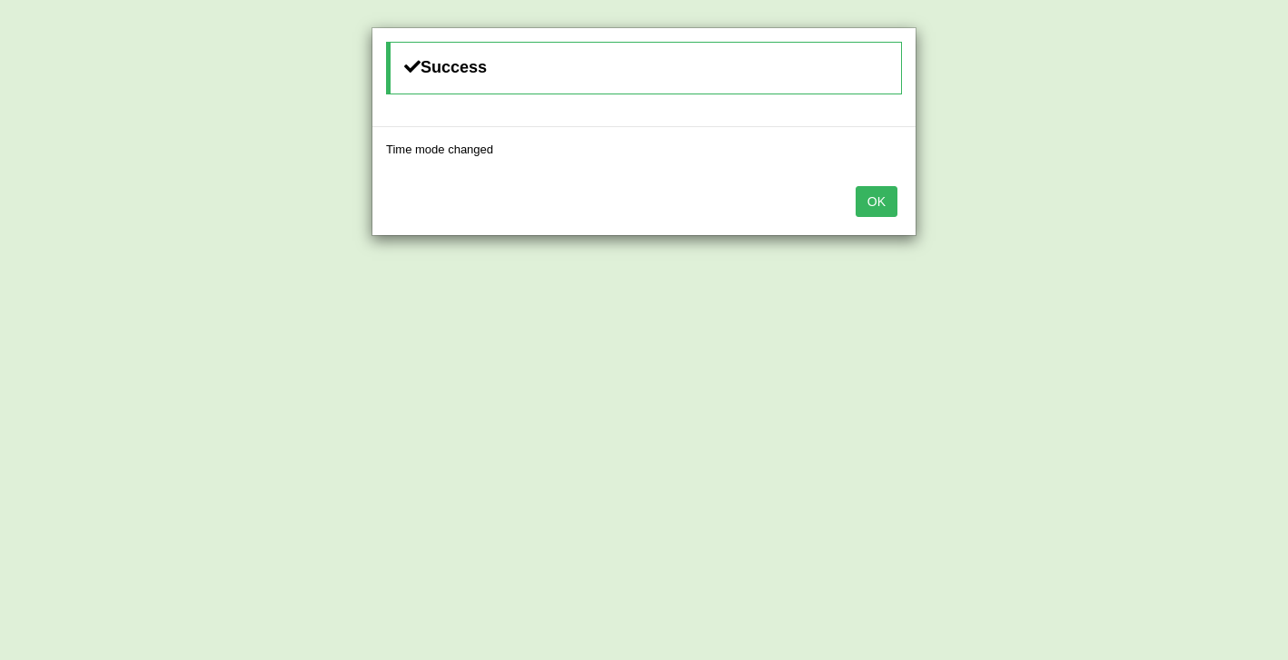
click at [885, 206] on button "OK" at bounding box center [877, 201] width 42 height 31
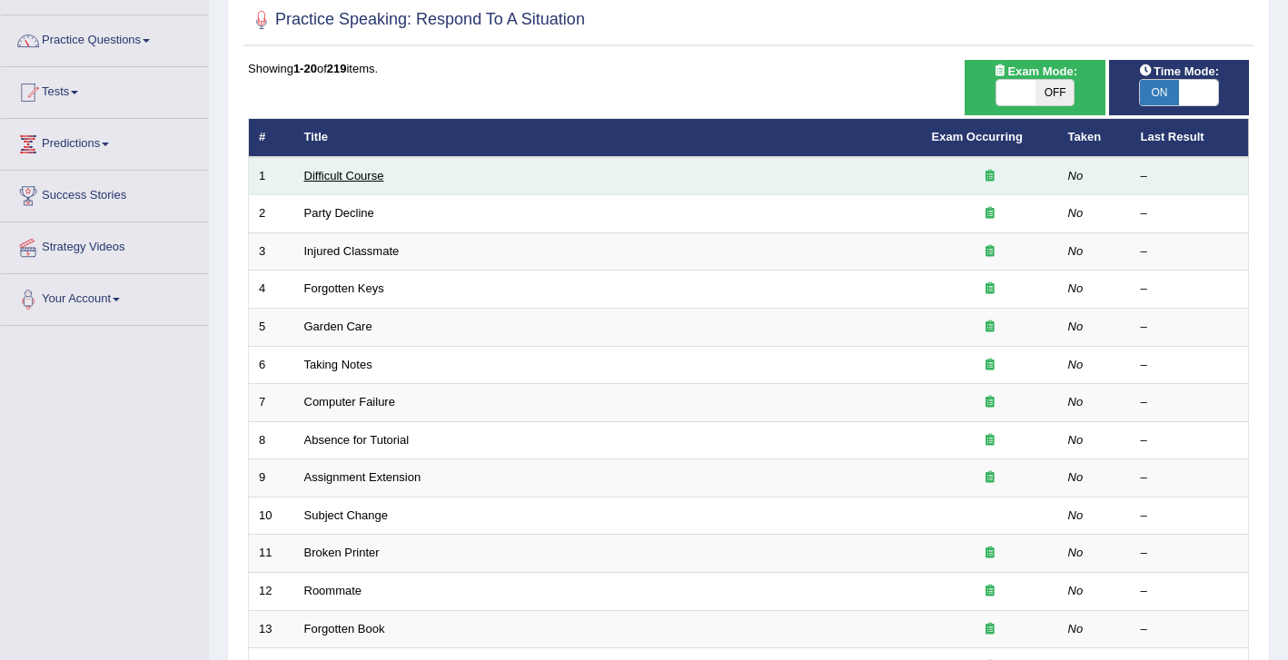
click at [365, 183] on link "Difficult Course" at bounding box center [344, 176] width 80 height 14
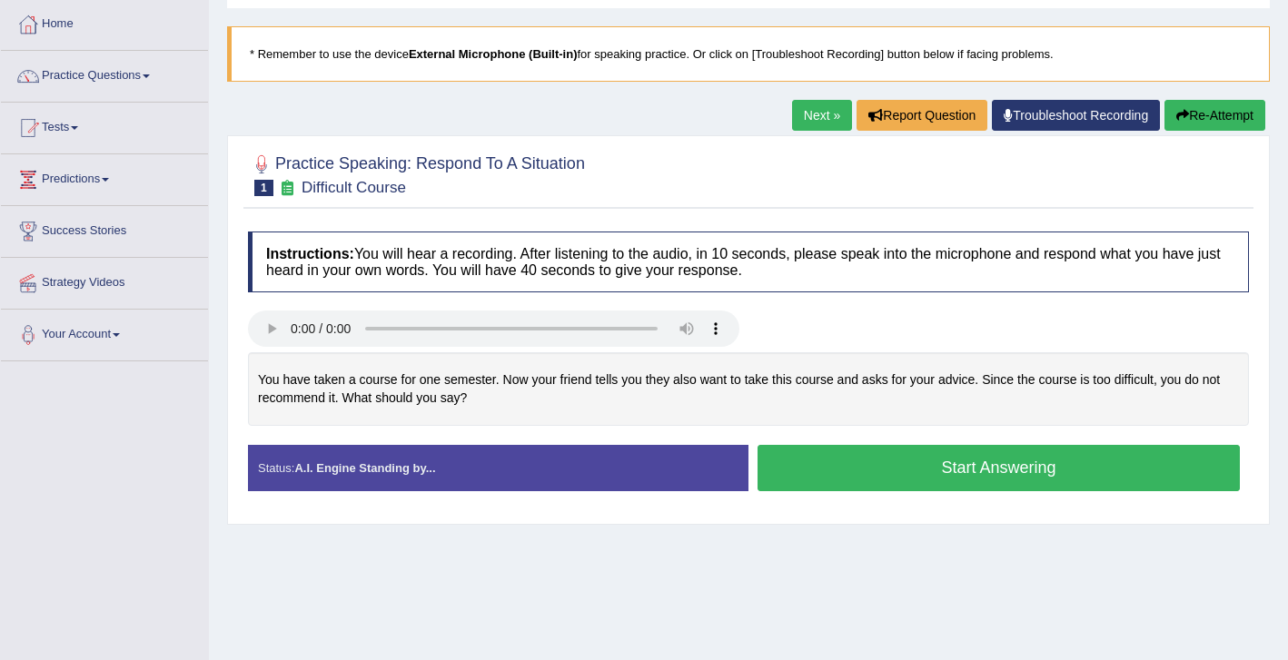
scroll to position [94, 0]
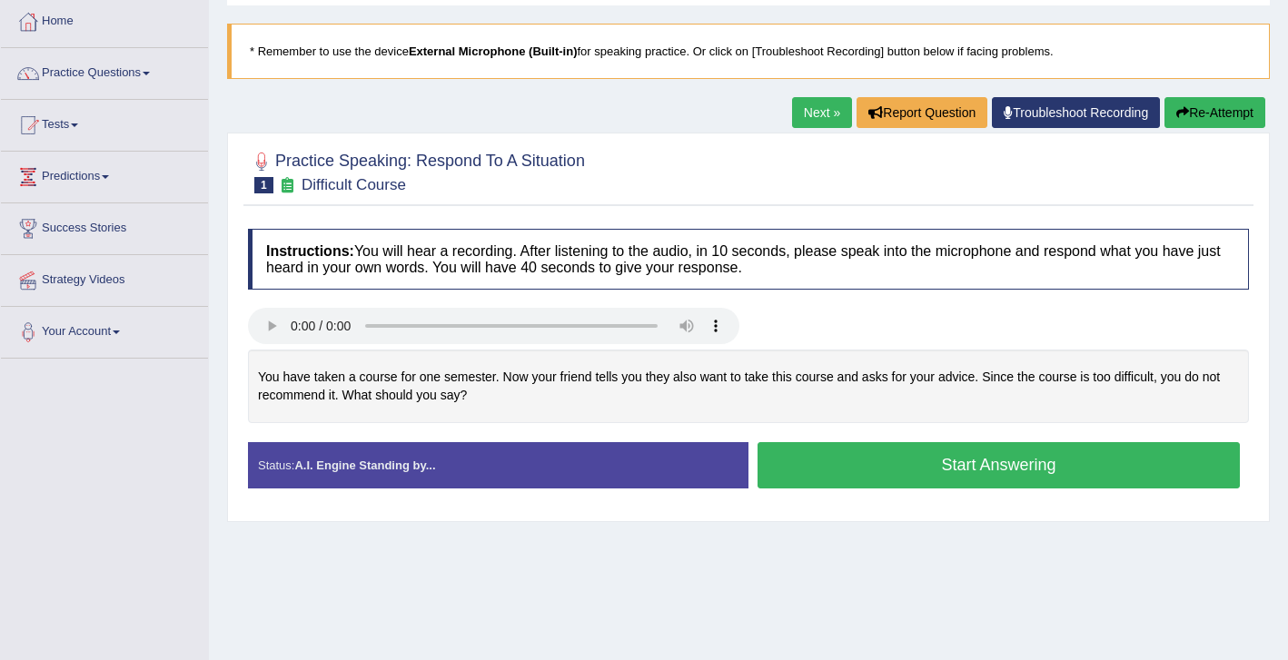
click at [809, 459] on button "Start Answering" at bounding box center [999, 465] width 482 height 46
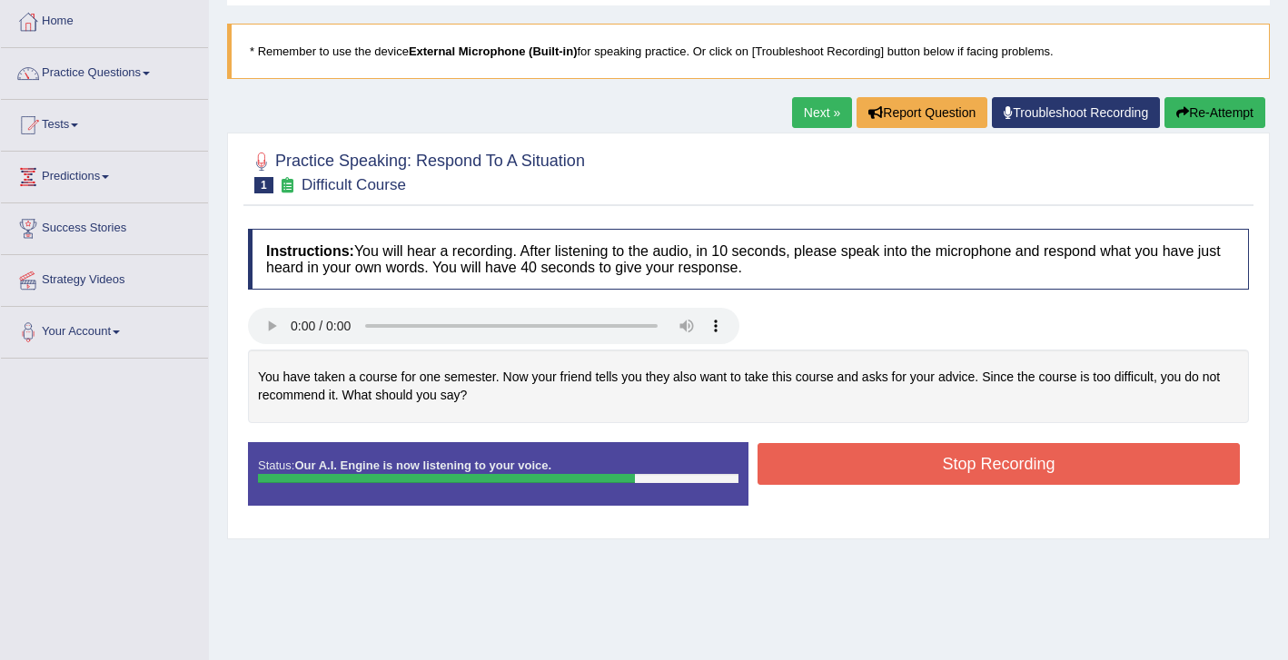
click at [883, 467] on button "Stop Recording" at bounding box center [999, 464] width 482 height 42
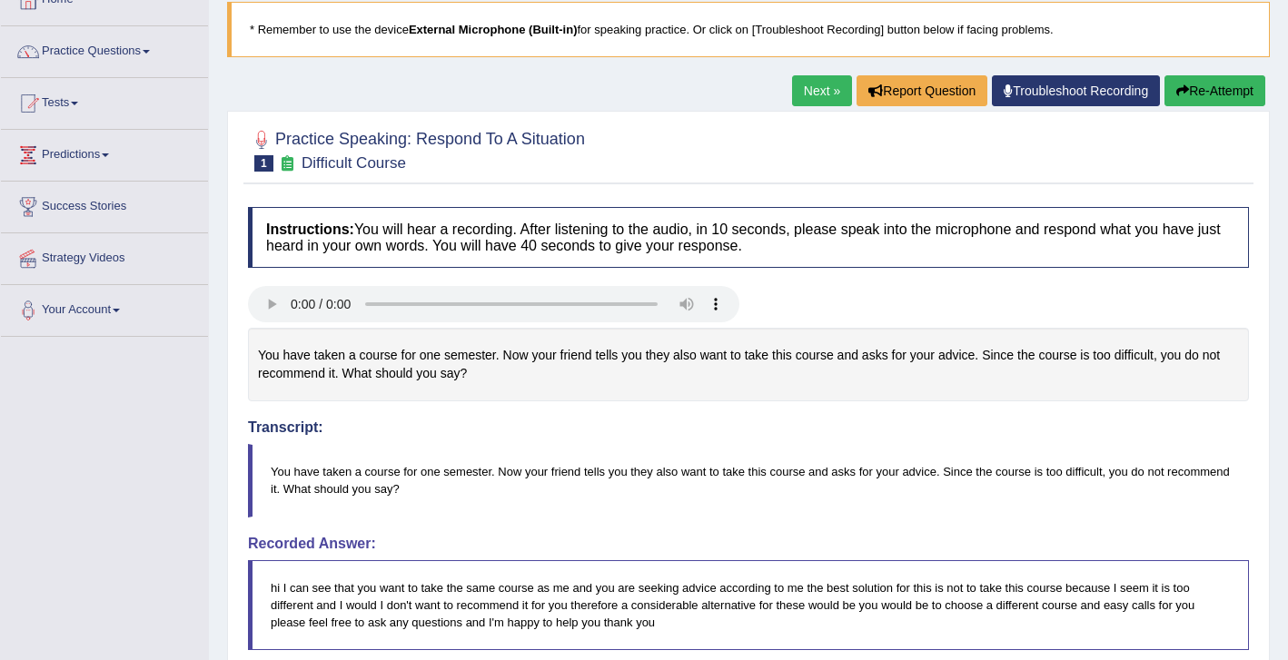
scroll to position [114, 0]
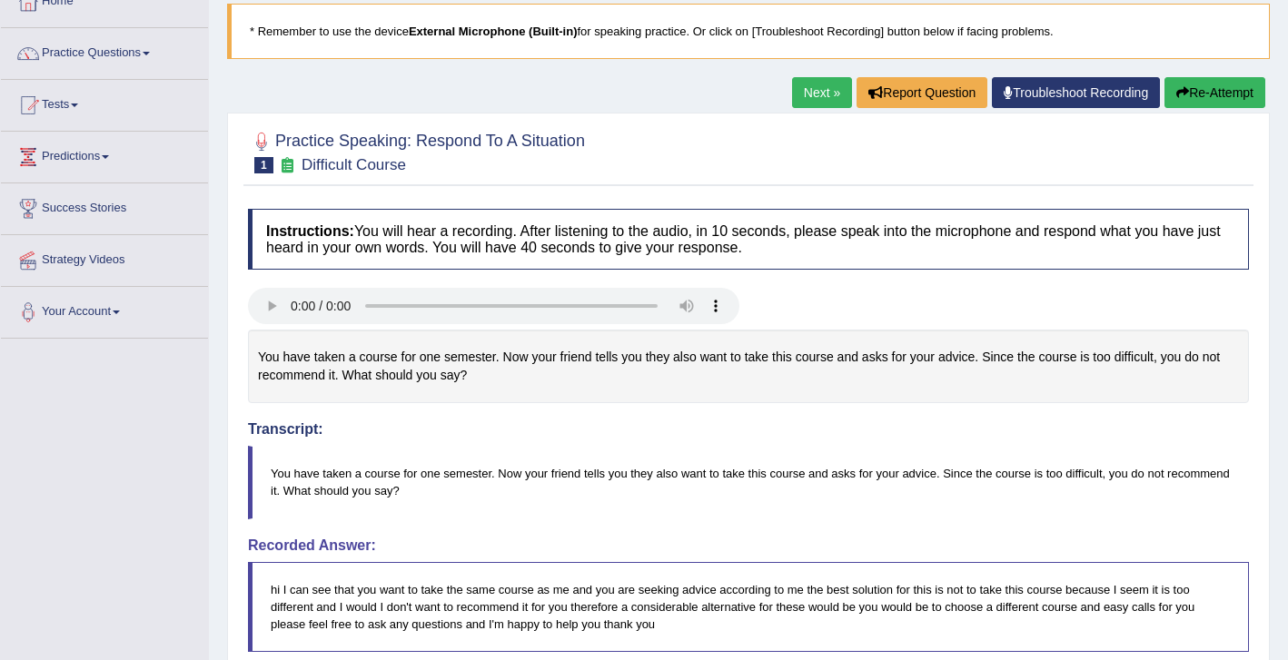
click at [1223, 89] on button "Re-Attempt" at bounding box center [1214, 92] width 101 height 31
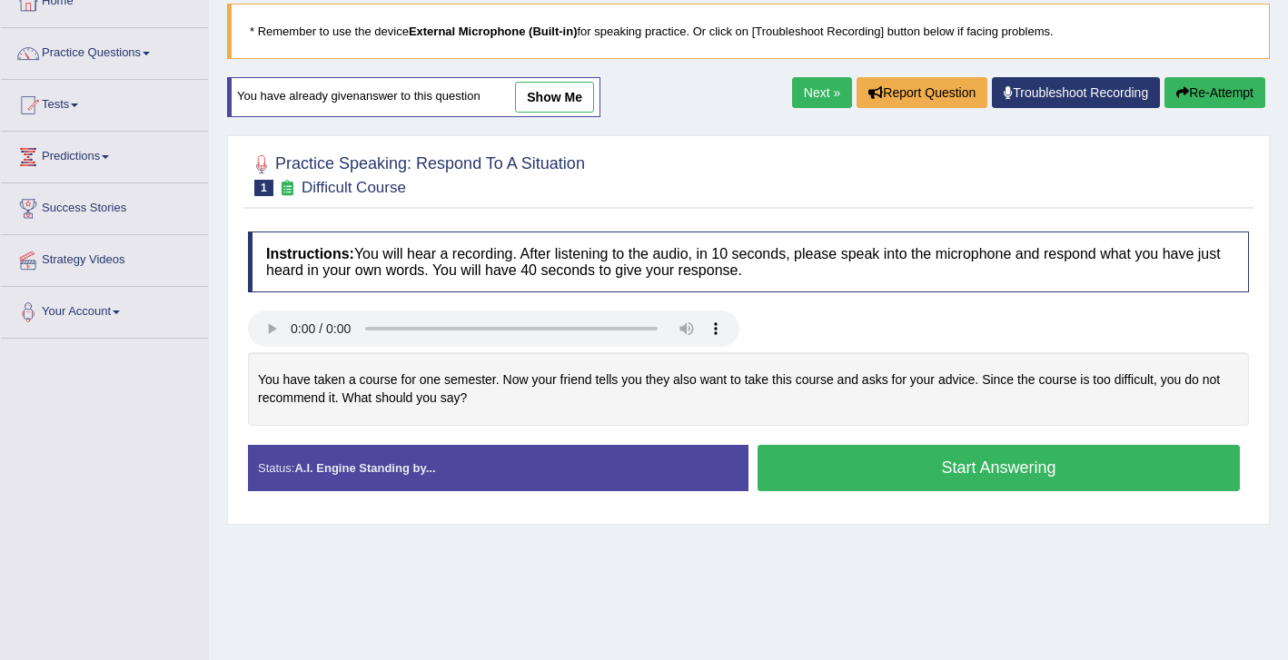
click at [867, 480] on button "Start Answering" at bounding box center [999, 468] width 482 height 46
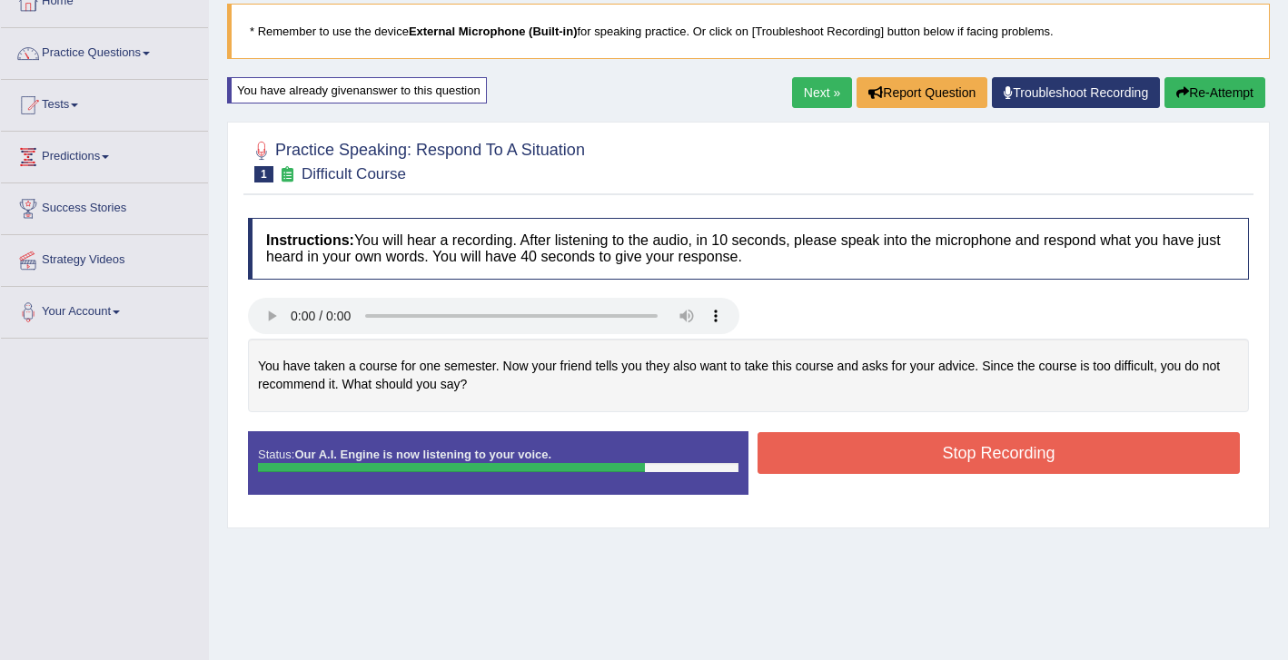
click at [920, 455] on button "Stop Recording" at bounding box center [999, 453] width 482 height 42
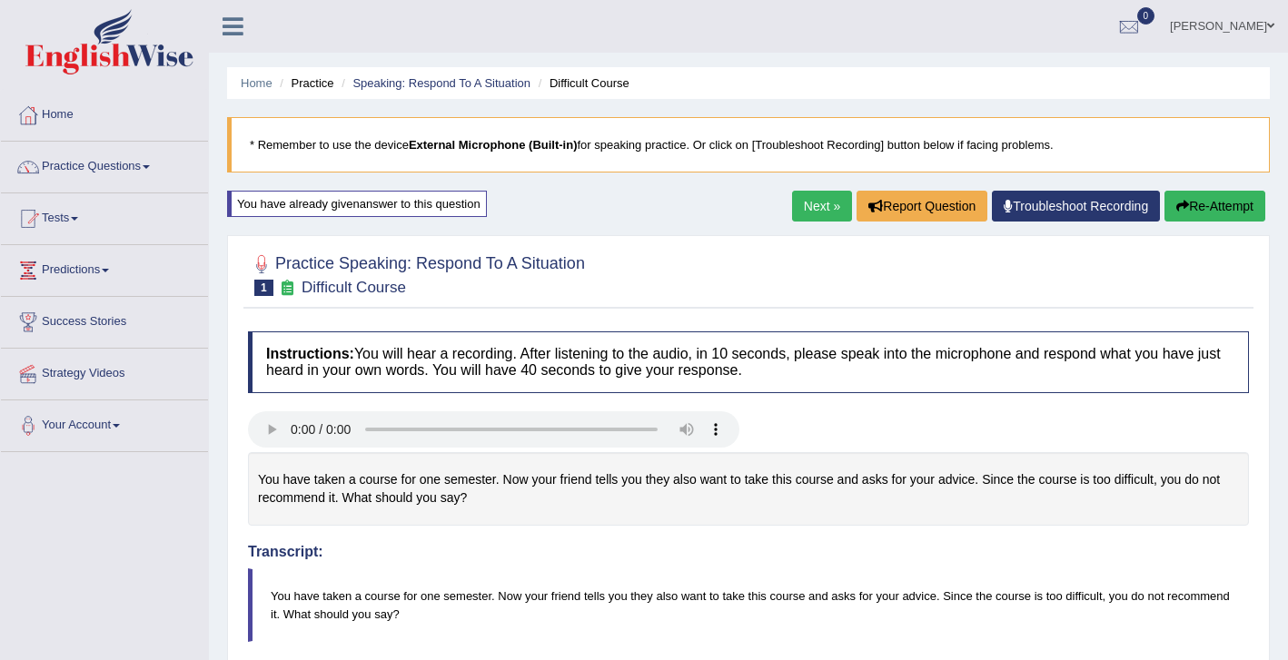
click at [1210, 201] on button "Re-Attempt" at bounding box center [1214, 206] width 101 height 31
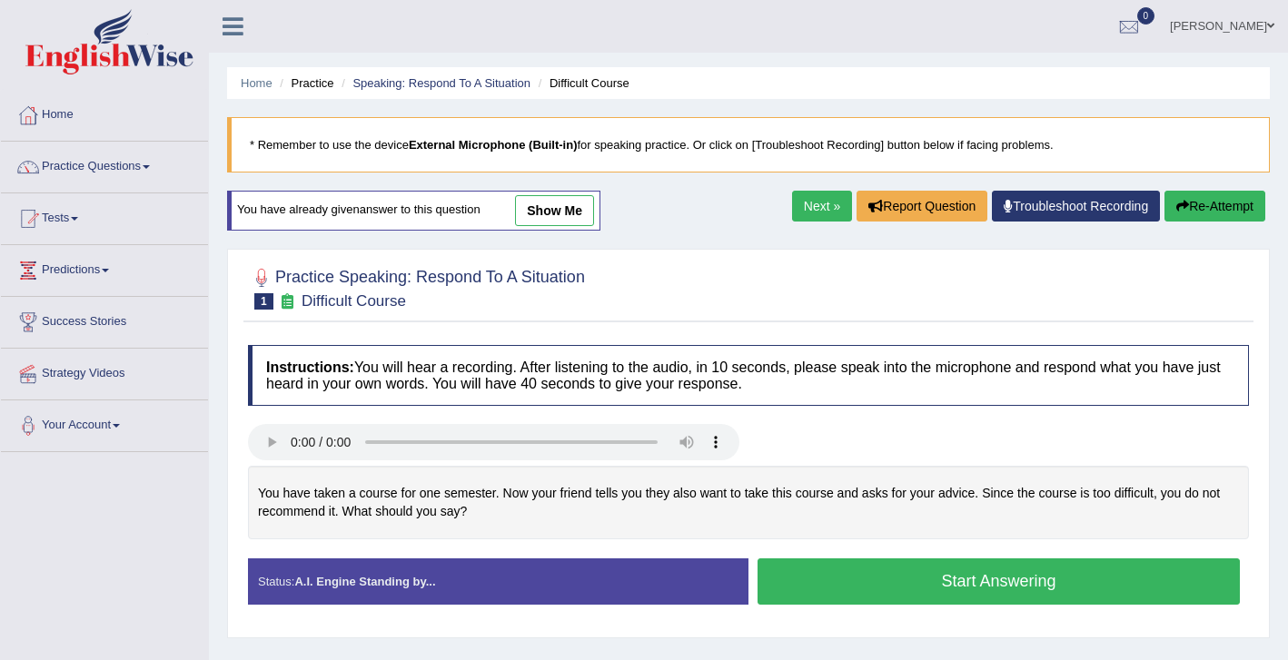
click at [877, 580] on button "Start Answering" at bounding box center [999, 582] width 482 height 46
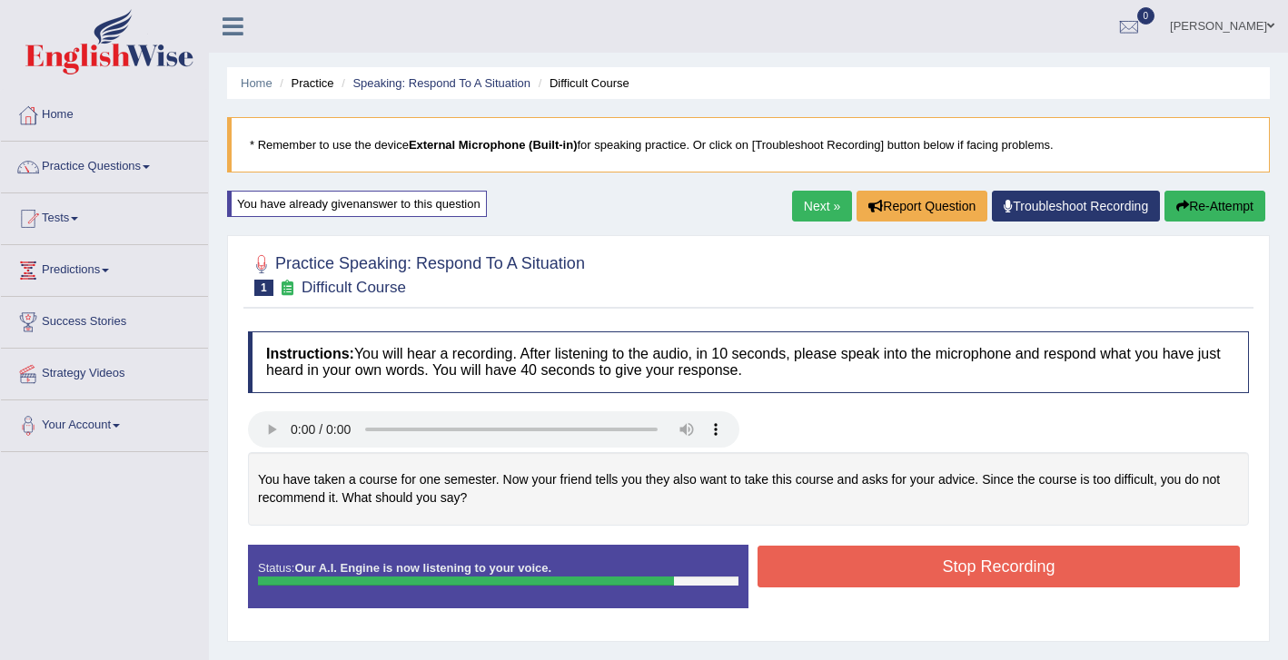
click at [899, 567] on button "Stop Recording" at bounding box center [999, 567] width 482 height 42
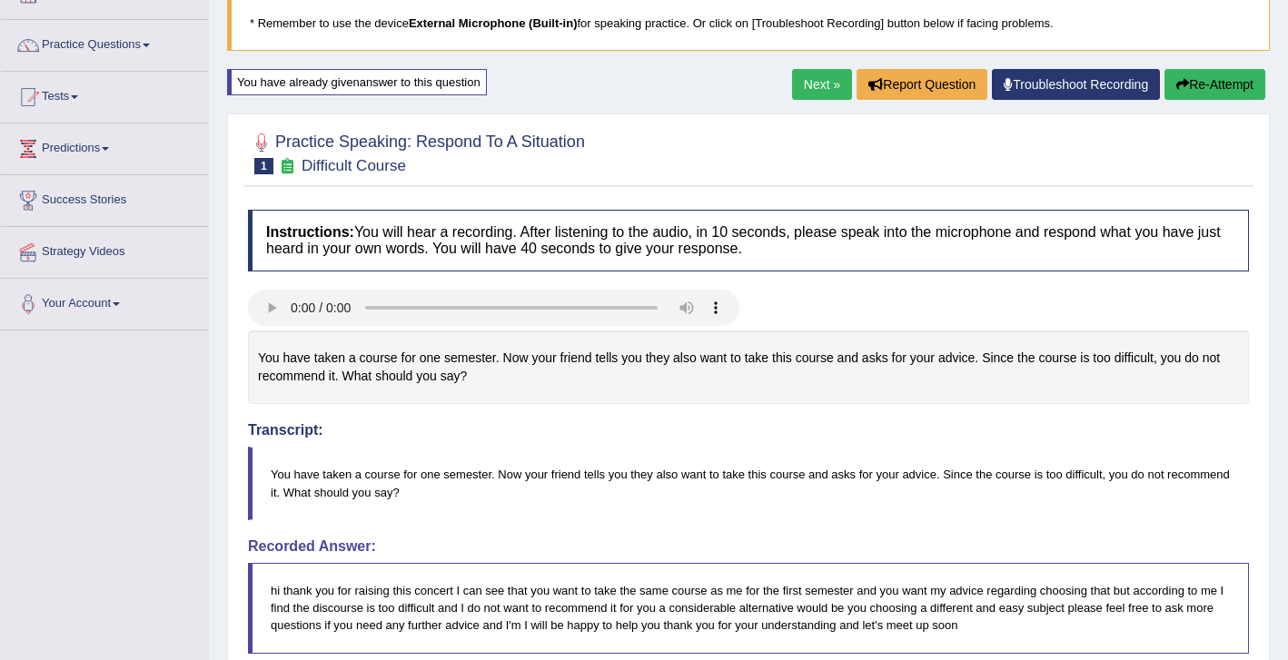
scroll to position [120, 0]
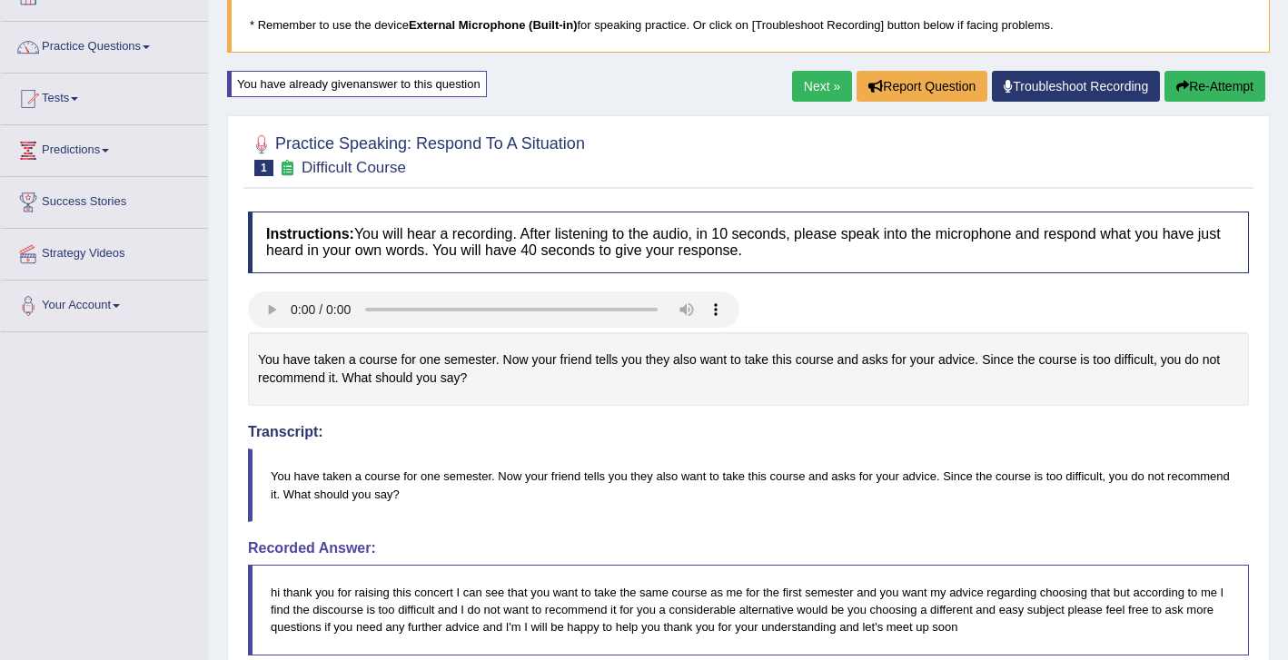
click at [1214, 89] on button "Re-Attempt" at bounding box center [1214, 86] width 101 height 31
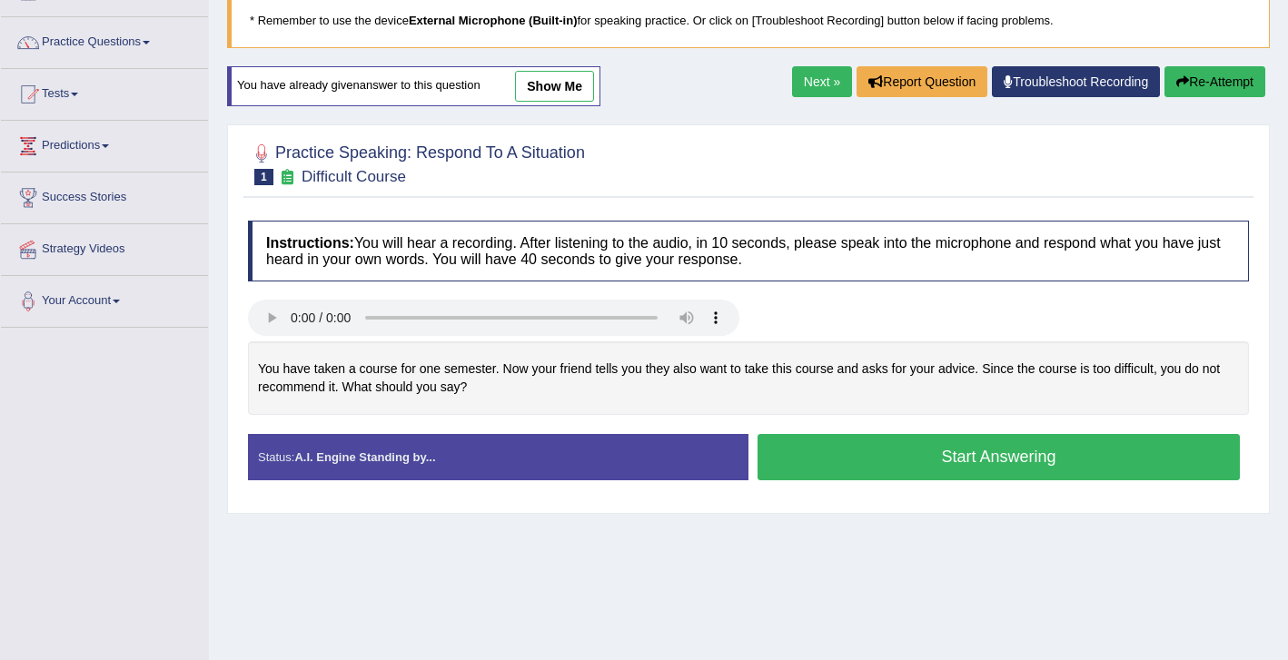
scroll to position [203, 0]
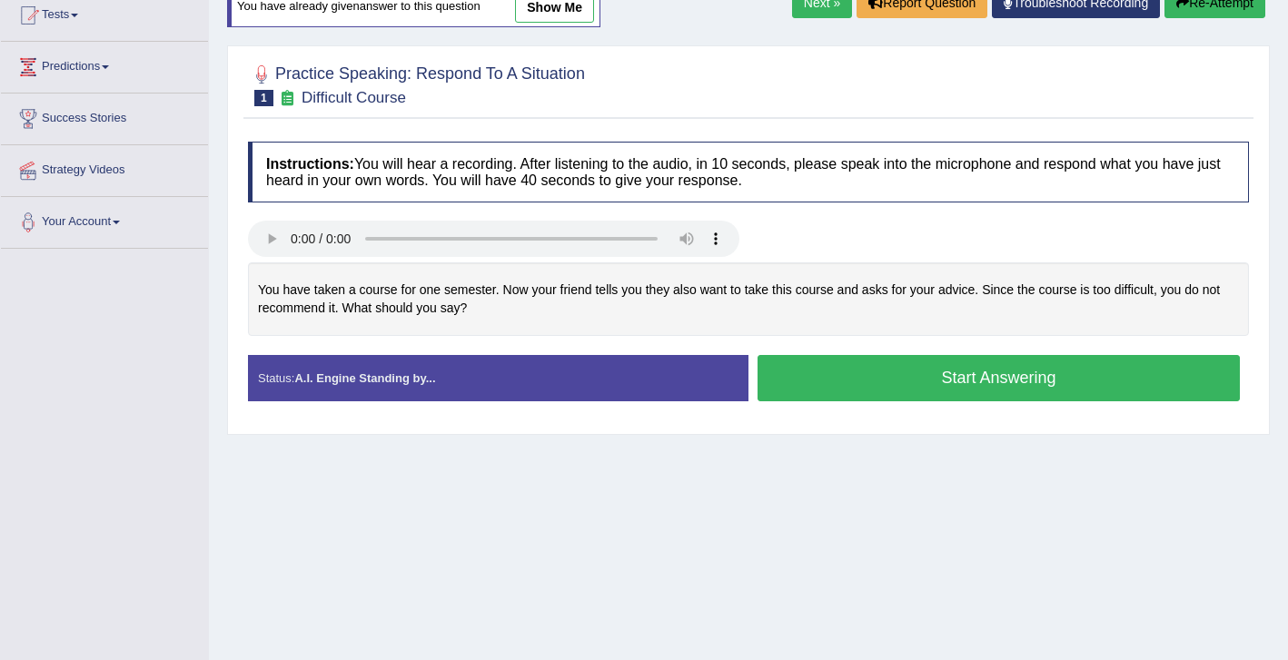
click at [945, 383] on button "Start Answering" at bounding box center [999, 378] width 482 height 46
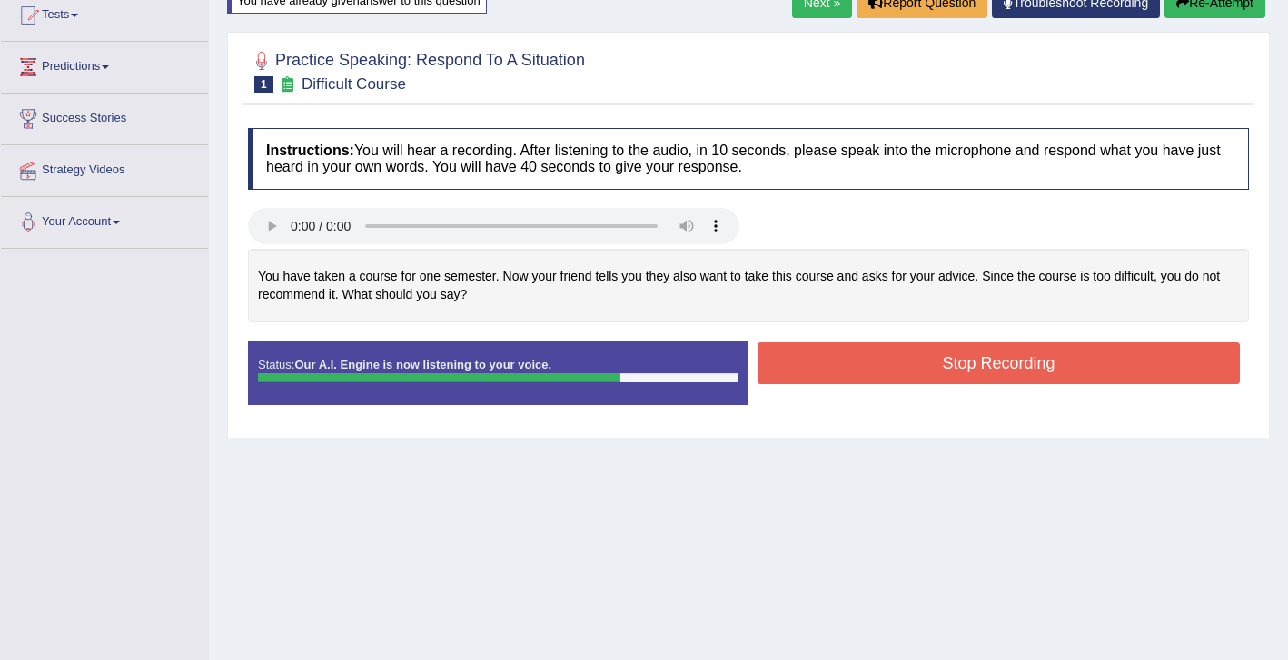
click at [929, 370] on button "Stop Recording" at bounding box center [999, 363] width 482 height 42
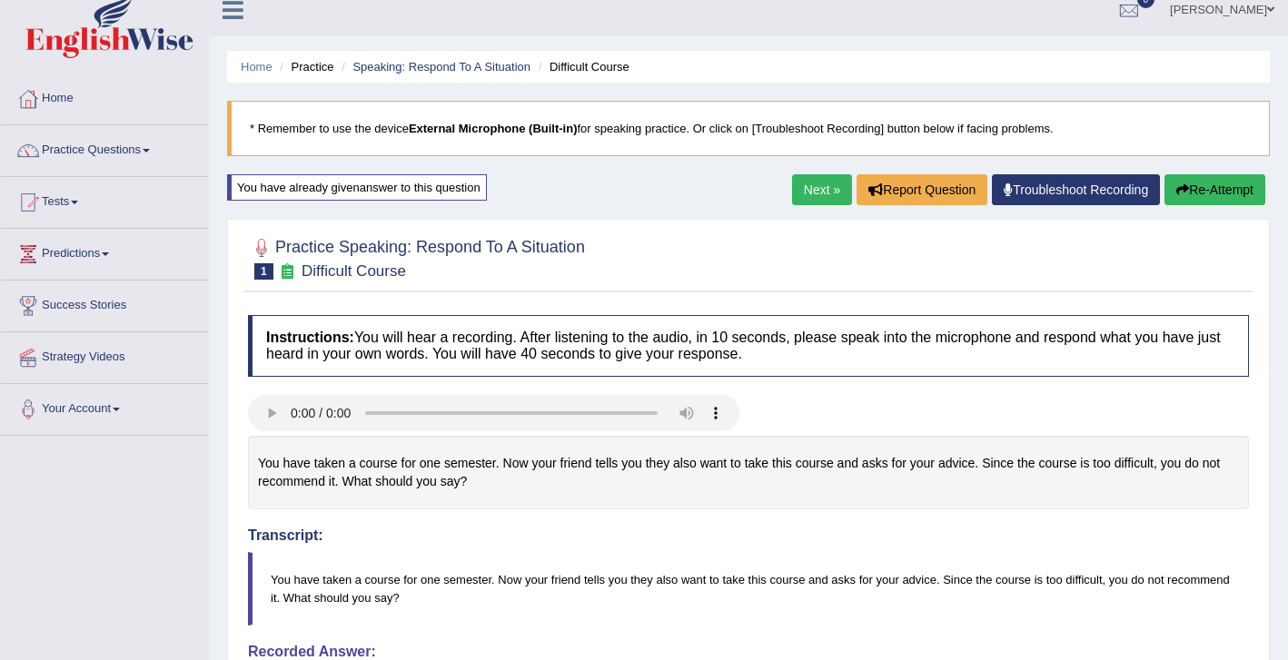
scroll to position [0, 0]
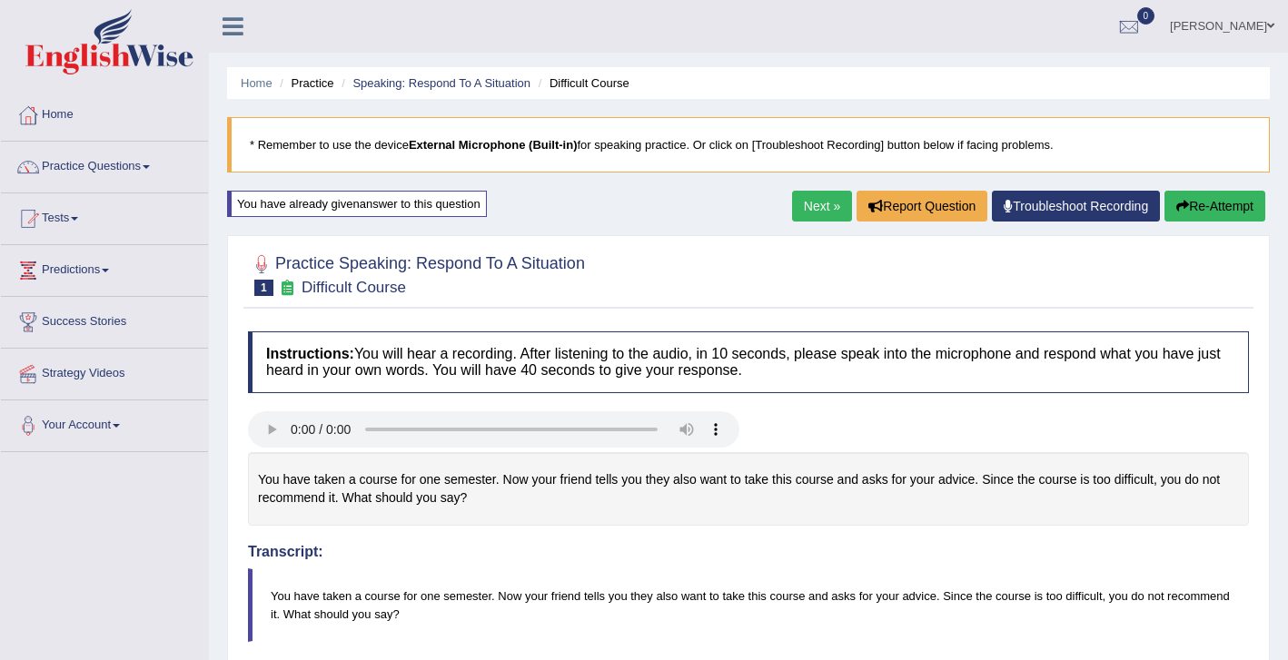
click at [1209, 207] on button "Re-Attempt" at bounding box center [1214, 206] width 101 height 31
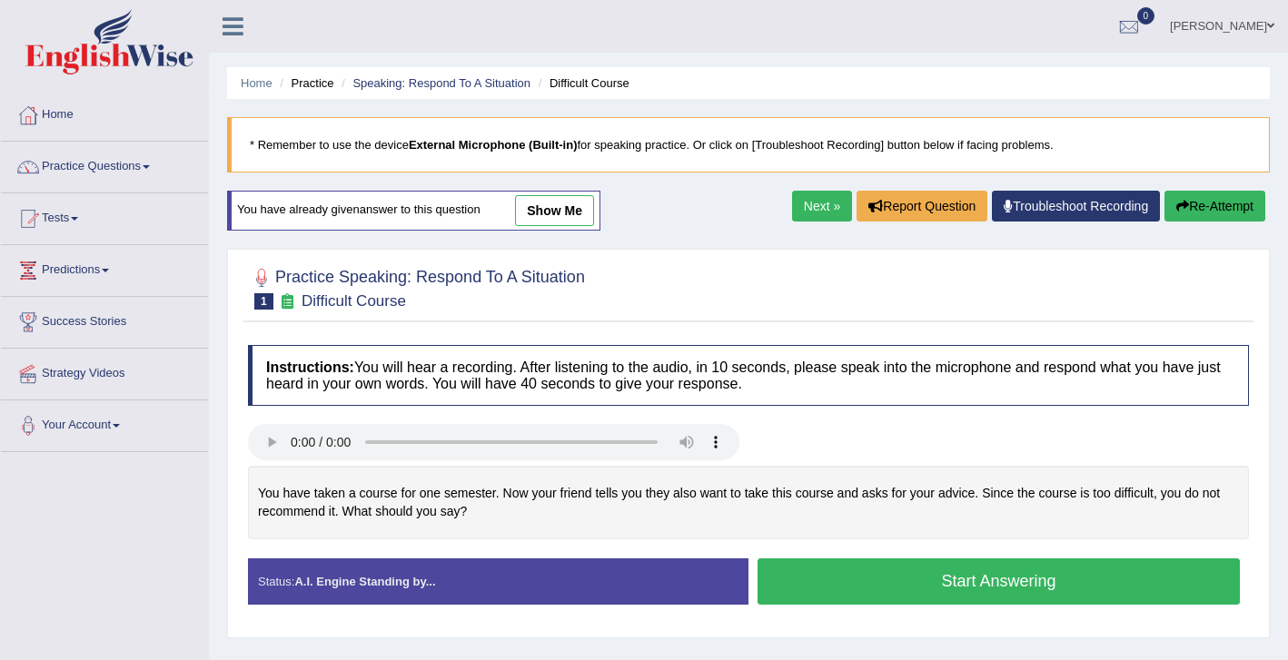
click at [881, 589] on button "Start Answering" at bounding box center [999, 582] width 482 height 46
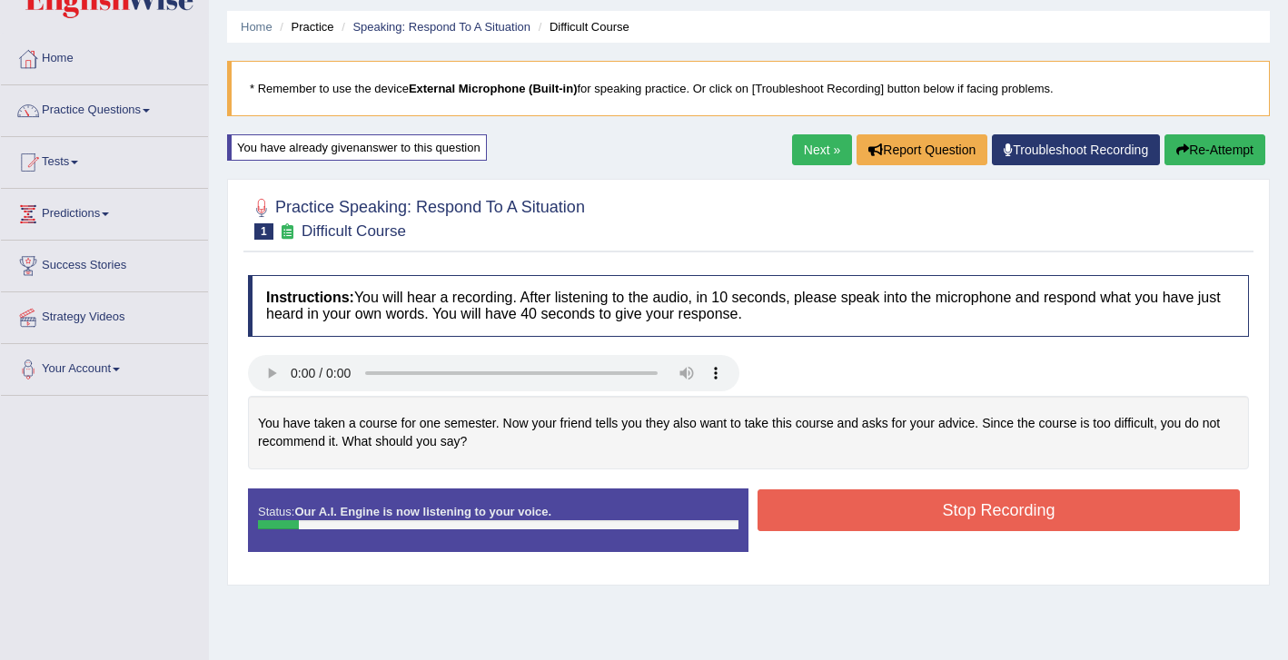
scroll to position [59, 0]
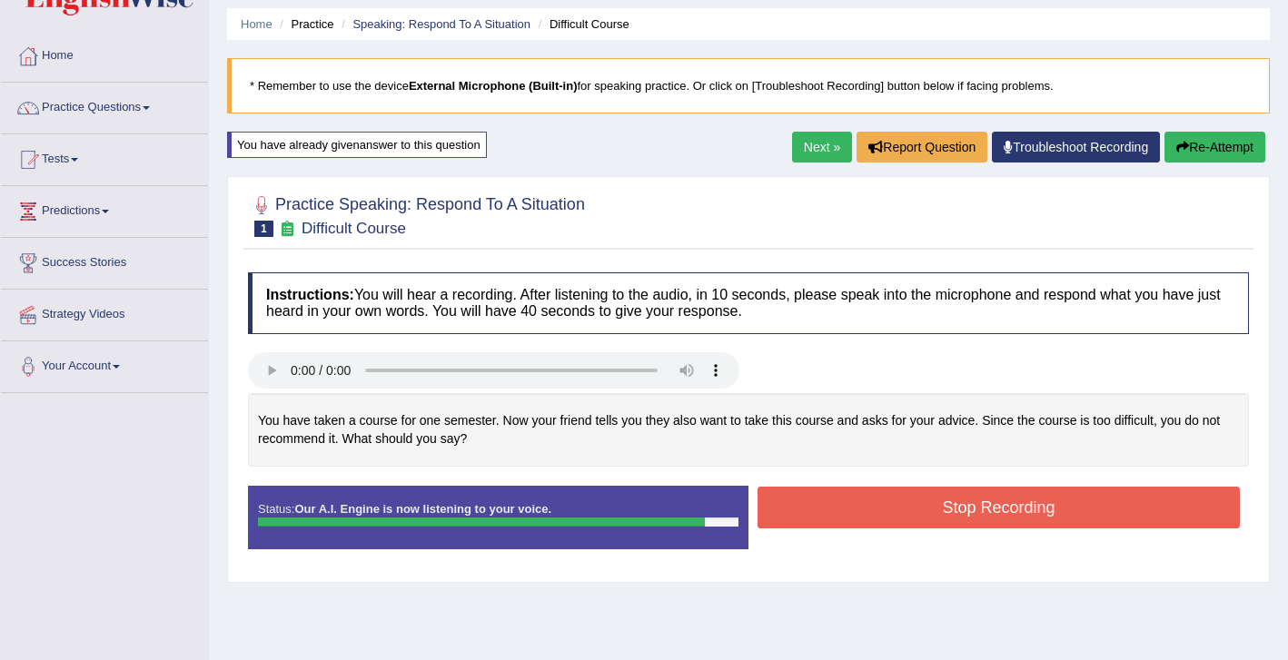
click at [890, 513] on button "Stop Recording" at bounding box center [999, 508] width 482 height 42
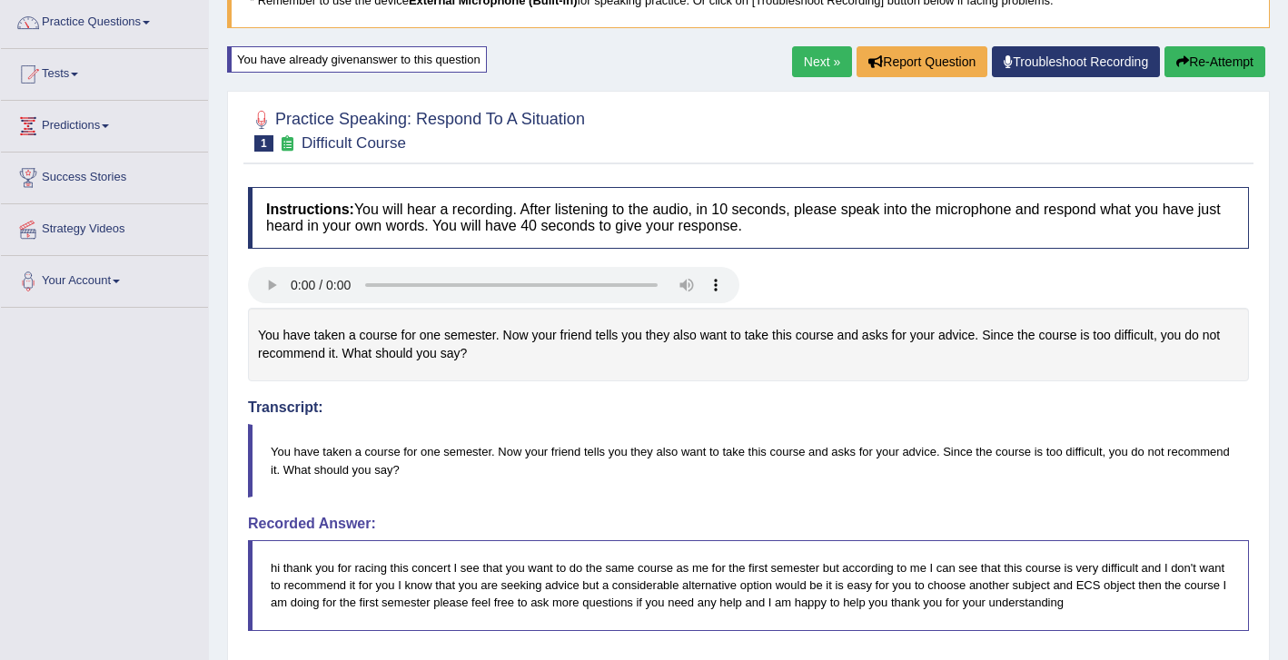
scroll to position [143, 0]
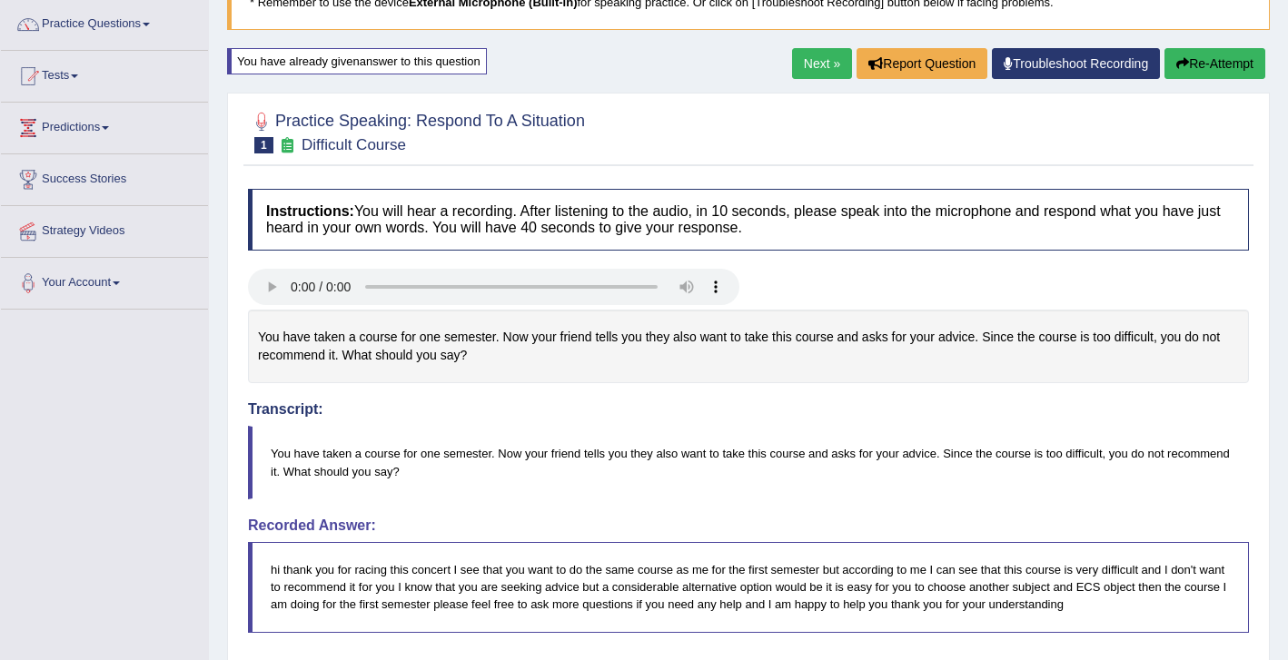
click at [813, 65] on link "Next »" at bounding box center [822, 63] width 60 height 31
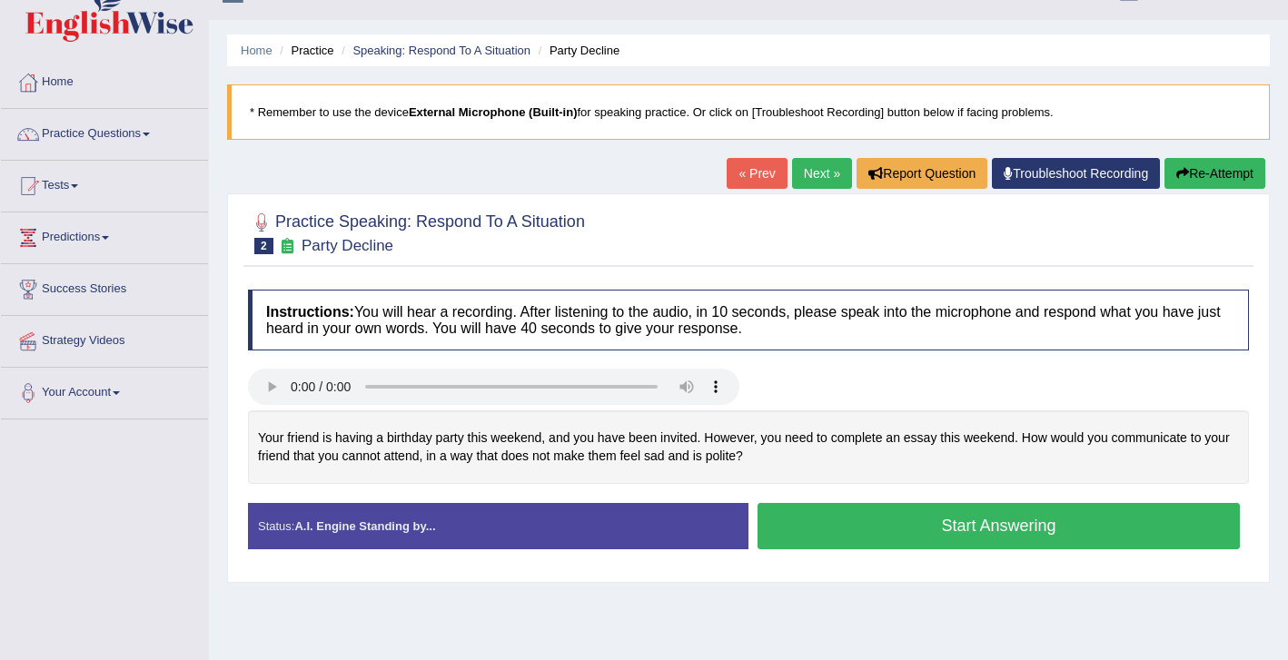
scroll to position [39, 0]
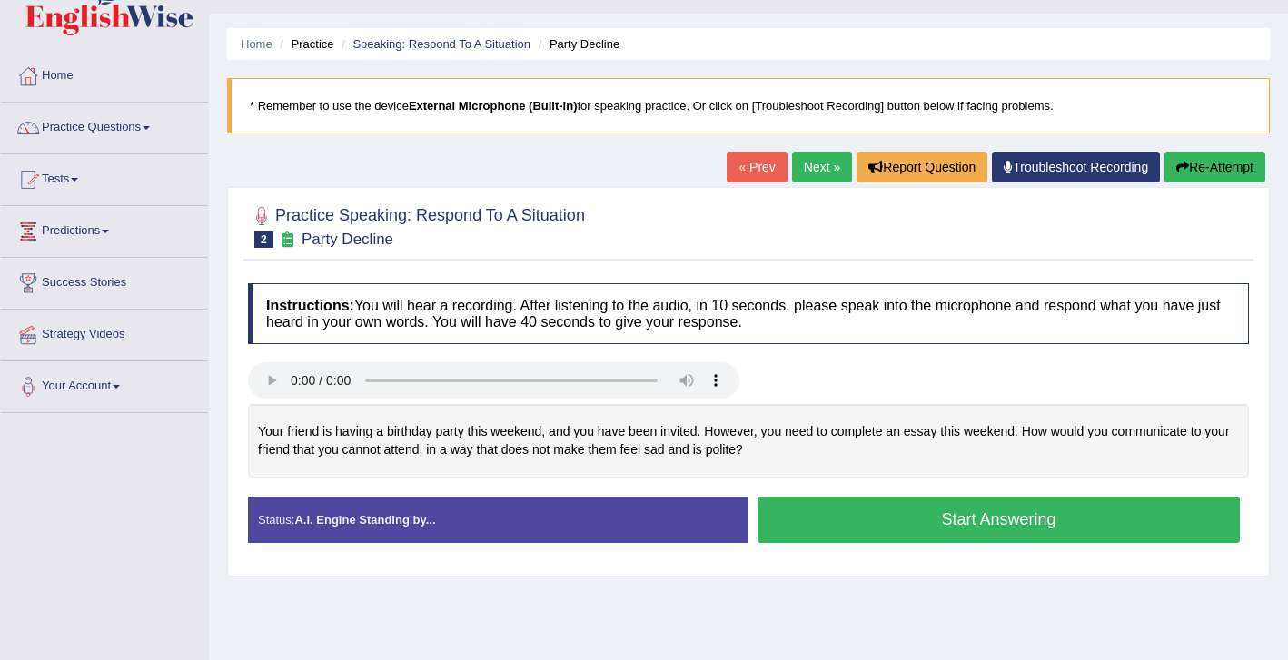
click at [898, 515] on button "Start Answering" at bounding box center [999, 520] width 482 height 46
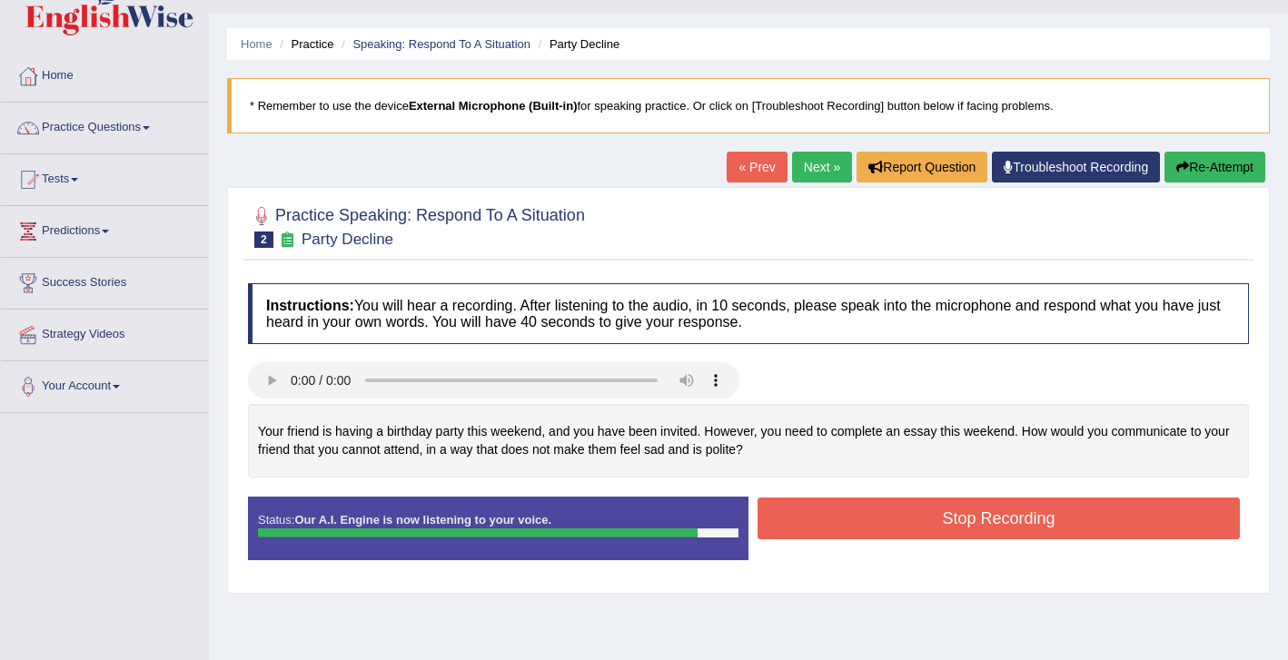
click at [881, 515] on button "Stop Recording" at bounding box center [999, 519] width 482 height 42
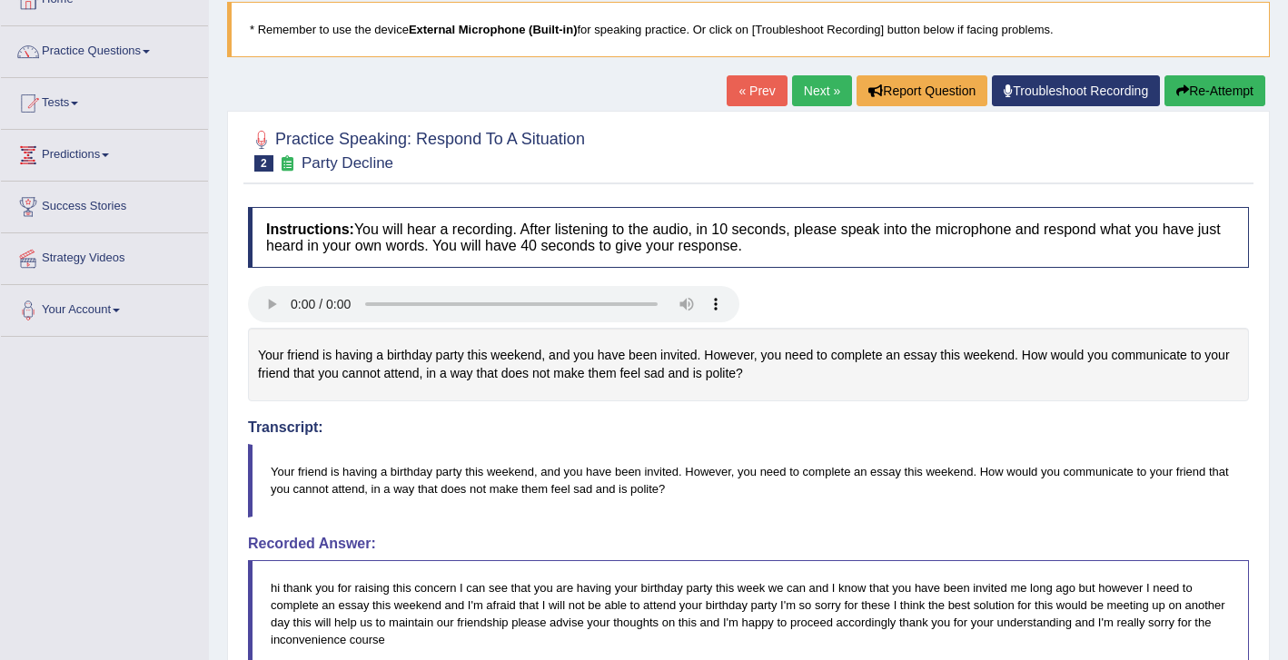
scroll to position [114, 0]
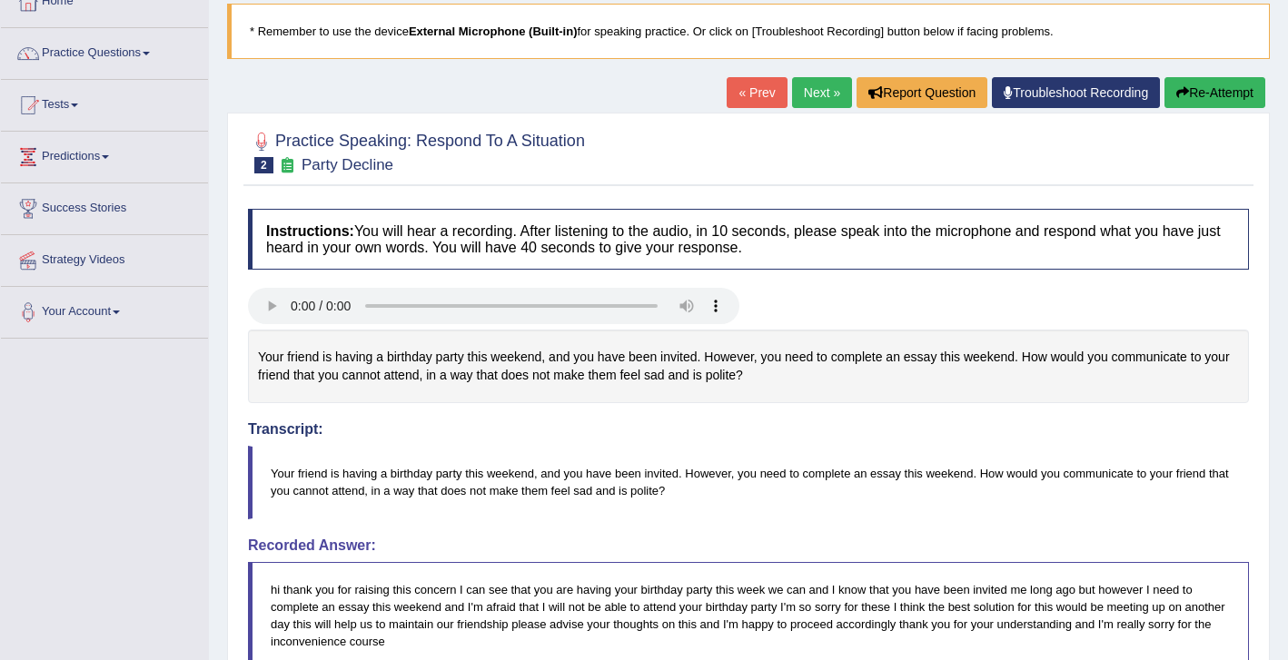
click at [1208, 94] on button "Re-Attempt" at bounding box center [1214, 92] width 101 height 31
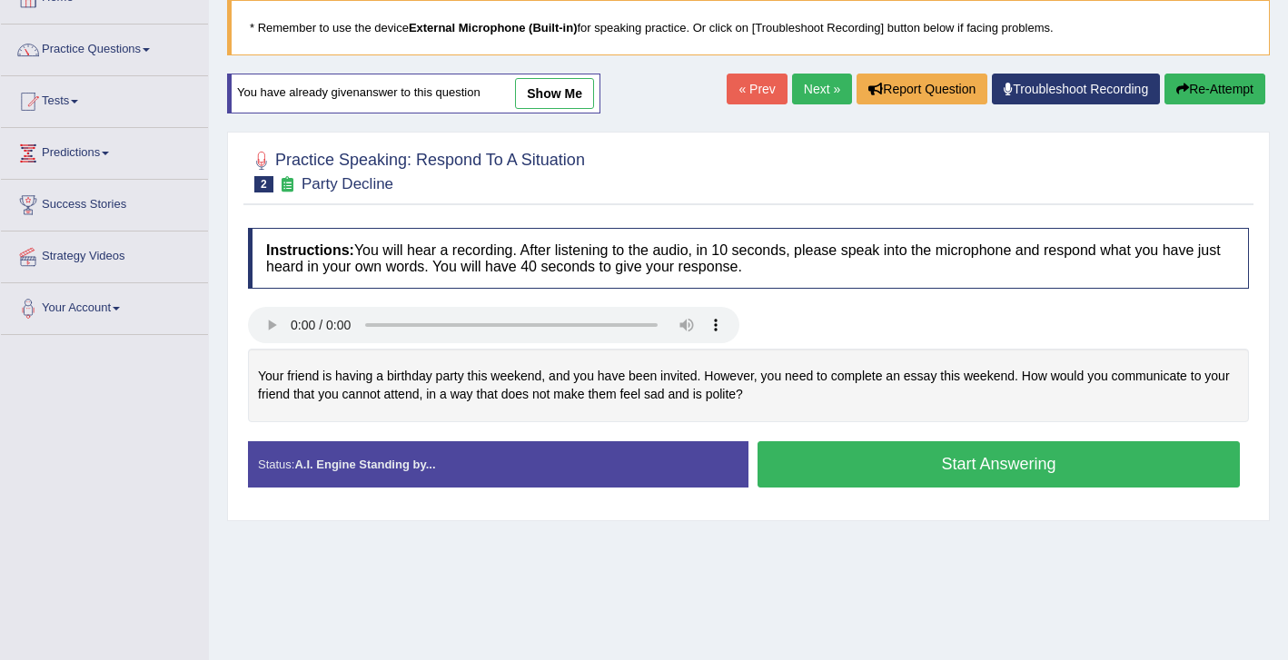
scroll to position [114, 0]
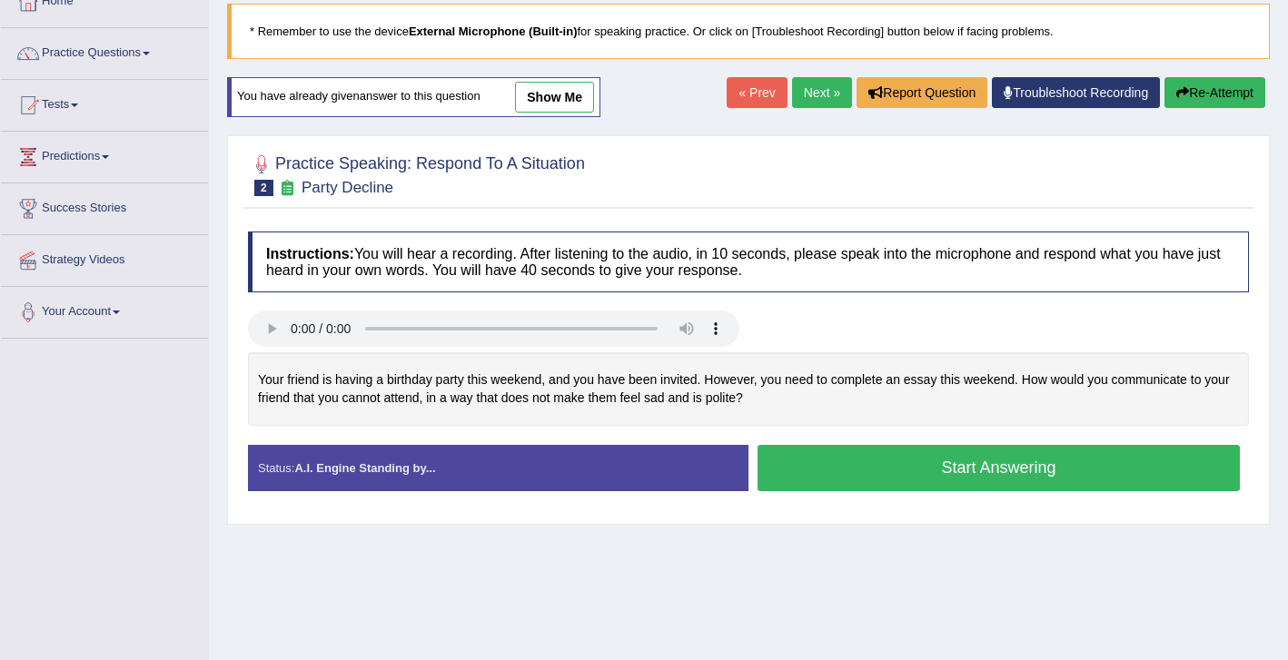
click at [887, 472] on button "Start Answering" at bounding box center [999, 468] width 482 height 46
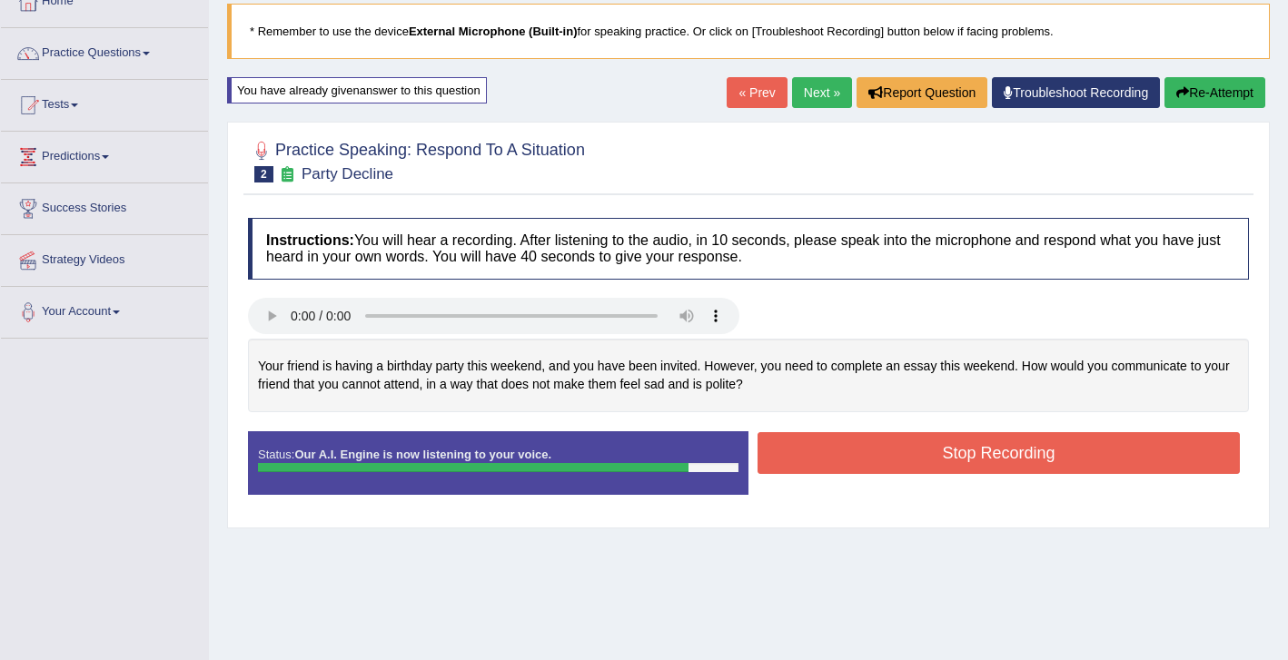
click at [919, 459] on button "Stop Recording" at bounding box center [999, 453] width 482 height 42
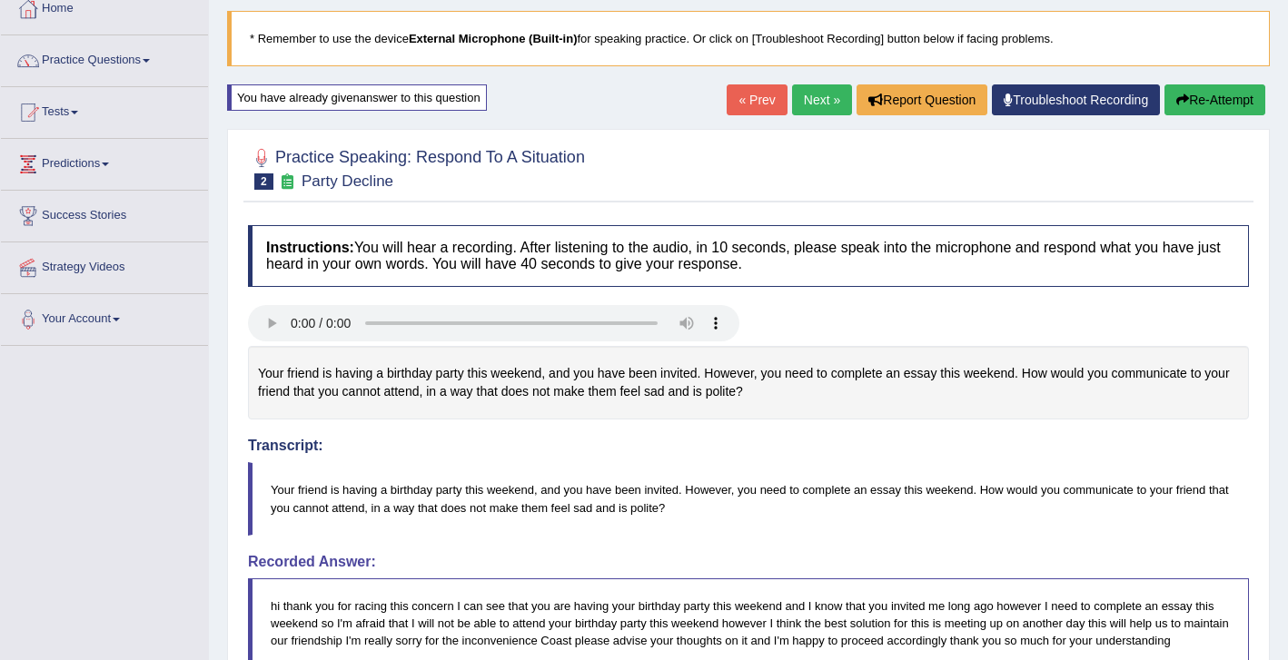
scroll to position [21, 0]
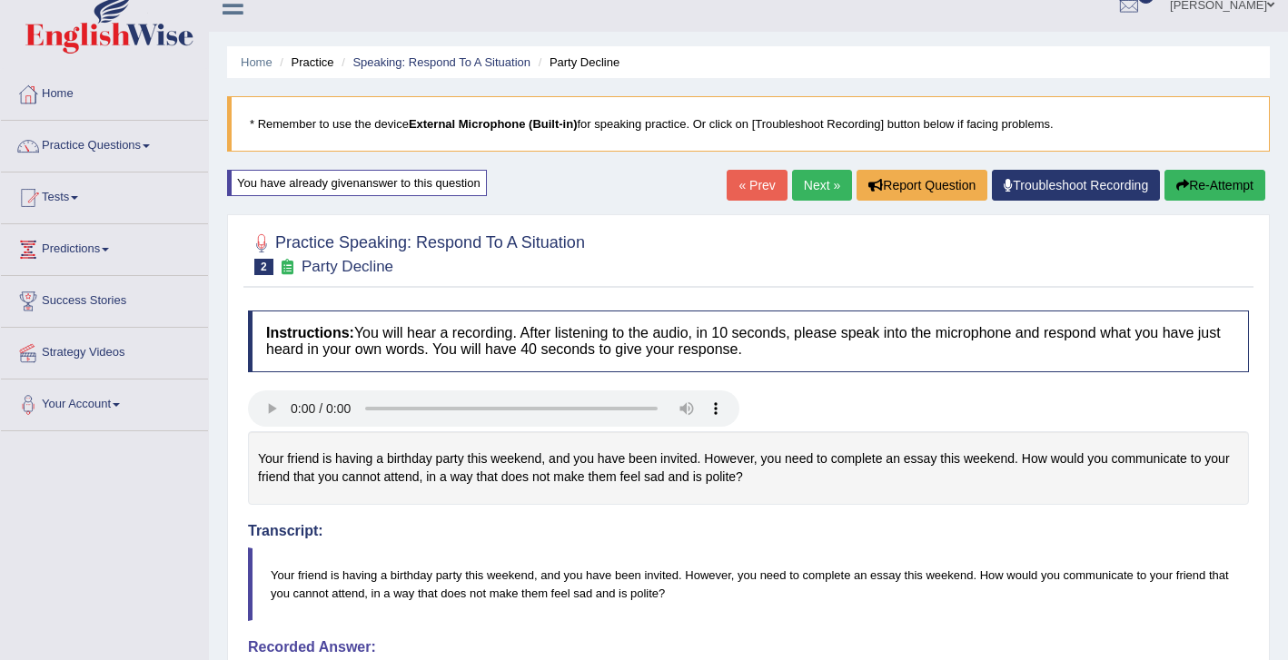
click at [825, 188] on link "Next »" at bounding box center [822, 185] width 60 height 31
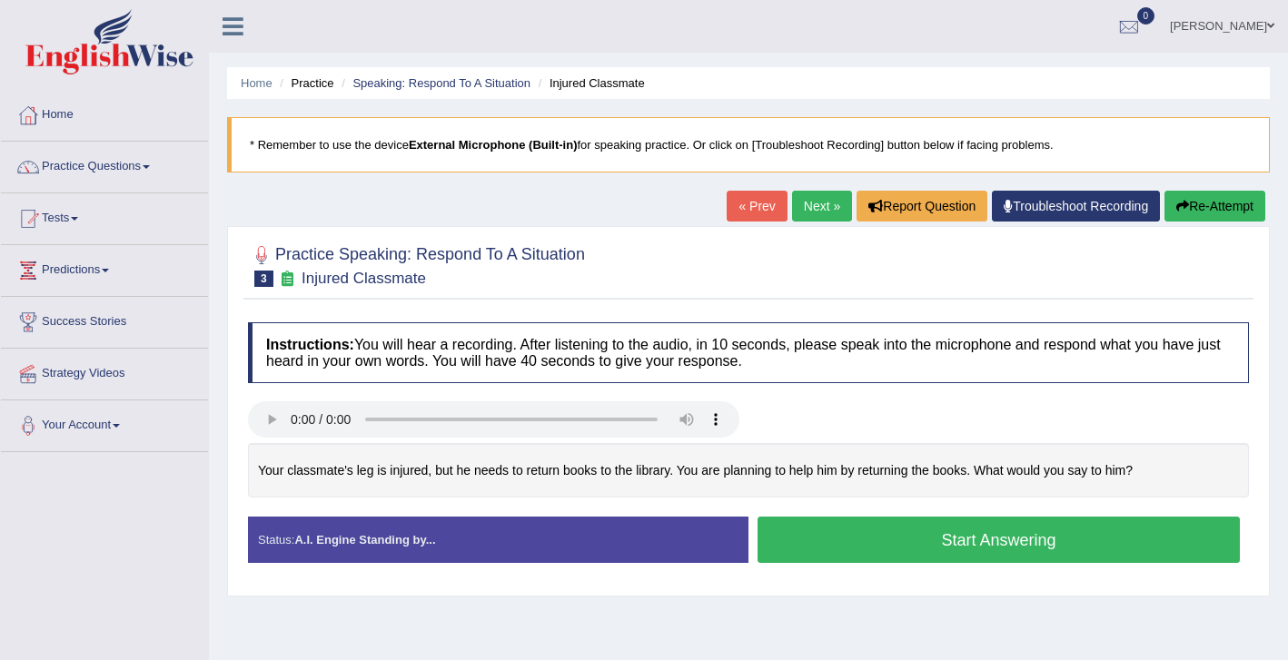
click at [863, 547] on button "Start Answering" at bounding box center [999, 540] width 482 height 46
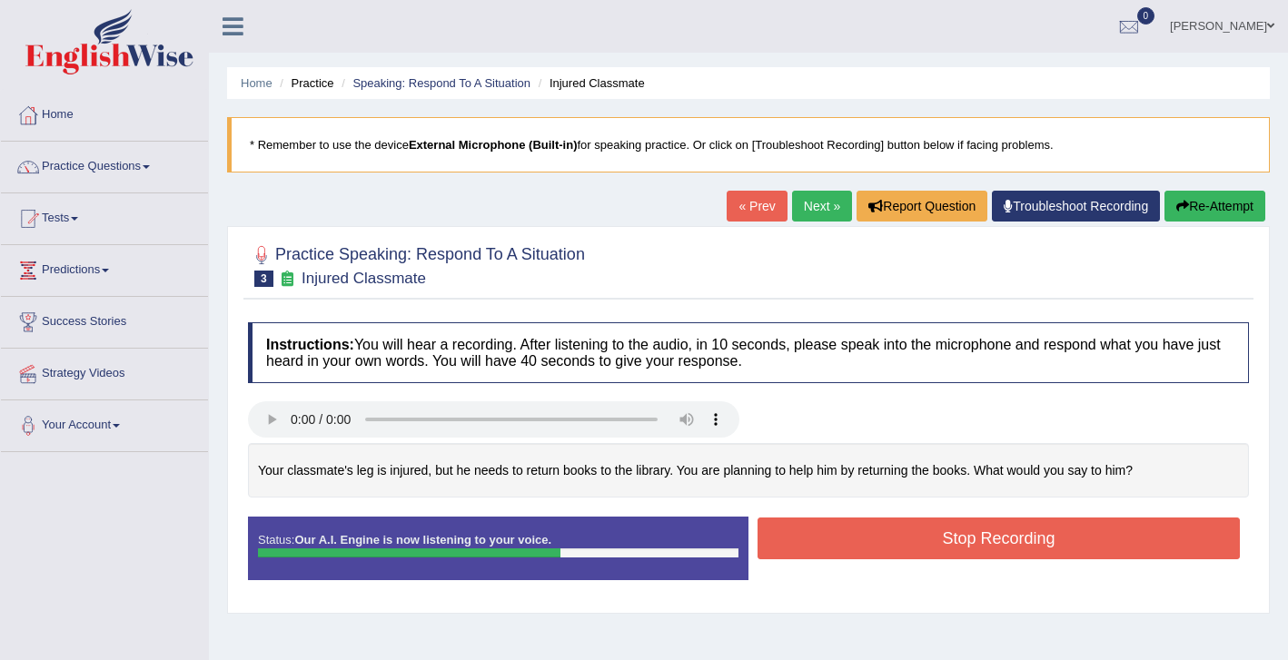
click at [1201, 214] on button "Re-Attempt" at bounding box center [1214, 206] width 101 height 31
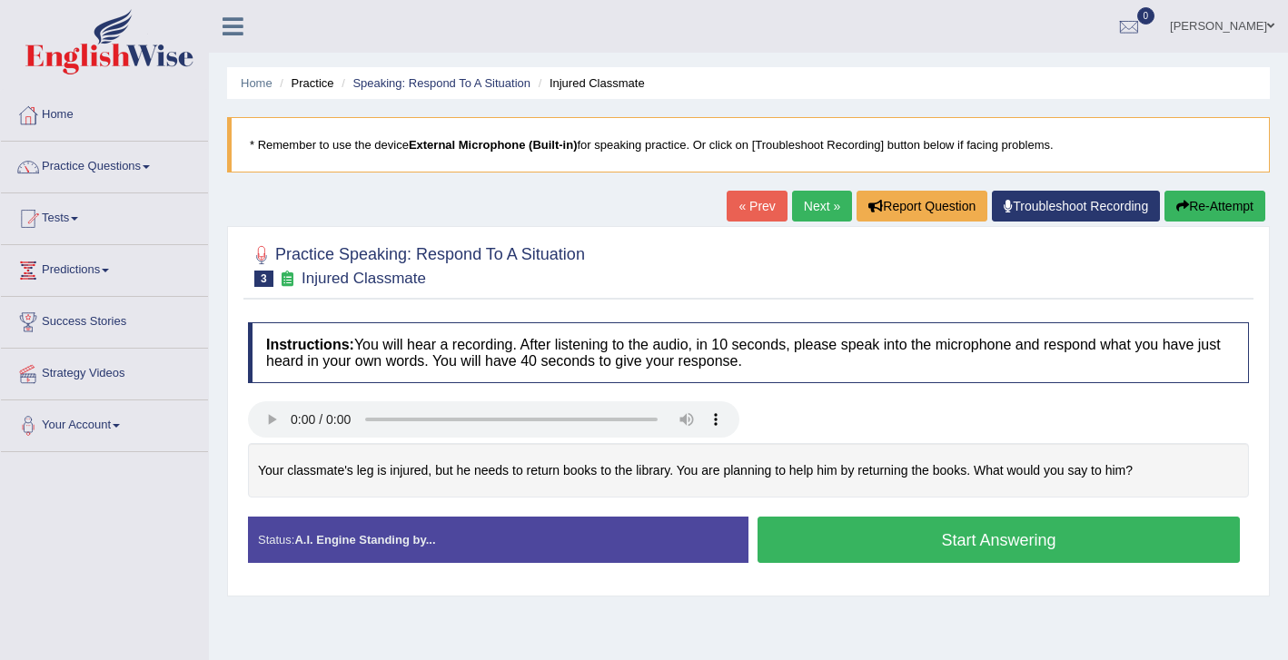
click at [817, 529] on button "Start Answering" at bounding box center [999, 540] width 482 height 46
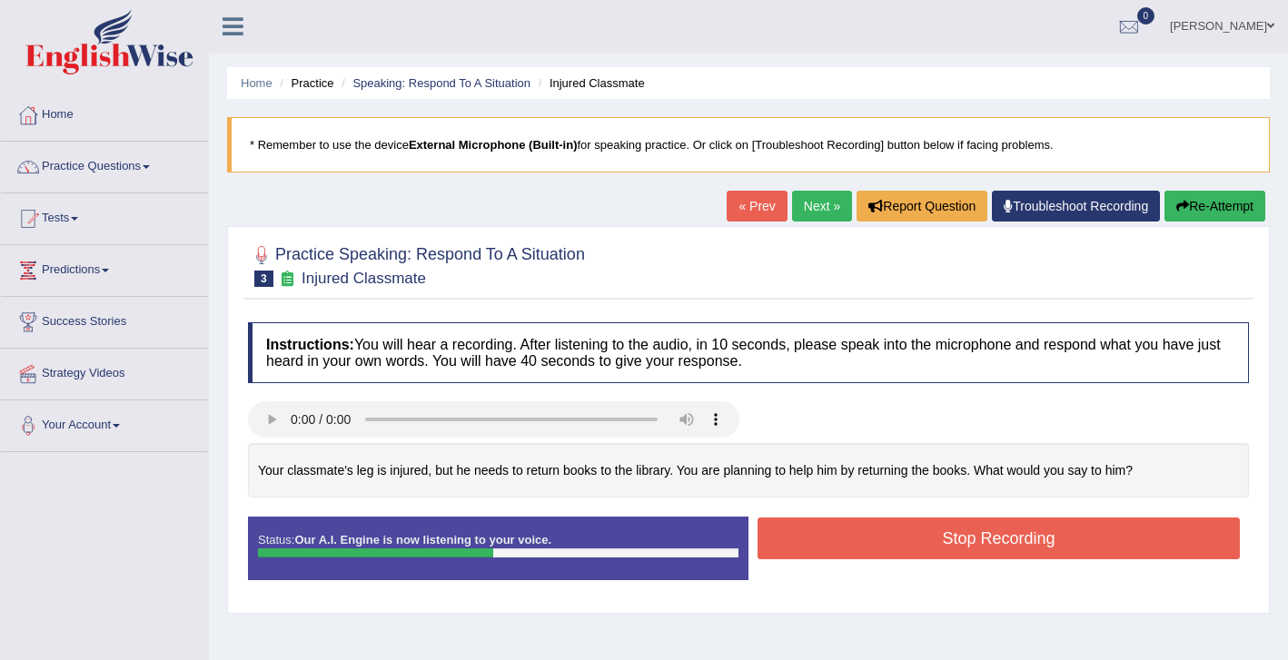
click at [1200, 216] on button "Re-Attempt" at bounding box center [1214, 206] width 101 height 31
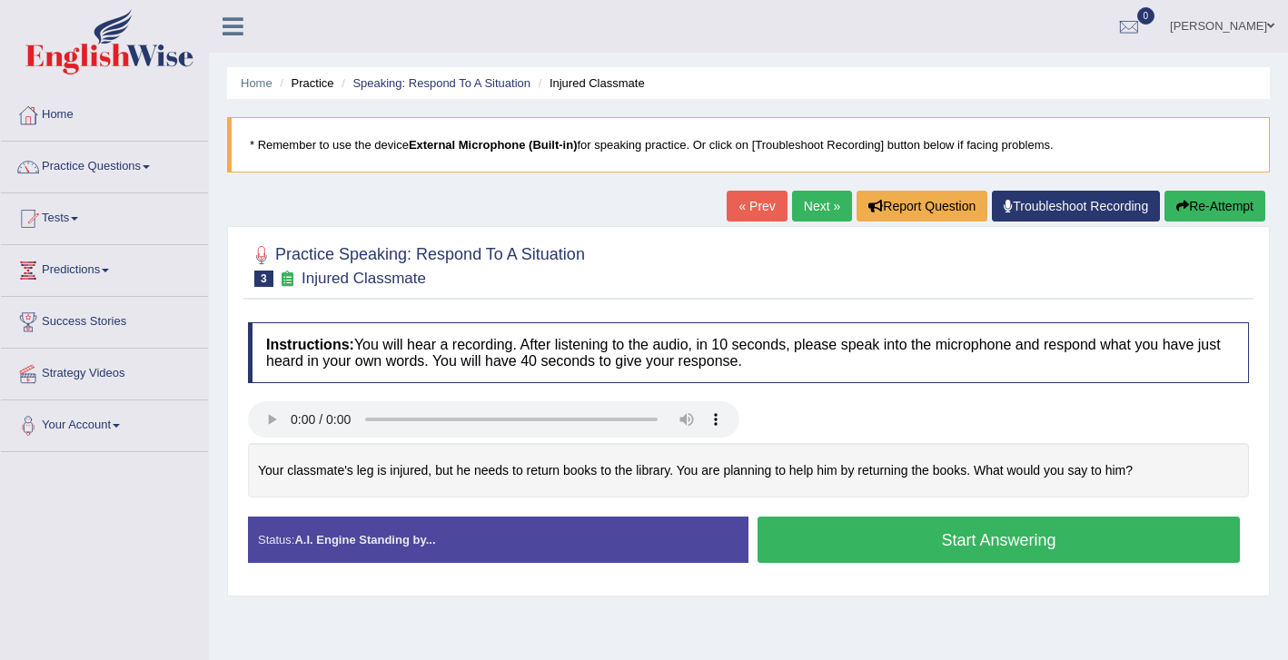
click at [827, 539] on button "Start Answering" at bounding box center [999, 540] width 482 height 46
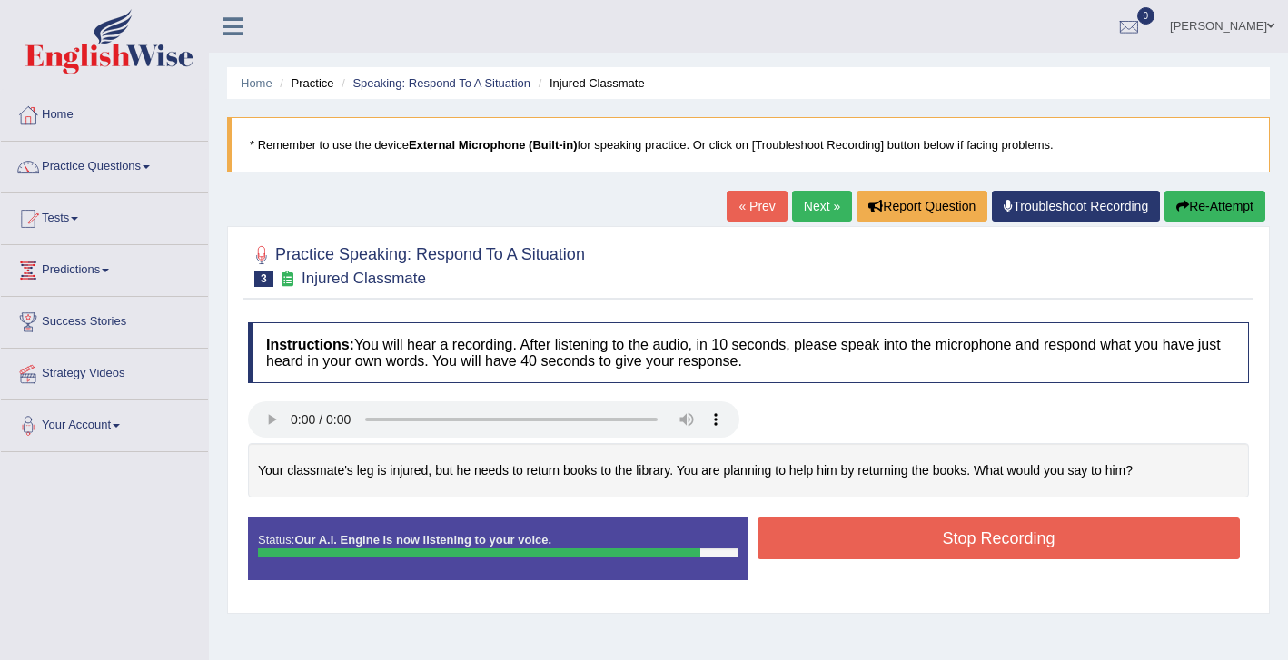
click at [986, 541] on button "Stop Recording" at bounding box center [999, 539] width 482 height 42
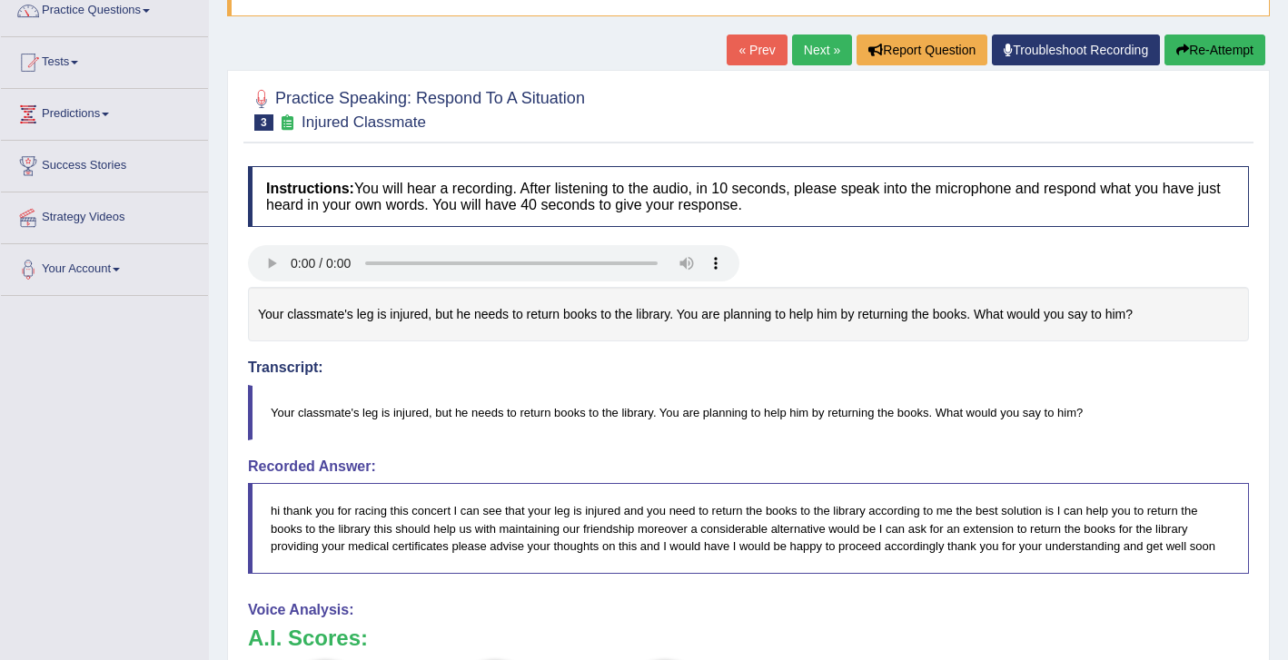
scroll to position [152, 0]
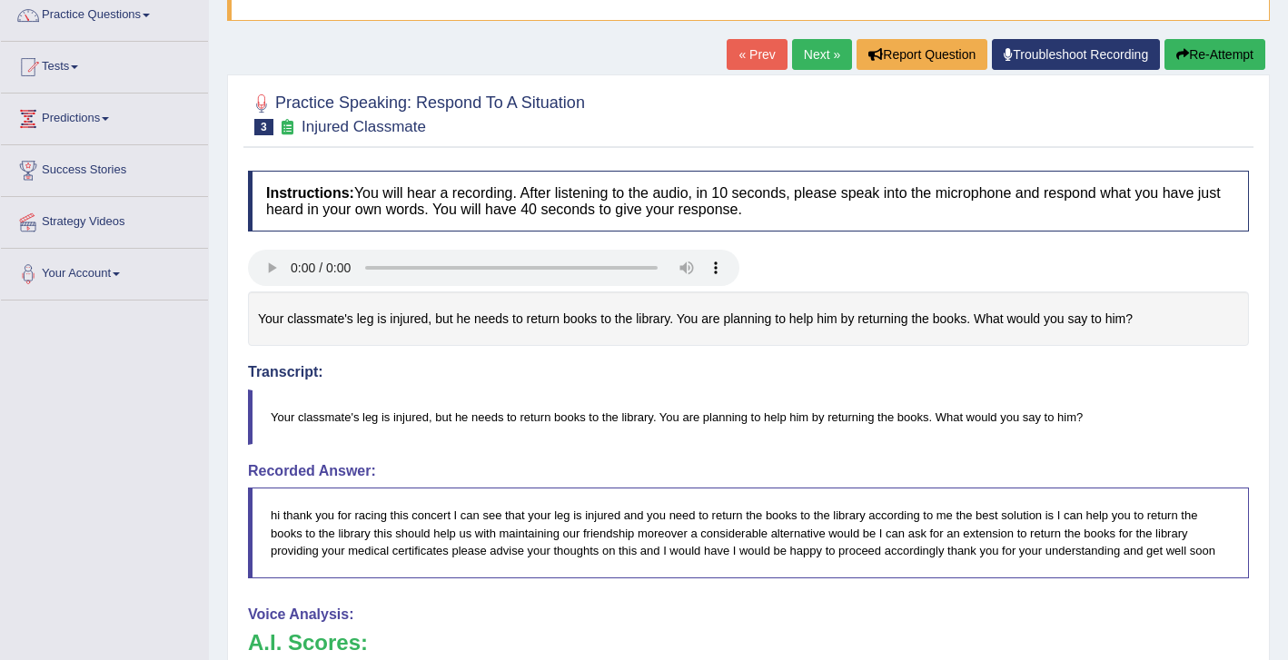
click at [815, 58] on link "Next »" at bounding box center [822, 54] width 60 height 31
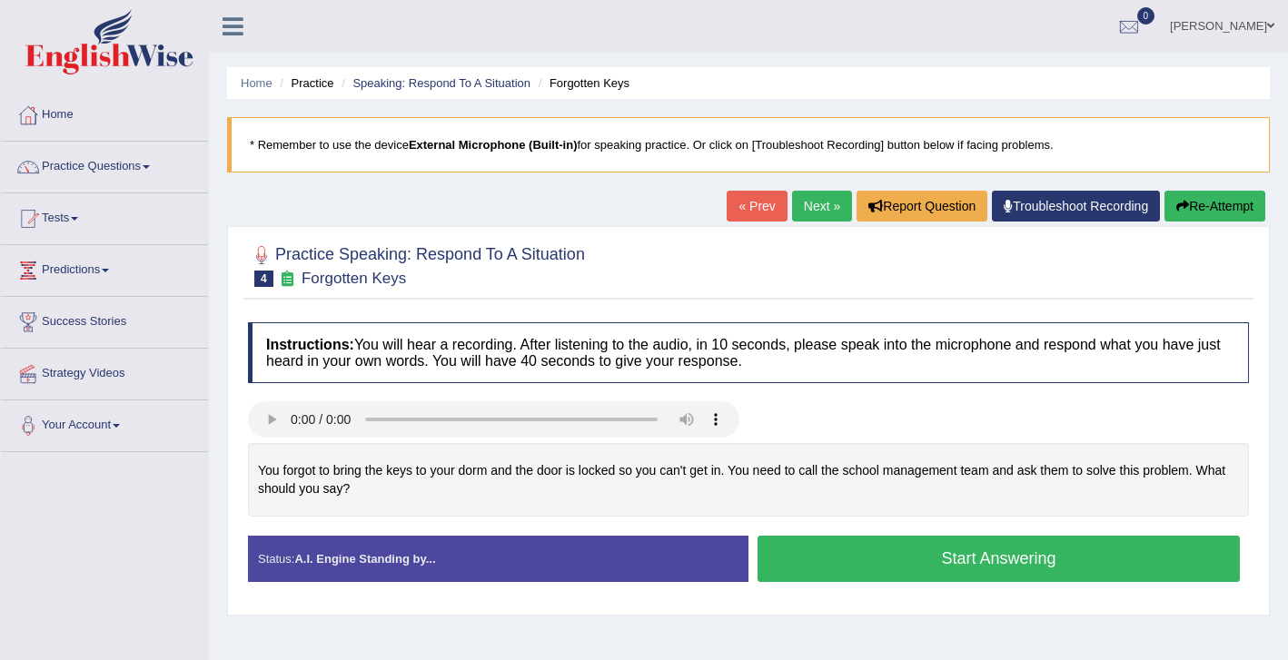
scroll to position [34, 0]
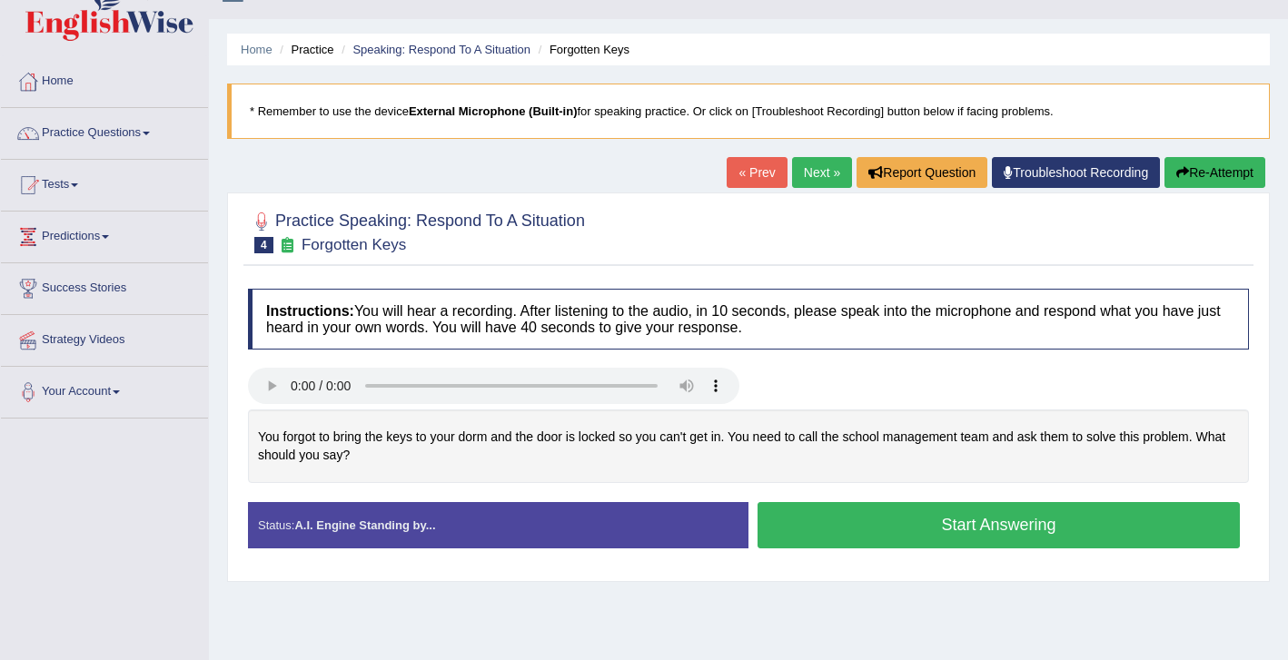
click at [867, 536] on button "Start Answering" at bounding box center [999, 525] width 482 height 46
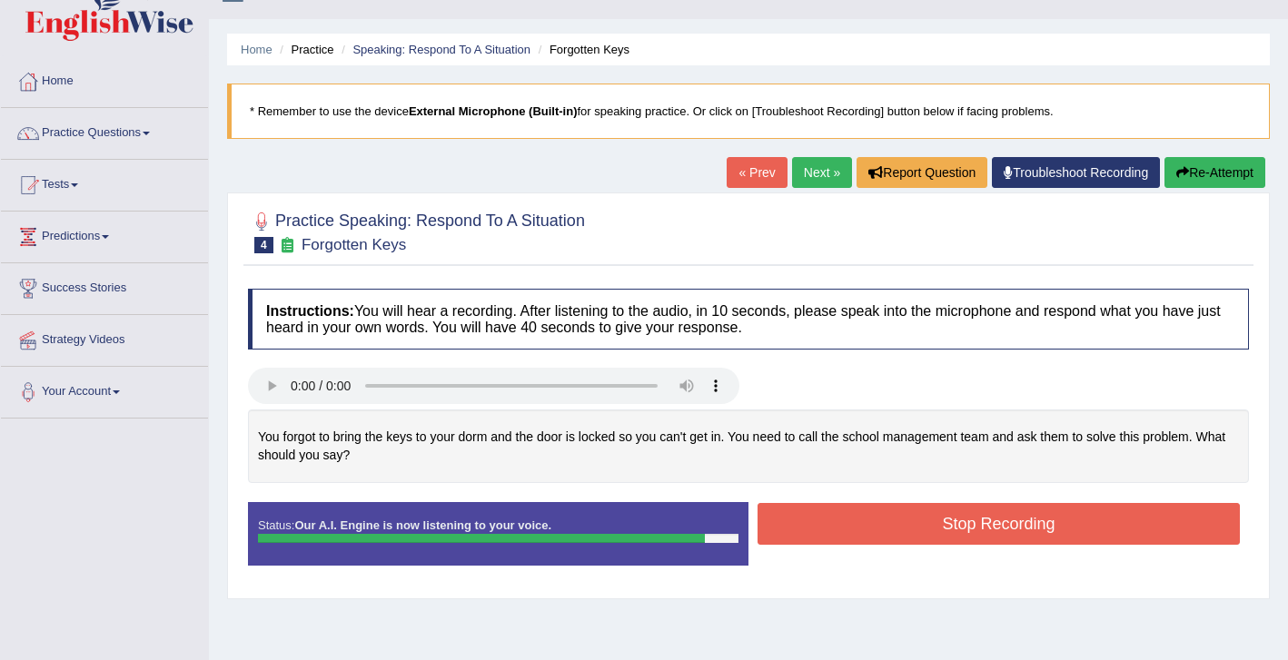
click at [861, 527] on button "Stop Recording" at bounding box center [999, 524] width 482 height 42
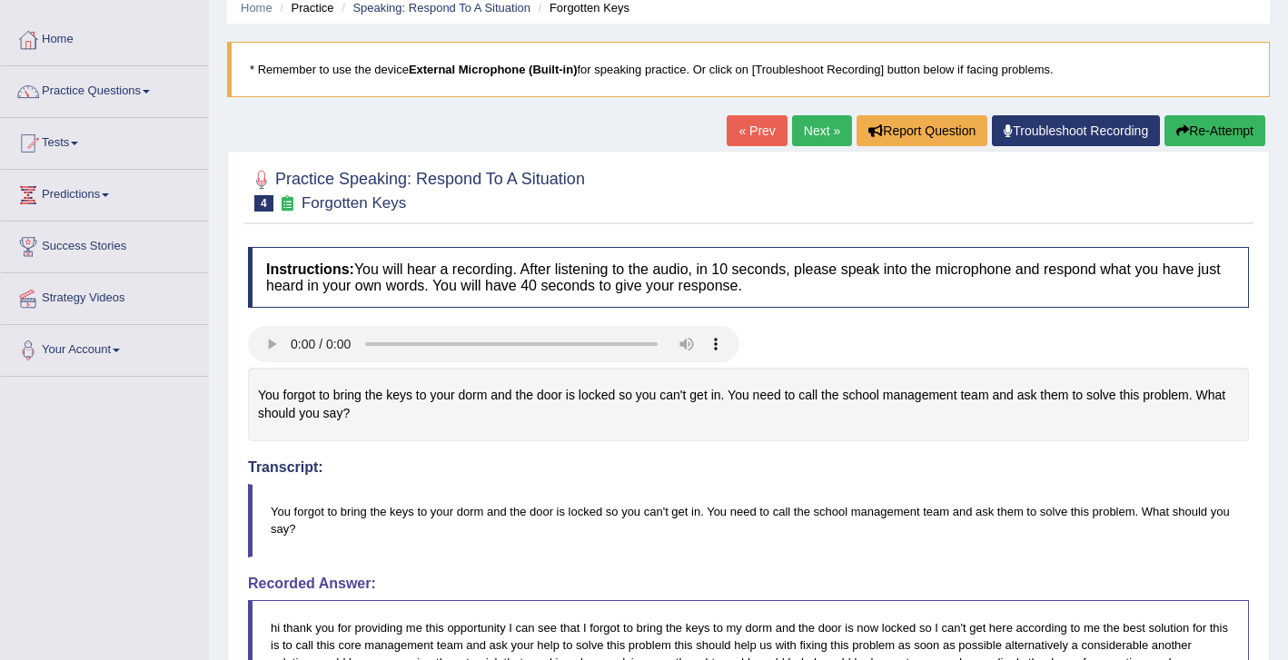
scroll to position [72, 0]
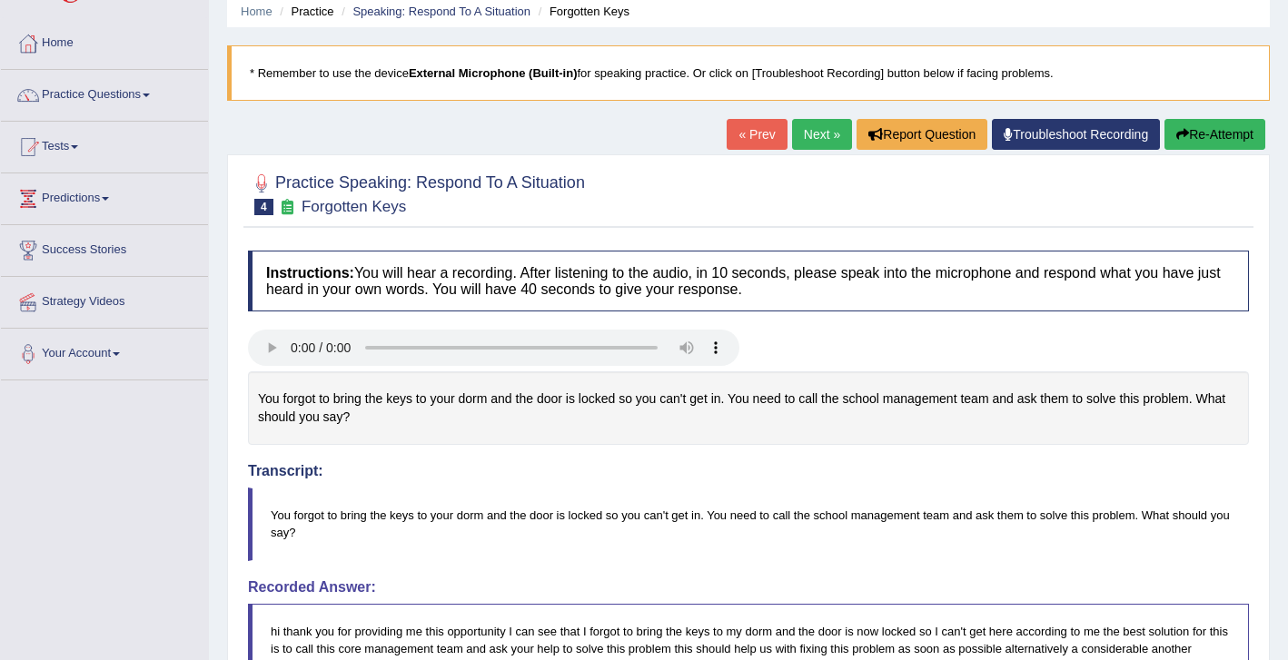
click at [817, 136] on link "Next »" at bounding box center [822, 134] width 60 height 31
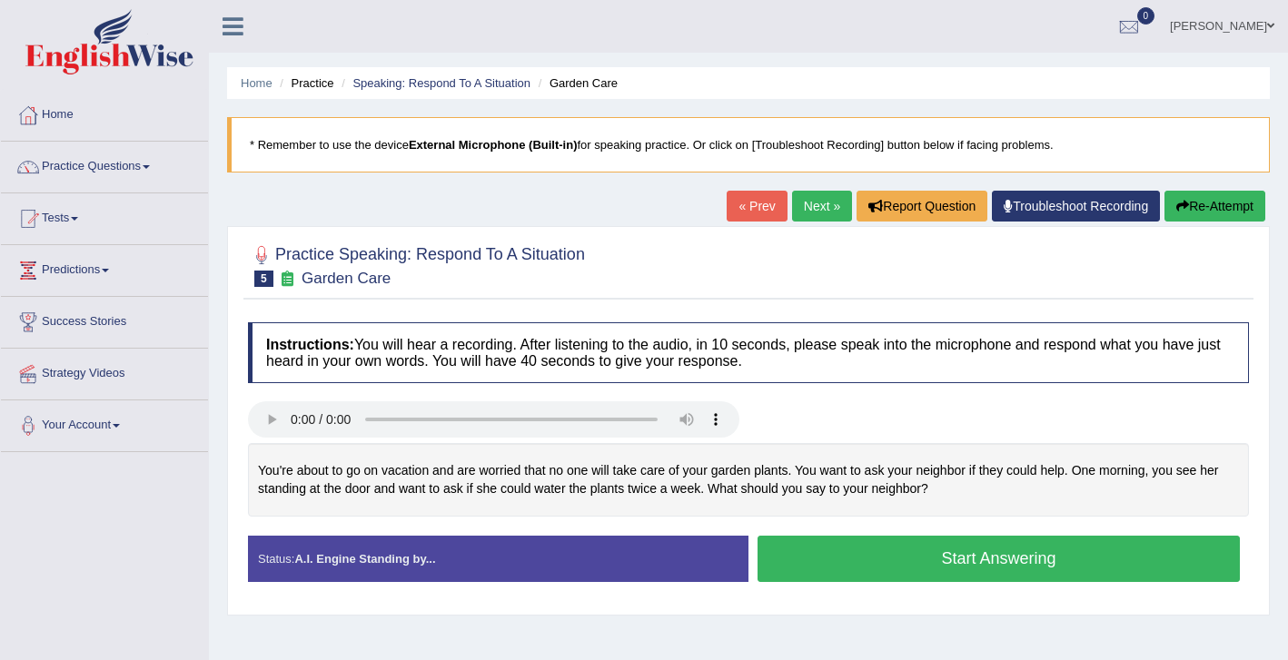
click at [895, 555] on button "Start Answering" at bounding box center [999, 559] width 482 height 46
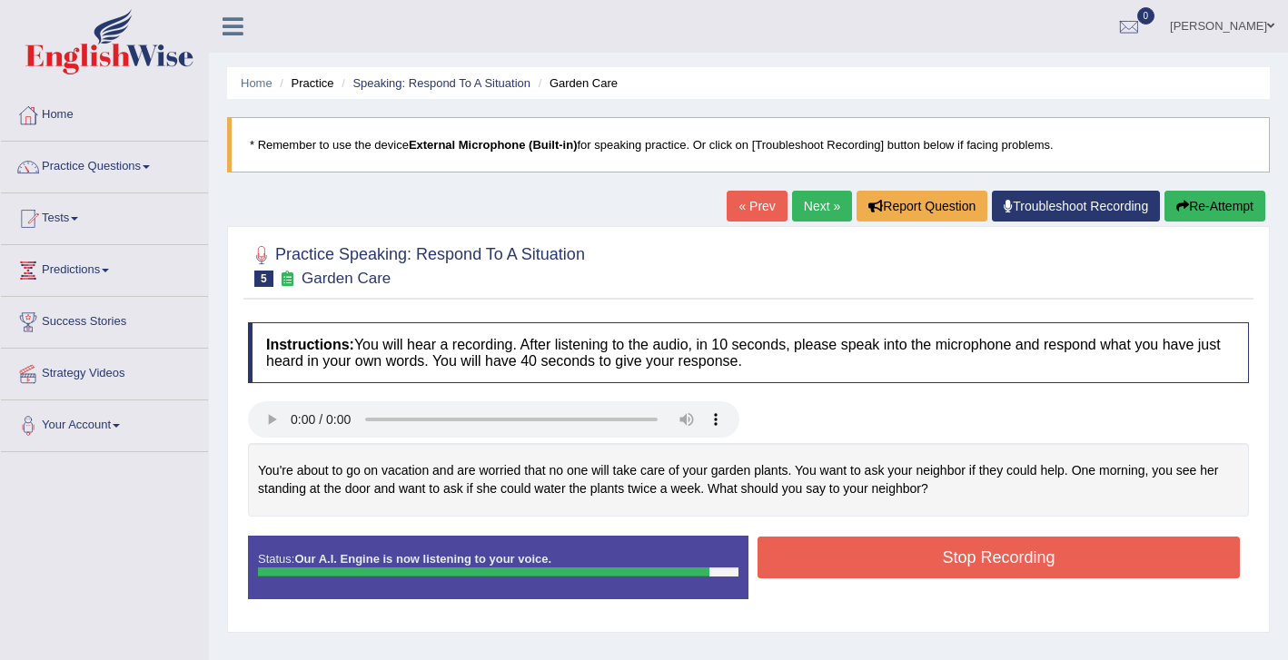
click at [985, 561] on button "Stop Recording" at bounding box center [999, 558] width 482 height 42
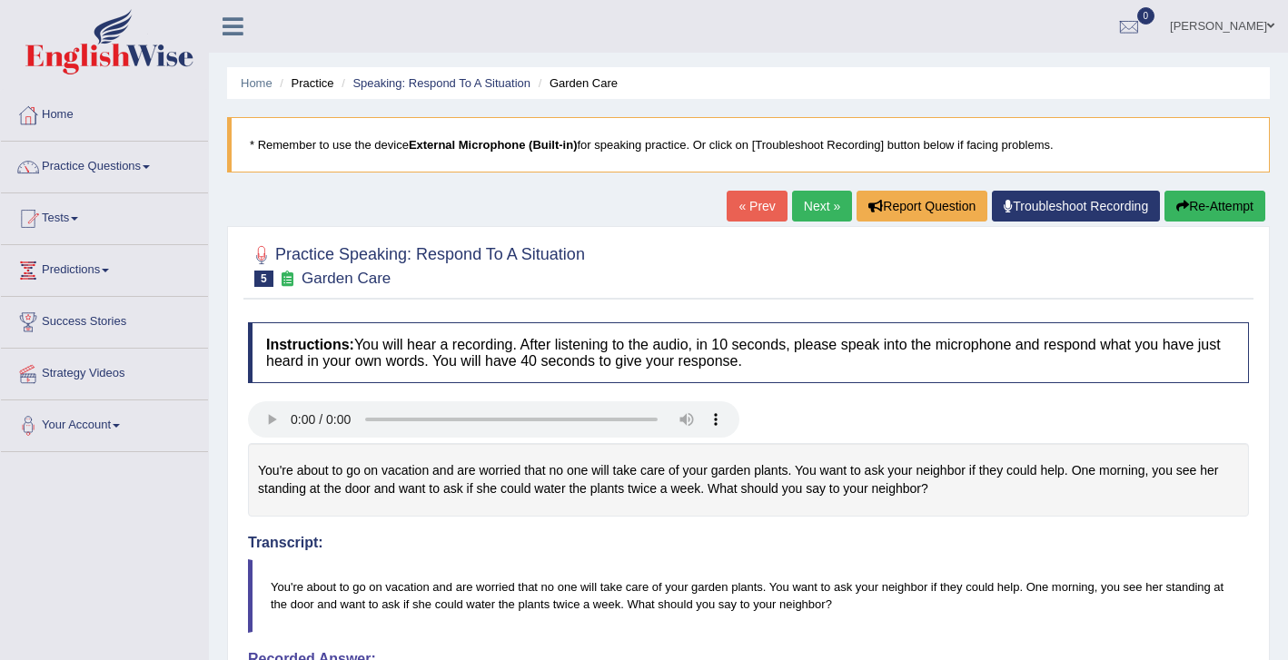
click at [810, 216] on link "Next »" at bounding box center [822, 206] width 60 height 31
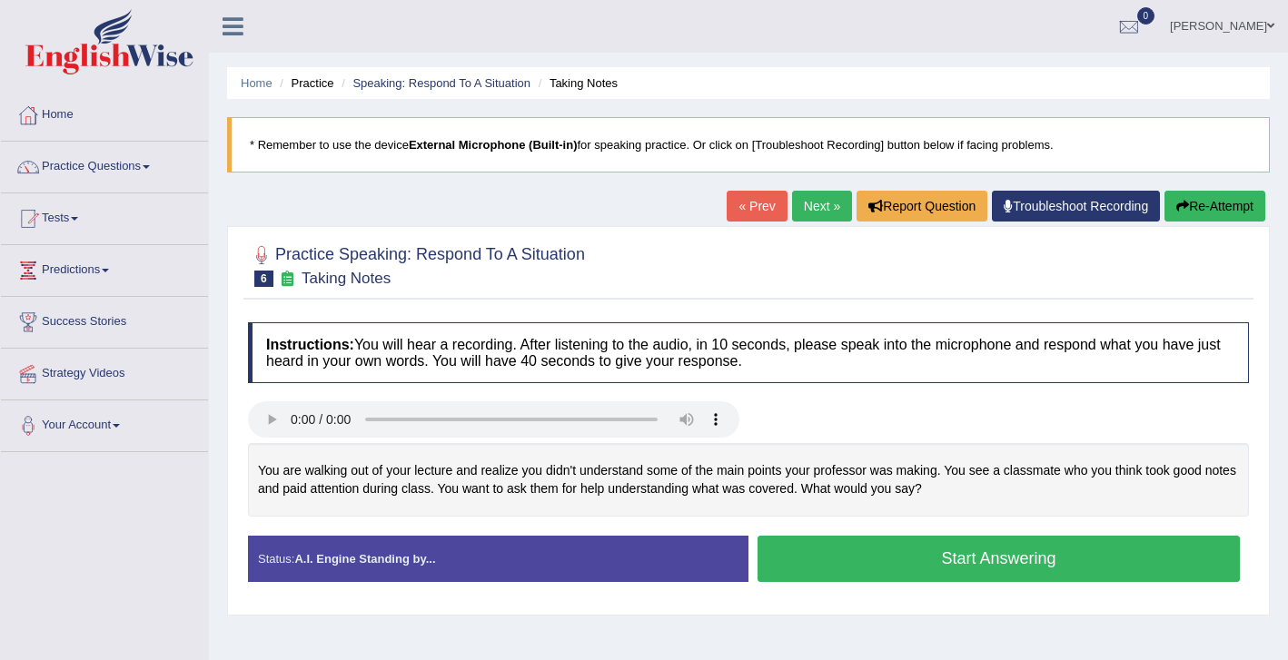
click at [840, 566] on button "Start Answering" at bounding box center [999, 559] width 482 height 46
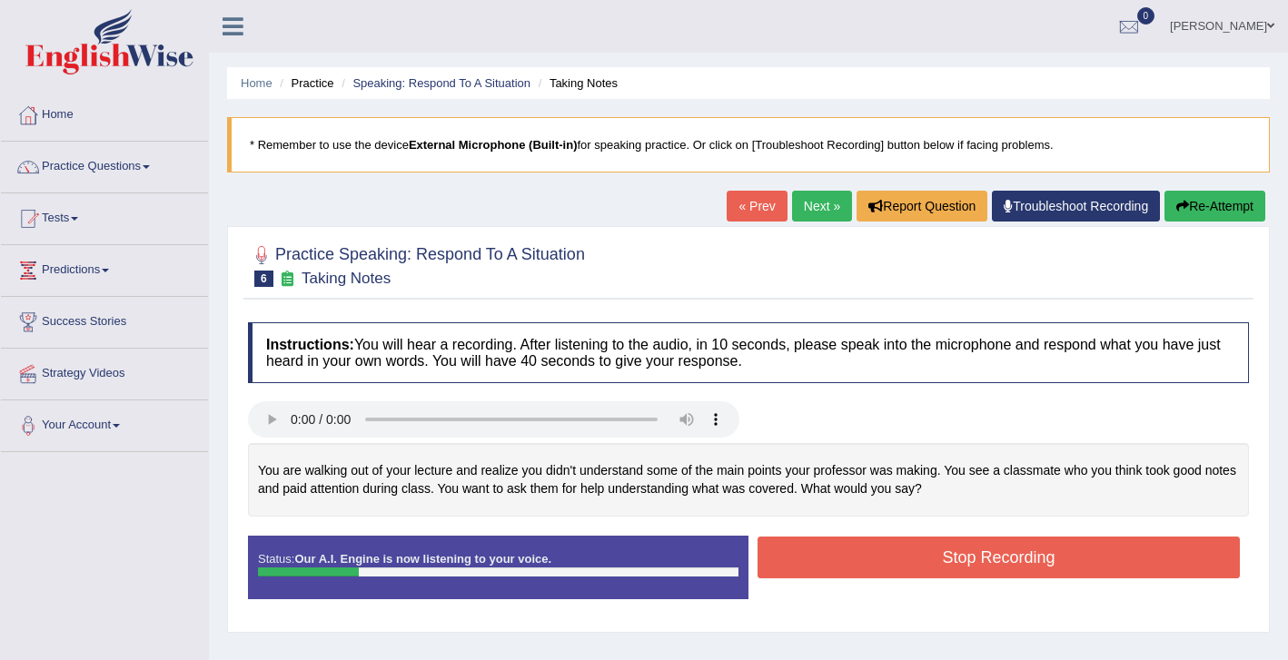
click at [1231, 198] on button "Re-Attempt" at bounding box center [1214, 206] width 101 height 31
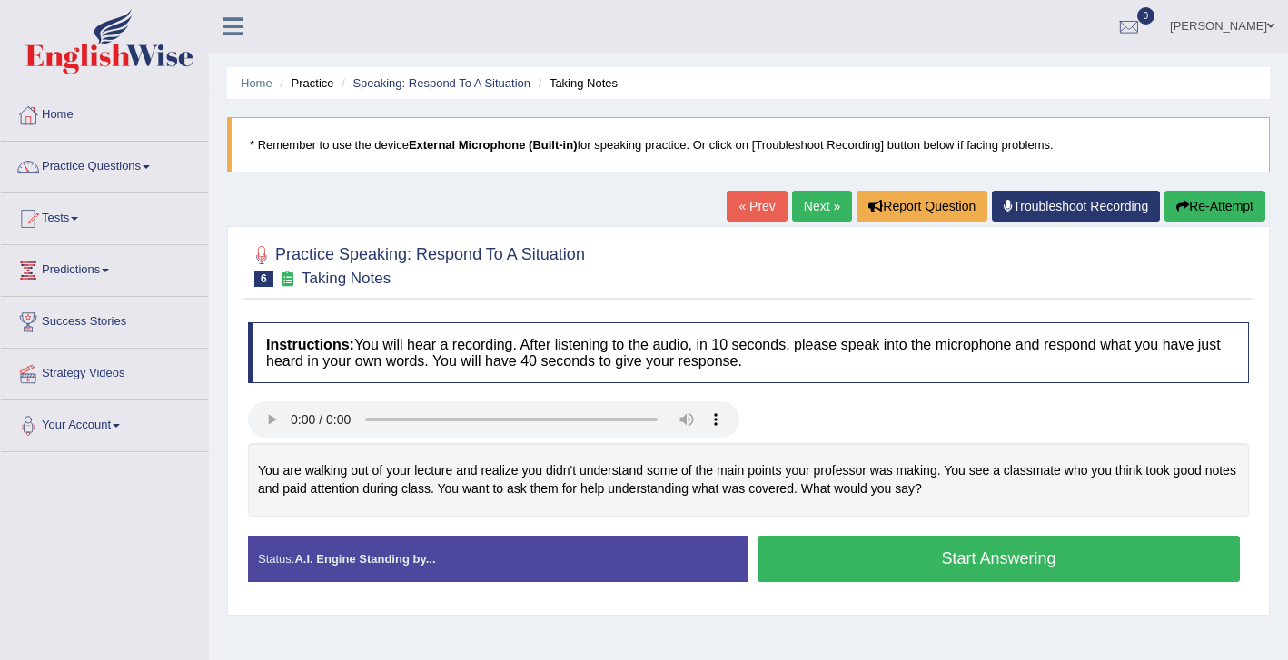
click at [932, 569] on button "Start Answering" at bounding box center [999, 559] width 482 height 46
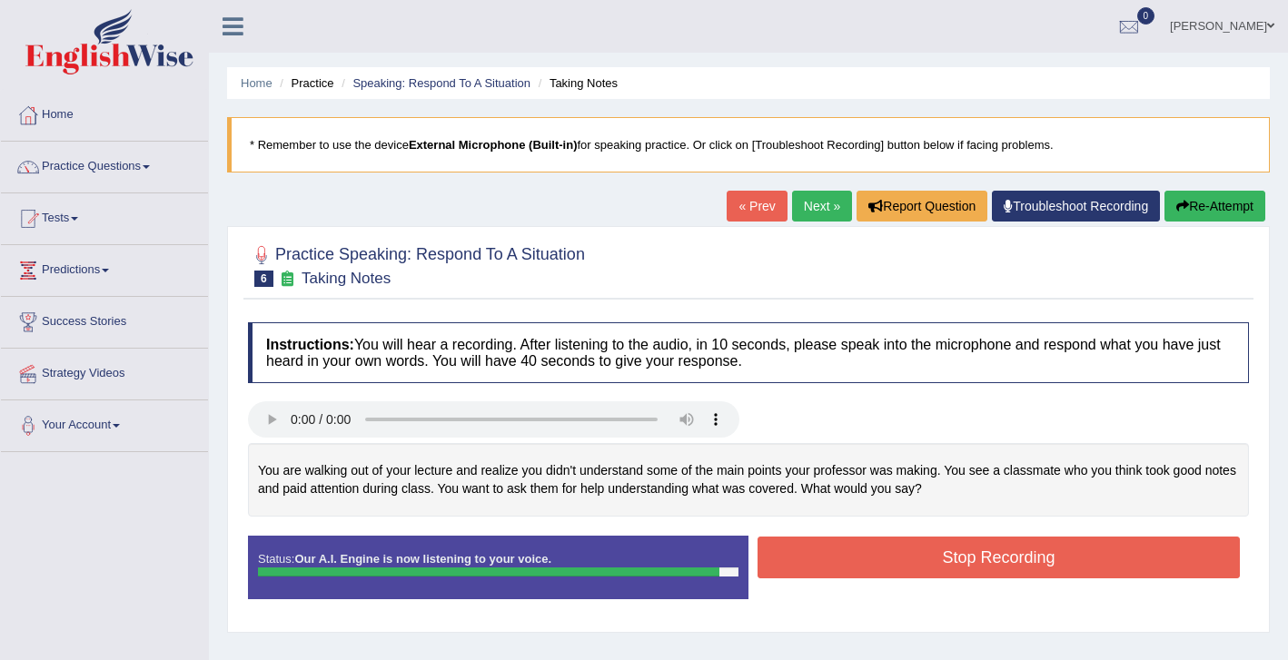
click at [914, 560] on button "Stop Recording" at bounding box center [999, 558] width 482 height 42
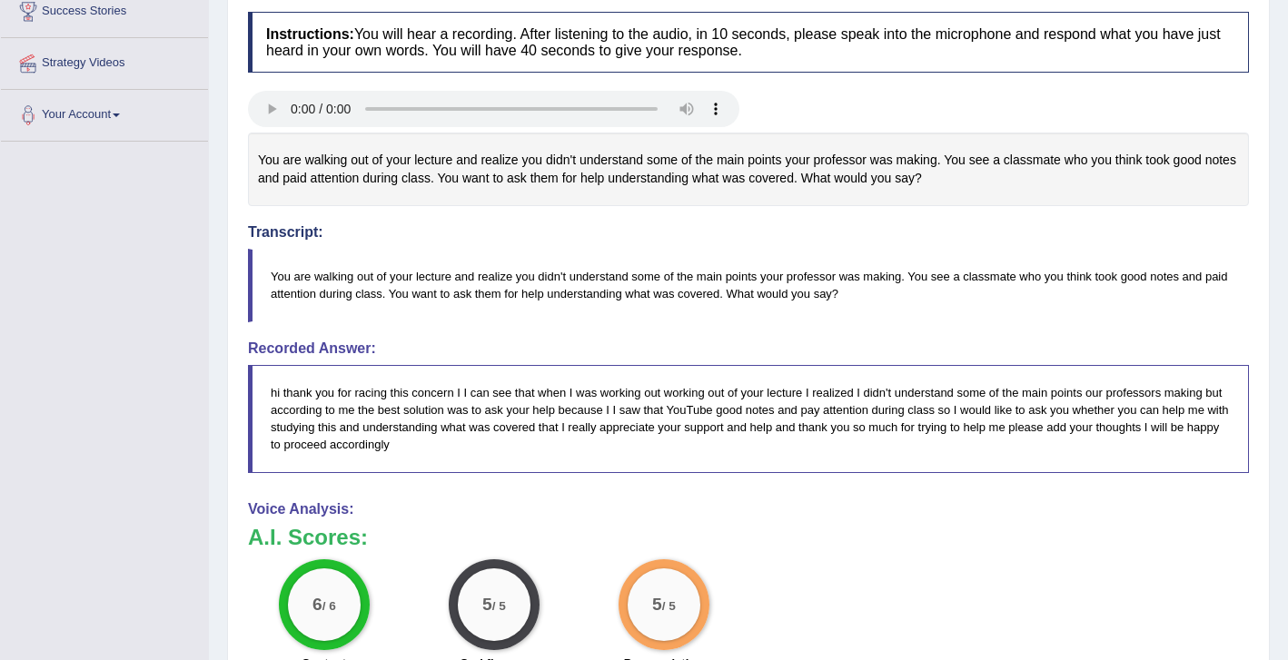
scroll to position [144, 0]
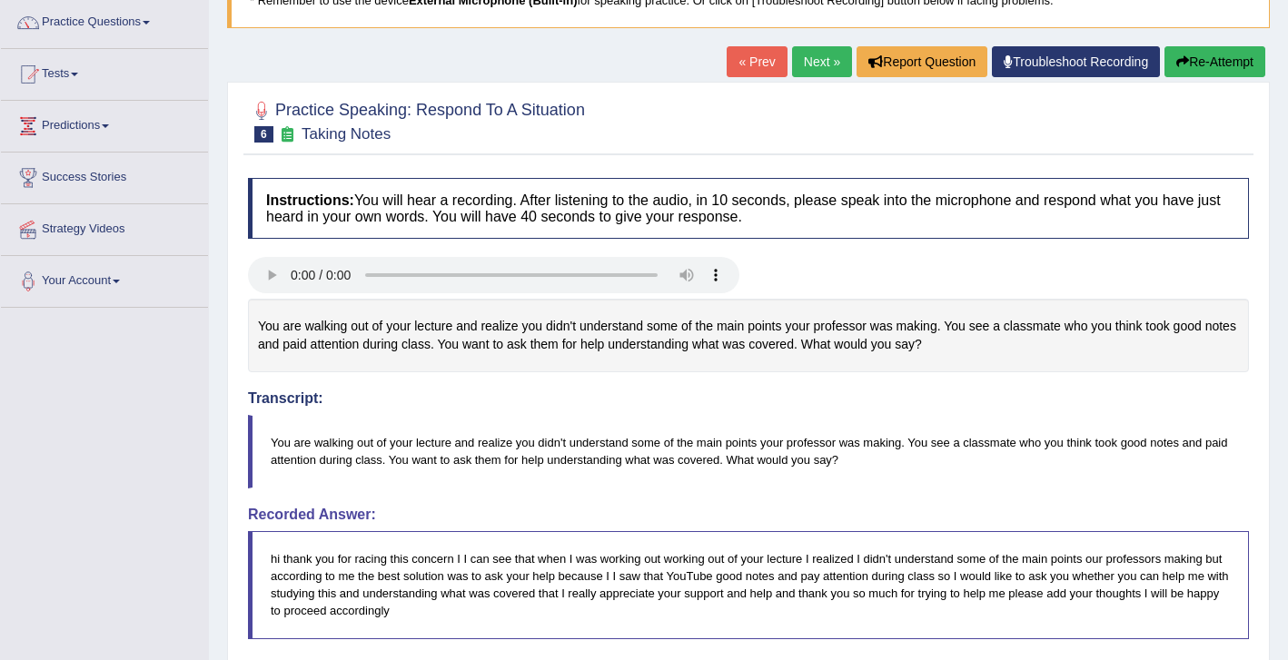
click at [810, 69] on link "Next »" at bounding box center [822, 61] width 60 height 31
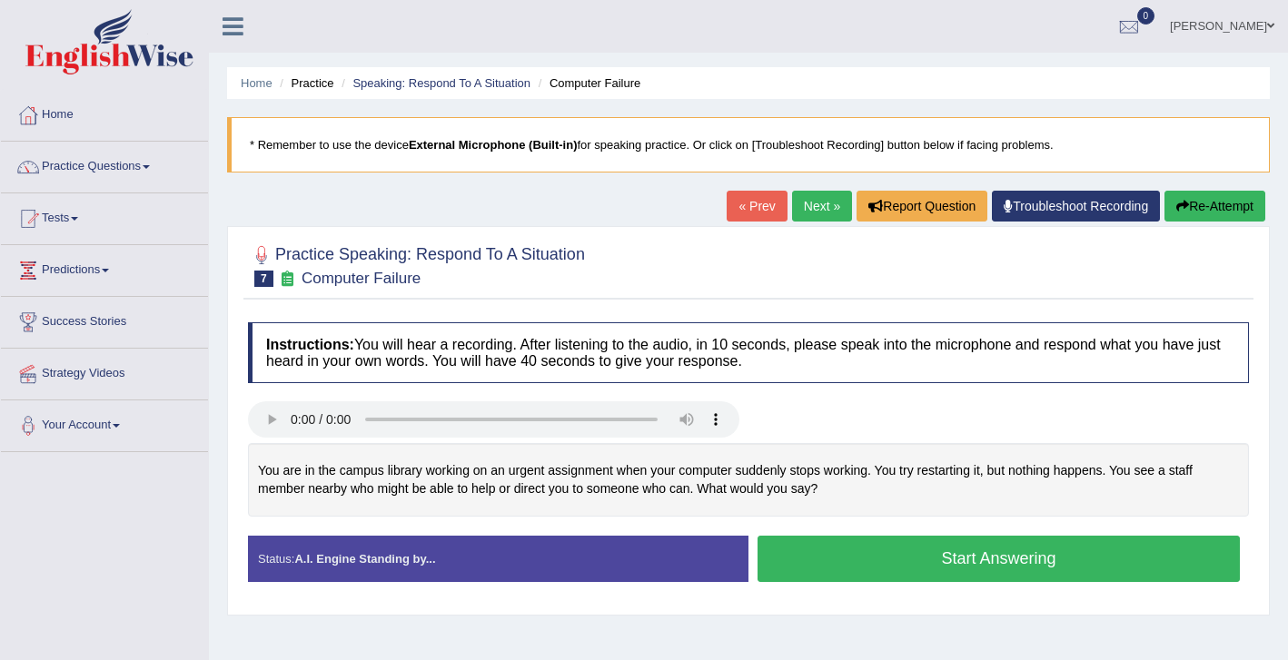
click at [881, 568] on button "Start Answering" at bounding box center [999, 559] width 482 height 46
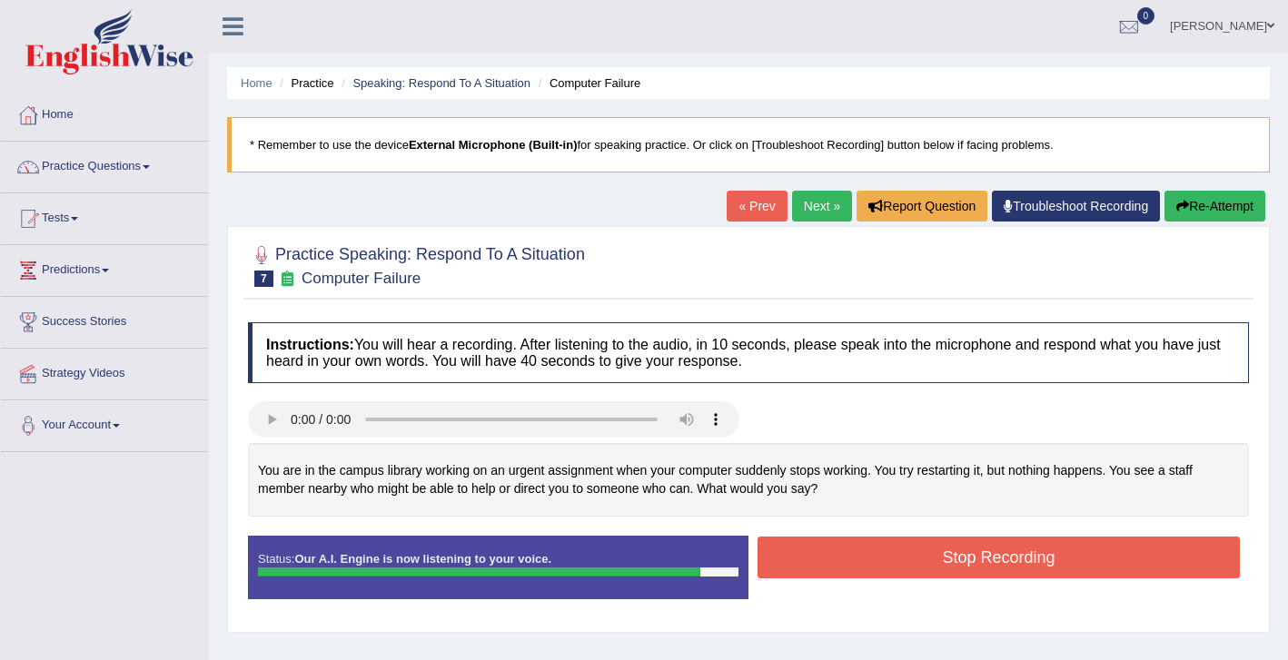
click at [1041, 549] on button "Stop Recording" at bounding box center [999, 558] width 482 height 42
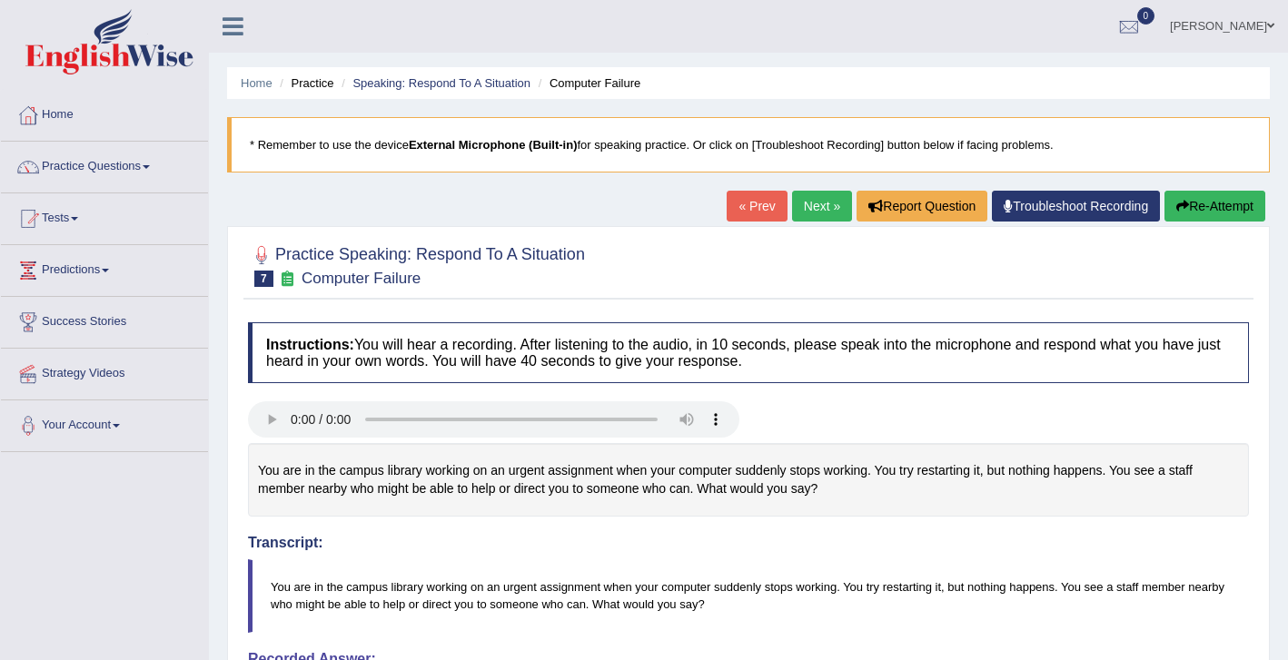
click at [807, 213] on link "Next »" at bounding box center [822, 206] width 60 height 31
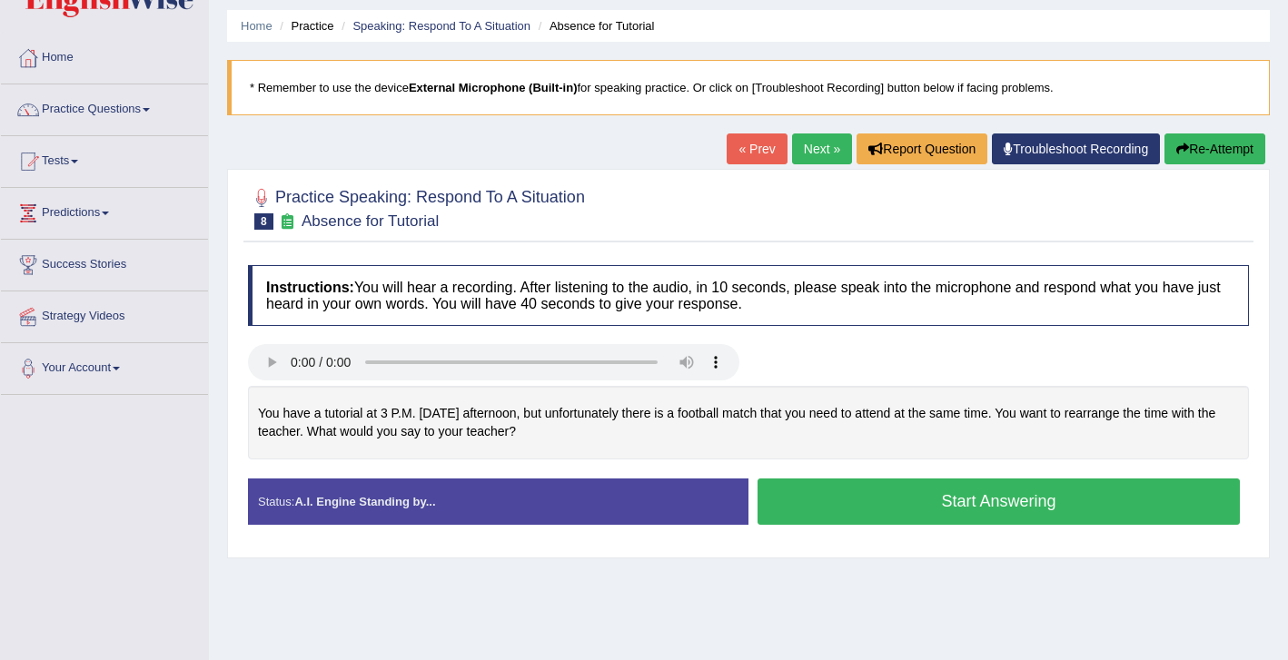
scroll to position [60, 0]
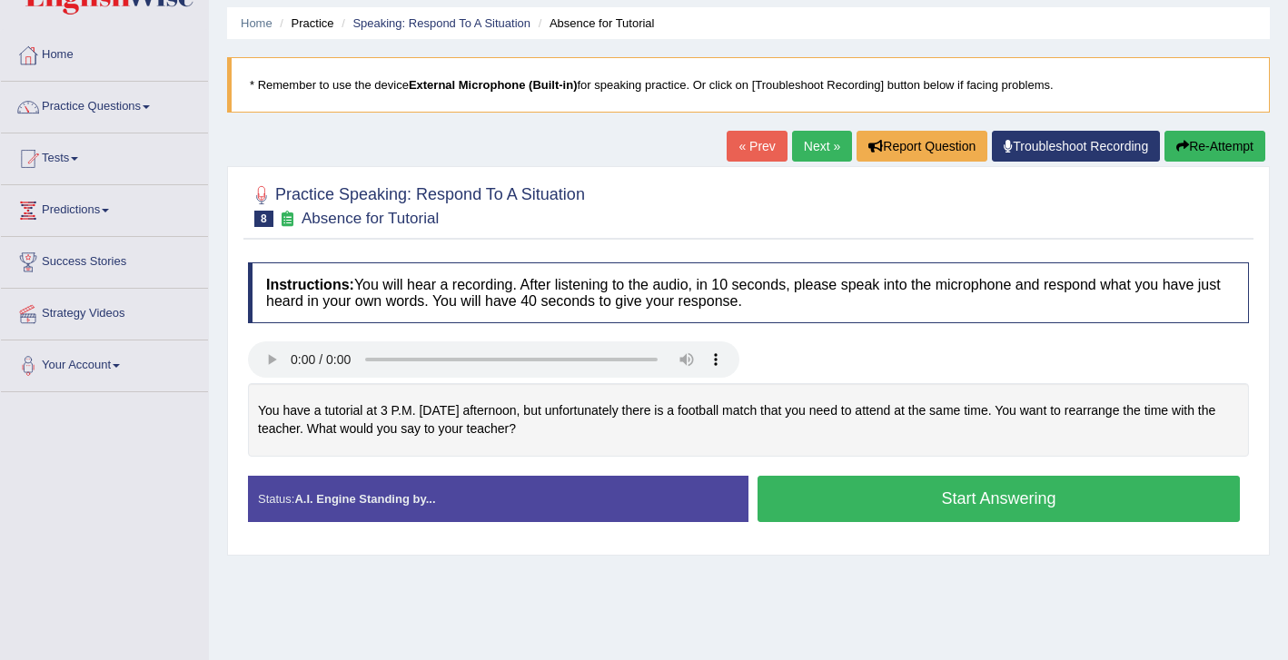
click at [859, 510] on button "Start Answering" at bounding box center [999, 499] width 482 height 46
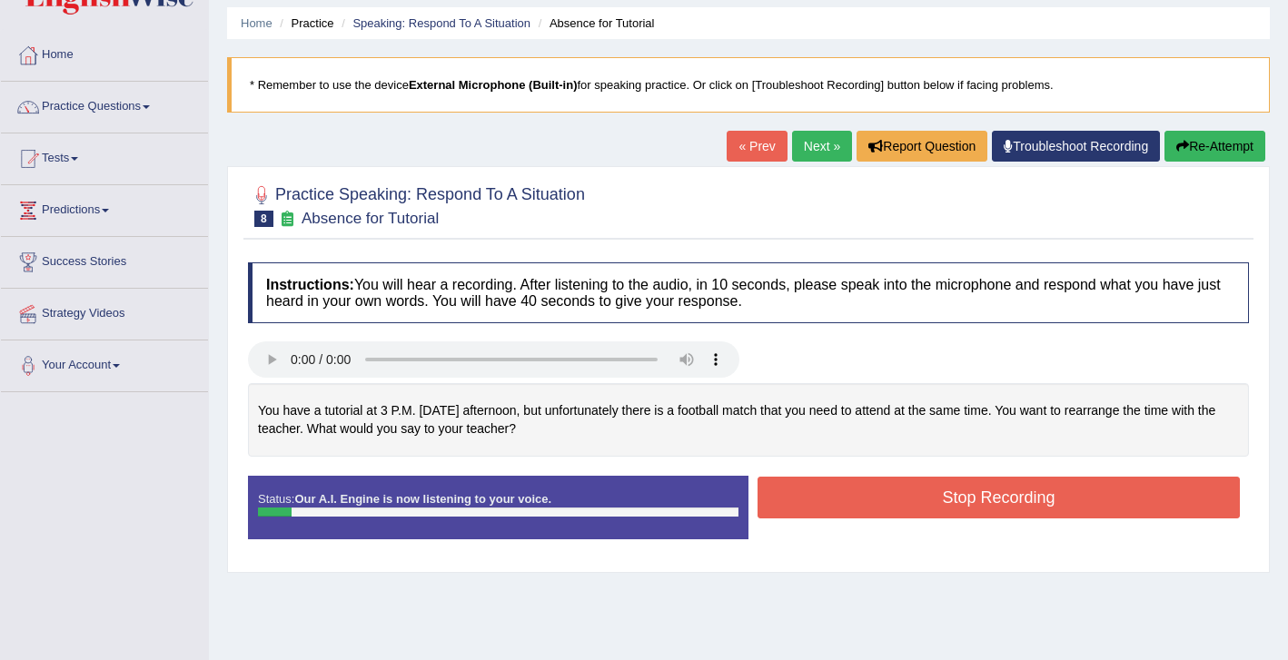
click at [1189, 138] on button "Re-Attempt" at bounding box center [1214, 146] width 101 height 31
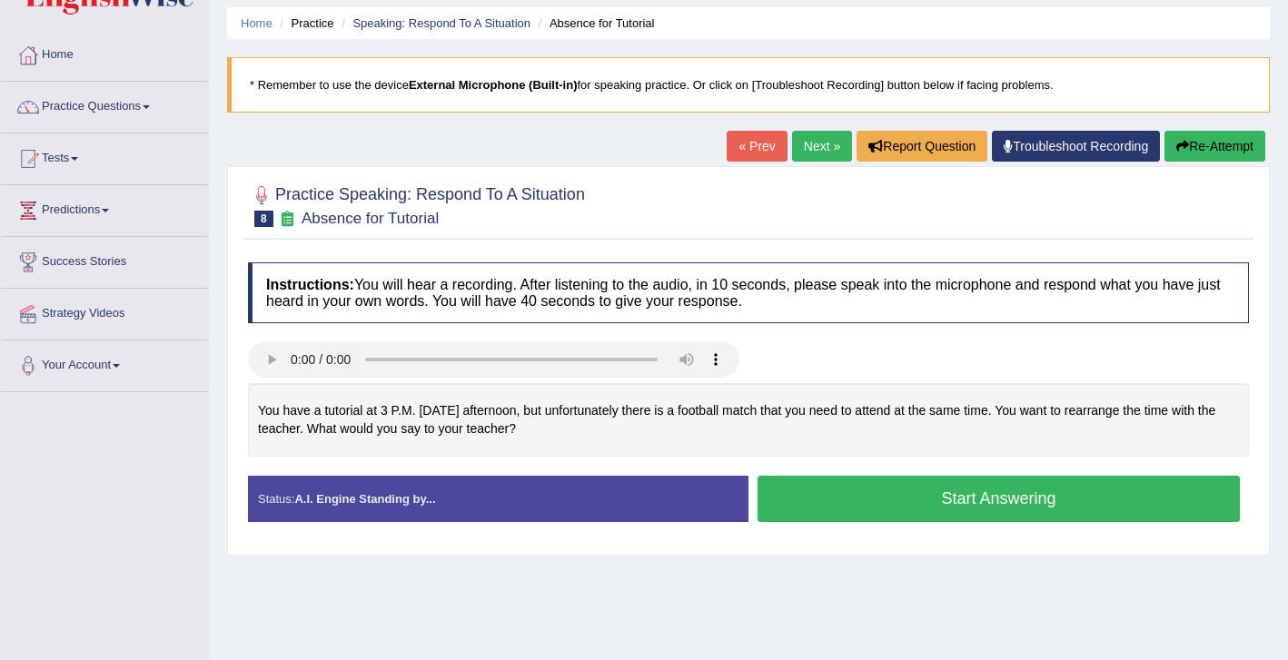
click at [887, 491] on button "Start Answering" at bounding box center [999, 499] width 482 height 46
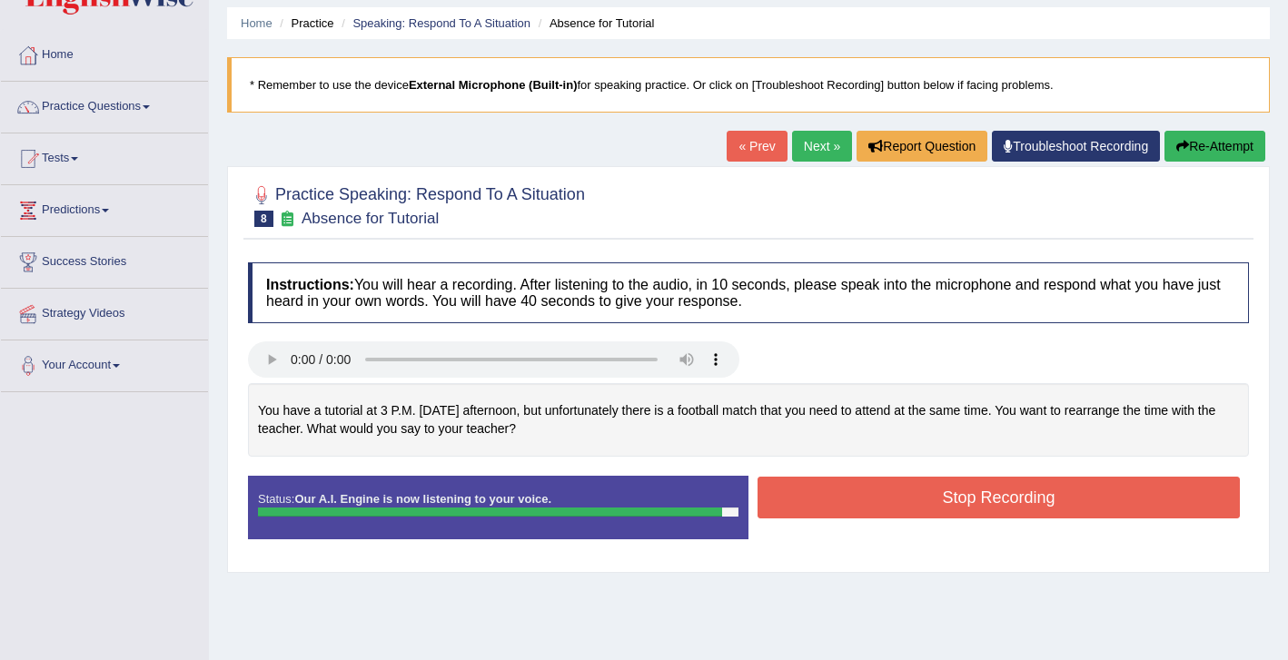
click at [911, 511] on button "Stop Recording" at bounding box center [999, 498] width 482 height 42
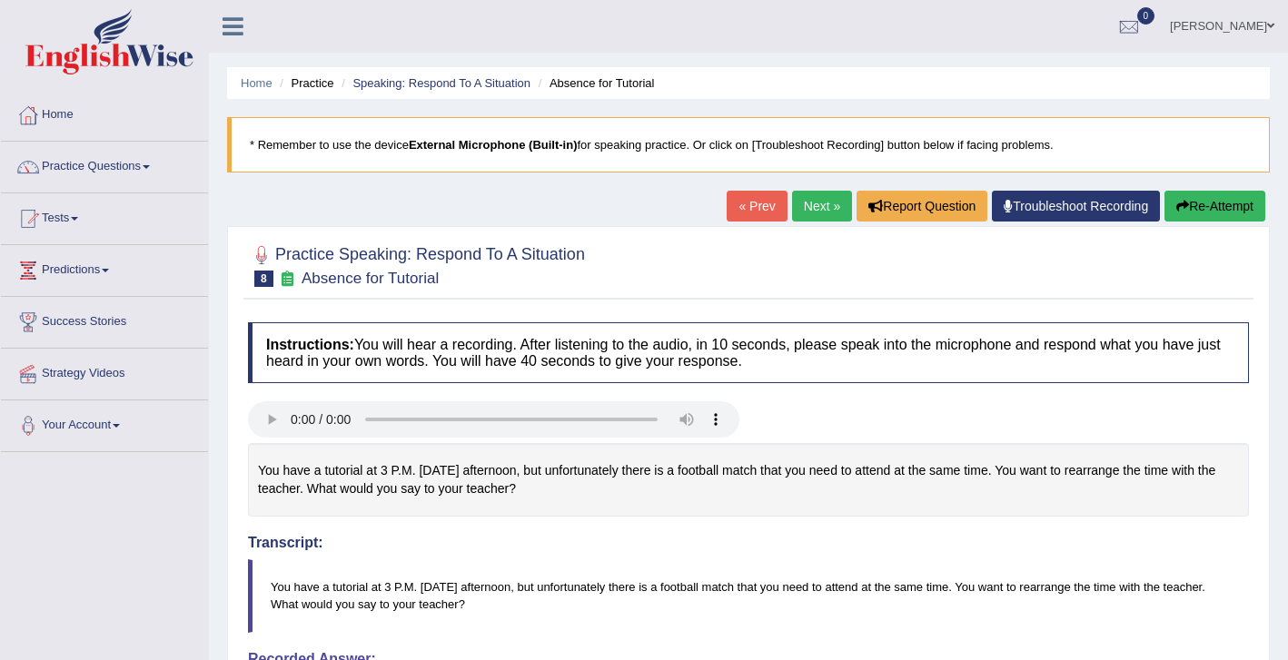
click at [811, 208] on link "Next »" at bounding box center [822, 206] width 60 height 31
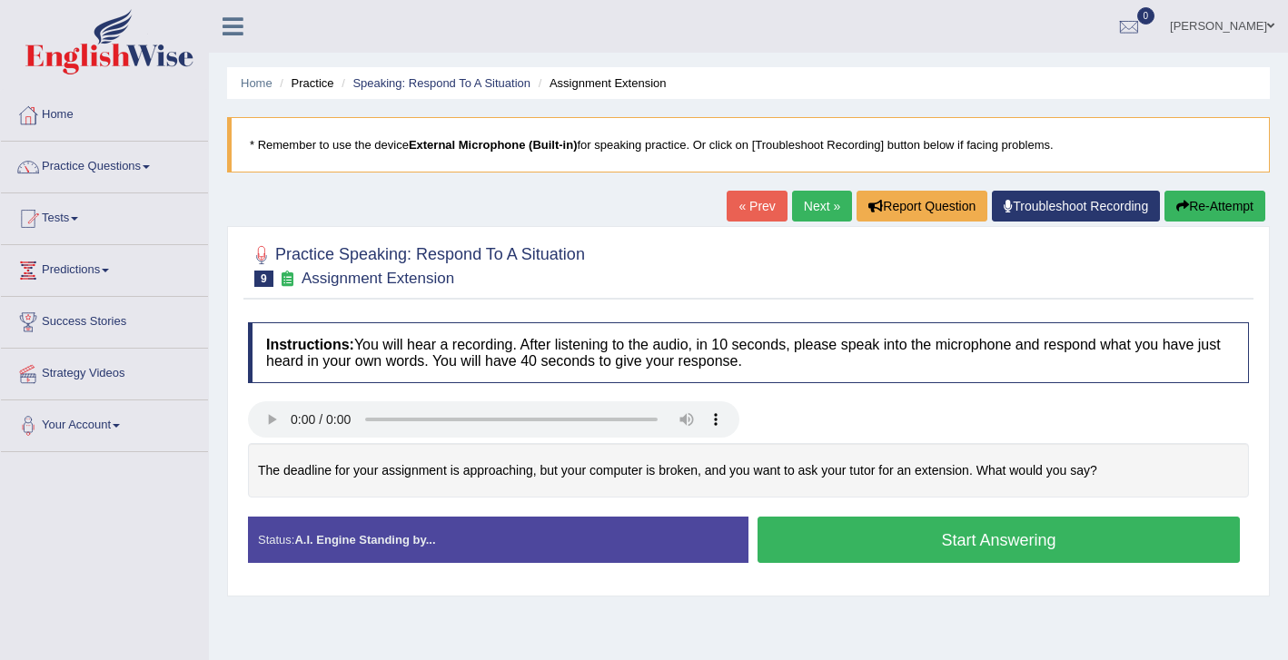
click at [907, 547] on button "Start Answering" at bounding box center [999, 540] width 482 height 46
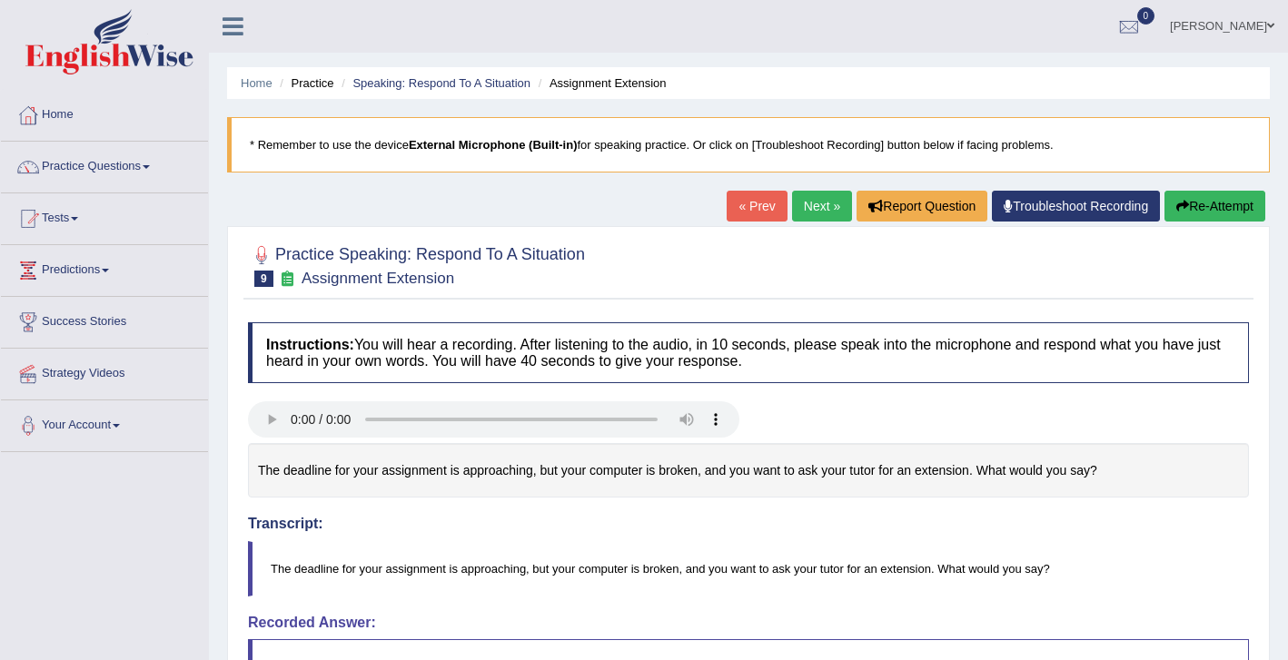
click at [816, 206] on link "Next »" at bounding box center [822, 206] width 60 height 31
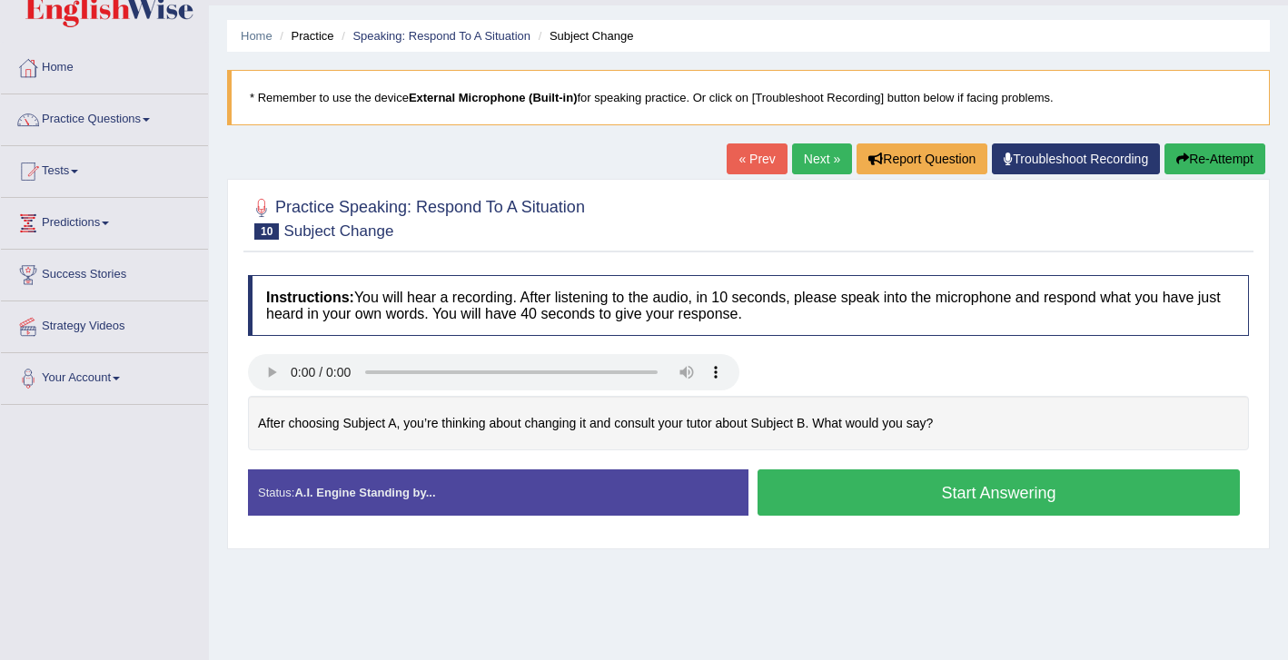
scroll to position [48, 0]
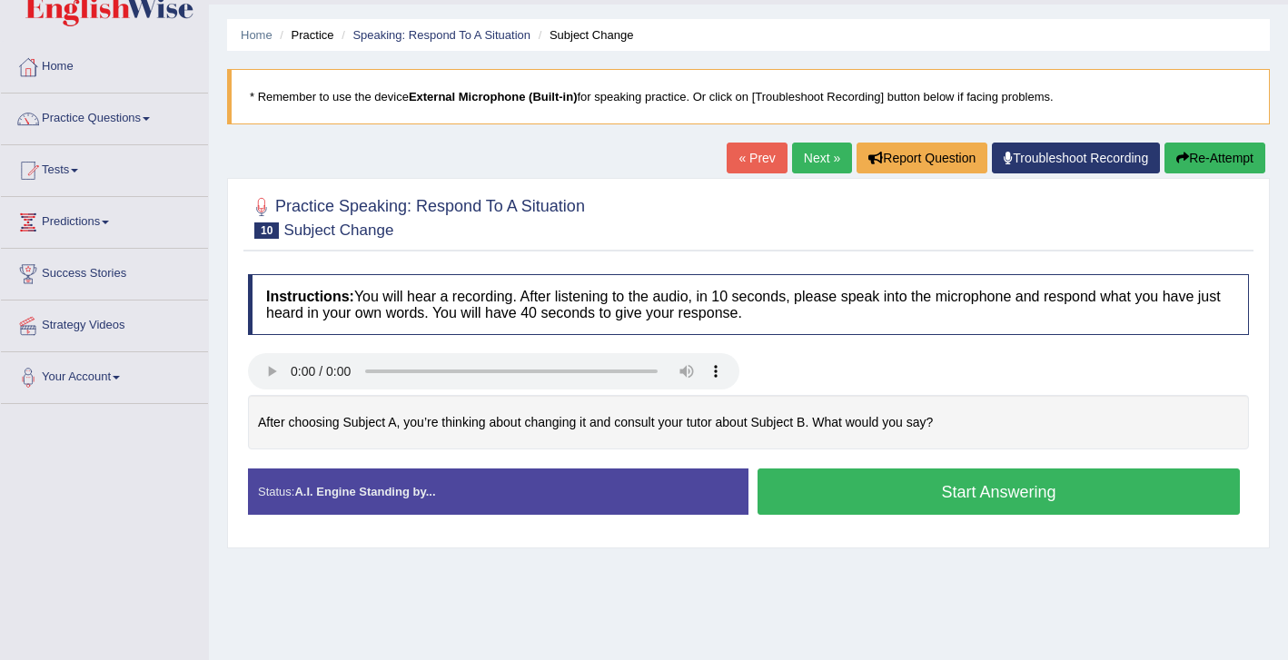
click at [961, 497] on button "Start Answering" at bounding box center [999, 492] width 482 height 46
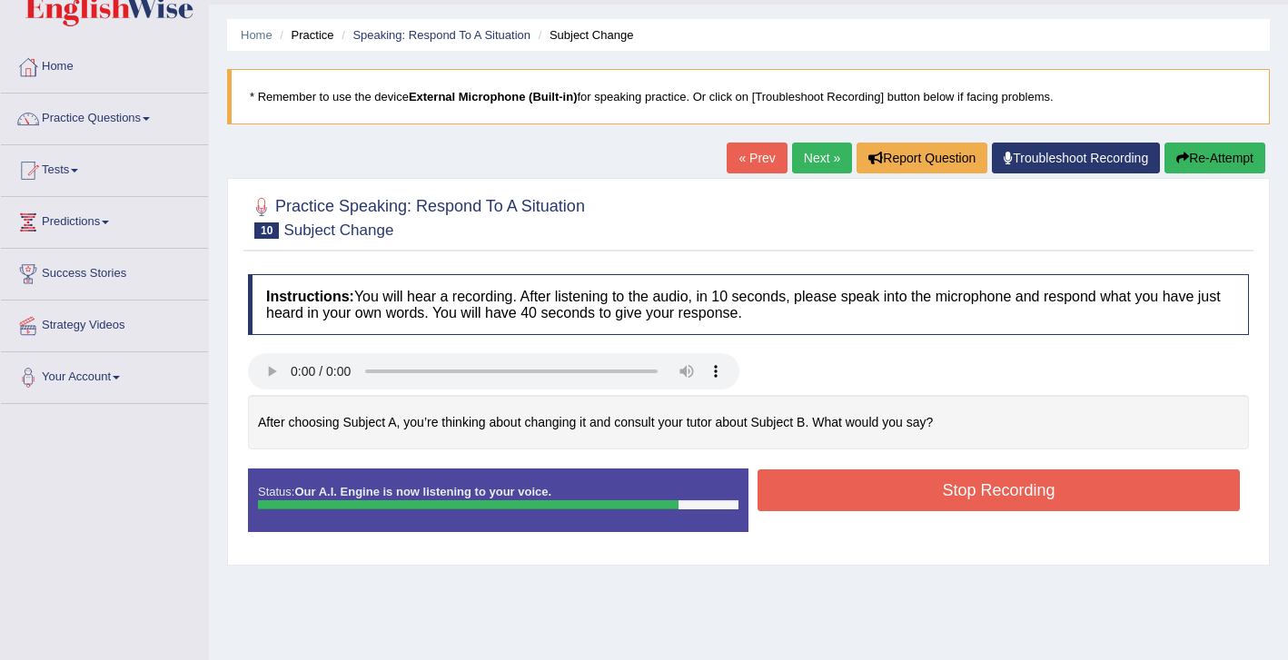
click at [961, 490] on button "Stop Recording" at bounding box center [999, 491] width 482 height 42
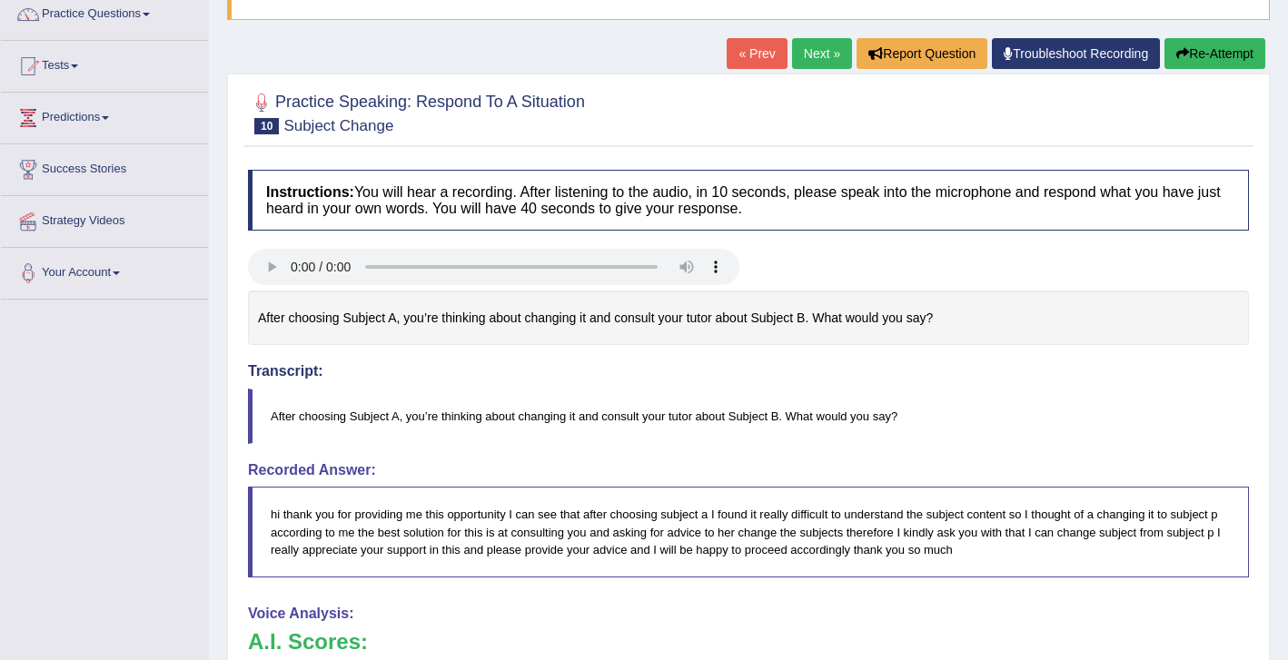
scroll to position [150, 0]
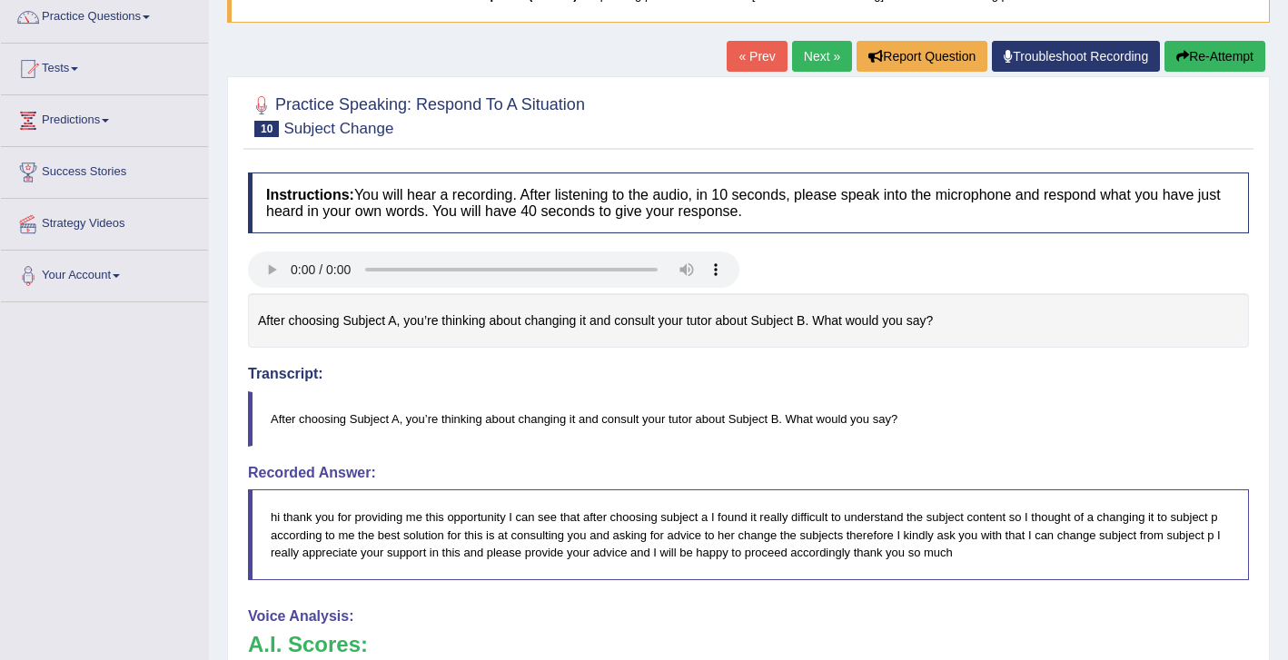
click at [1192, 54] on button "Re-Attempt" at bounding box center [1214, 56] width 101 height 31
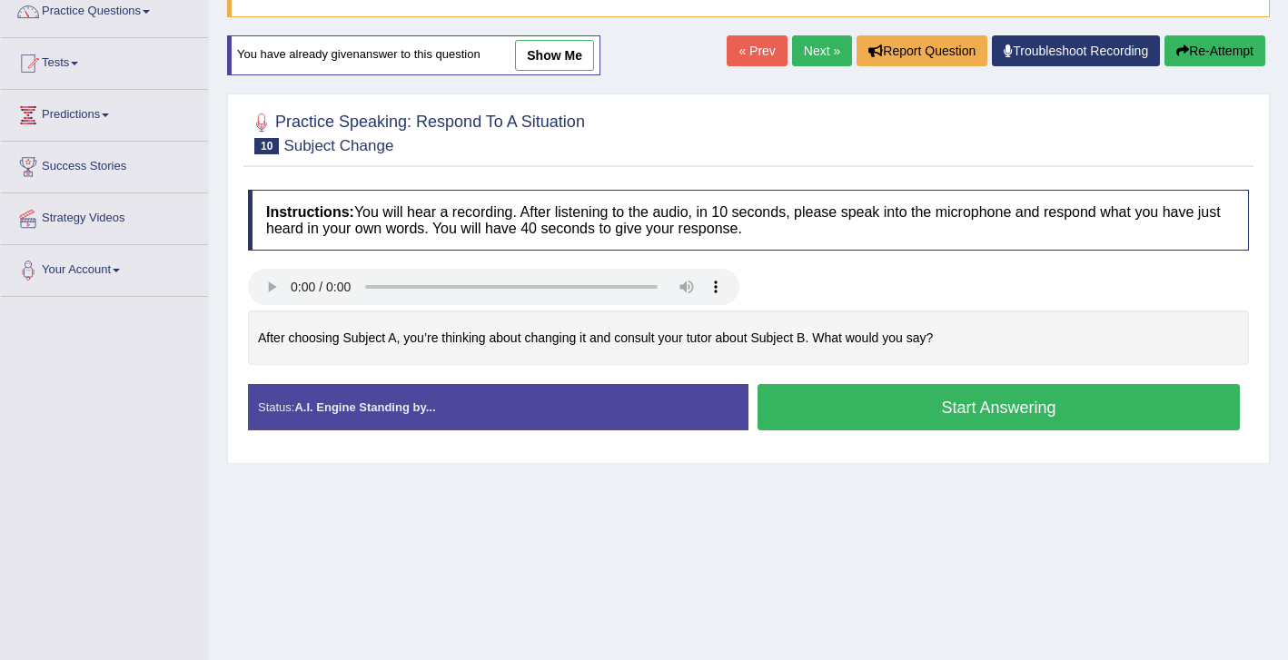
click at [887, 404] on button "Start Answering" at bounding box center [999, 407] width 482 height 46
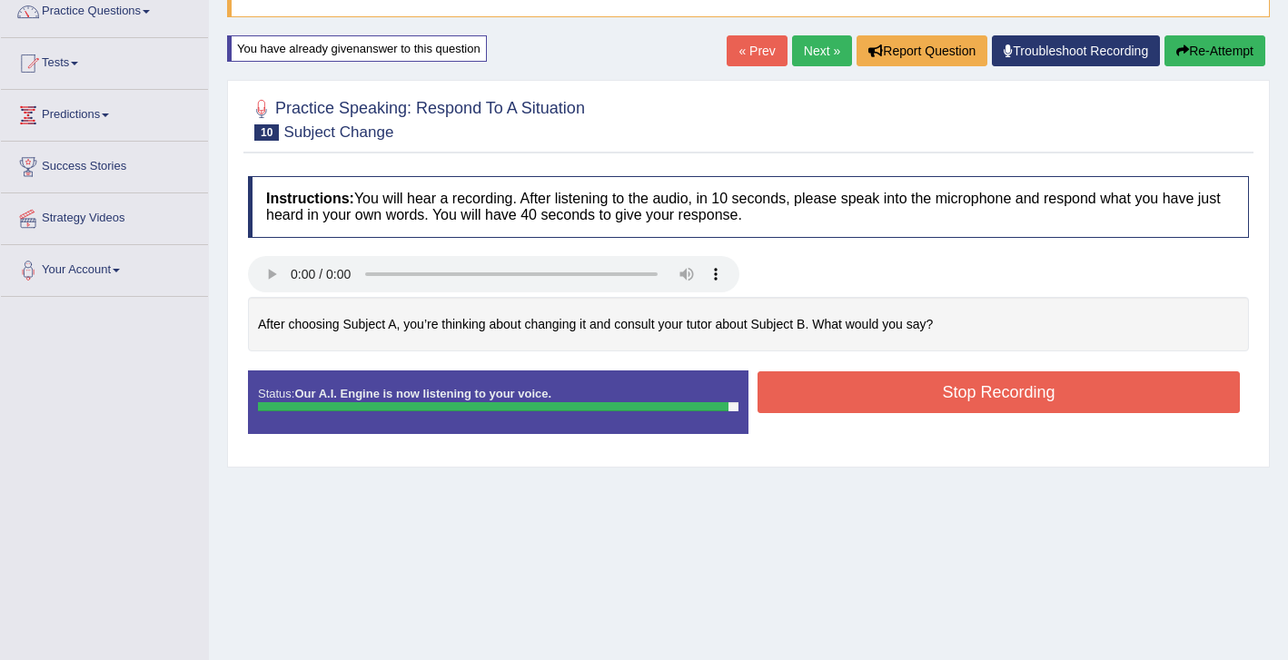
click at [931, 398] on button "Stop Recording" at bounding box center [999, 393] width 482 height 42
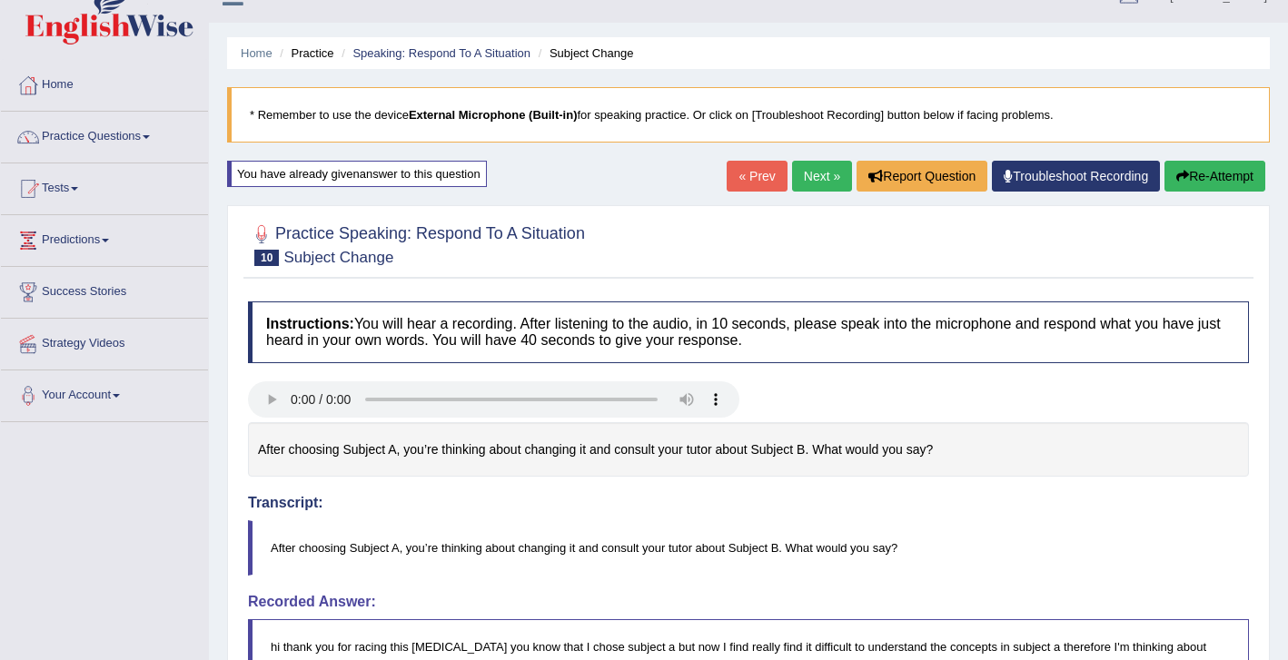
scroll to position [27, 0]
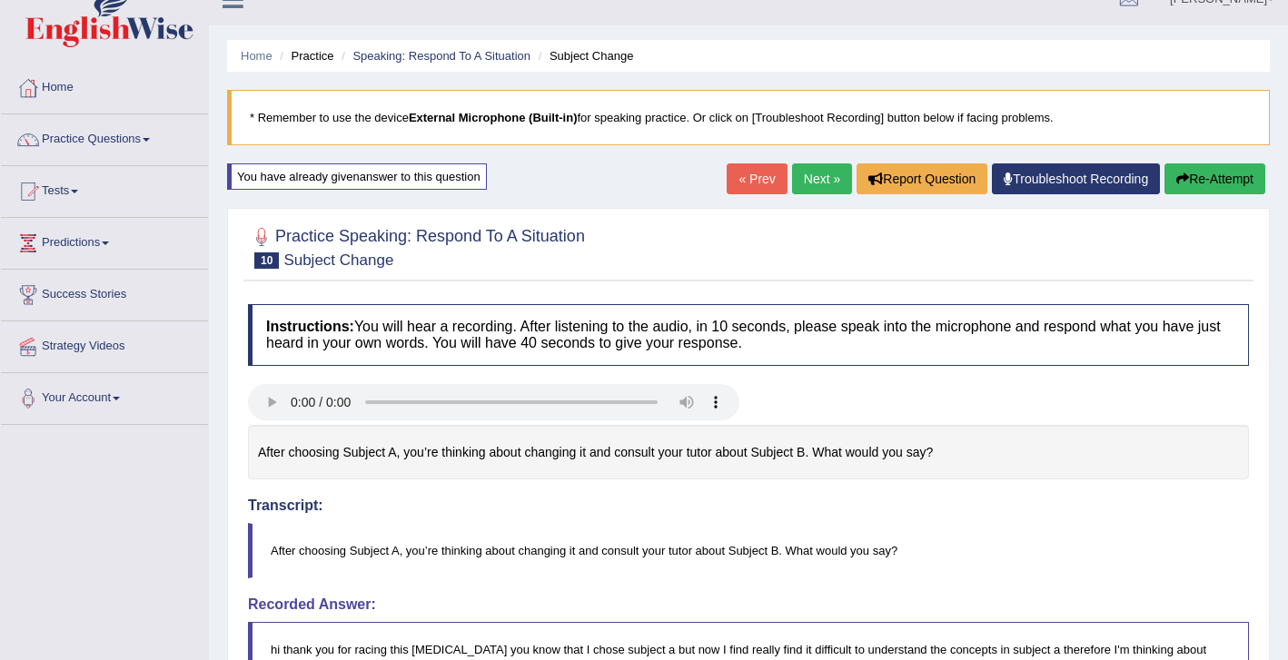
click at [1208, 191] on button "Re-Attempt" at bounding box center [1214, 178] width 101 height 31
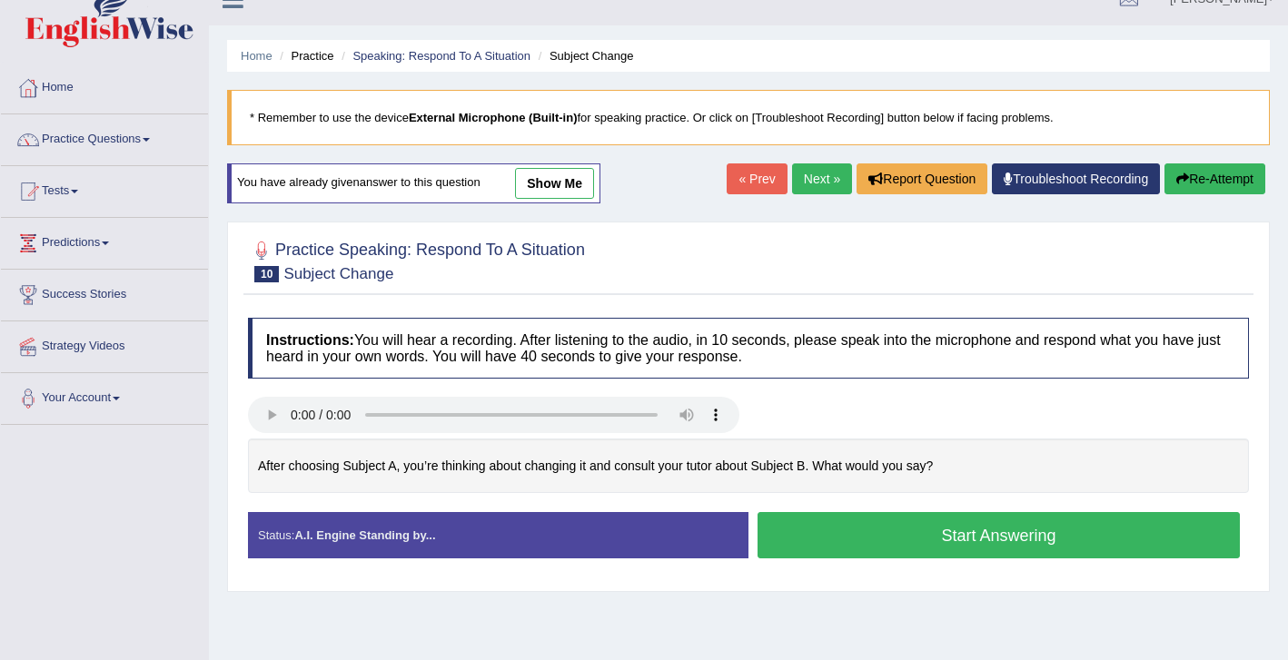
scroll to position [27, 0]
click at [910, 546] on button "Start Answering" at bounding box center [999, 535] width 482 height 46
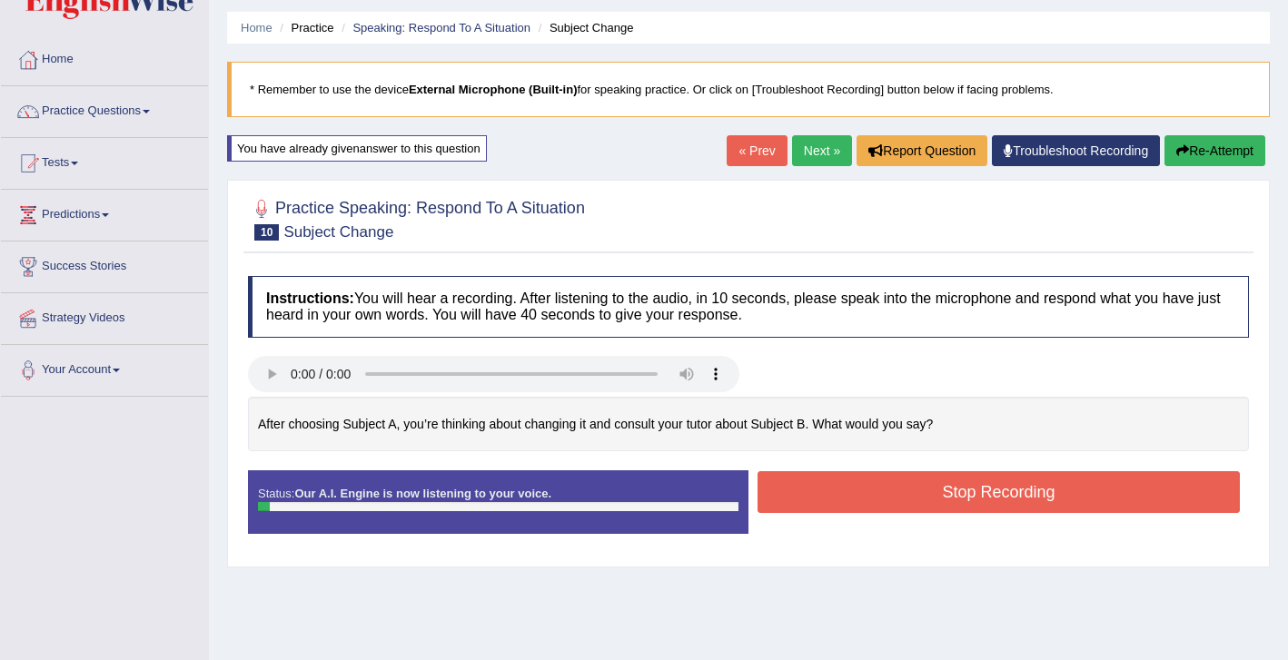
scroll to position [63, 0]
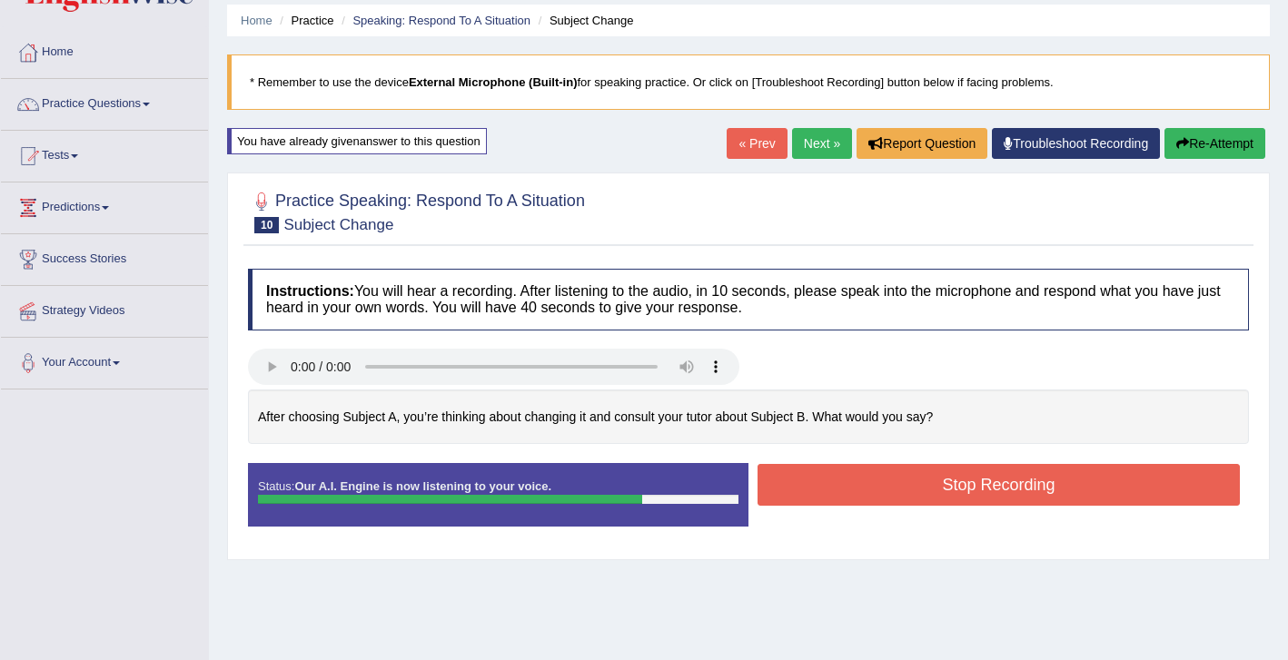
click at [981, 479] on button "Stop Recording" at bounding box center [999, 485] width 482 height 42
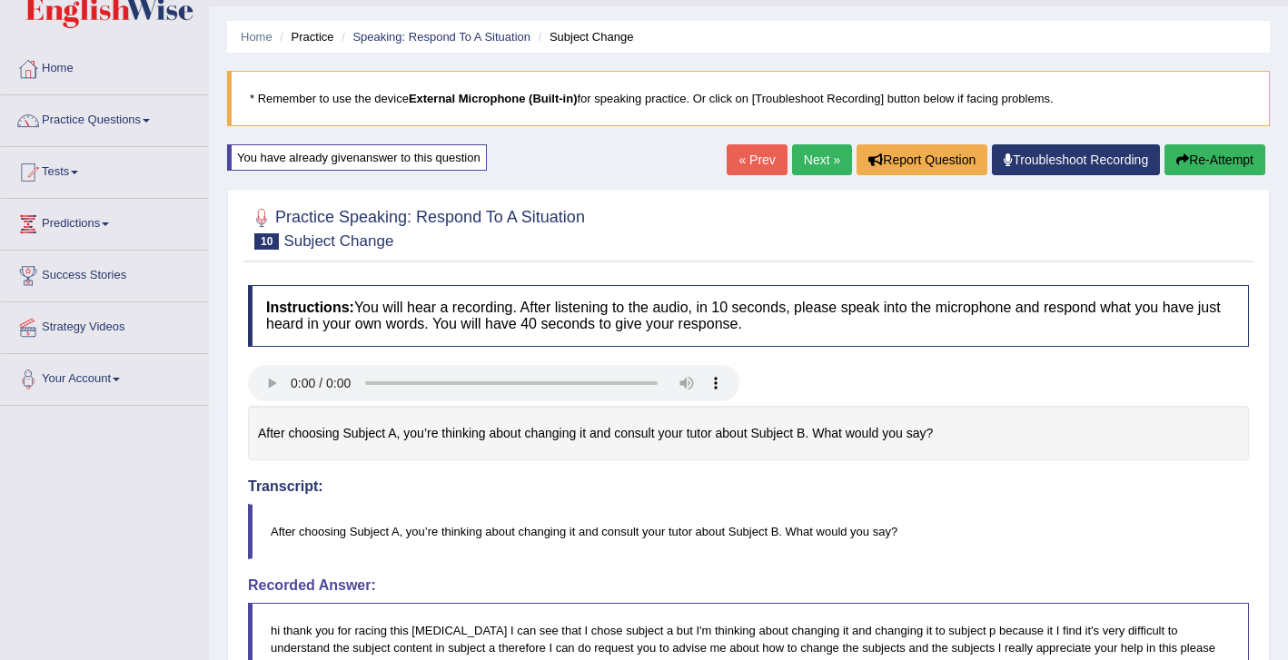
scroll to position [40, 0]
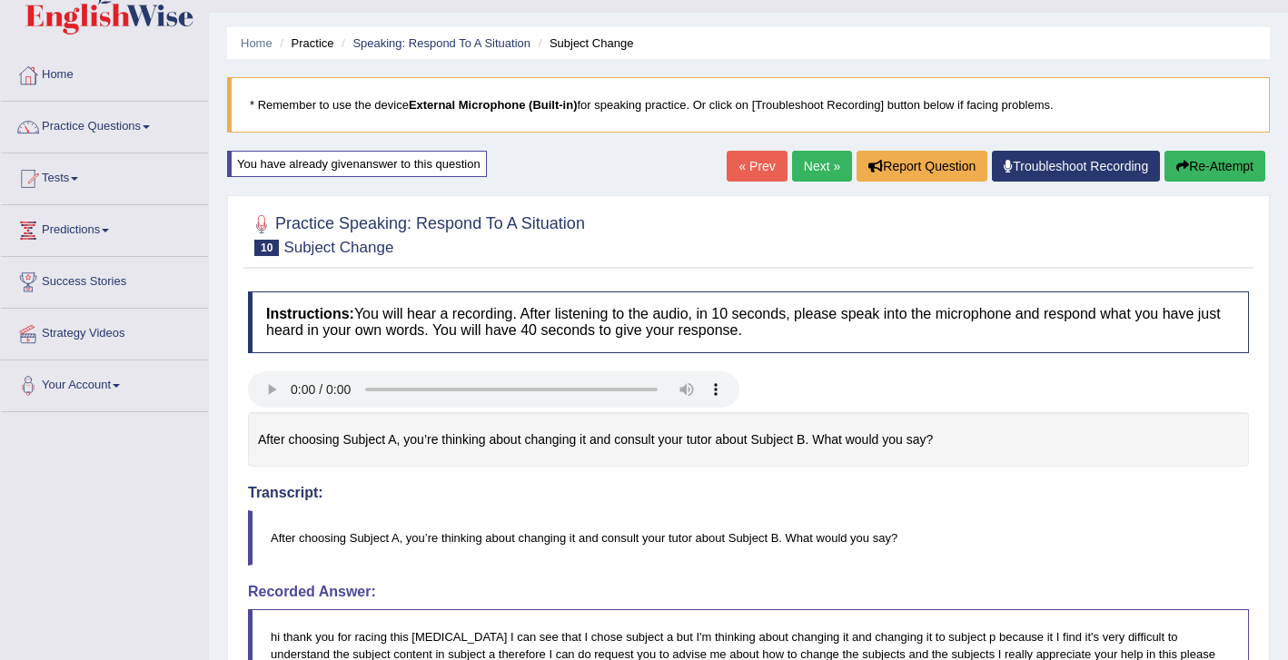
click at [1189, 169] on button "Re-Attempt" at bounding box center [1214, 166] width 101 height 31
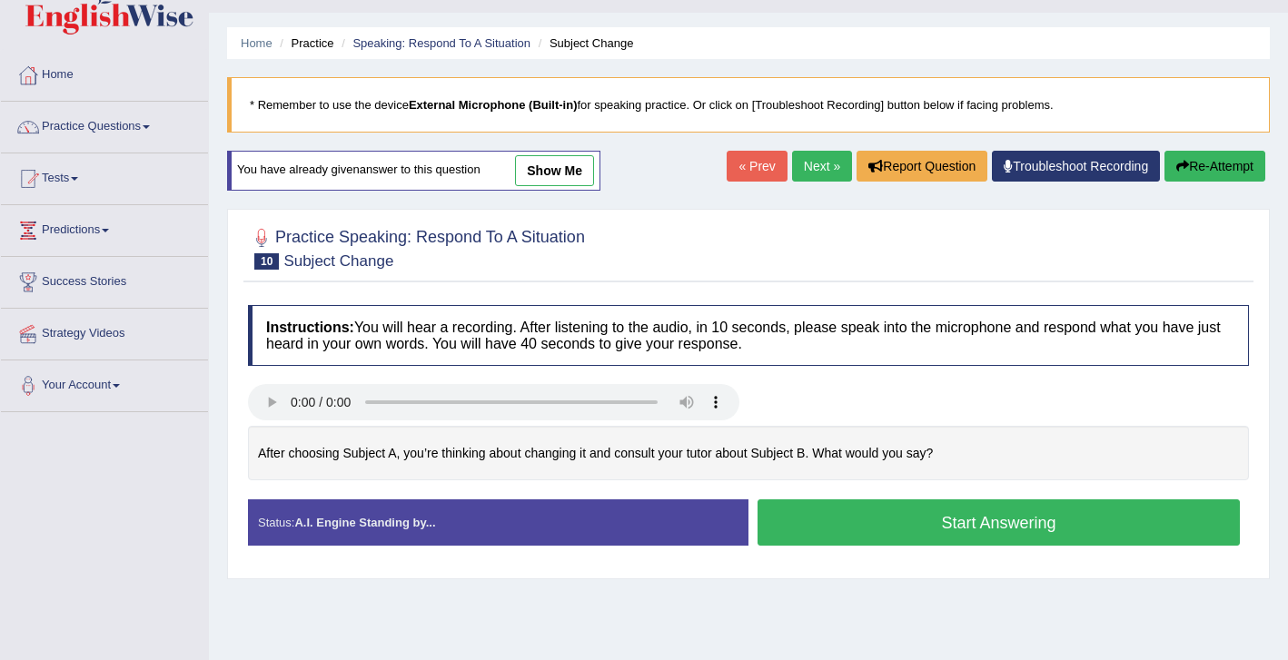
click at [921, 520] on button "Start Answering" at bounding box center [999, 523] width 482 height 46
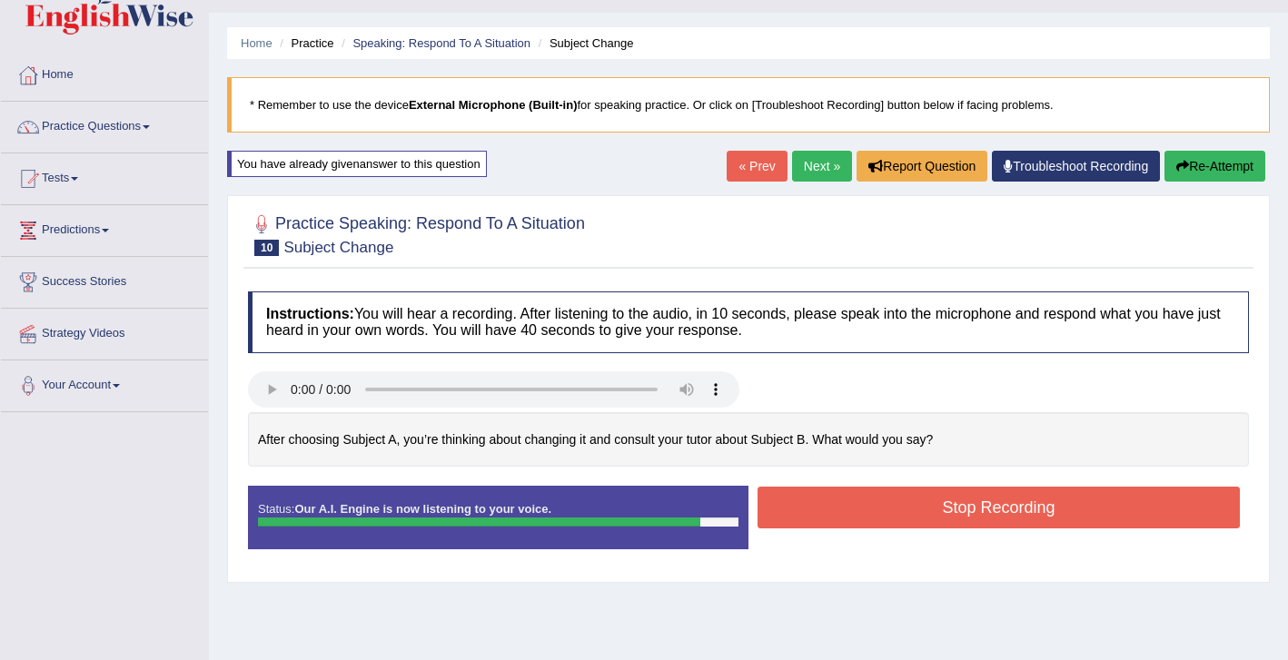
click at [1036, 508] on button "Stop Recording" at bounding box center [999, 508] width 482 height 42
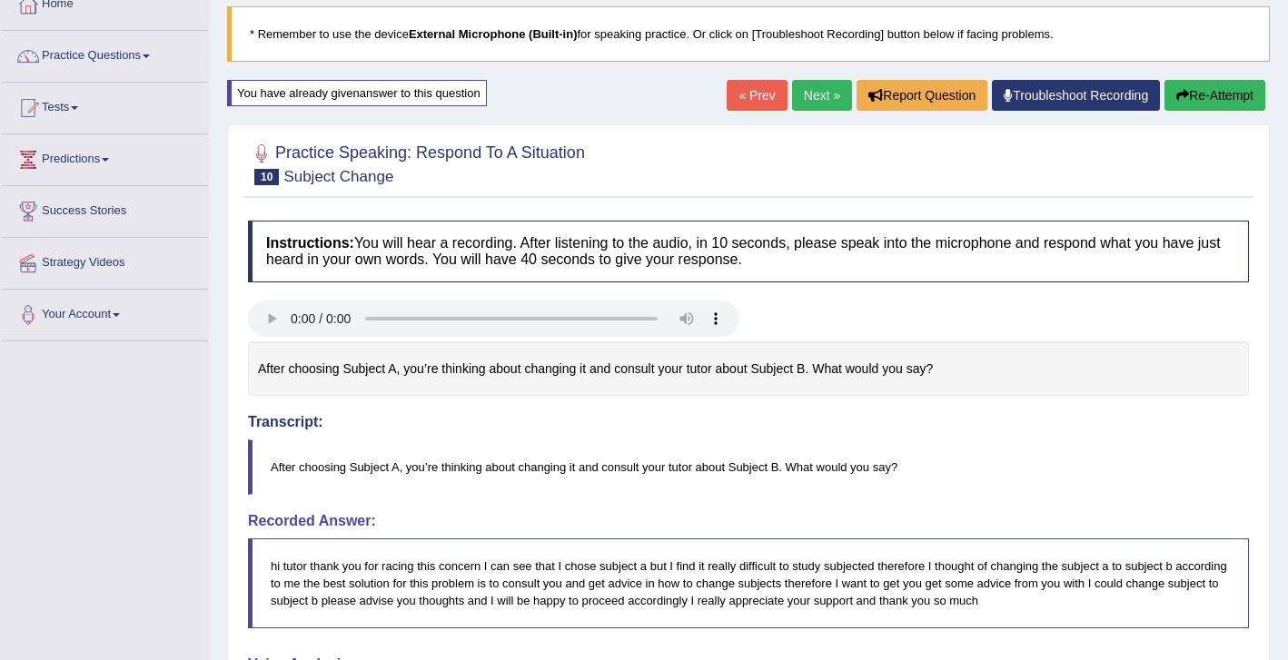
scroll to position [102, 0]
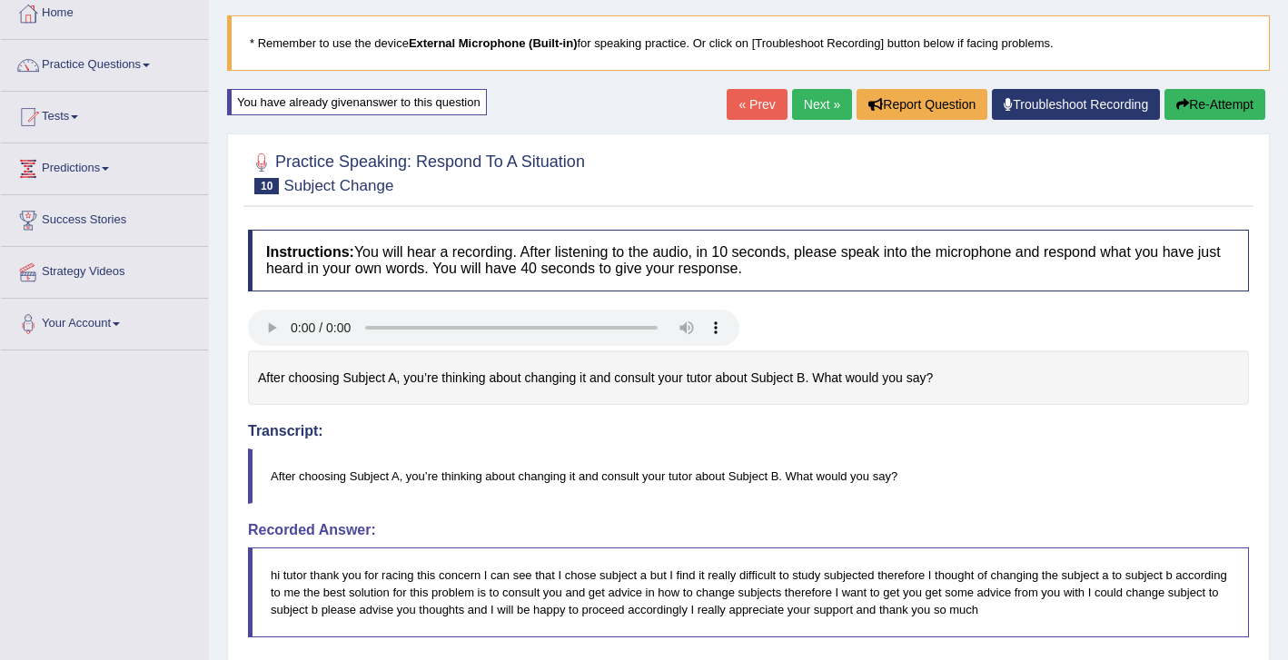
click at [1204, 108] on button "Re-Attempt" at bounding box center [1214, 104] width 101 height 31
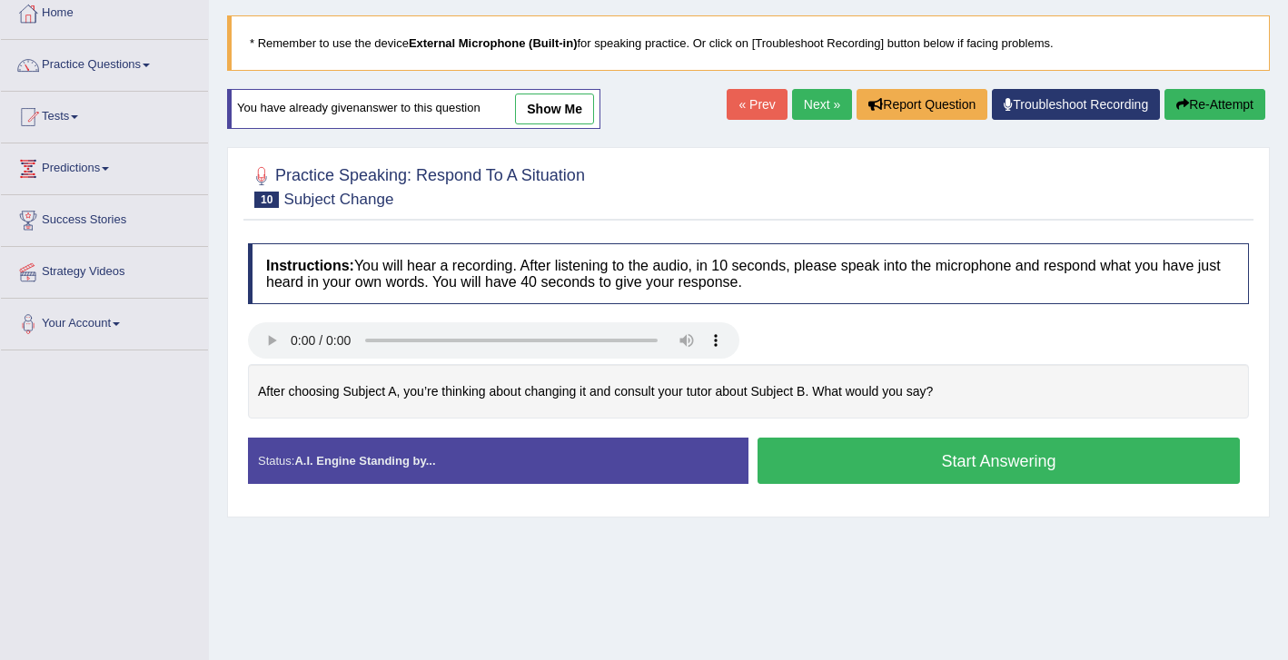
click at [935, 477] on button "Start Answering" at bounding box center [999, 461] width 482 height 46
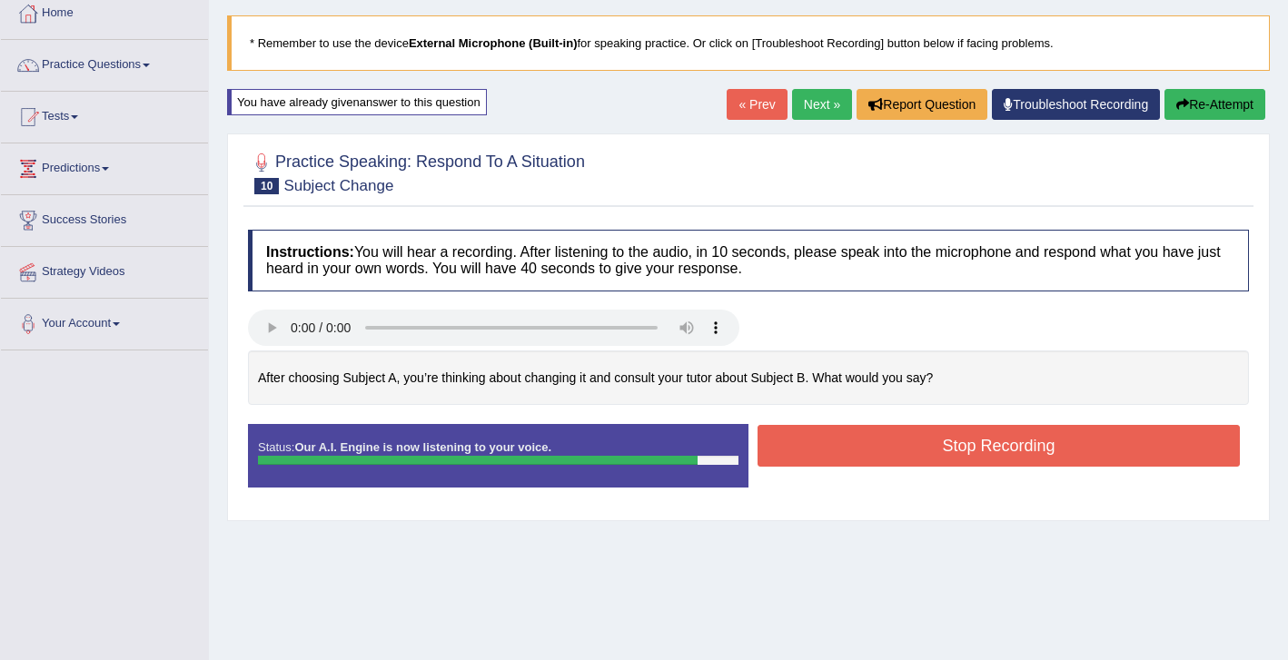
click at [867, 459] on button "Stop Recording" at bounding box center [999, 446] width 482 height 42
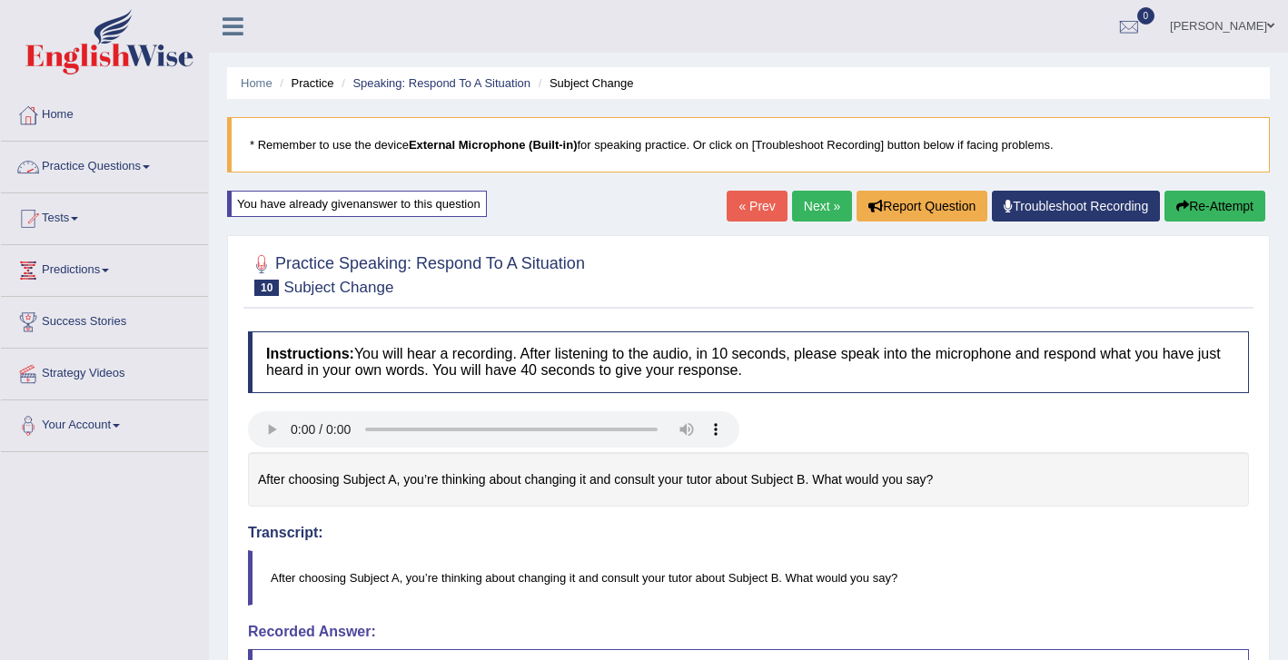
click at [84, 168] on link "Practice Questions" at bounding box center [104, 164] width 207 height 45
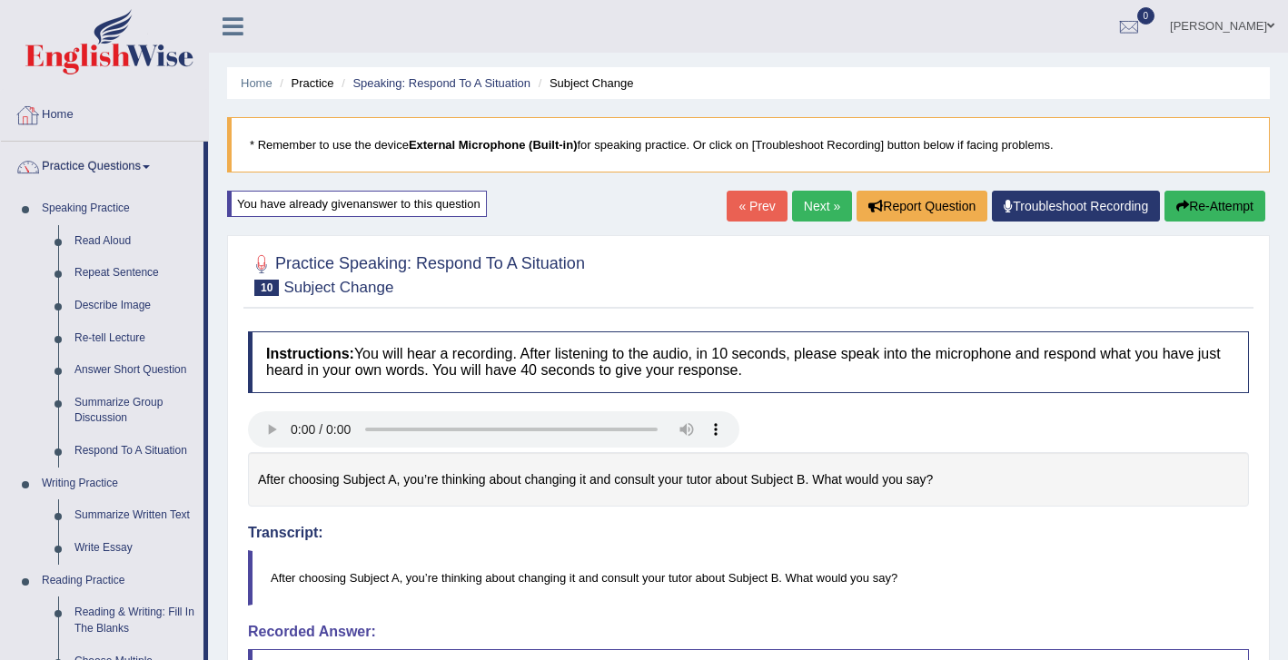
click at [75, 111] on link "Home" at bounding box center [104, 112] width 207 height 45
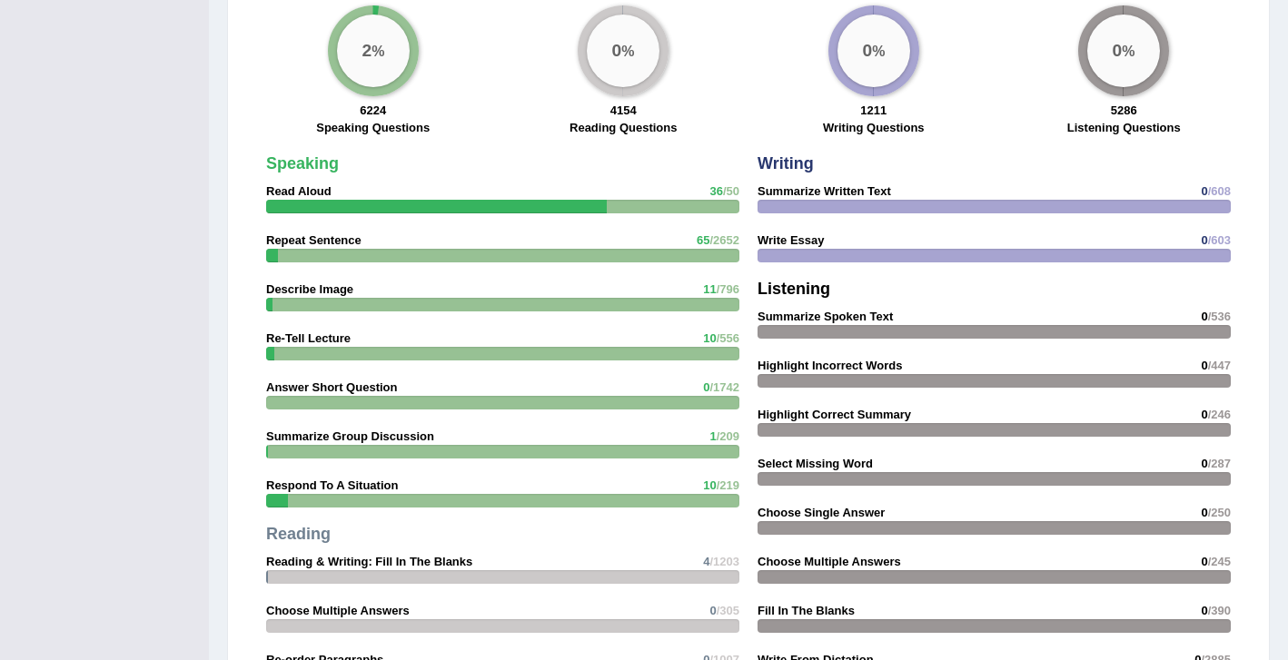
scroll to position [1403, 0]
